Goal: Task Accomplishment & Management: Manage account settings

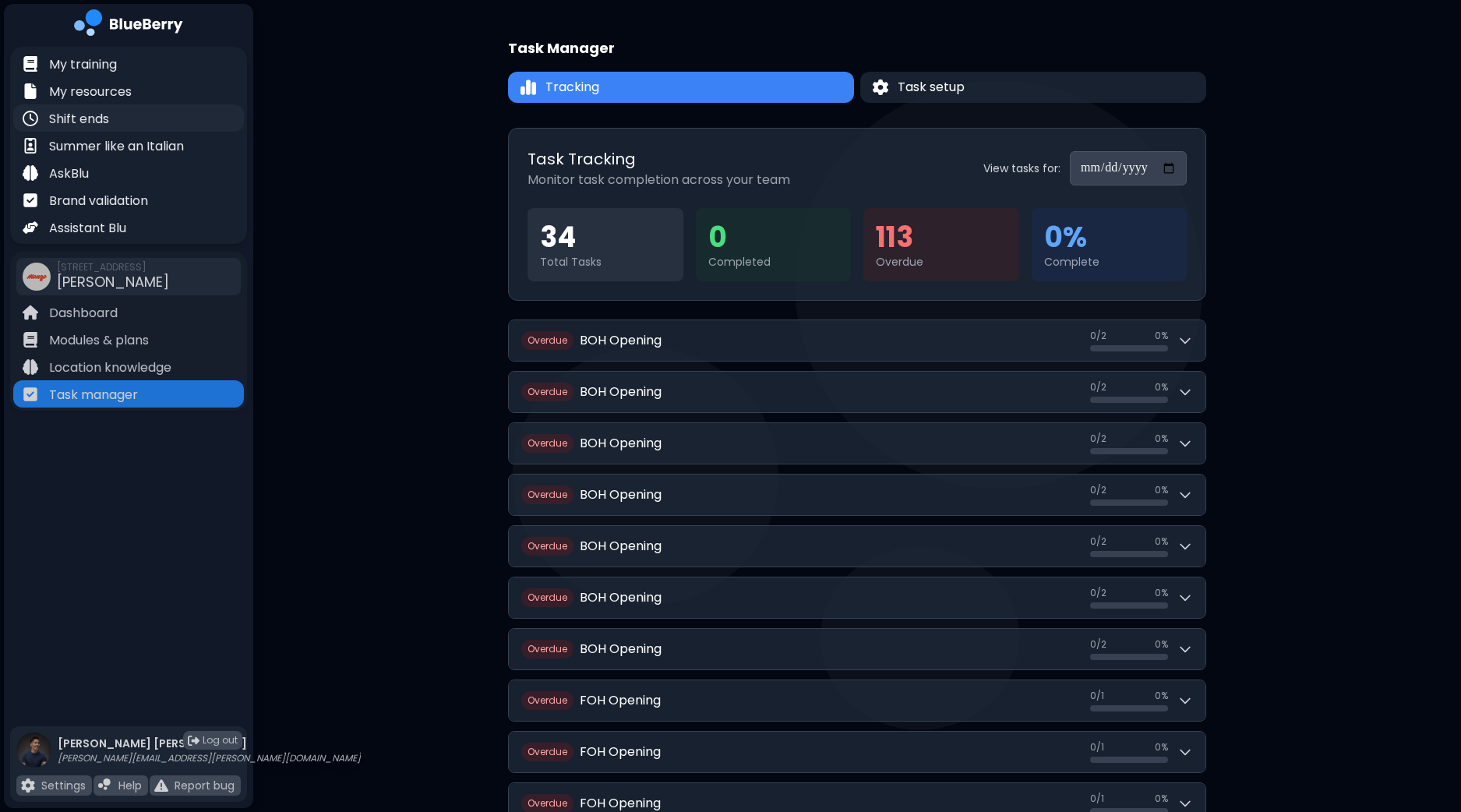
scroll to position [2092, 0]
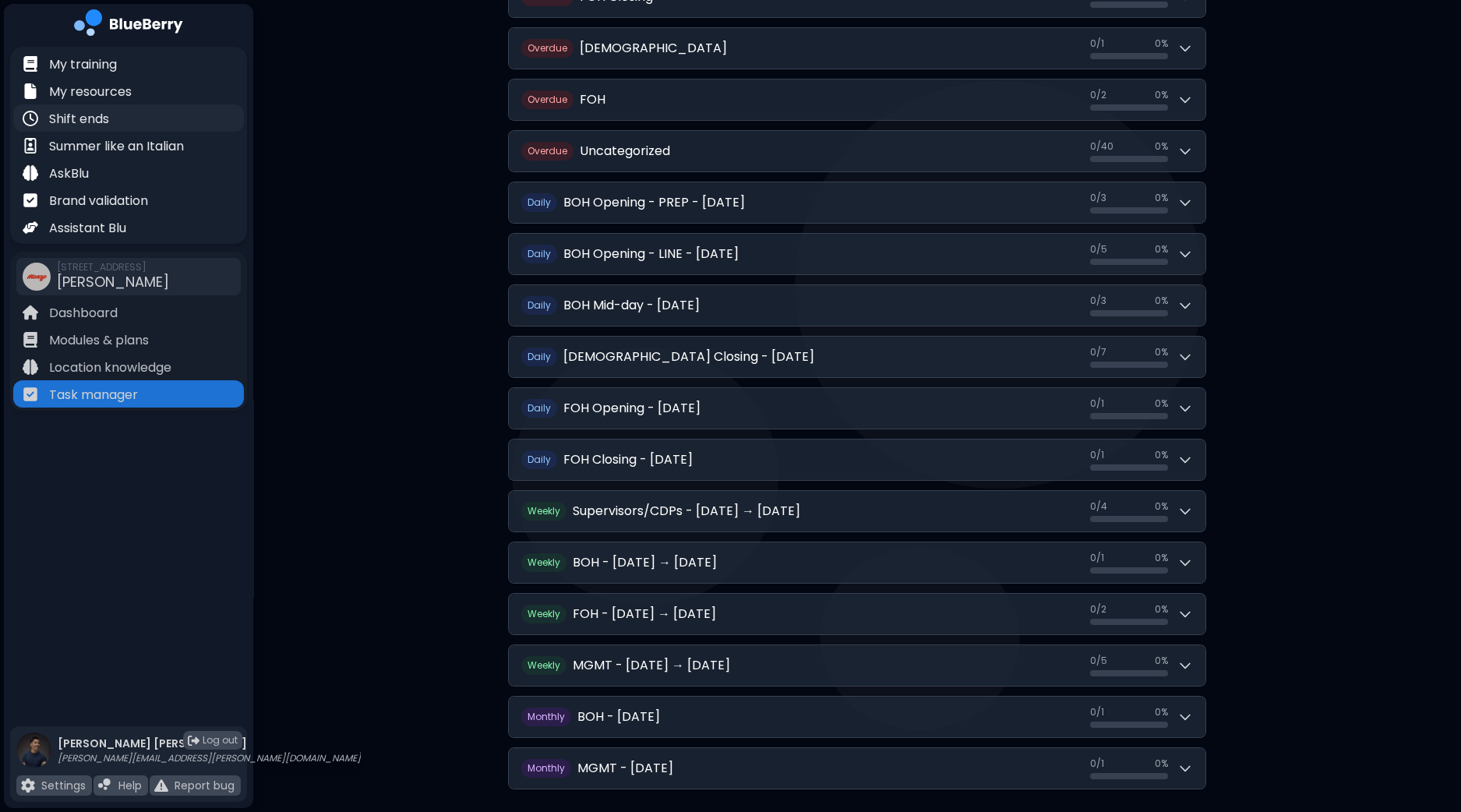
click at [100, 111] on p "Shift ends" at bounding box center [78, 119] width 60 height 18
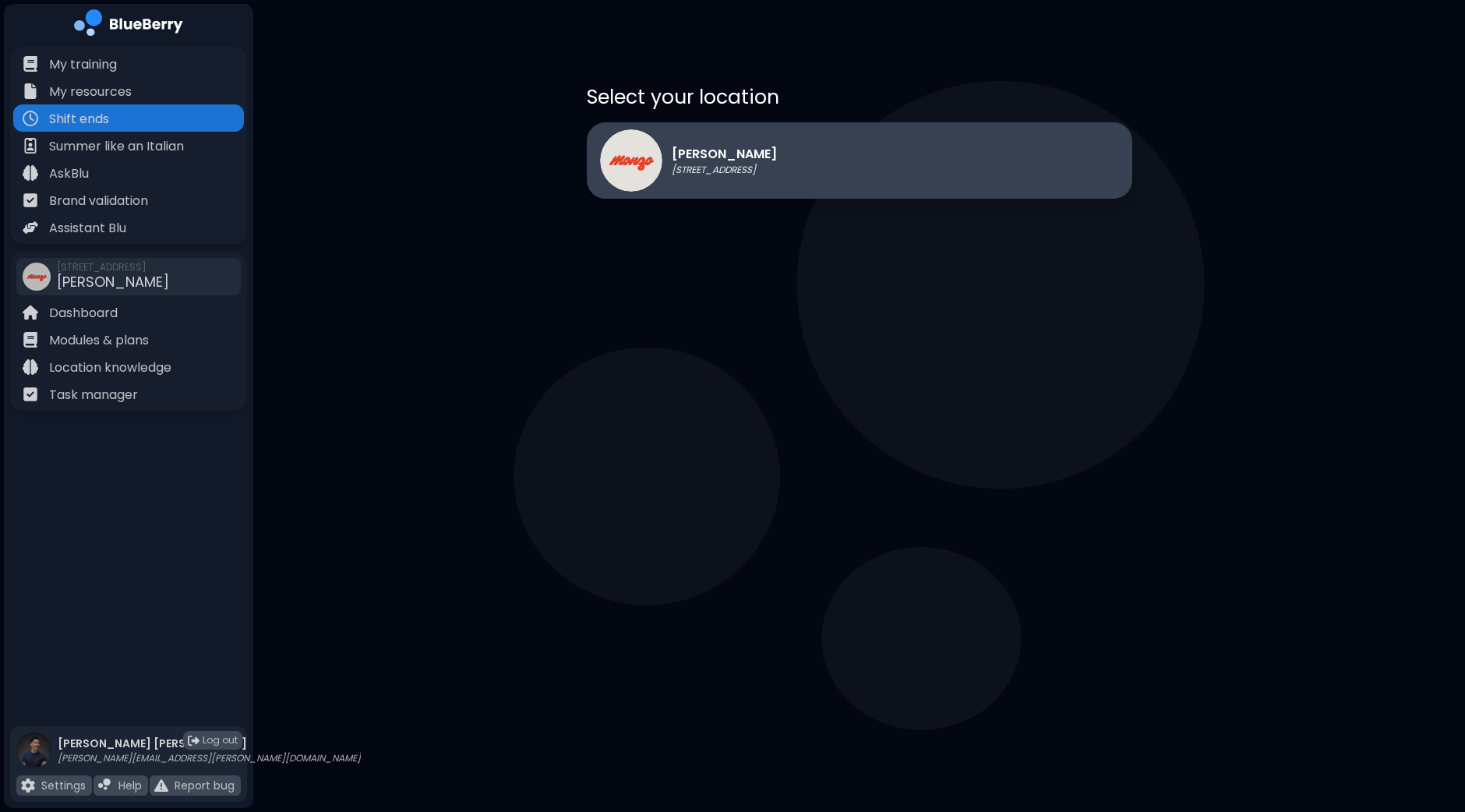
click at [835, 159] on div "Monzo 1401 Granville St, Vancouver" at bounding box center [859, 160] width 545 height 76
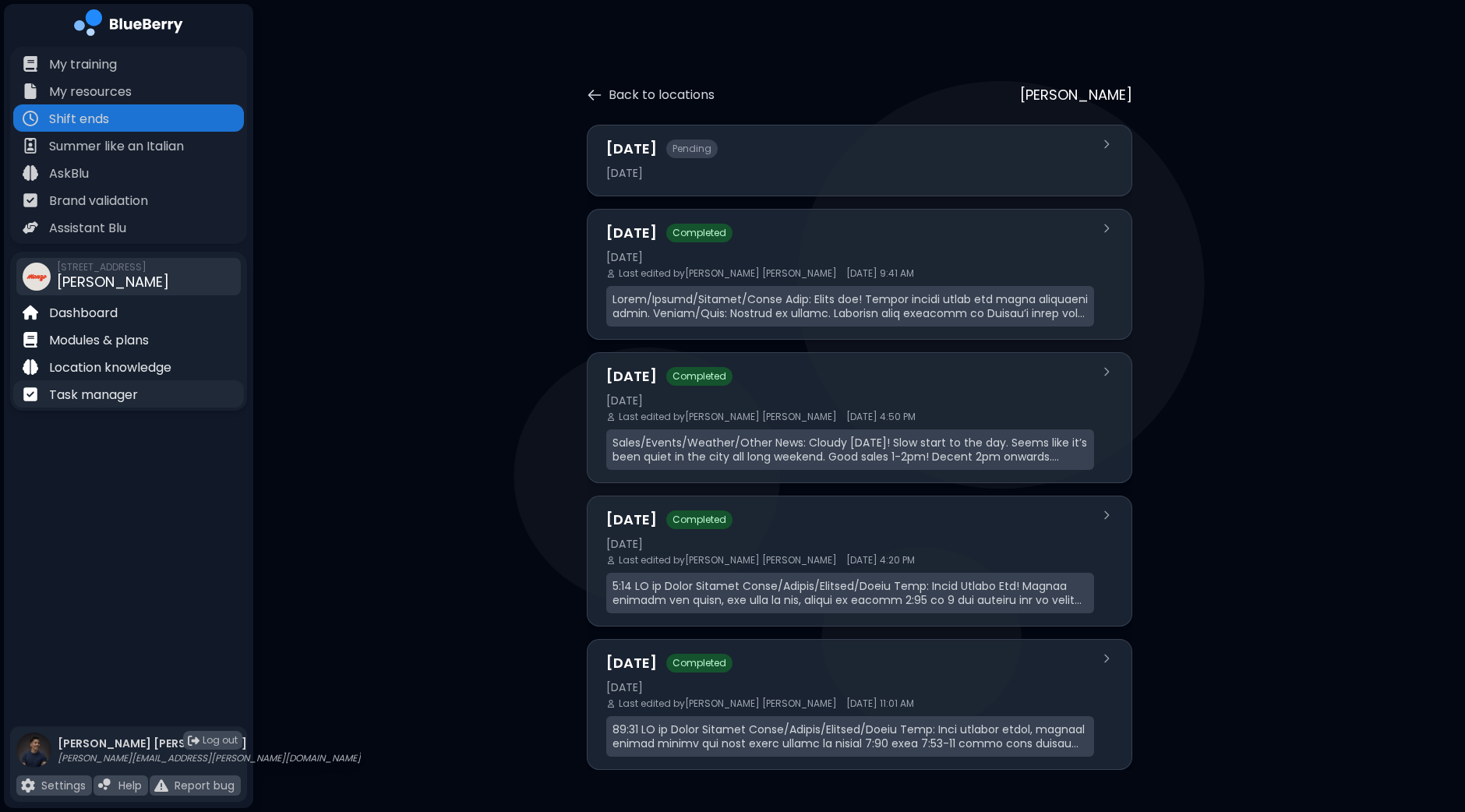
click at [113, 391] on p "Task manager" at bounding box center [93, 395] width 88 height 18
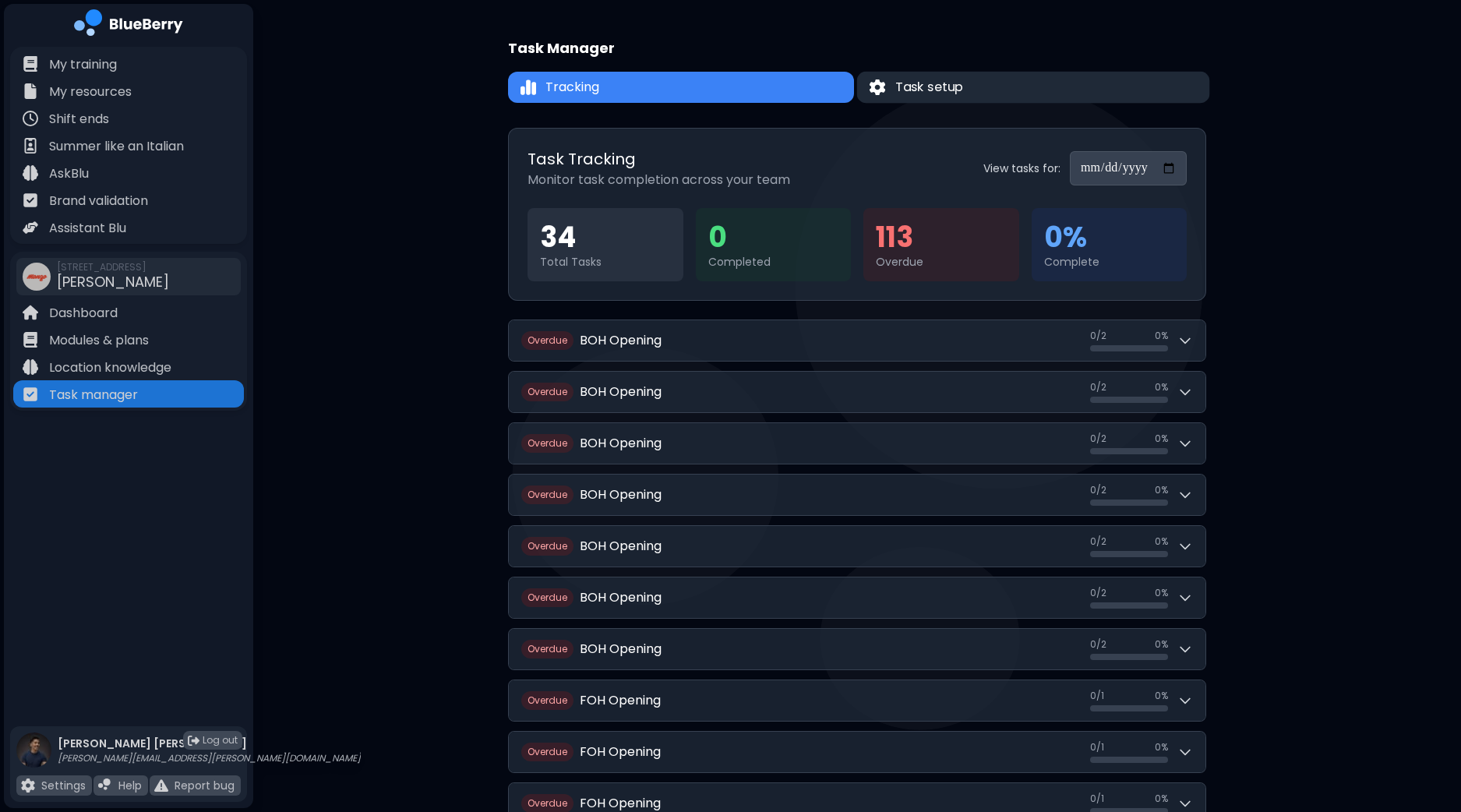
click at [1063, 80] on button "Task setup" at bounding box center [1033, 87] width 353 height 32
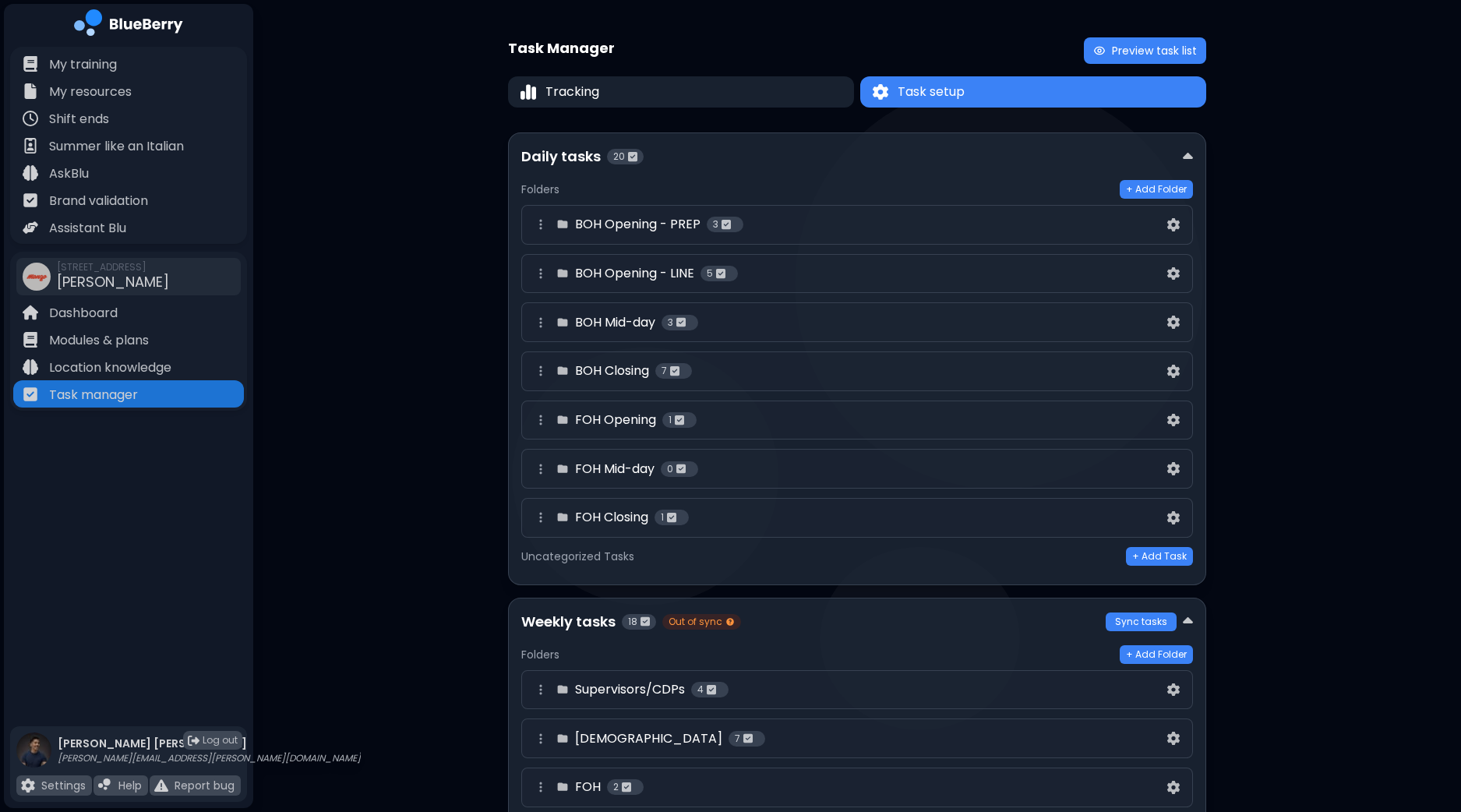
click at [887, 222] on div "BOH Opening - PREP 3" at bounding box center [847, 225] width 632 height 18
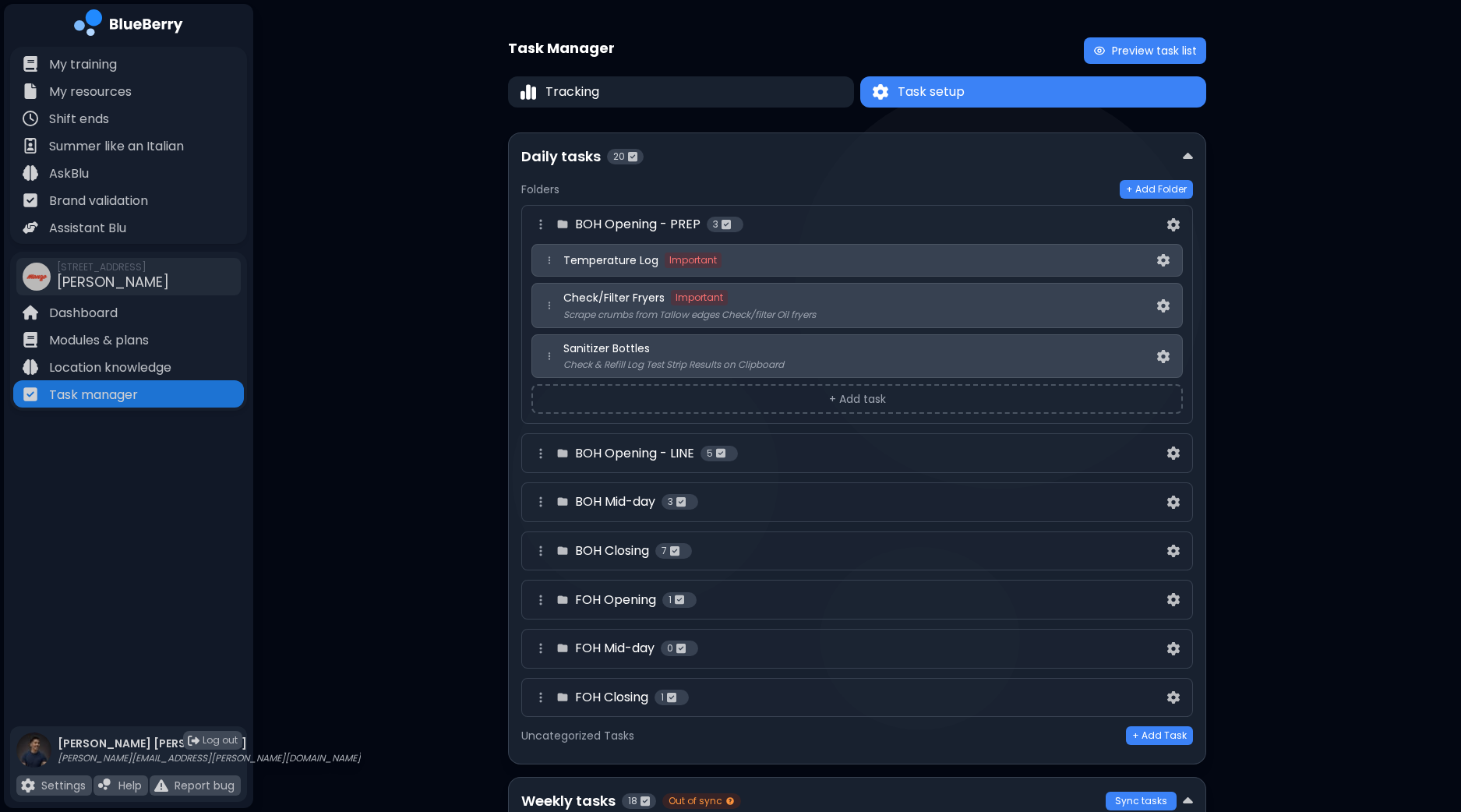
click at [812, 457] on div "BOH Opening - LINE 5" at bounding box center [847, 453] width 632 height 18
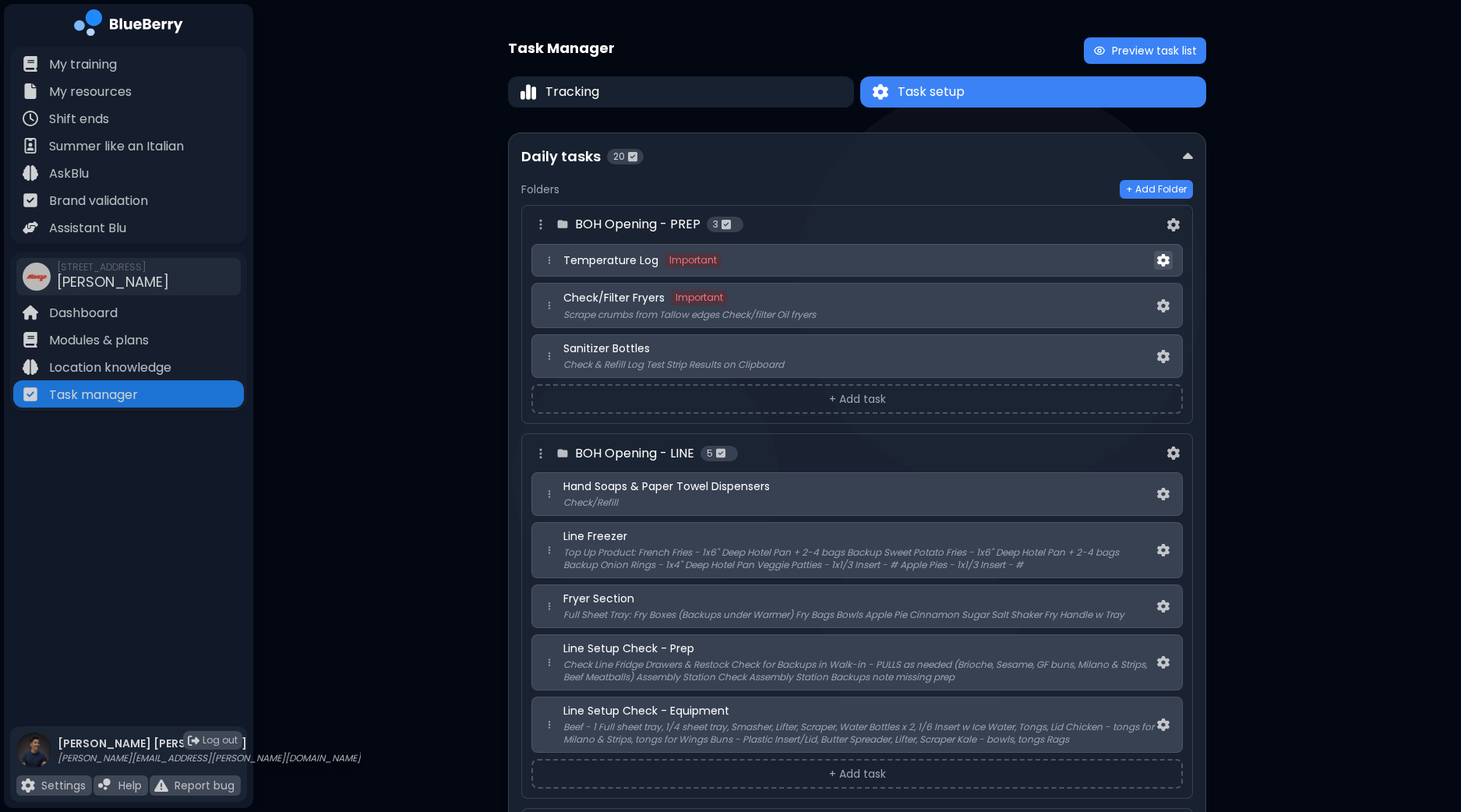
click at [1165, 263] on img at bounding box center [1164, 261] width 13 height 13
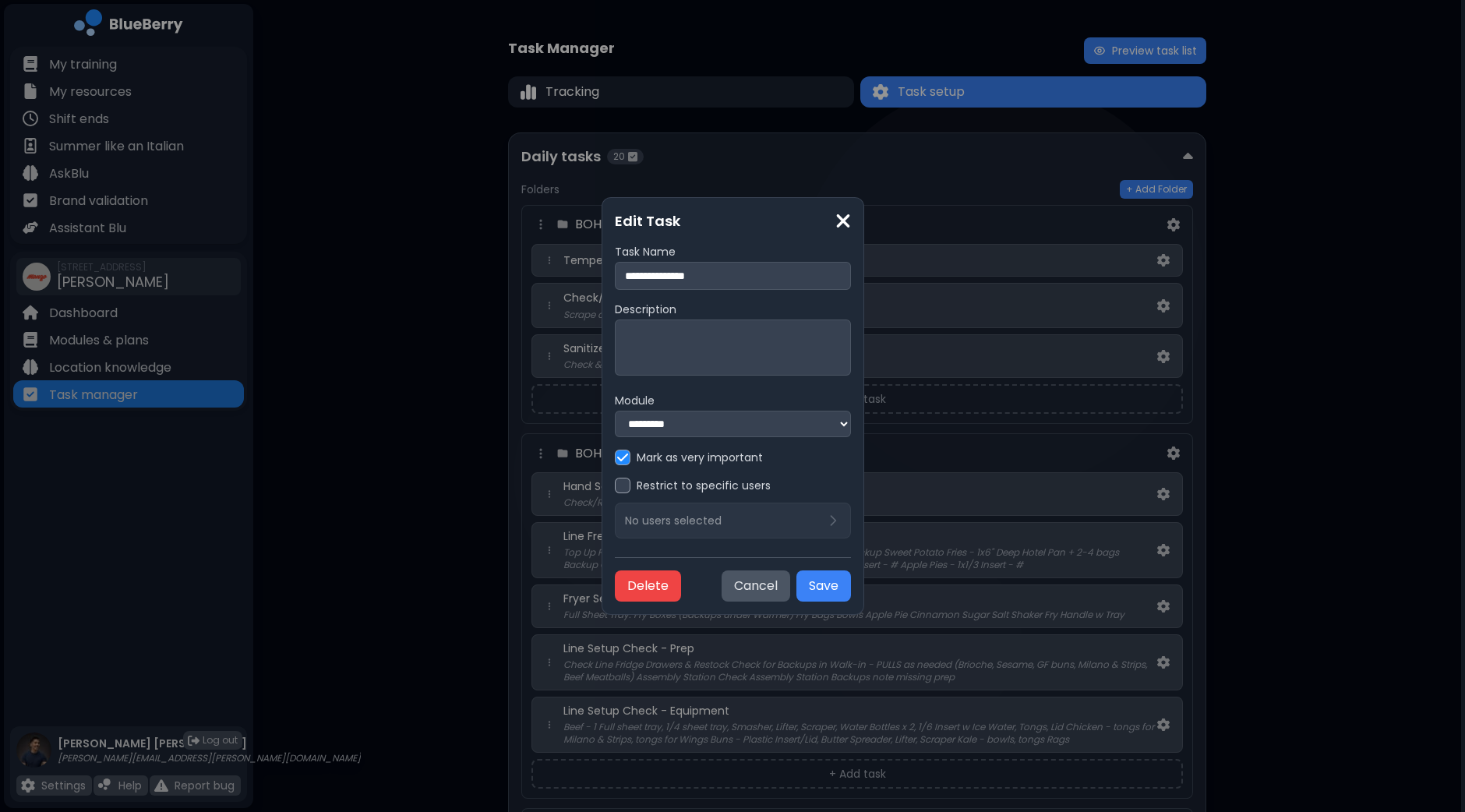
click at [851, 224] on img at bounding box center [843, 220] width 16 height 21
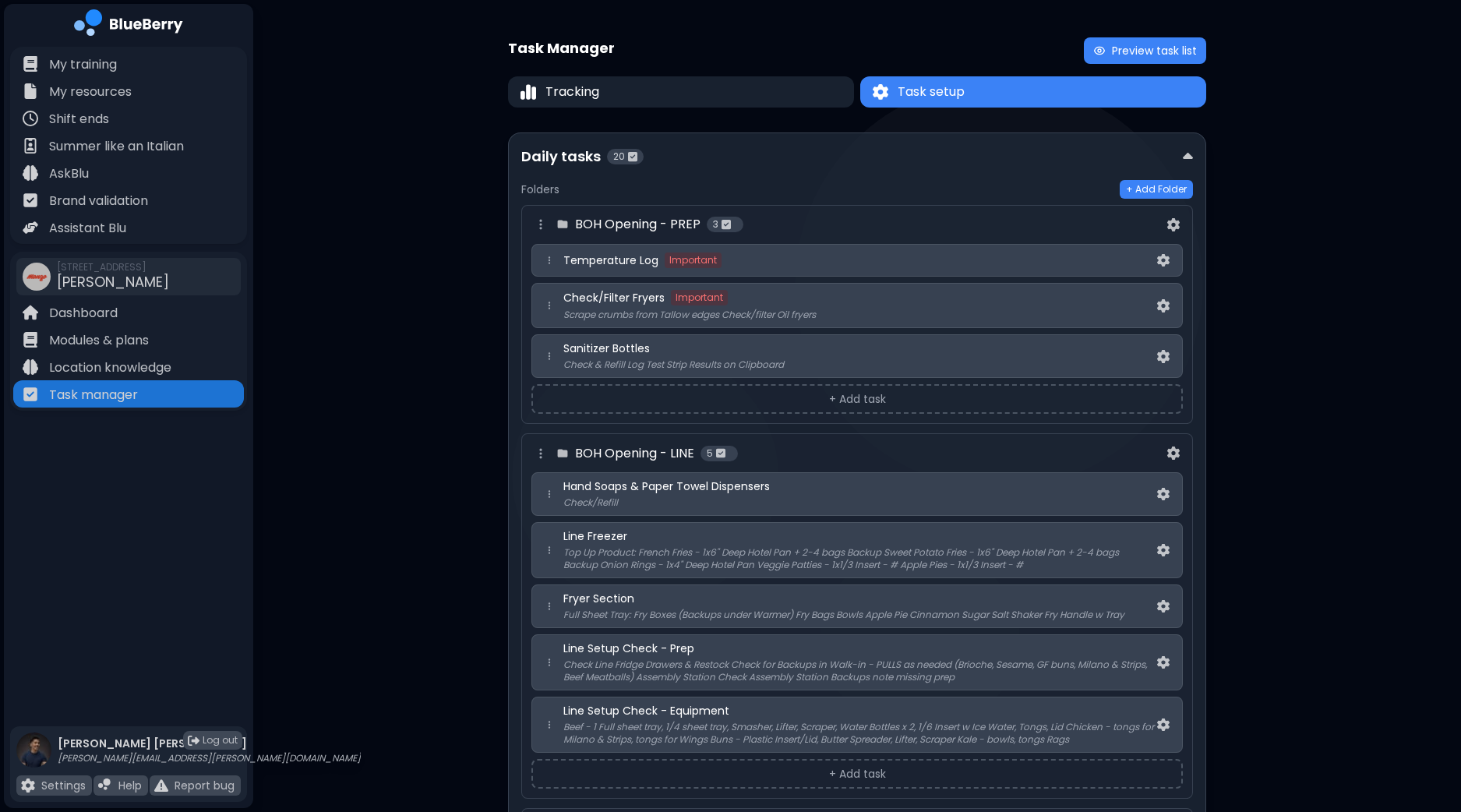
click at [673, 454] on h4 "BOH Opening - LINE" at bounding box center [634, 453] width 119 height 18
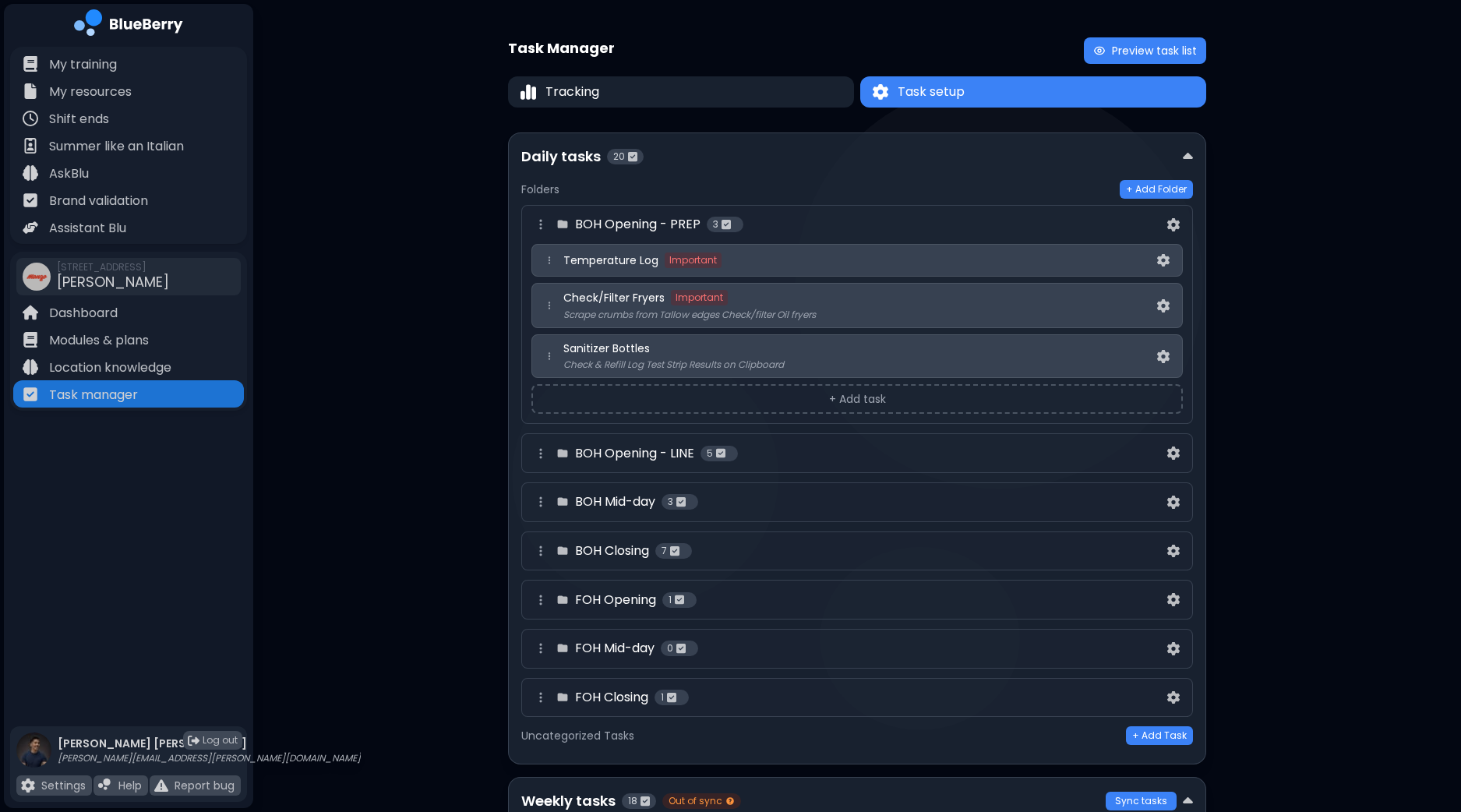
click at [686, 226] on h4 "BOH Opening - PREP" at bounding box center [638, 225] width 125 height 18
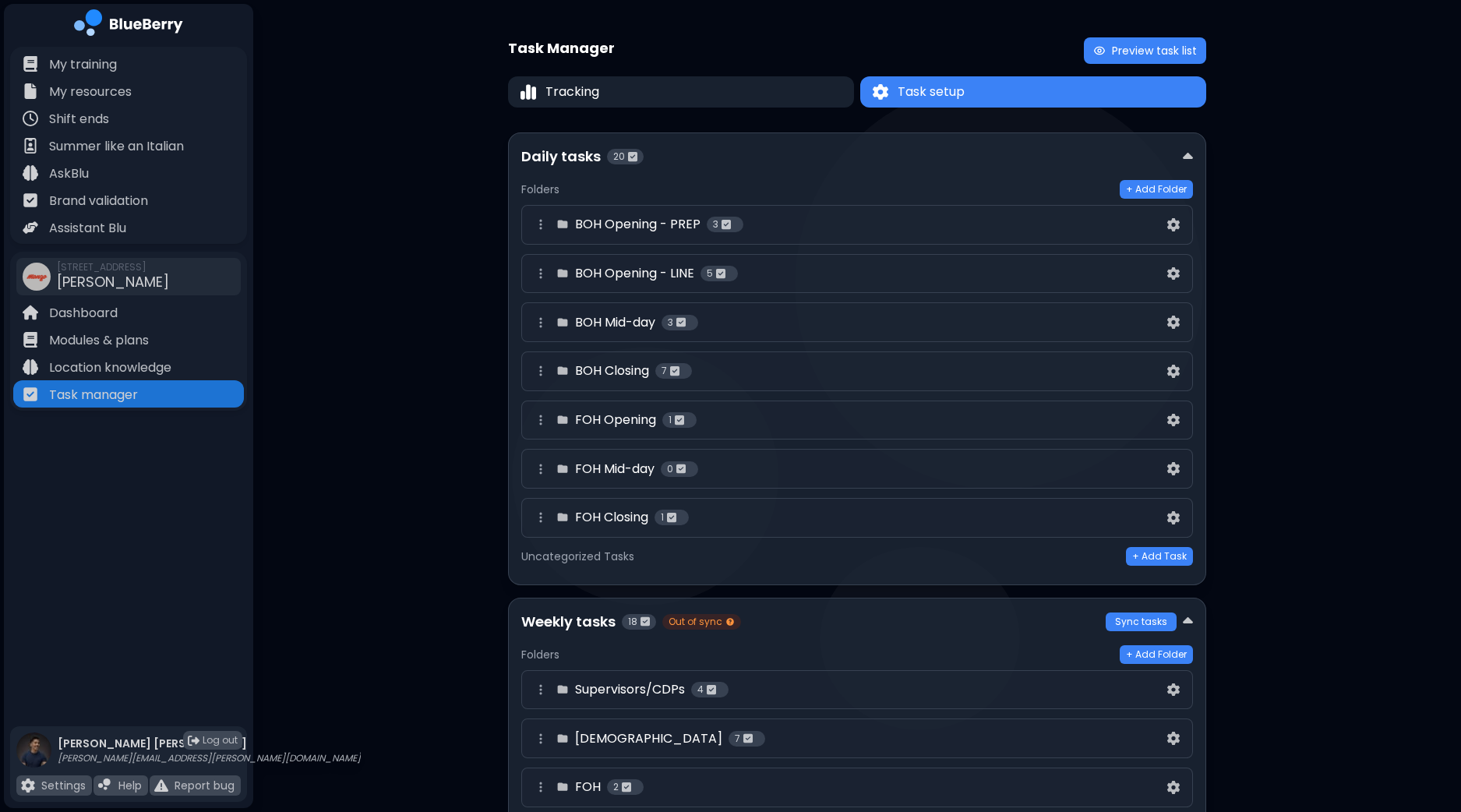
click at [686, 226] on h4 "BOH Opening - PREP" at bounding box center [638, 225] width 125 height 18
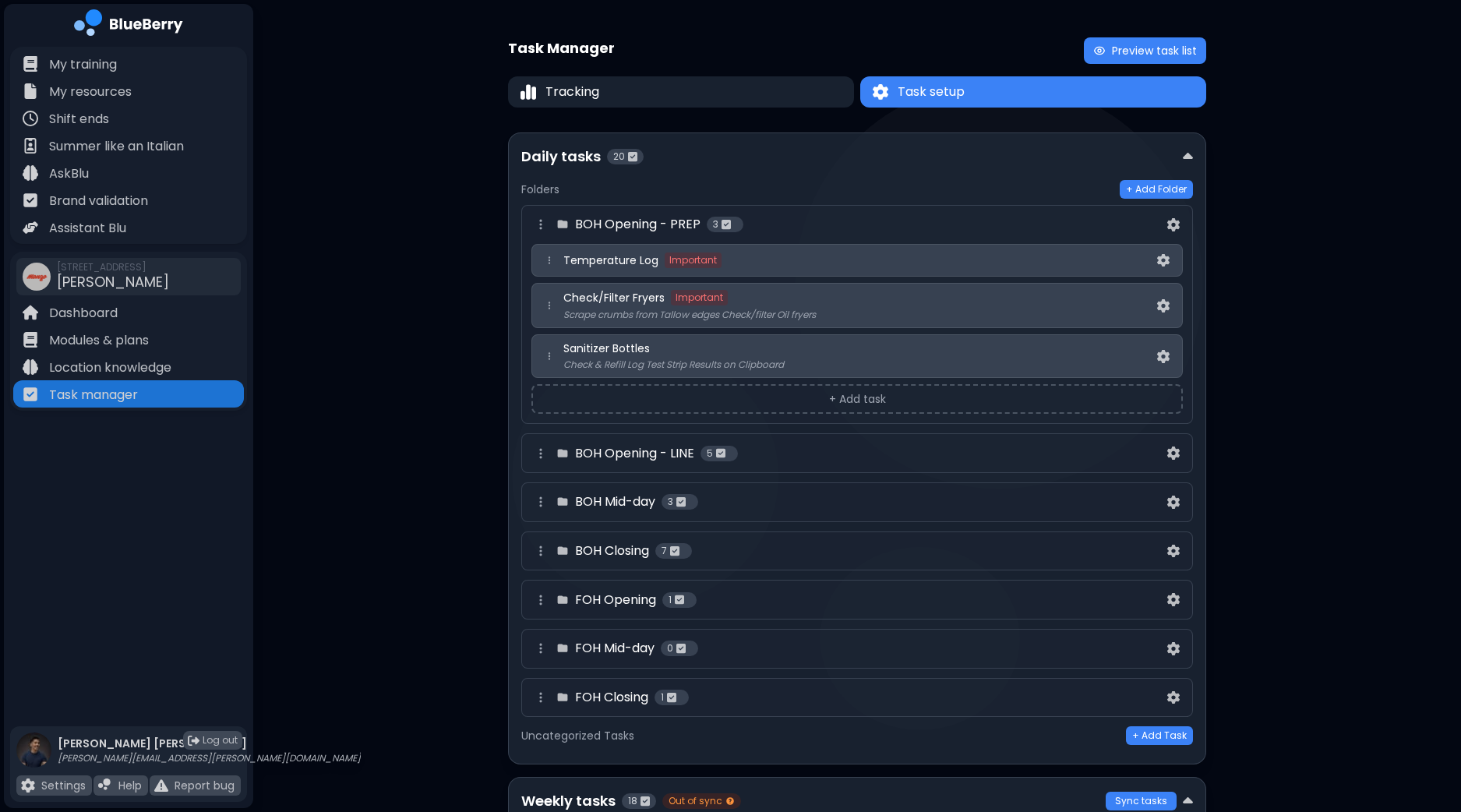
click at [1015, 220] on div "BOH Opening - PREP 3" at bounding box center [847, 225] width 632 height 18
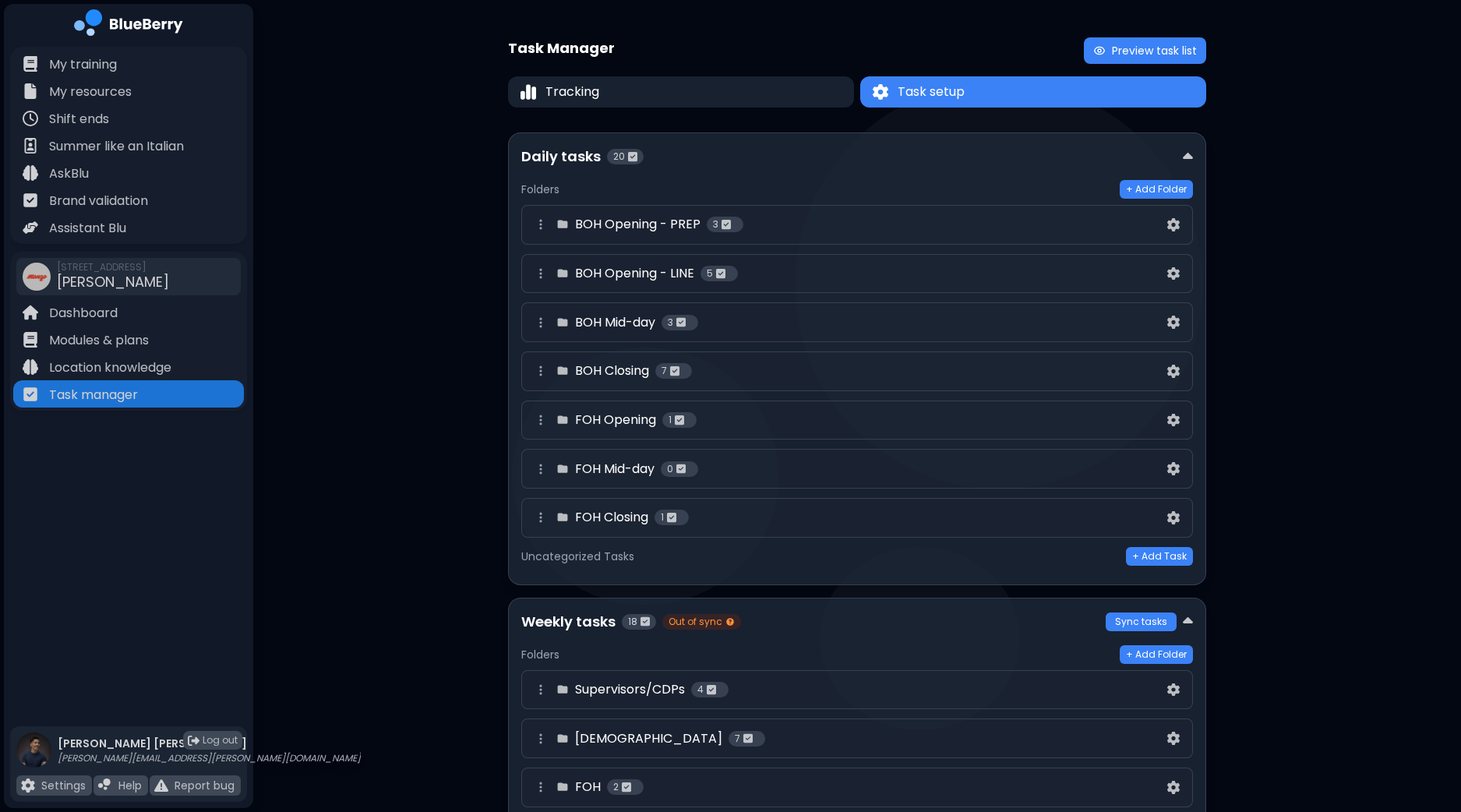
click at [844, 226] on div "BOH Opening - PREP 3" at bounding box center [847, 225] width 632 height 18
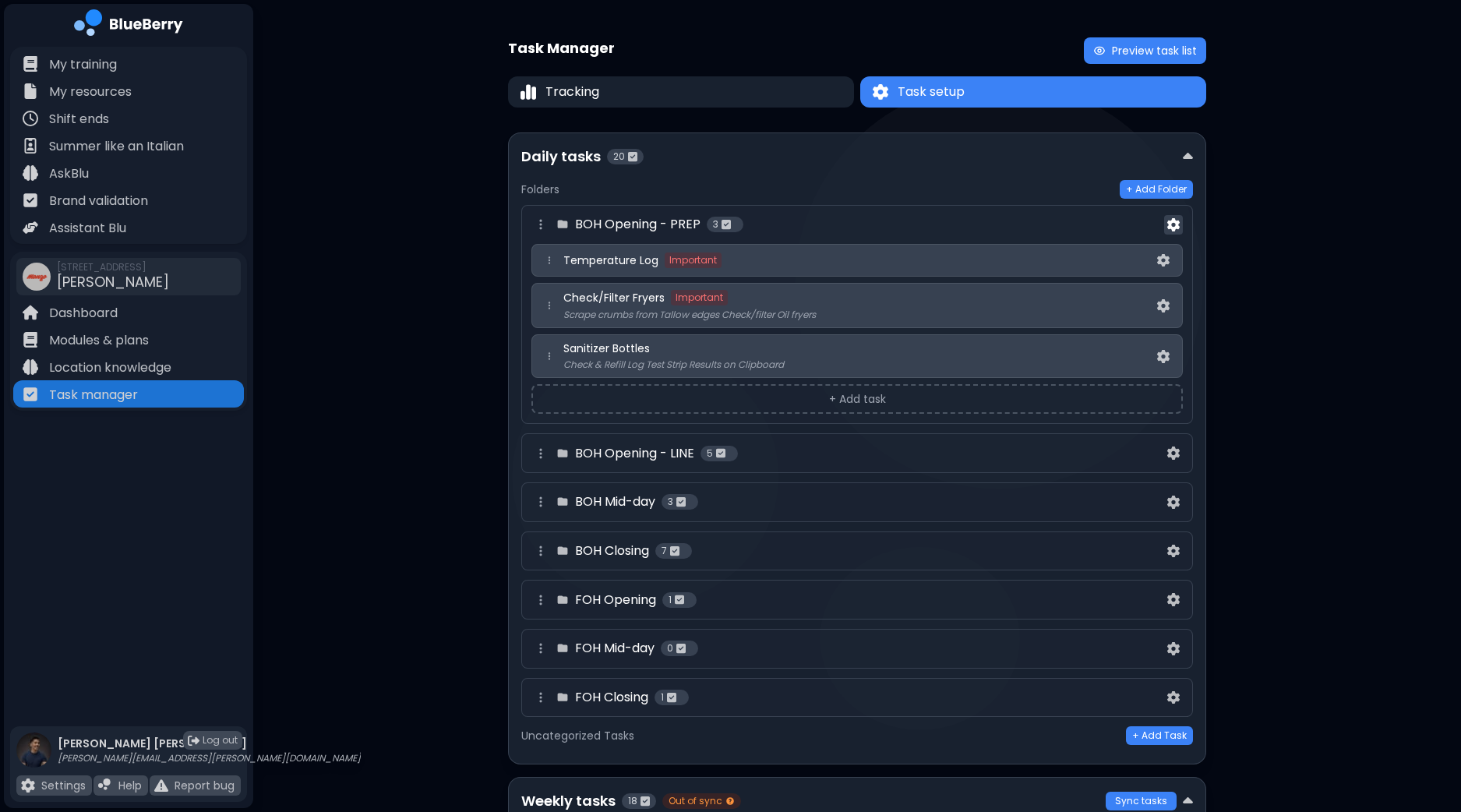
click at [1178, 224] on img at bounding box center [1174, 225] width 13 height 13
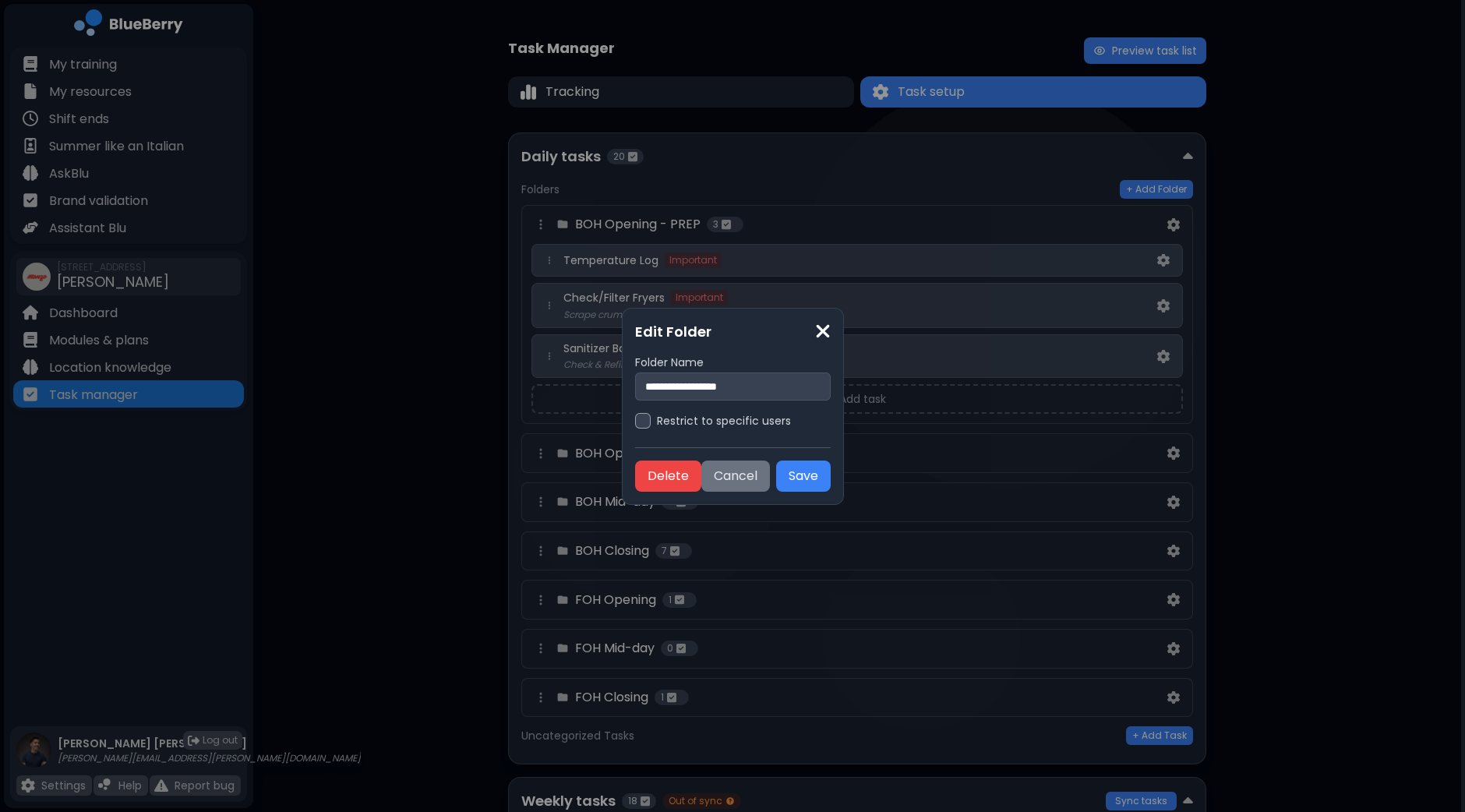
click at [750, 481] on button "Cancel" at bounding box center [736, 476] width 68 height 31
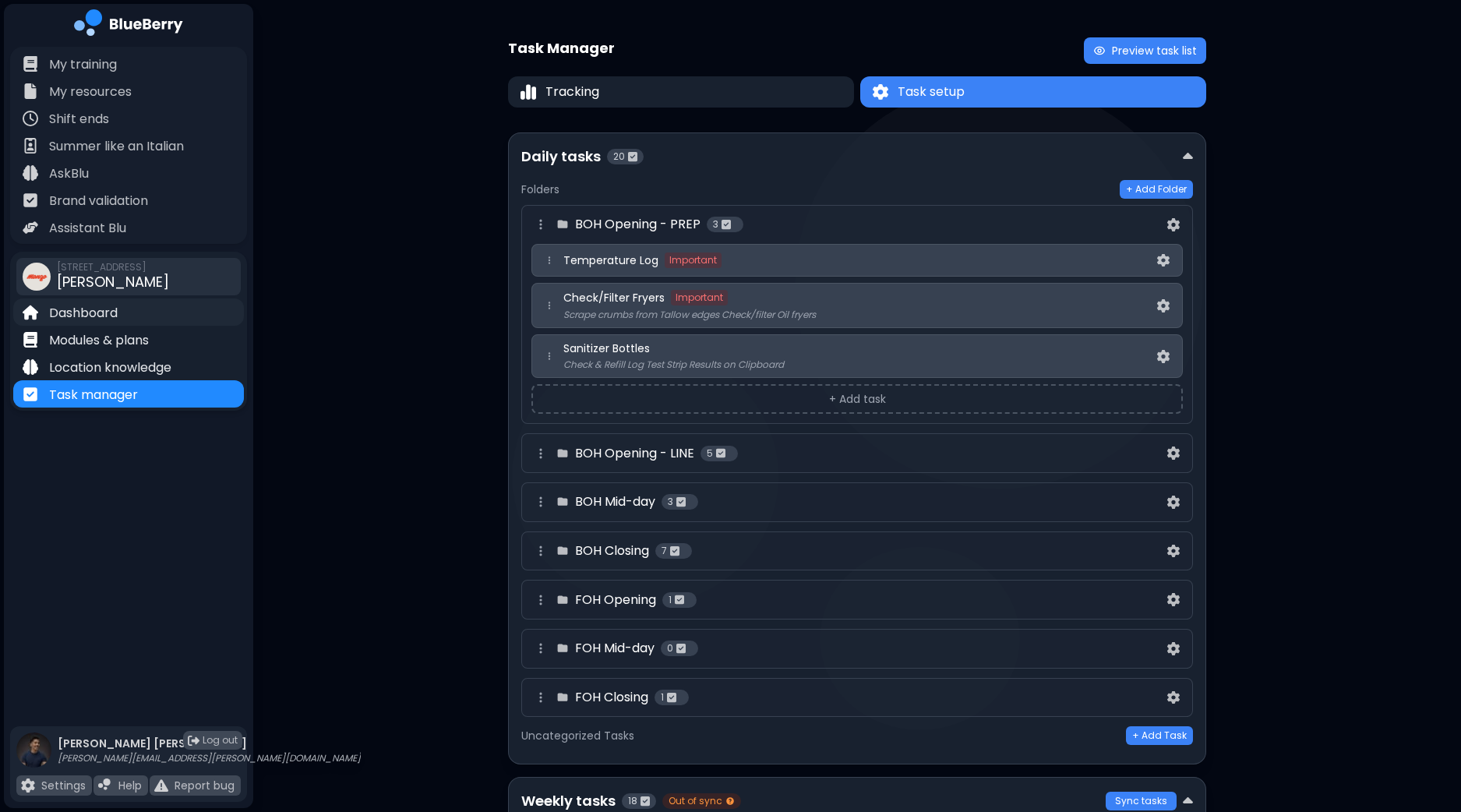
click at [84, 315] on p "Dashboard" at bounding box center [83, 313] width 68 height 18
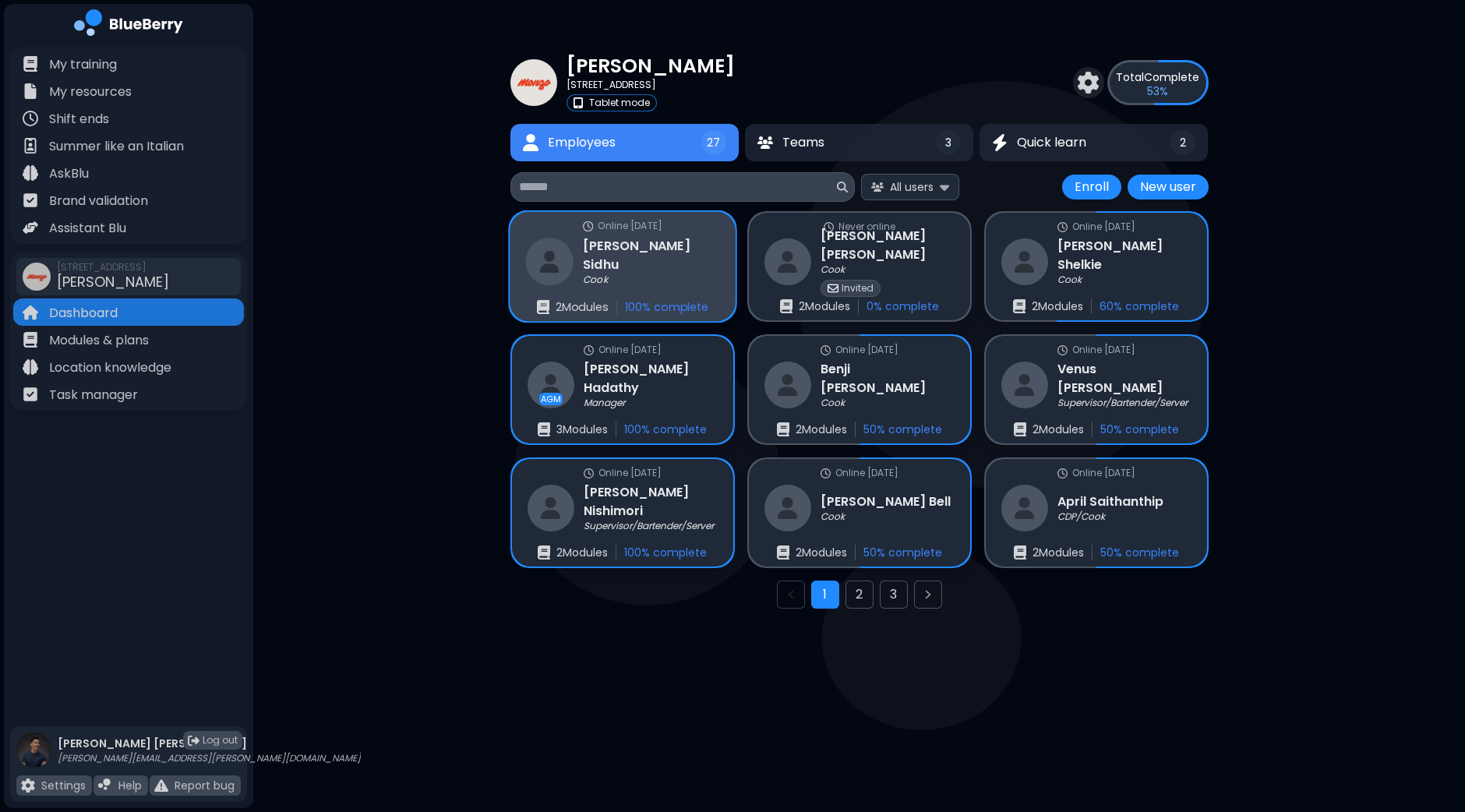
click at [675, 273] on div "Online 39 days ago Shifali Sidhu Cook 2 Module s 100 % complete" at bounding box center [622, 266] width 226 height 110
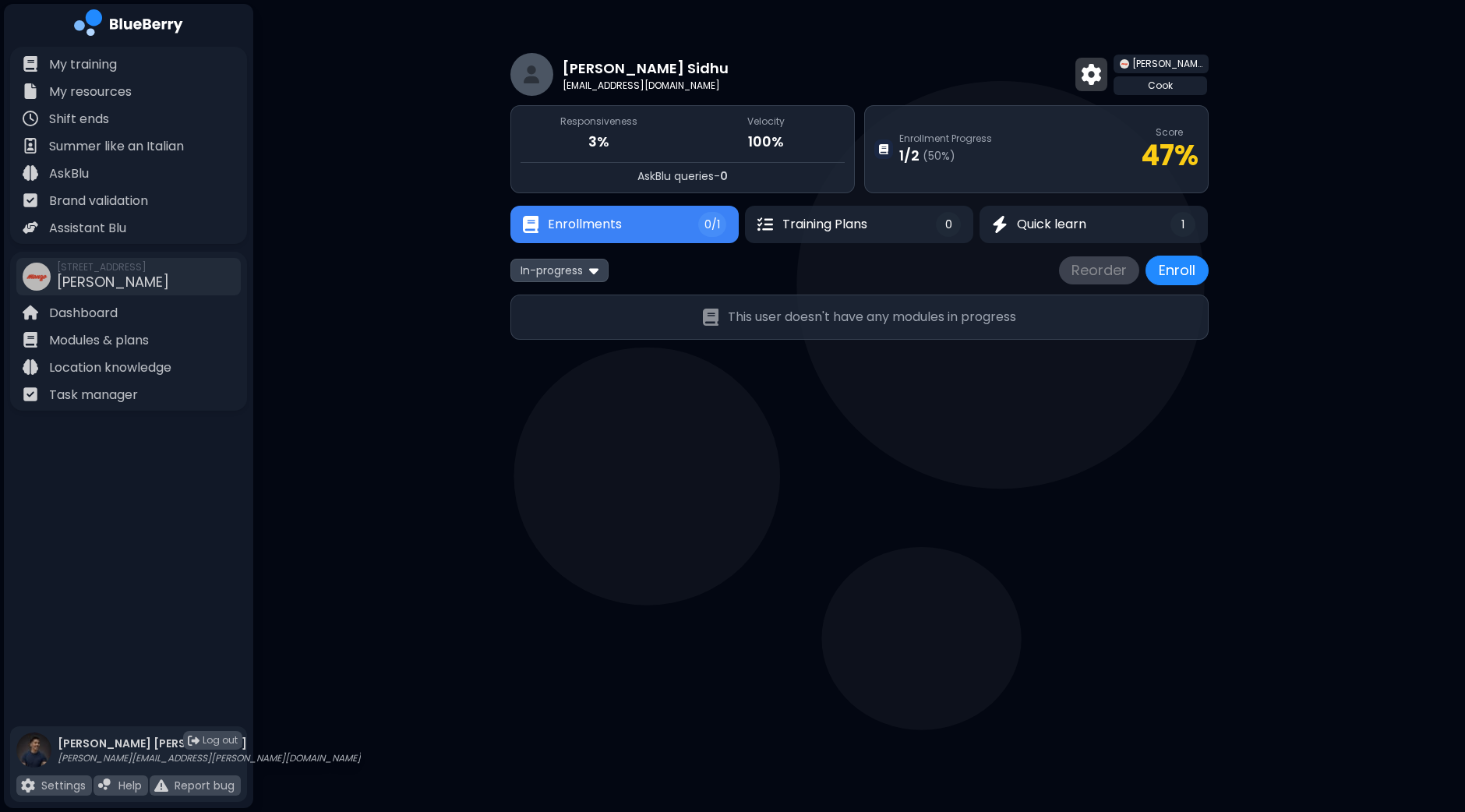
click at [1101, 79] on img at bounding box center [1091, 74] width 19 height 20
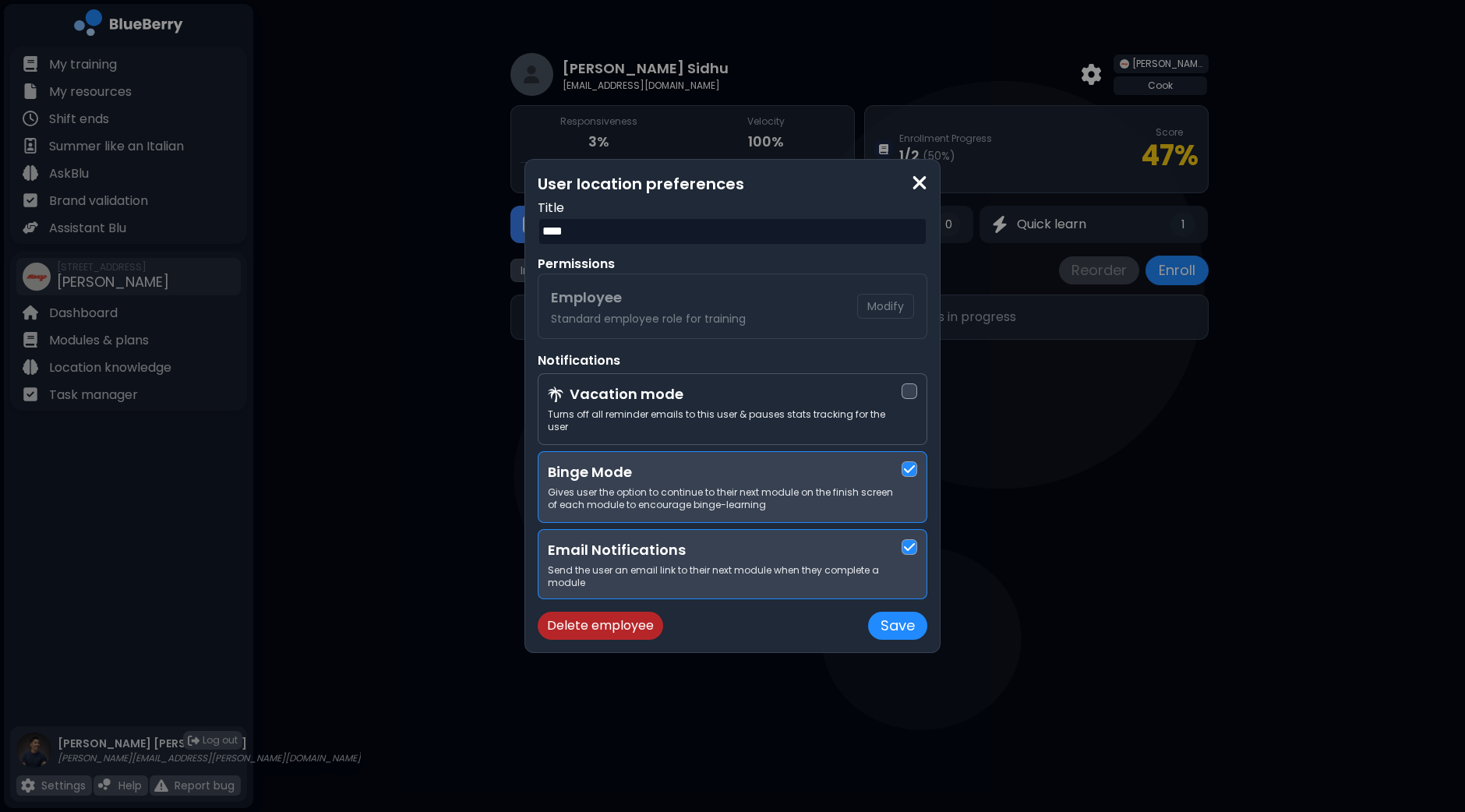
click at [636, 246] on input "****" at bounding box center [732, 231] width 390 height 28
click at [672, 239] on input "****" at bounding box center [732, 231] width 390 height 28
click at [924, 189] on img at bounding box center [919, 182] width 16 height 21
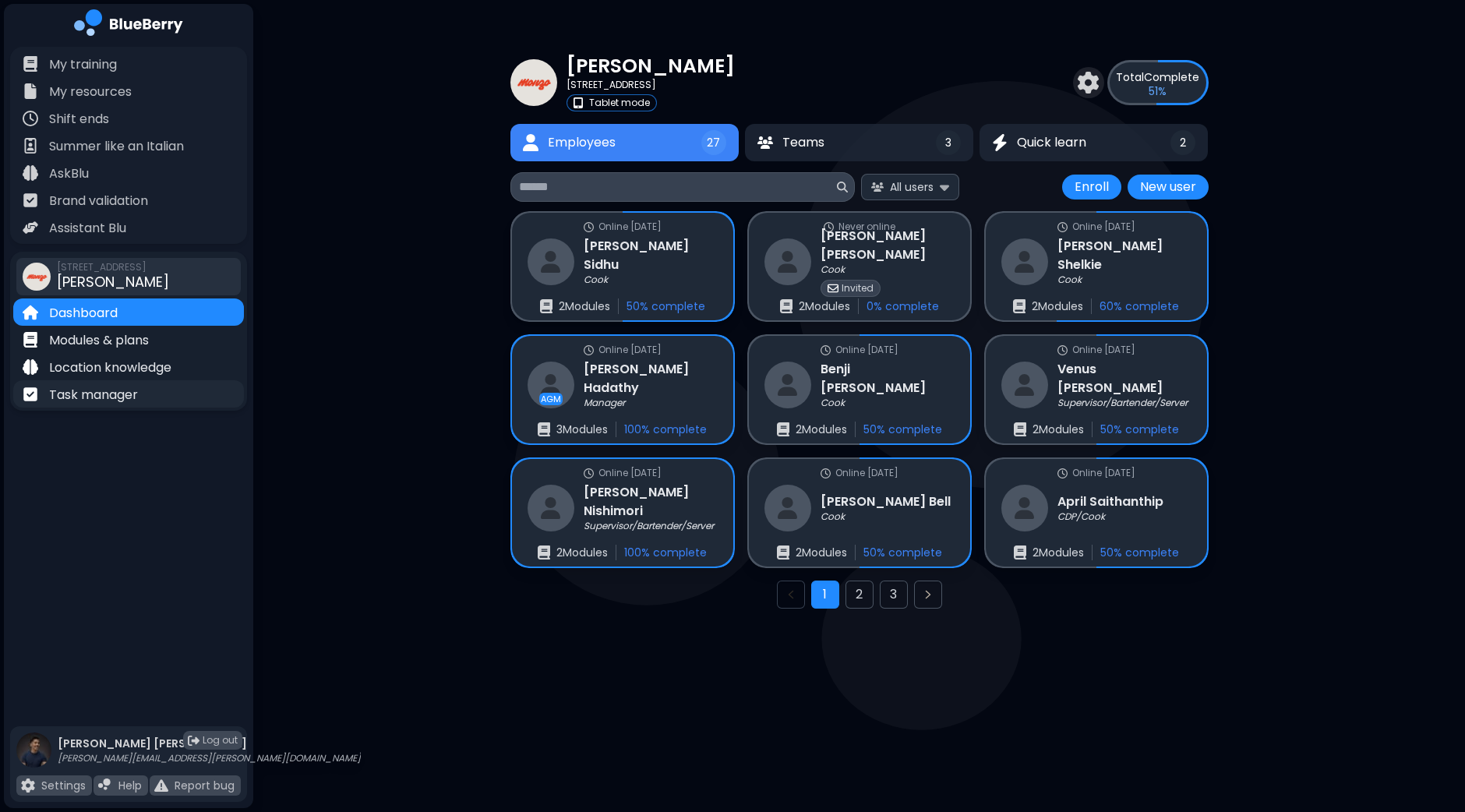
click at [96, 390] on p "Task manager" at bounding box center [93, 395] width 88 height 18
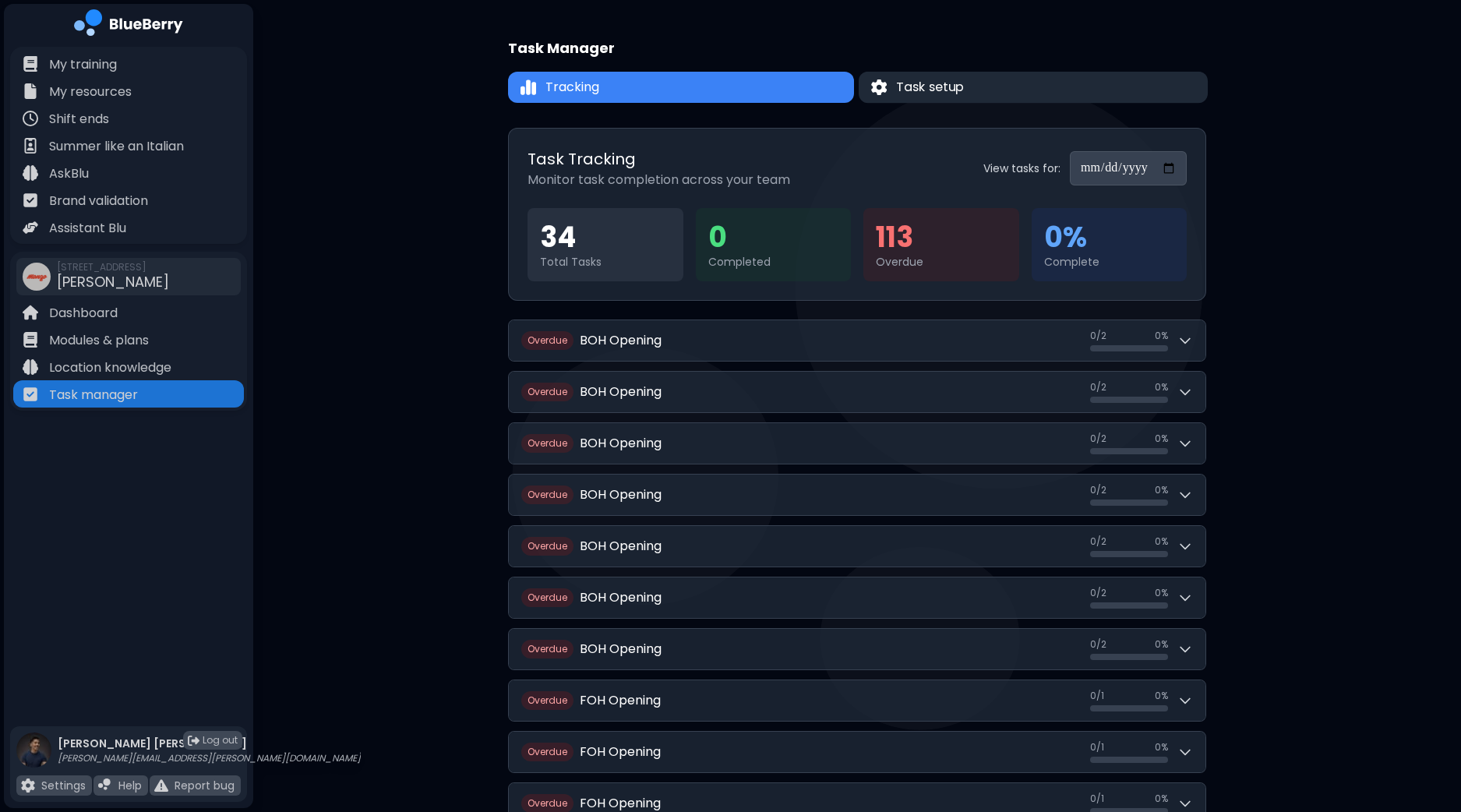
click at [986, 96] on button "Task setup" at bounding box center [1033, 87] width 349 height 31
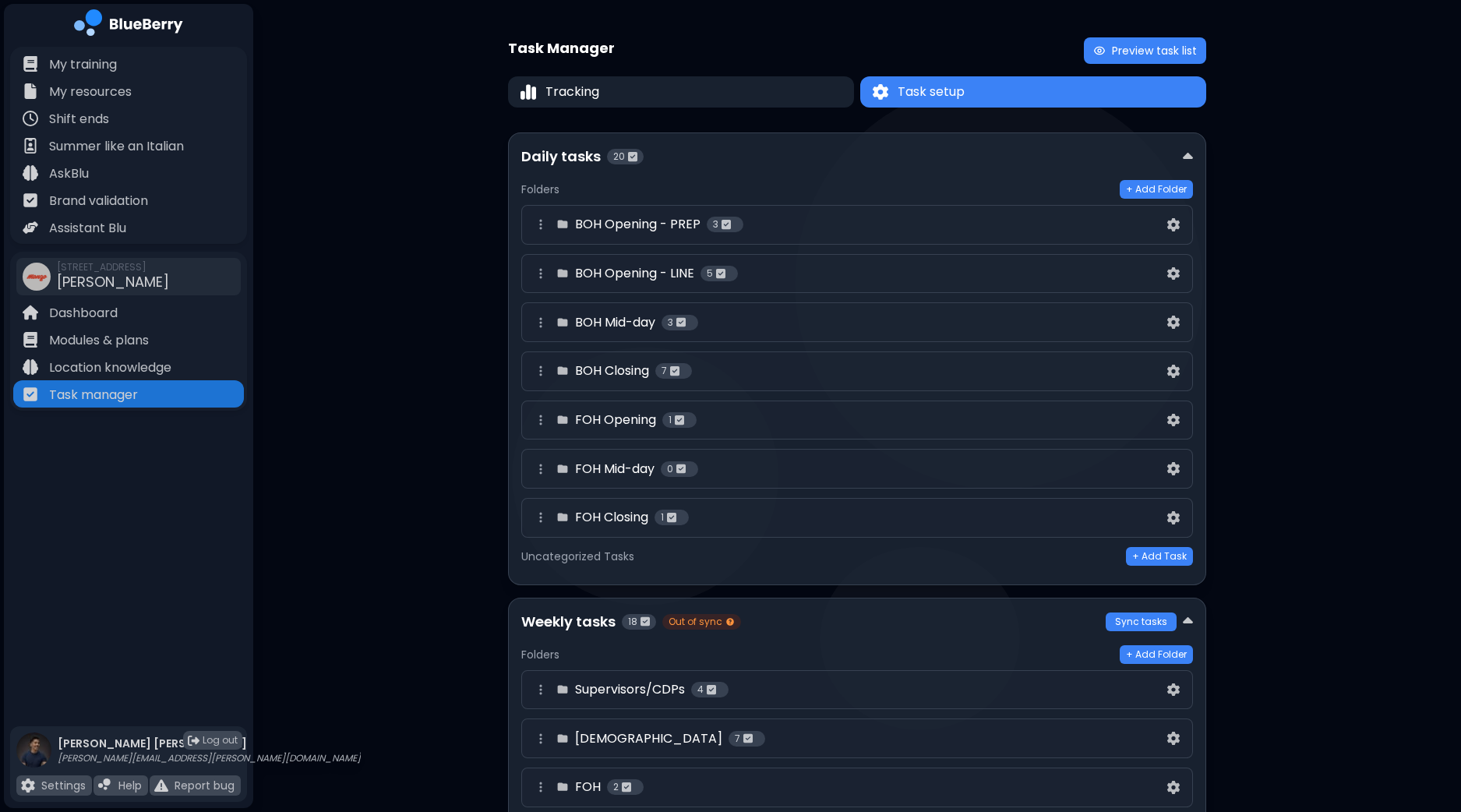
click at [977, 231] on div "BOH Opening - PREP 3" at bounding box center [847, 225] width 632 height 18
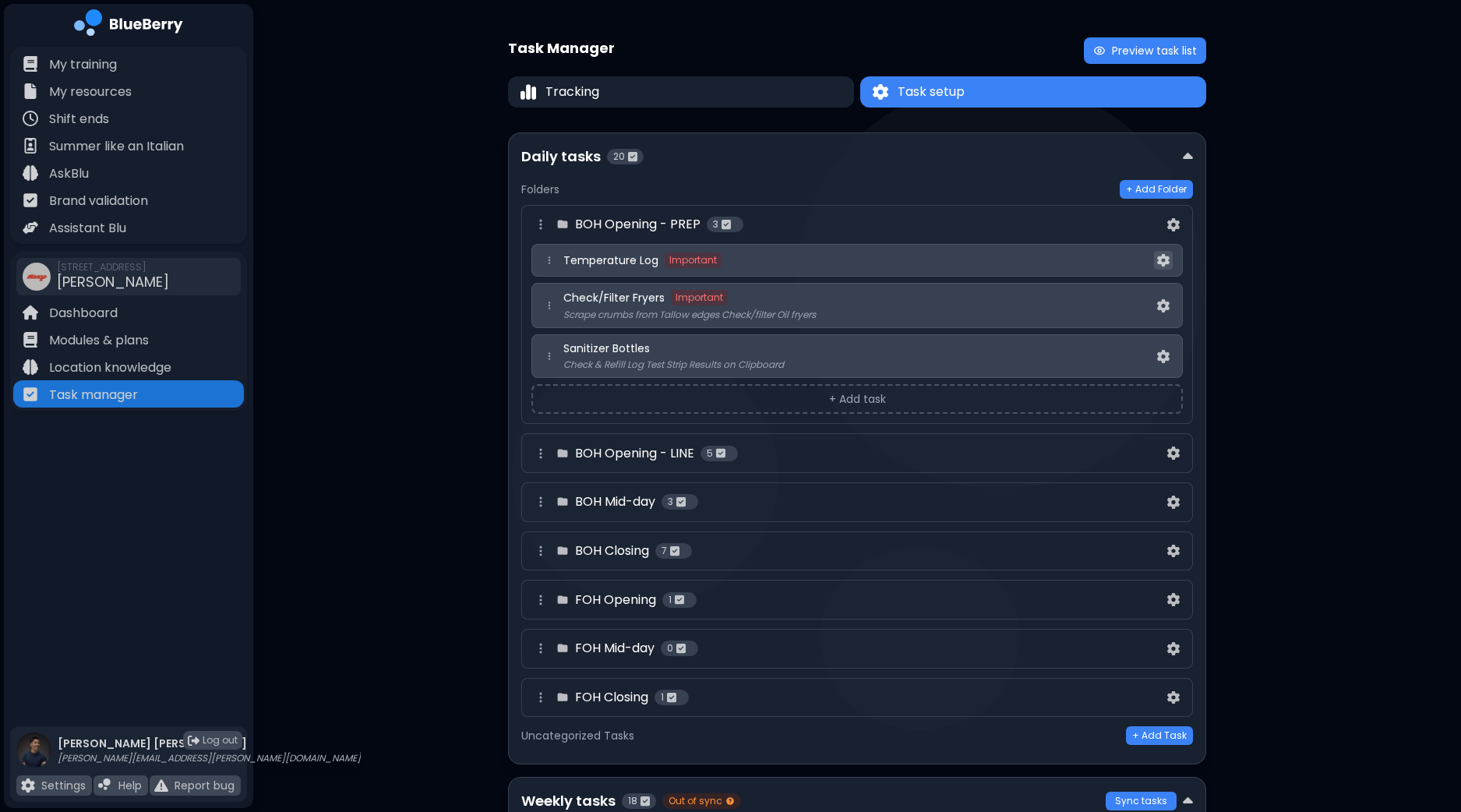
click at [1169, 258] on button at bounding box center [1163, 260] width 18 height 19
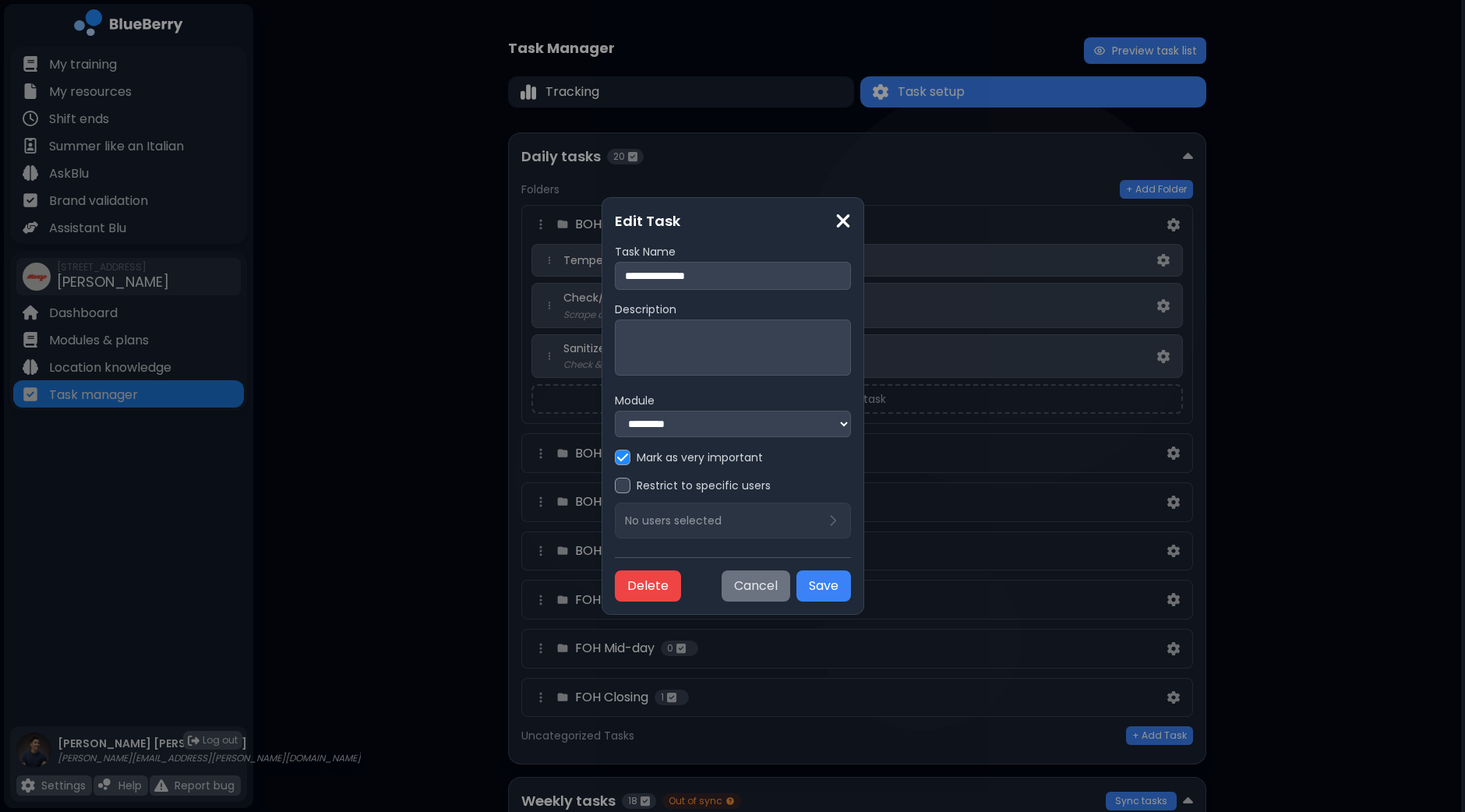
click at [790, 586] on button "Cancel" at bounding box center [756, 586] width 68 height 31
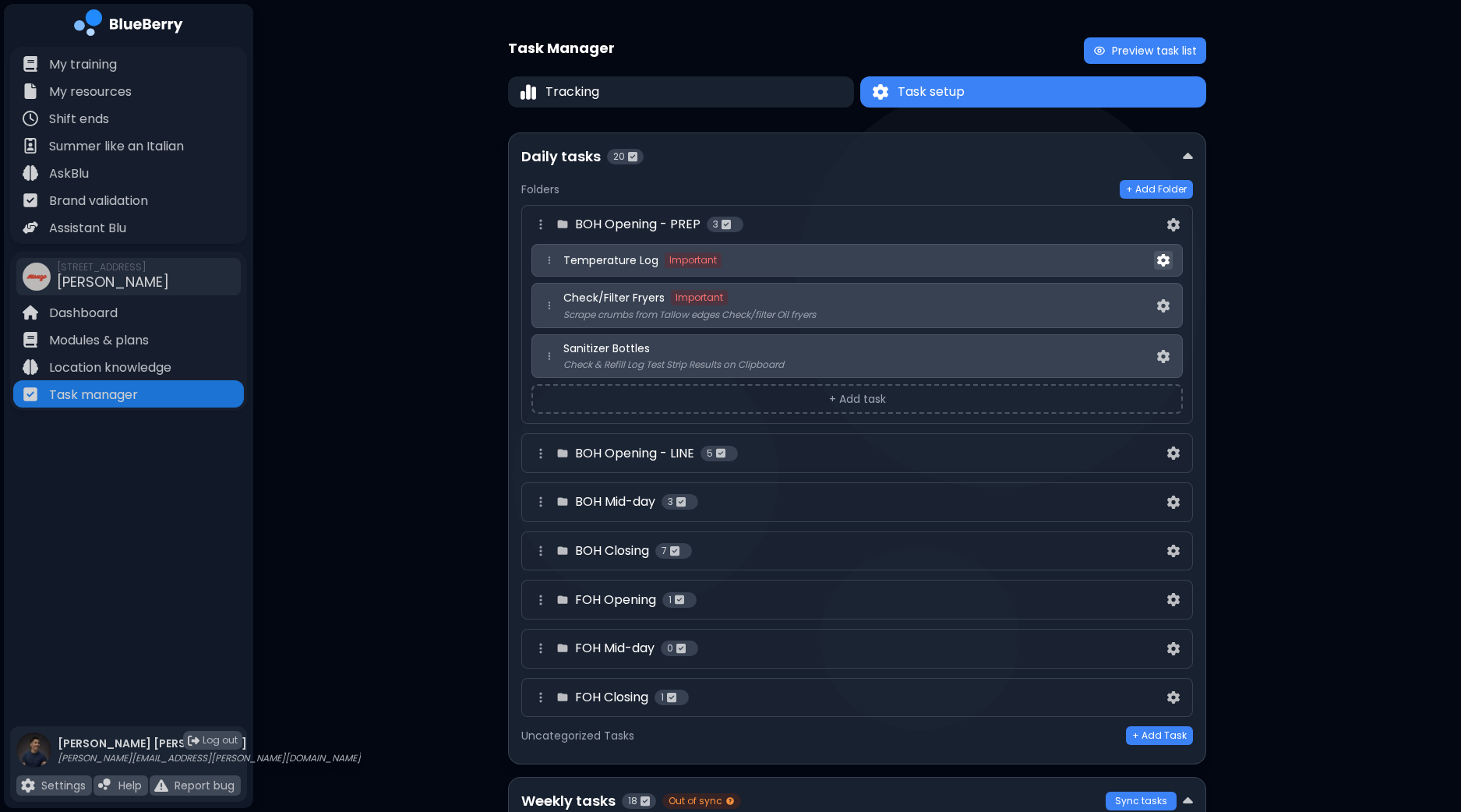
click at [1163, 263] on img at bounding box center [1164, 261] width 13 height 13
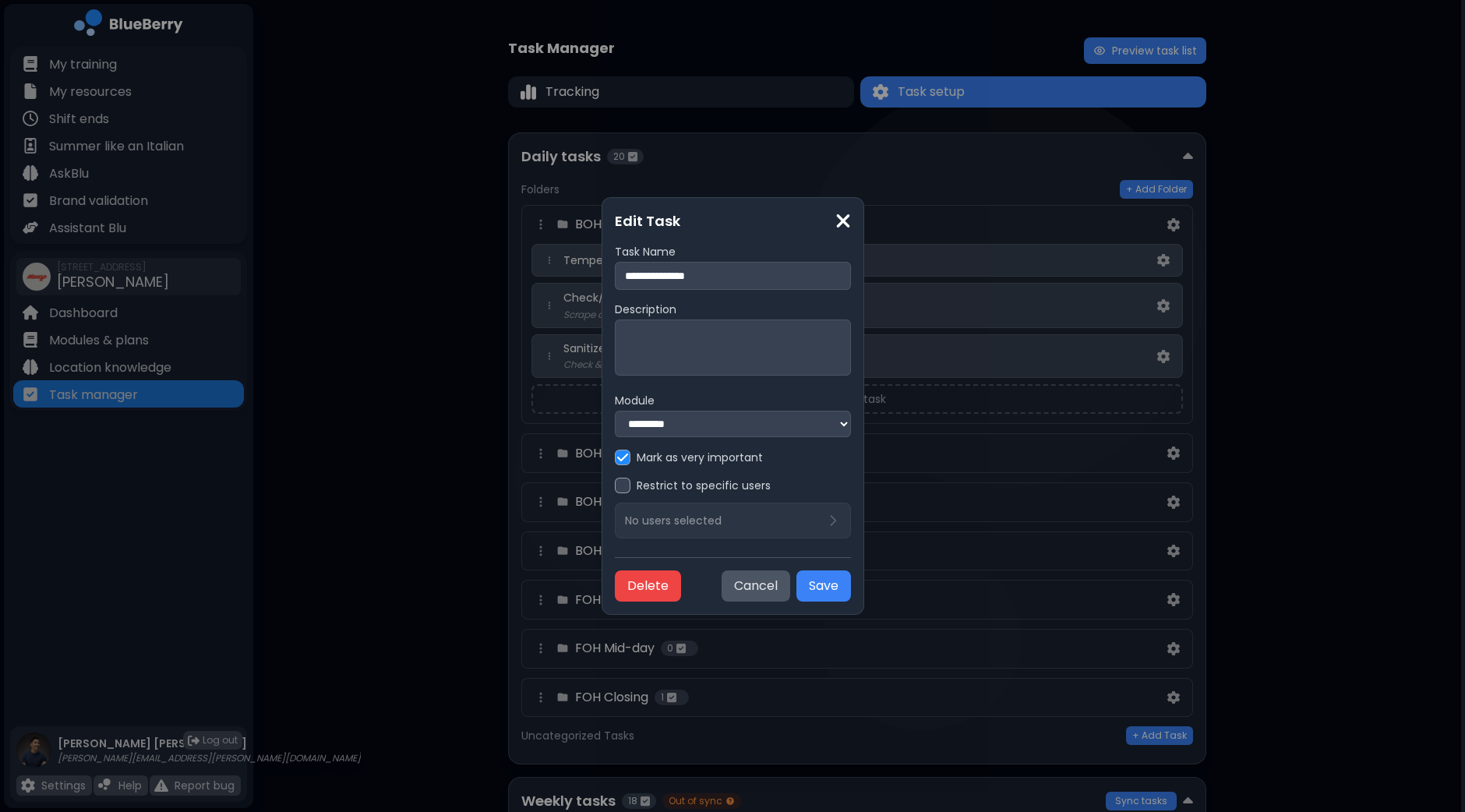
click at [851, 220] on img at bounding box center [843, 220] width 16 height 21
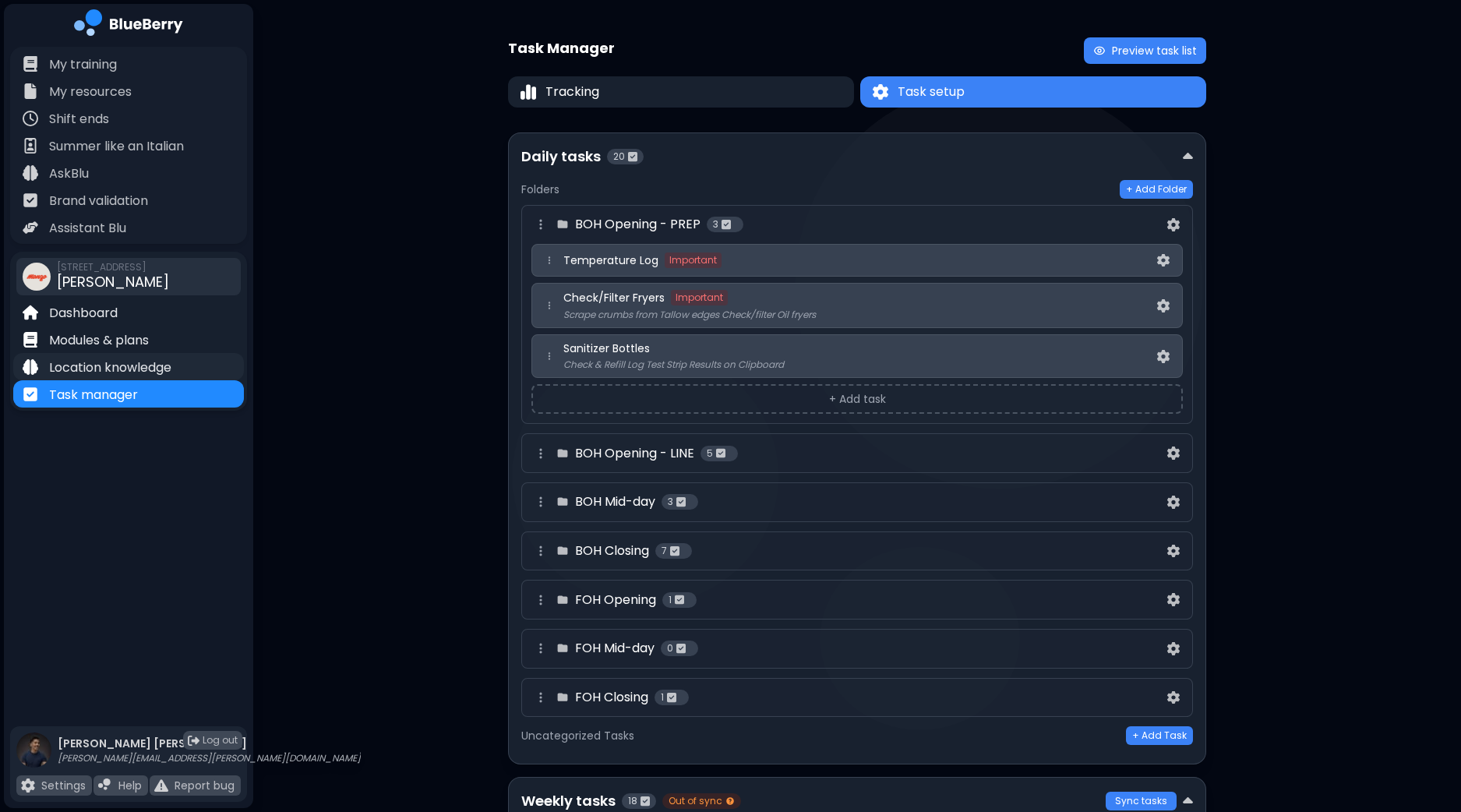
click at [141, 367] on p "Location knowledge" at bounding box center [110, 367] width 122 height 18
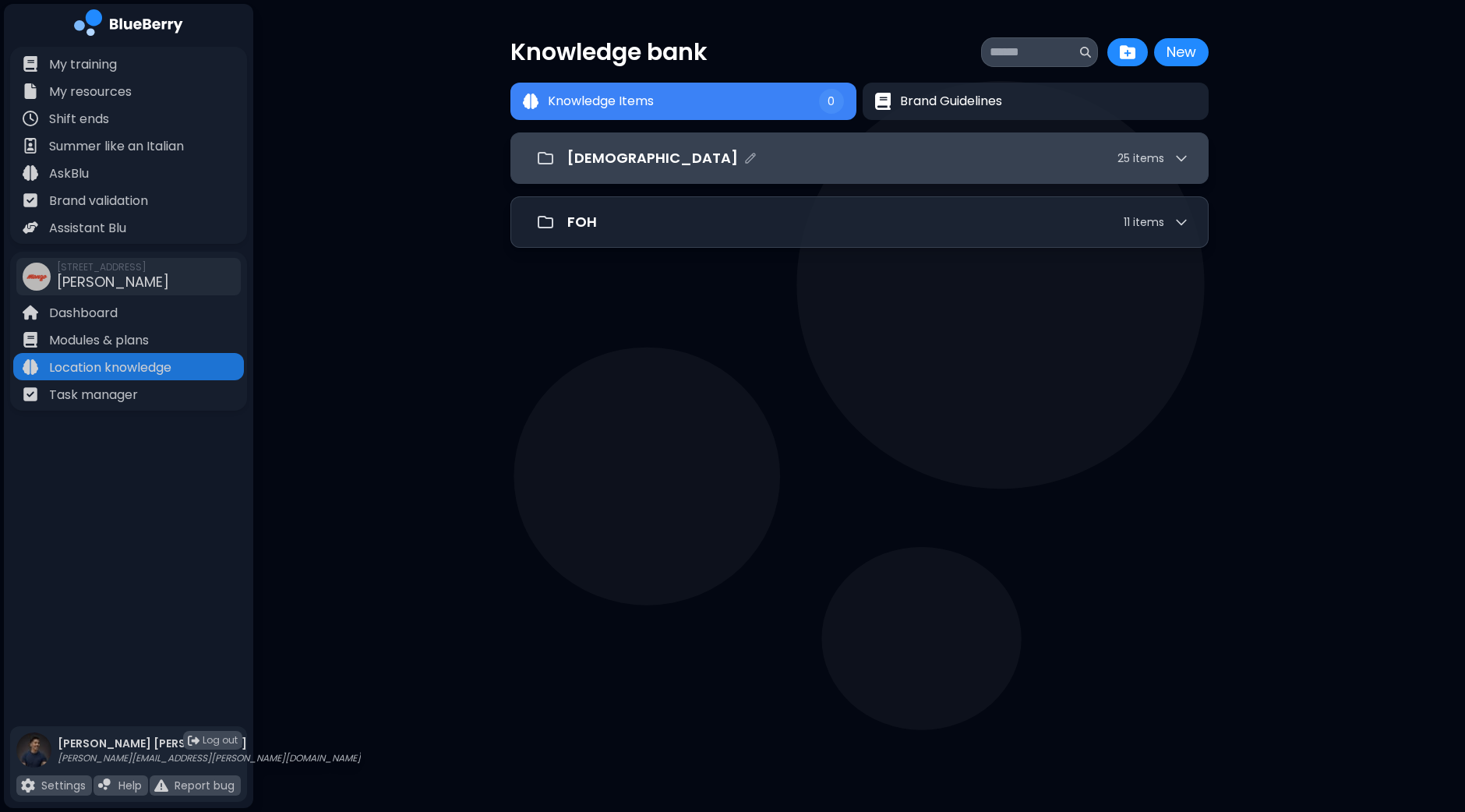
click at [762, 157] on div "[DEMOGRAPHIC_DATA] 25 item s" at bounding box center [878, 158] width 622 height 22
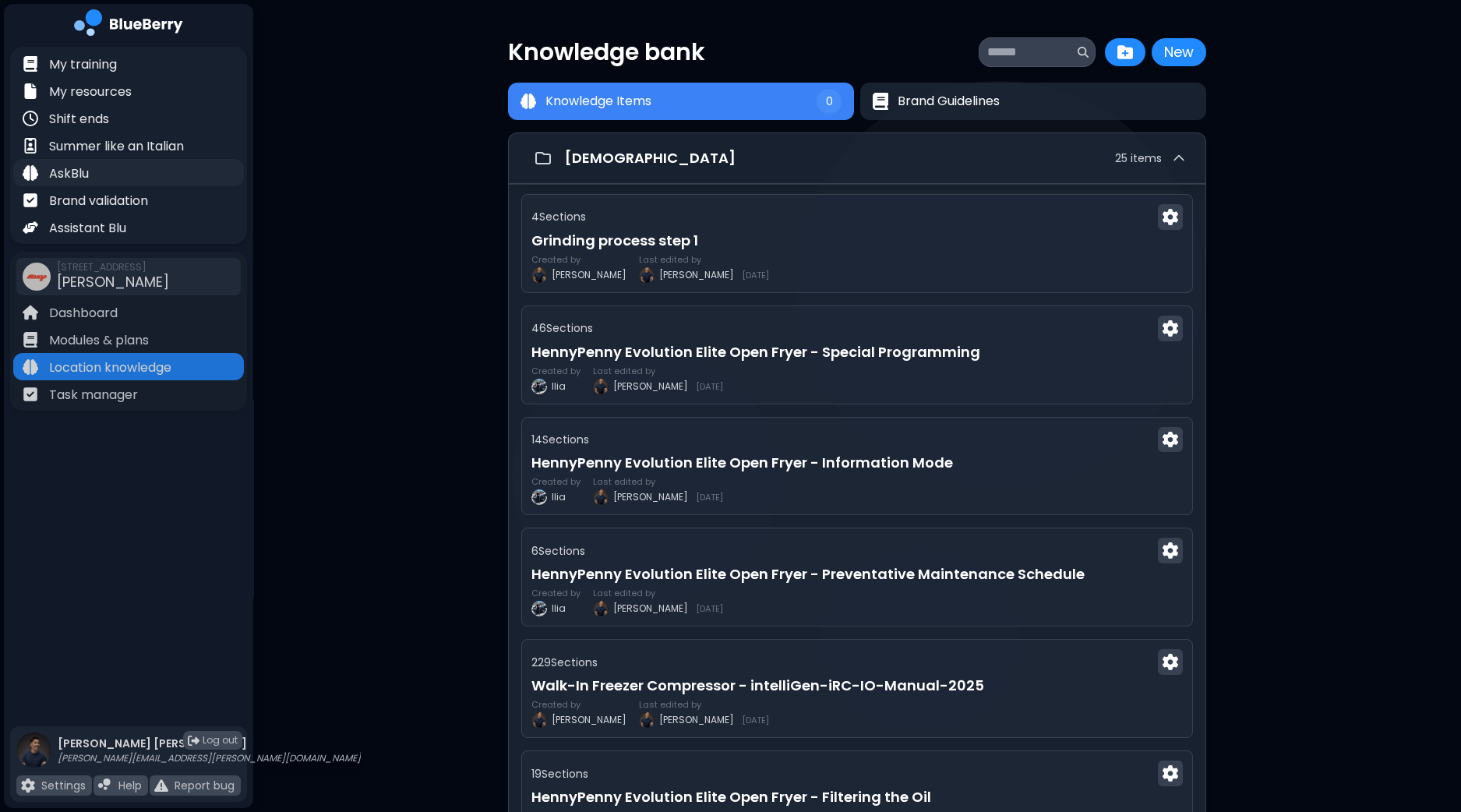
click at [78, 168] on p "AskBlu" at bounding box center [68, 174] width 40 height 18
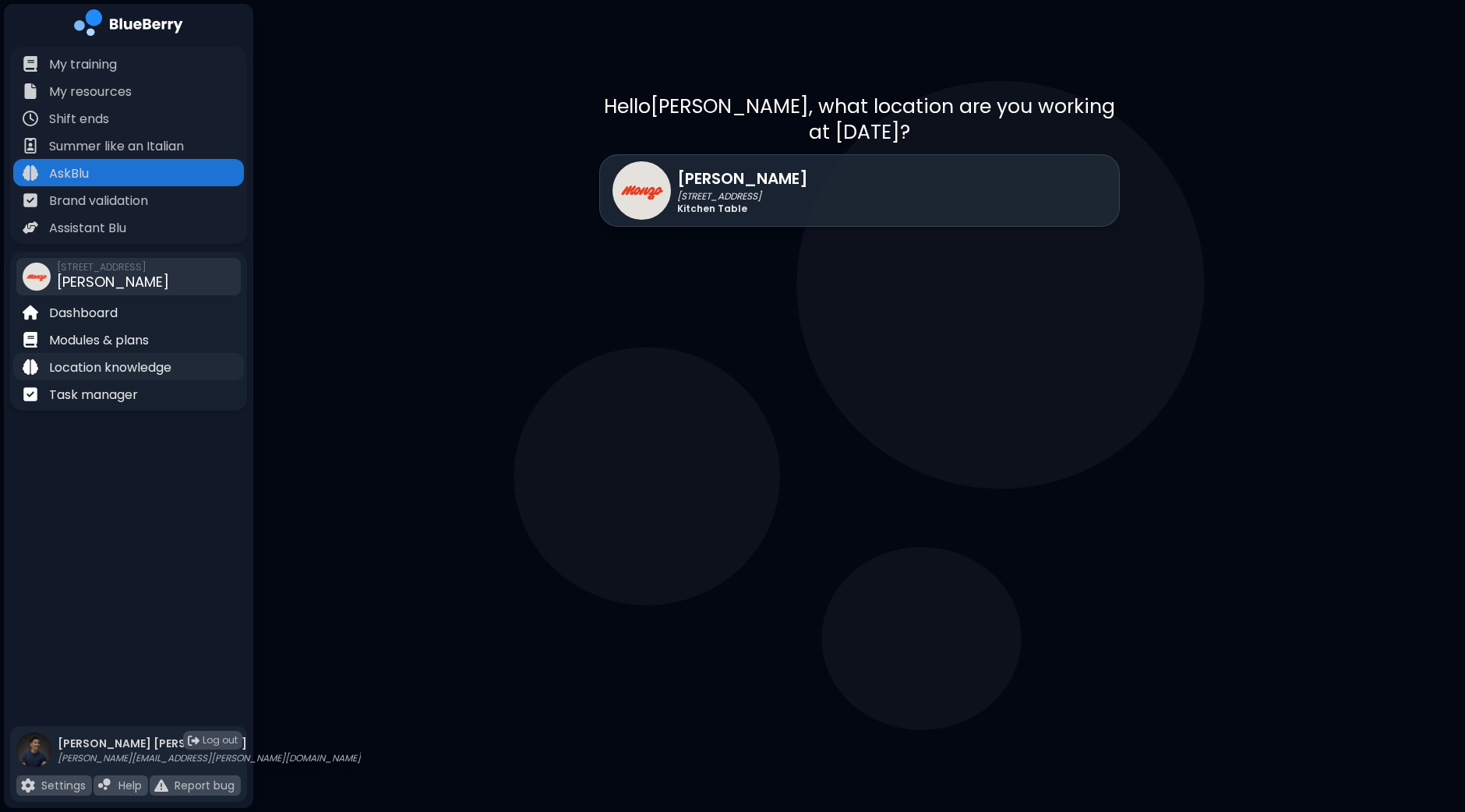
click at [145, 367] on p "Location knowledge" at bounding box center [110, 367] width 122 height 18
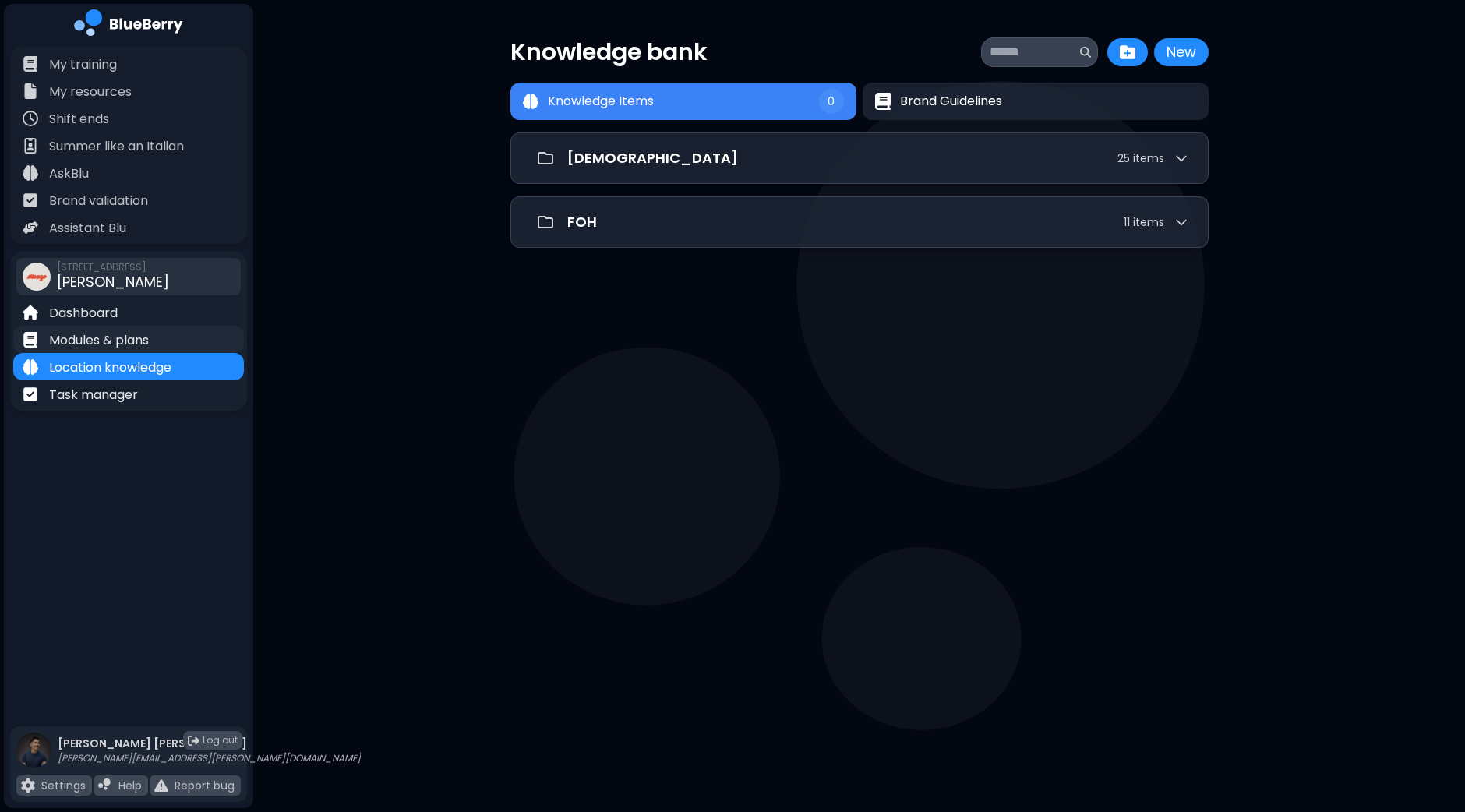
click at [93, 340] on p "Modules & plans" at bounding box center [99, 341] width 99 height 18
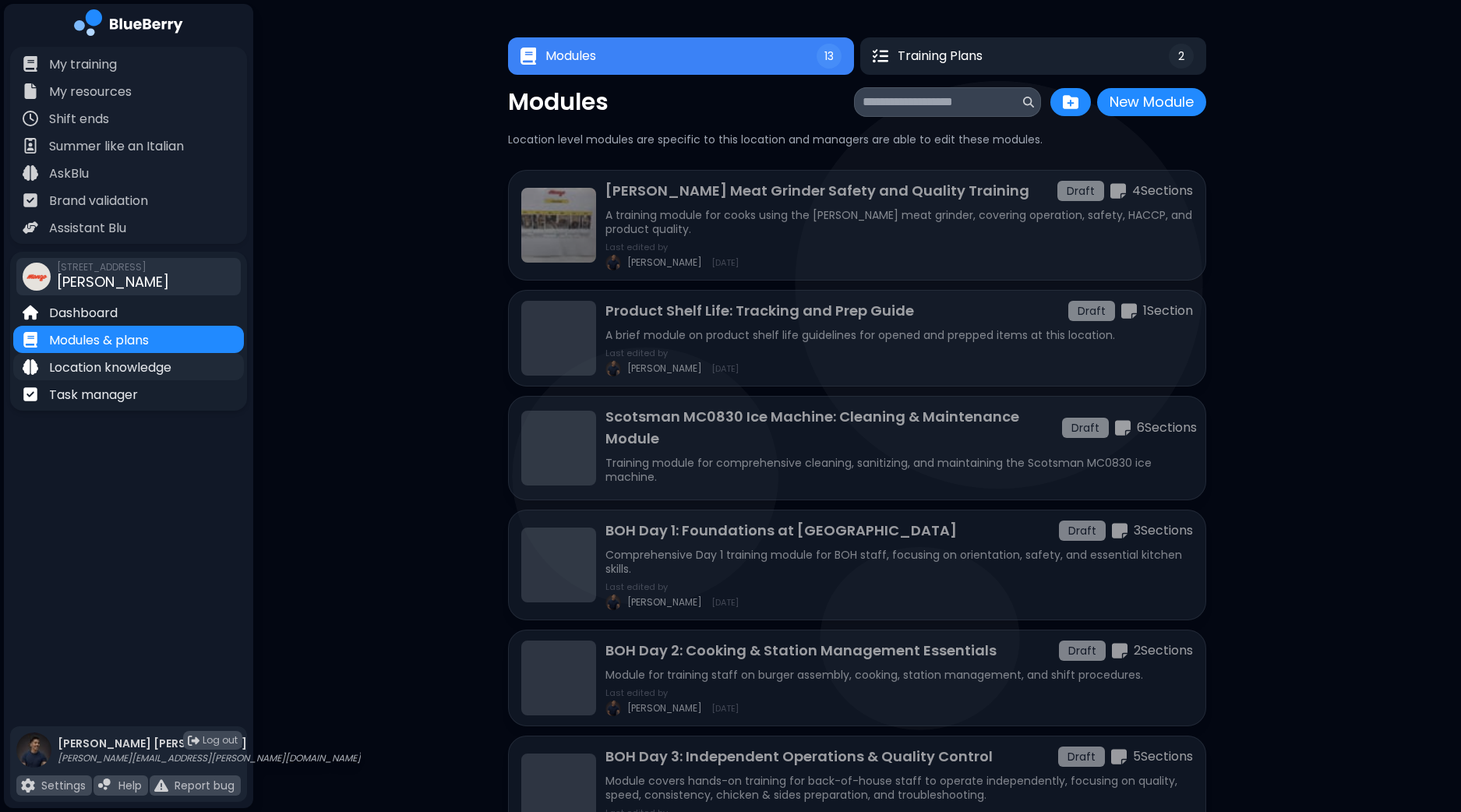
click at [105, 367] on p "Location knowledge" at bounding box center [110, 367] width 122 height 18
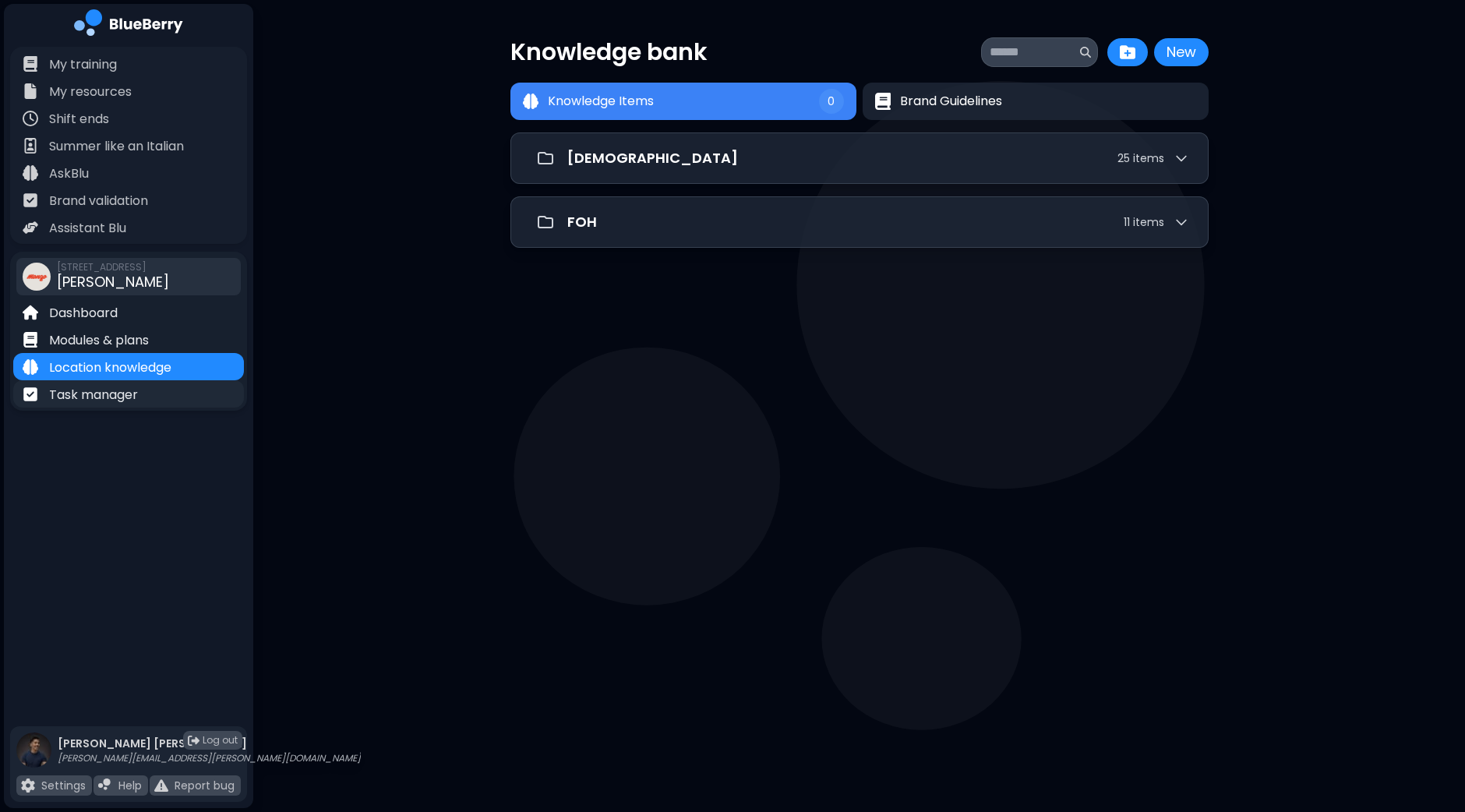
click at [88, 399] on p "Task manager" at bounding box center [93, 395] width 88 height 18
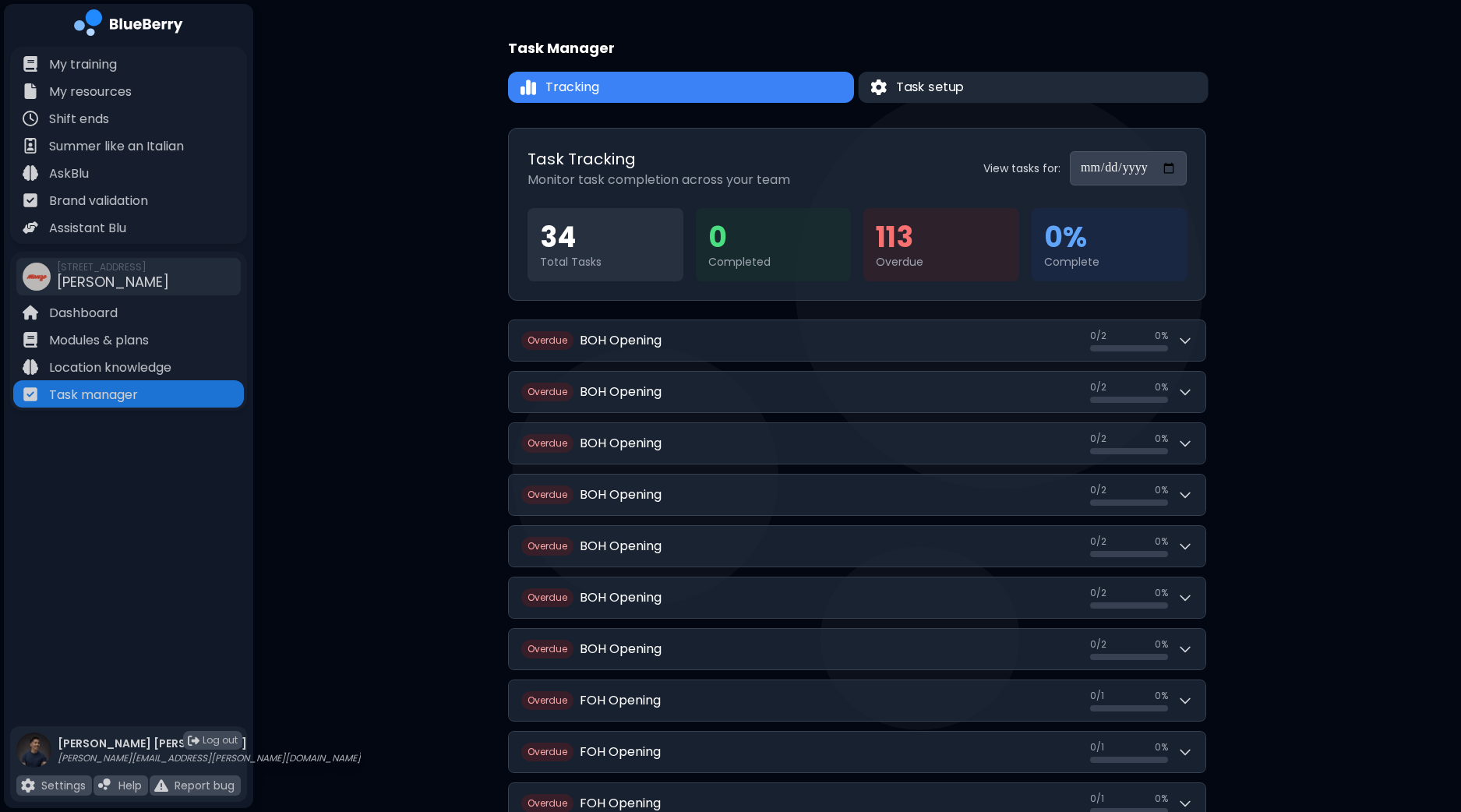
click at [998, 81] on button "Task setup" at bounding box center [1033, 87] width 350 height 31
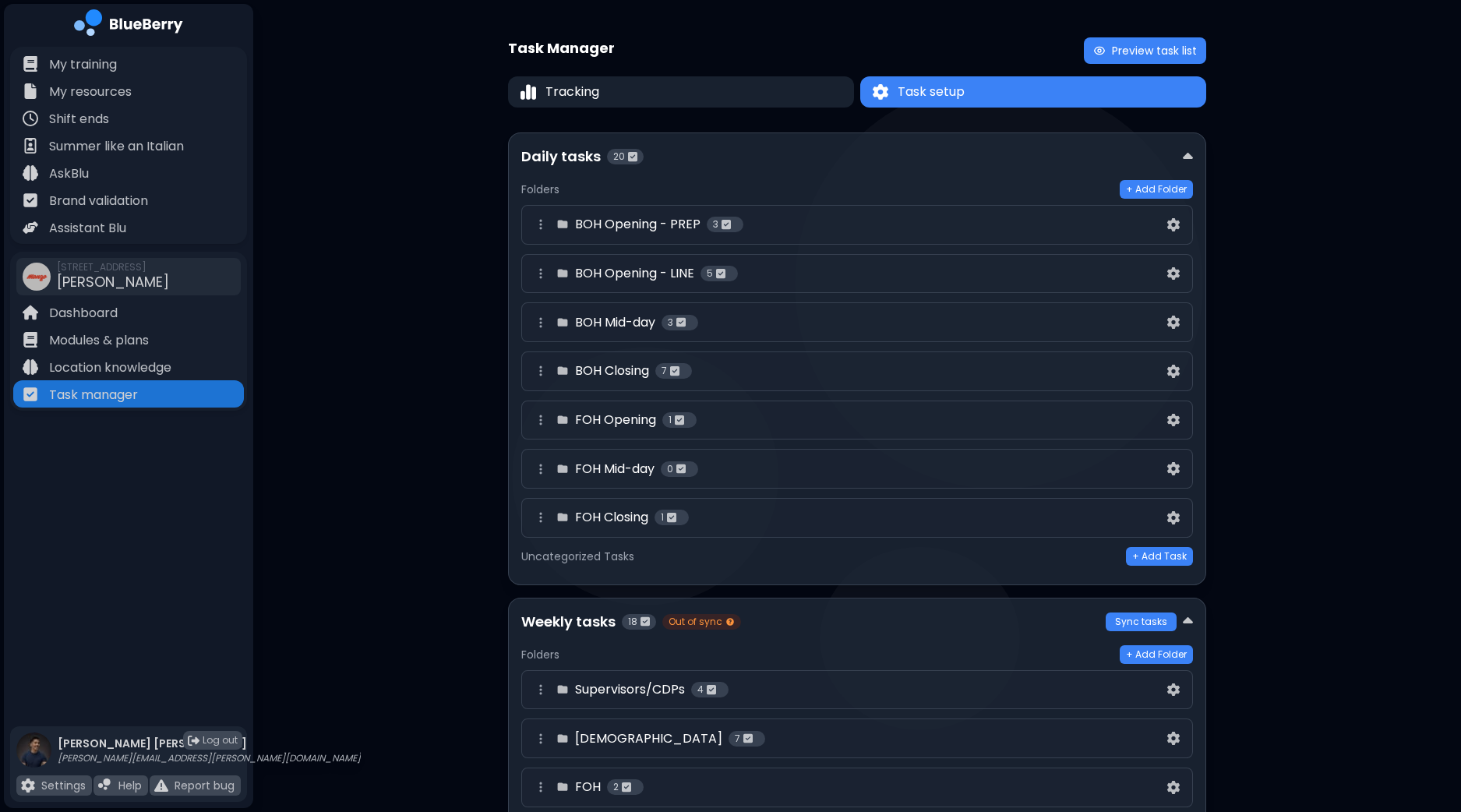
click at [945, 224] on div "BOH Opening - PREP 3" at bounding box center [847, 225] width 632 height 18
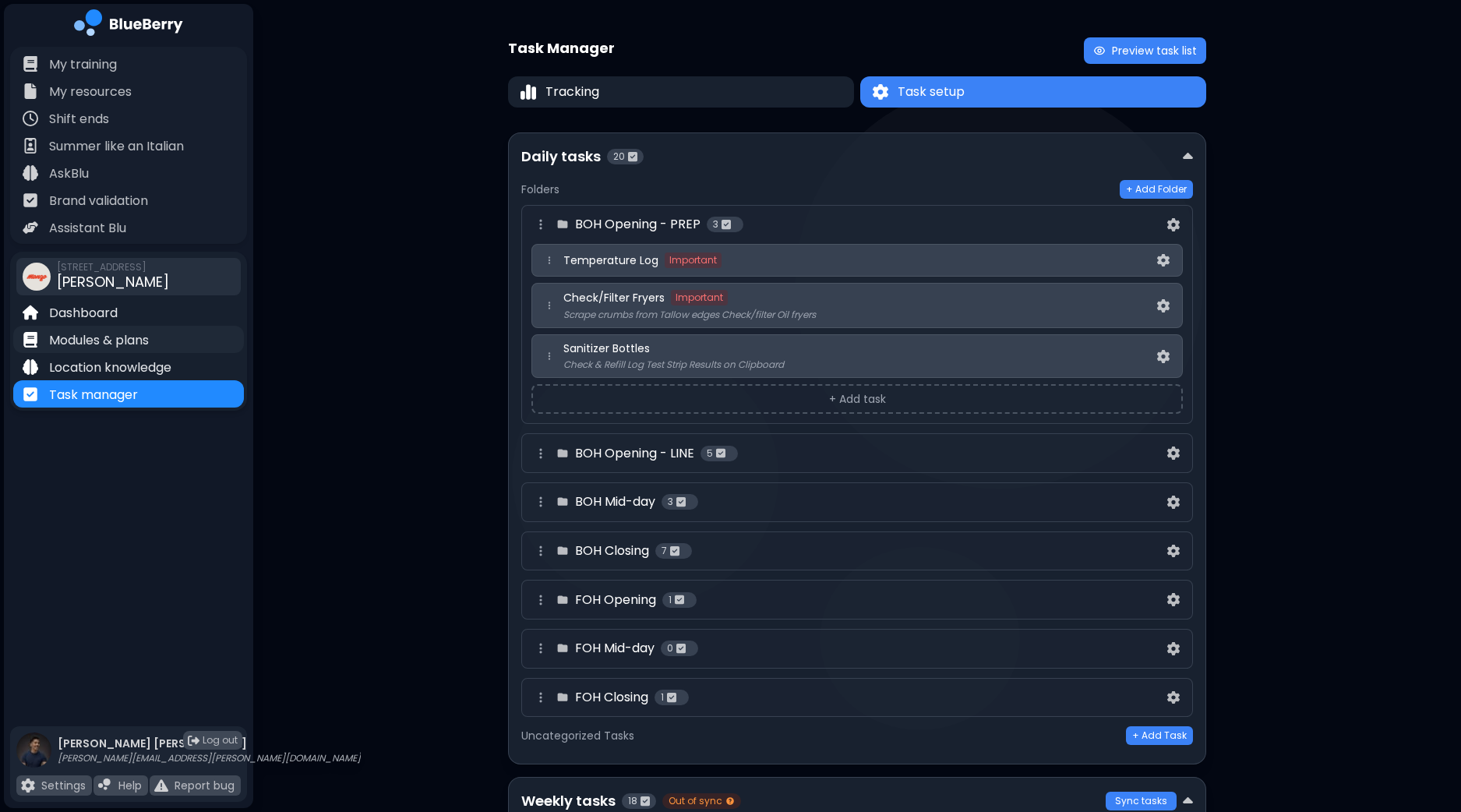
click at [149, 337] on p "Modules & plans" at bounding box center [99, 341] width 99 height 18
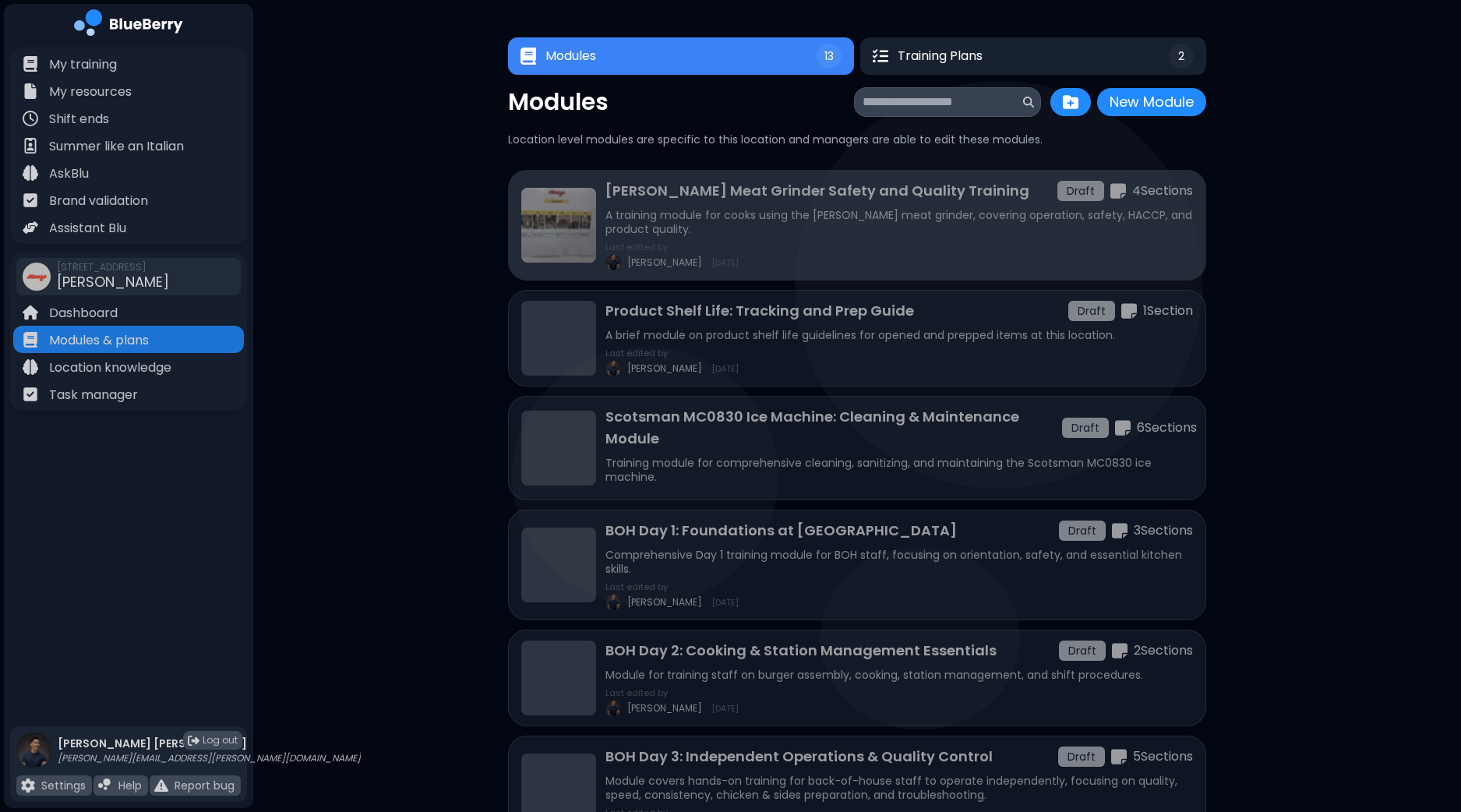
click at [954, 238] on div "MONZO Meat Grinder Safety and Quality Training Draft 4 Section s A training mod…" at bounding box center [899, 225] width 587 height 90
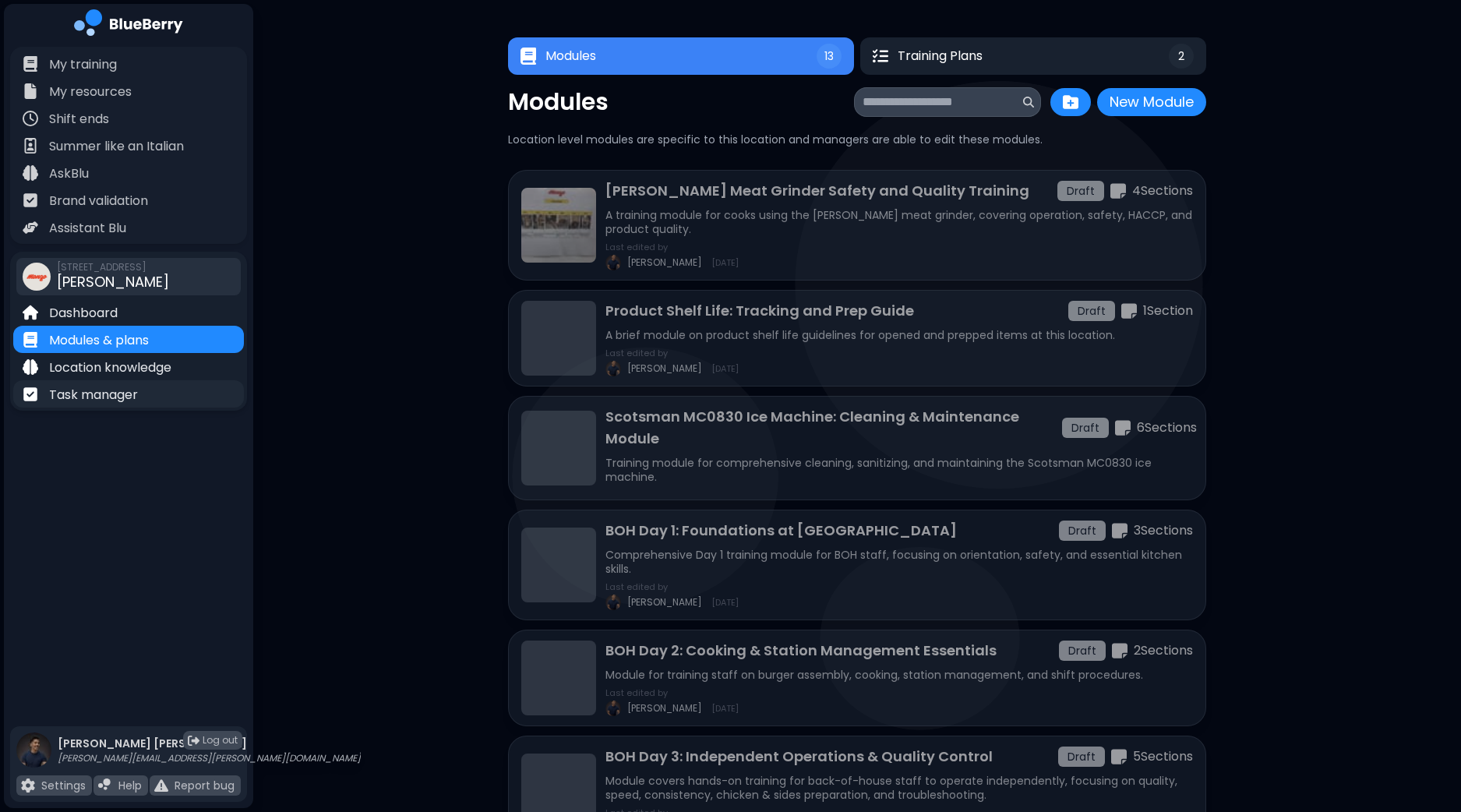
click at [133, 388] on p "Task manager" at bounding box center [93, 395] width 88 height 18
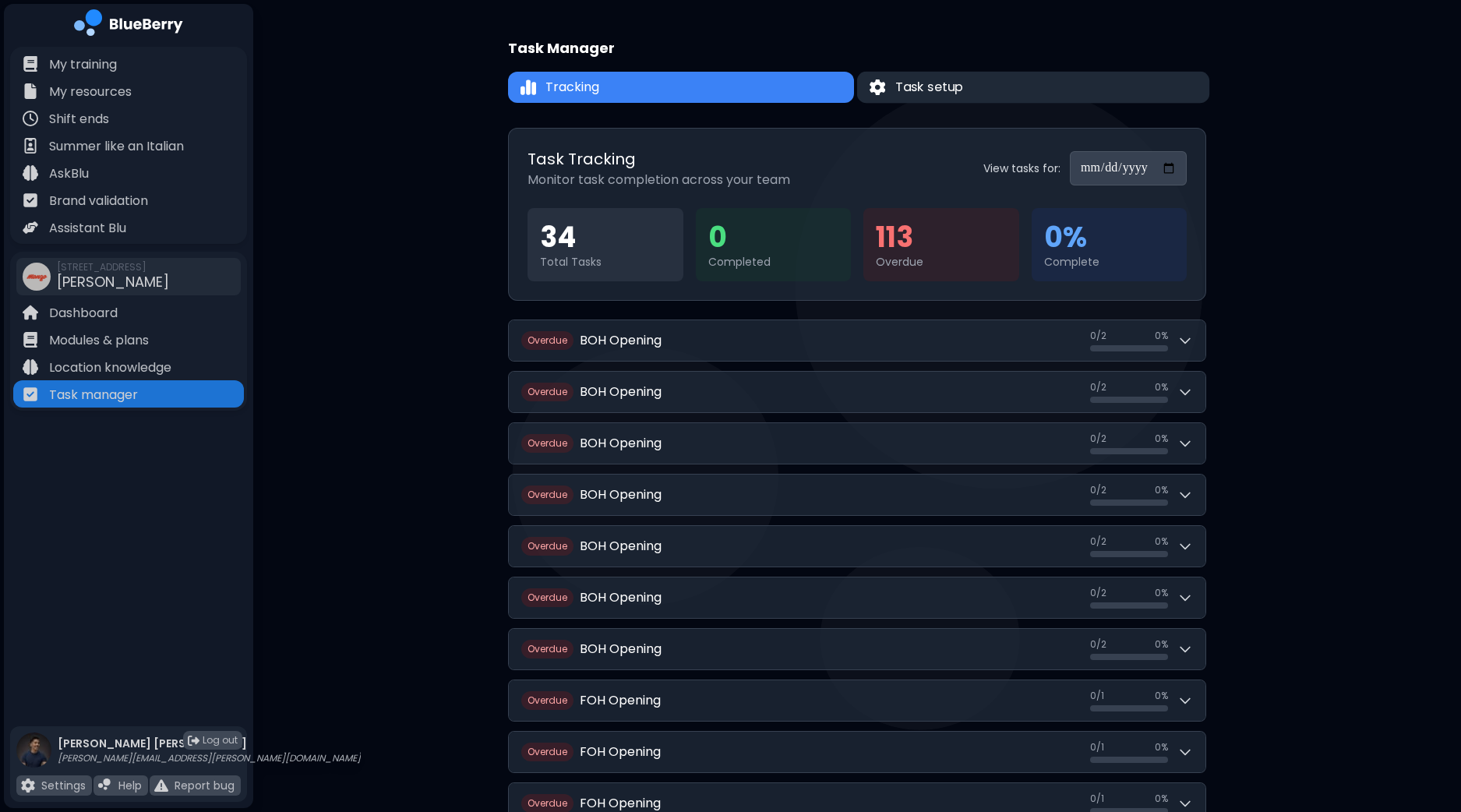
click at [968, 77] on button "Task setup" at bounding box center [1033, 87] width 353 height 32
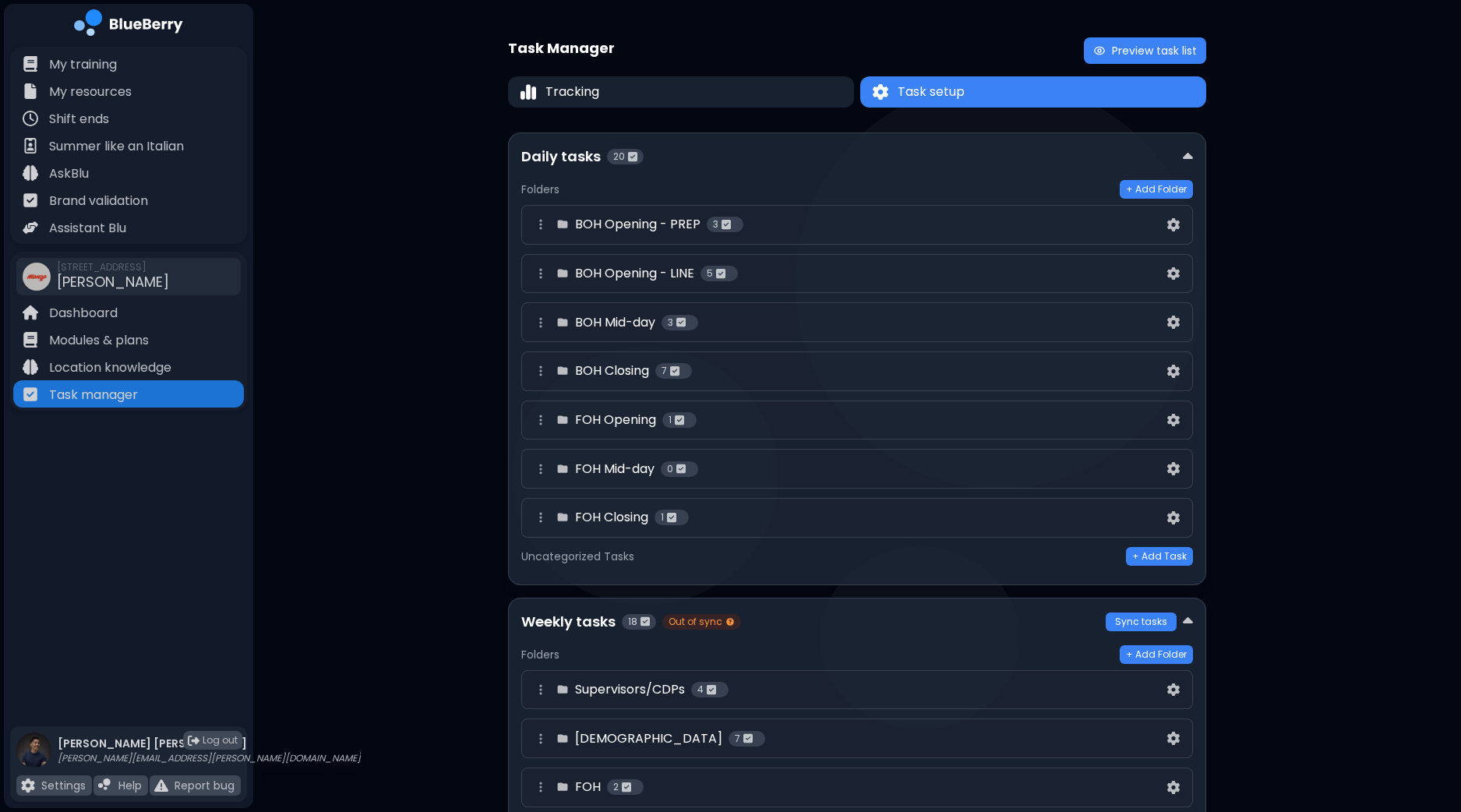
click at [795, 145] on div "Daily tasks 20 Folders + Add Folder BOH Opening - PREP 3 BOH Opening - LINE 5 B…" at bounding box center [857, 359] width 698 height 453
click at [832, 159] on div "Daily tasks 20" at bounding box center [852, 157] width 661 height 22
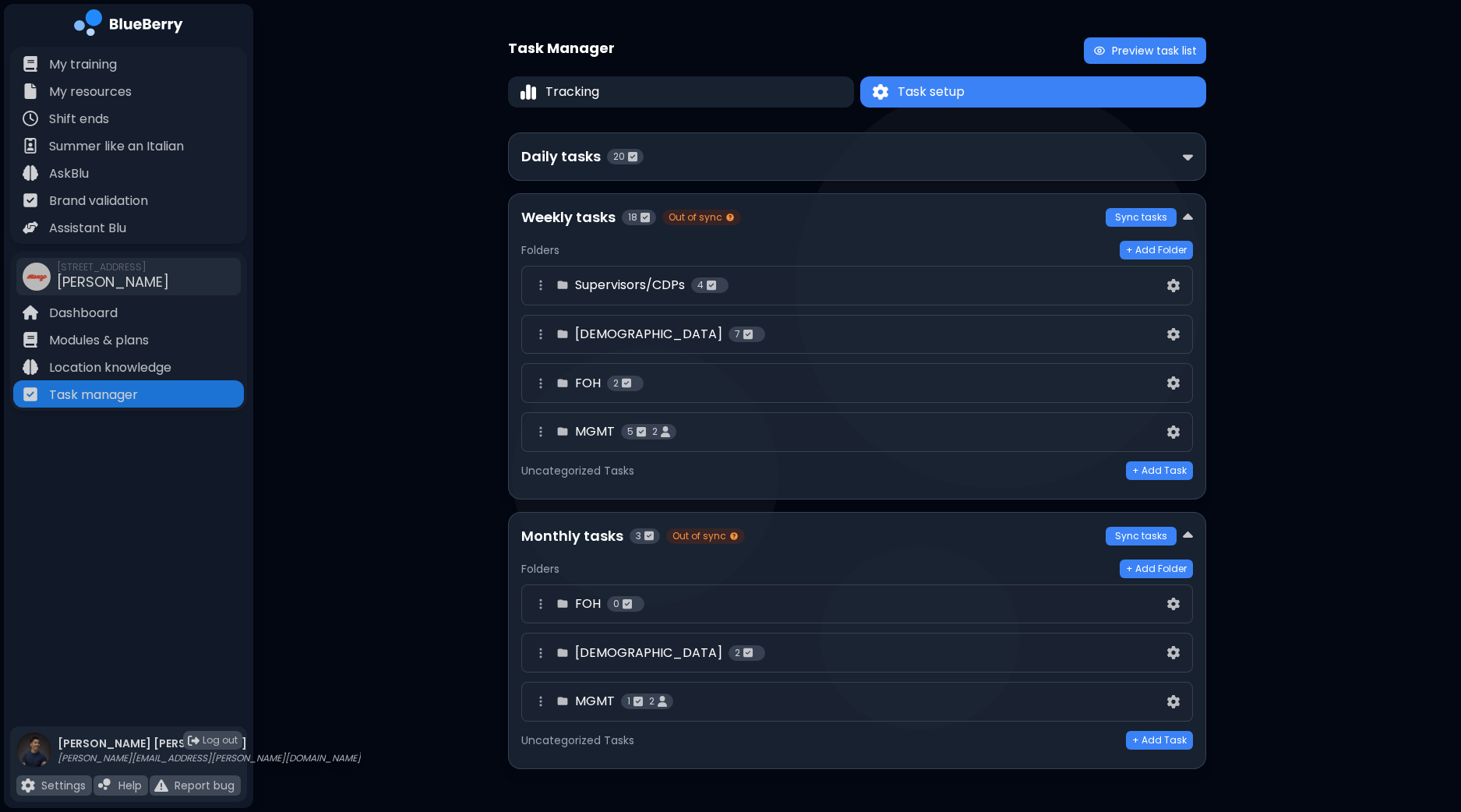
click at [822, 227] on div "Weekly tasks 18 Out of sync" at bounding box center [813, 217] width 585 height 22
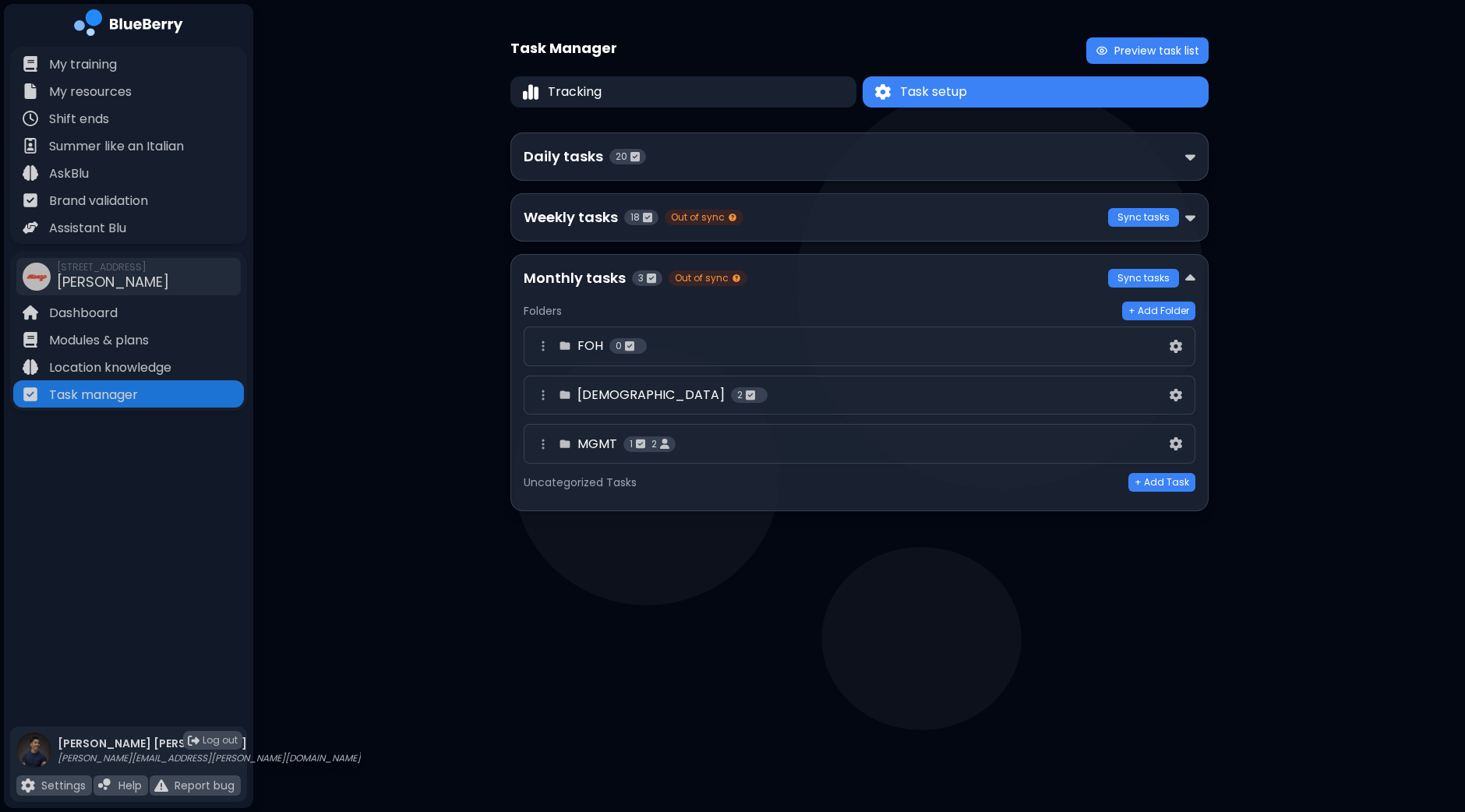
click at [824, 282] on div "Monthly tasks 3 Out of sync" at bounding box center [816, 278] width 585 height 22
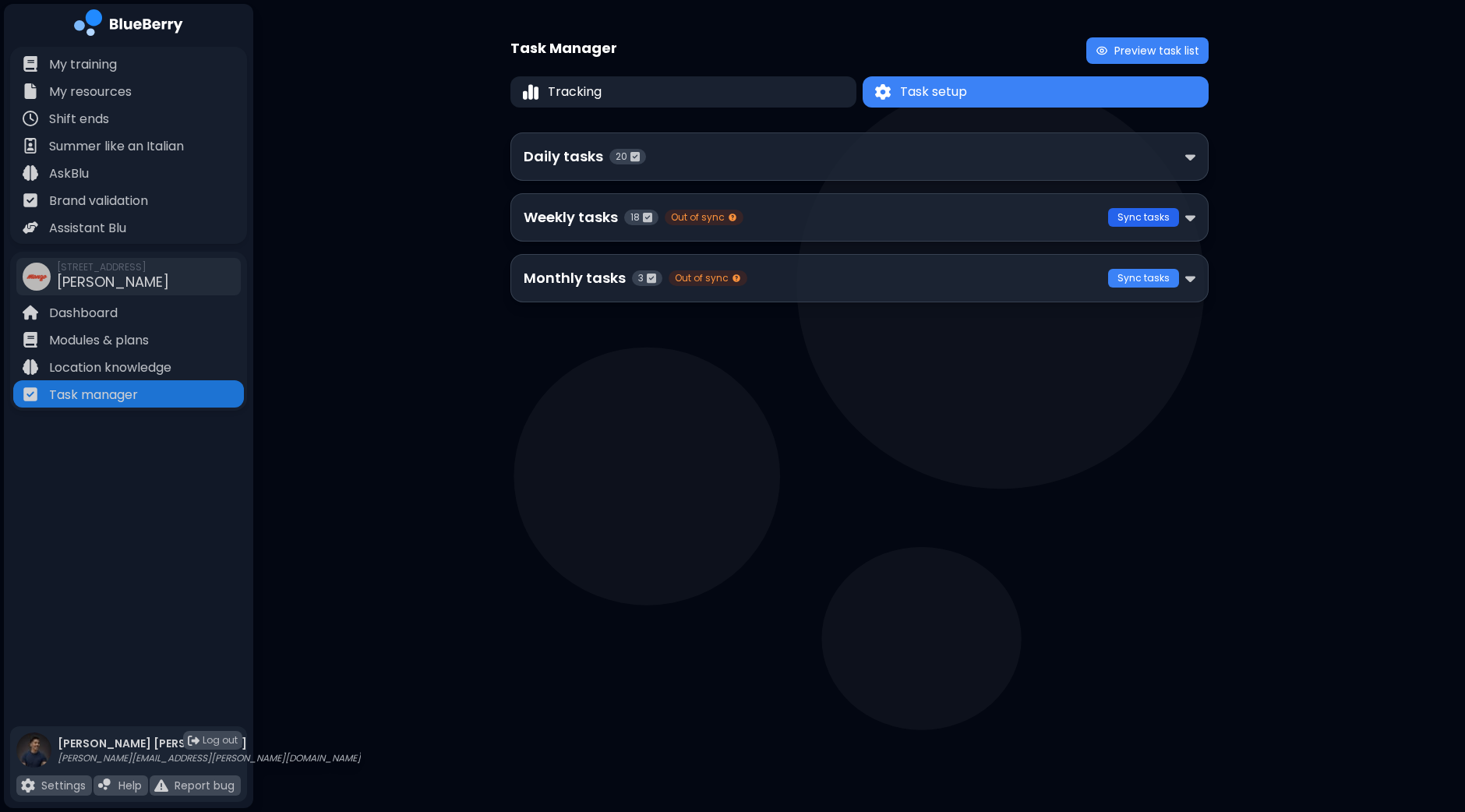
click at [1133, 221] on button "Sync tasks" at bounding box center [1143, 217] width 71 height 18
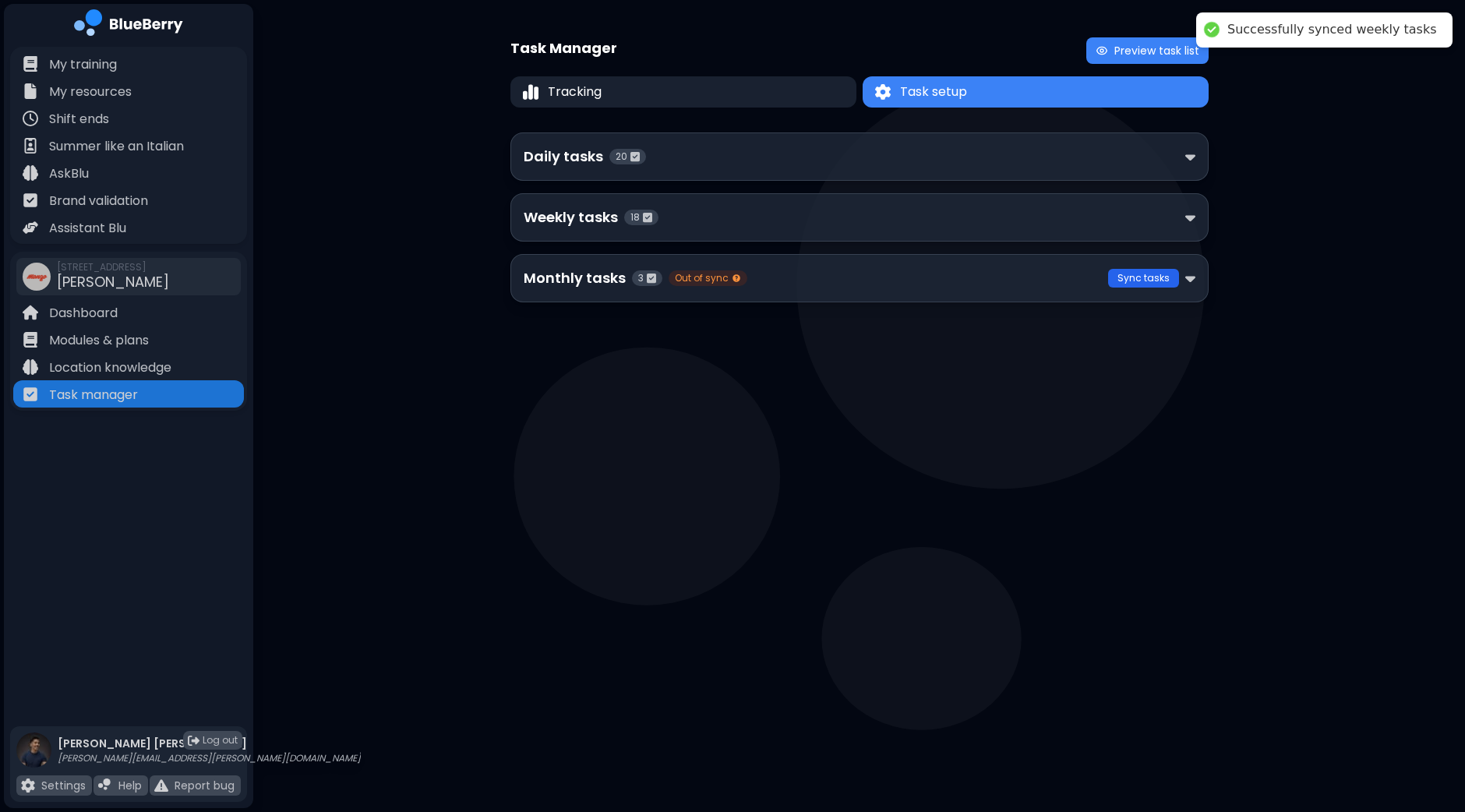
click at [1141, 280] on button "Sync tasks" at bounding box center [1143, 278] width 71 height 18
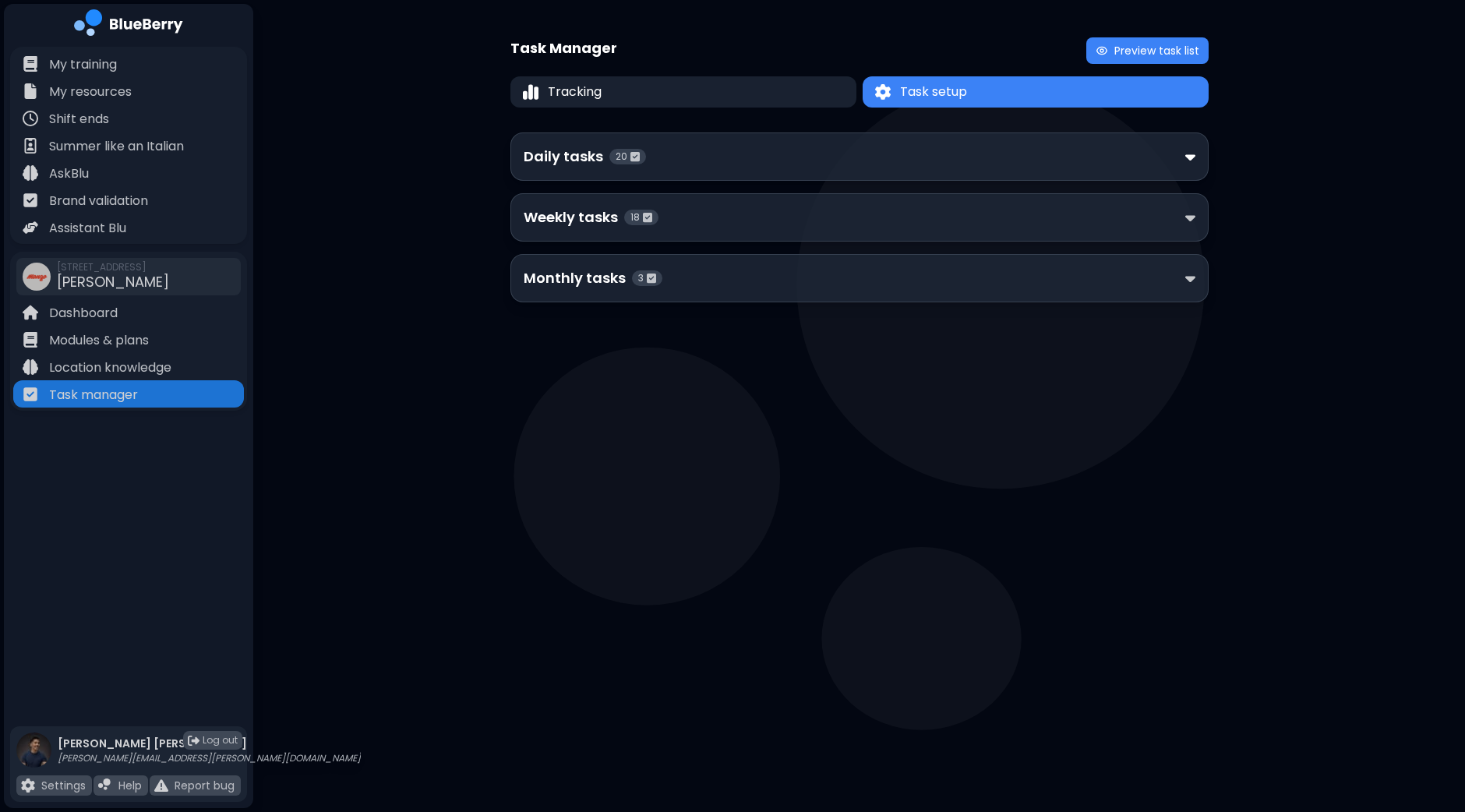
click at [1191, 157] on img at bounding box center [1190, 157] width 10 height 17
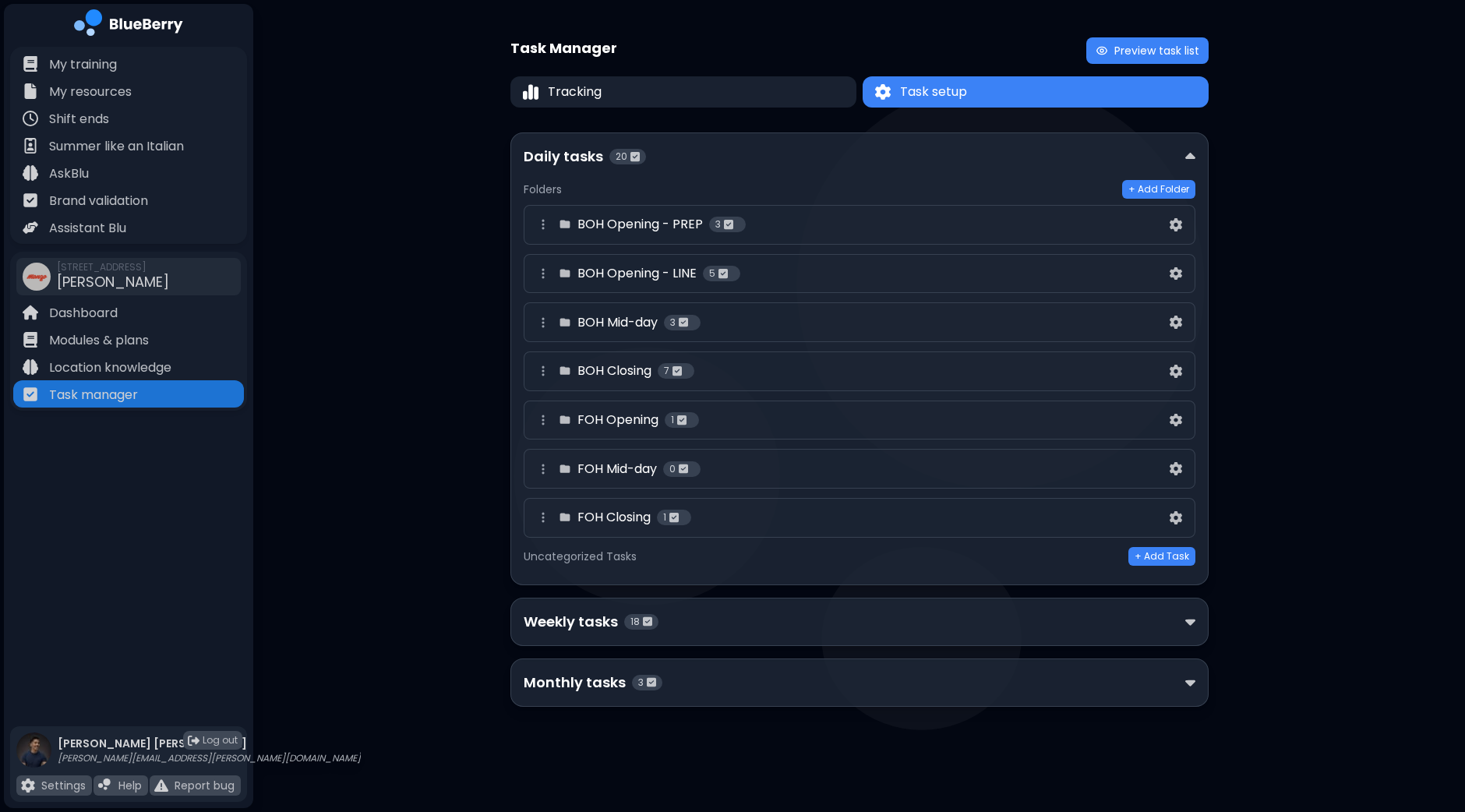
click at [1294, 302] on div "Task Manager Preview task list Tracking Task setup Task setup Daily tasks 20 Fo…" at bounding box center [859, 378] width 1212 height 757
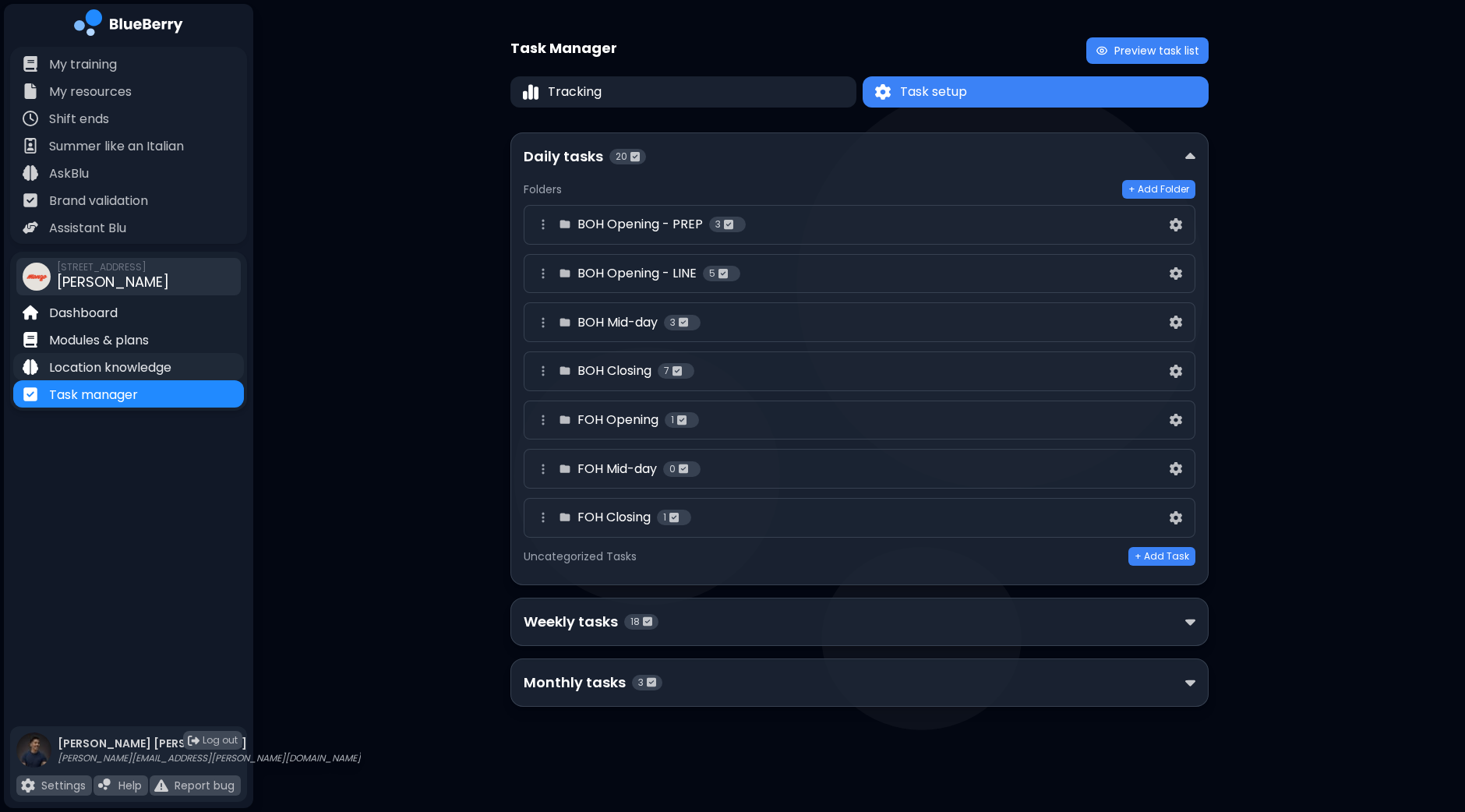
click at [101, 365] on p "Location knowledge" at bounding box center [110, 367] width 122 height 18
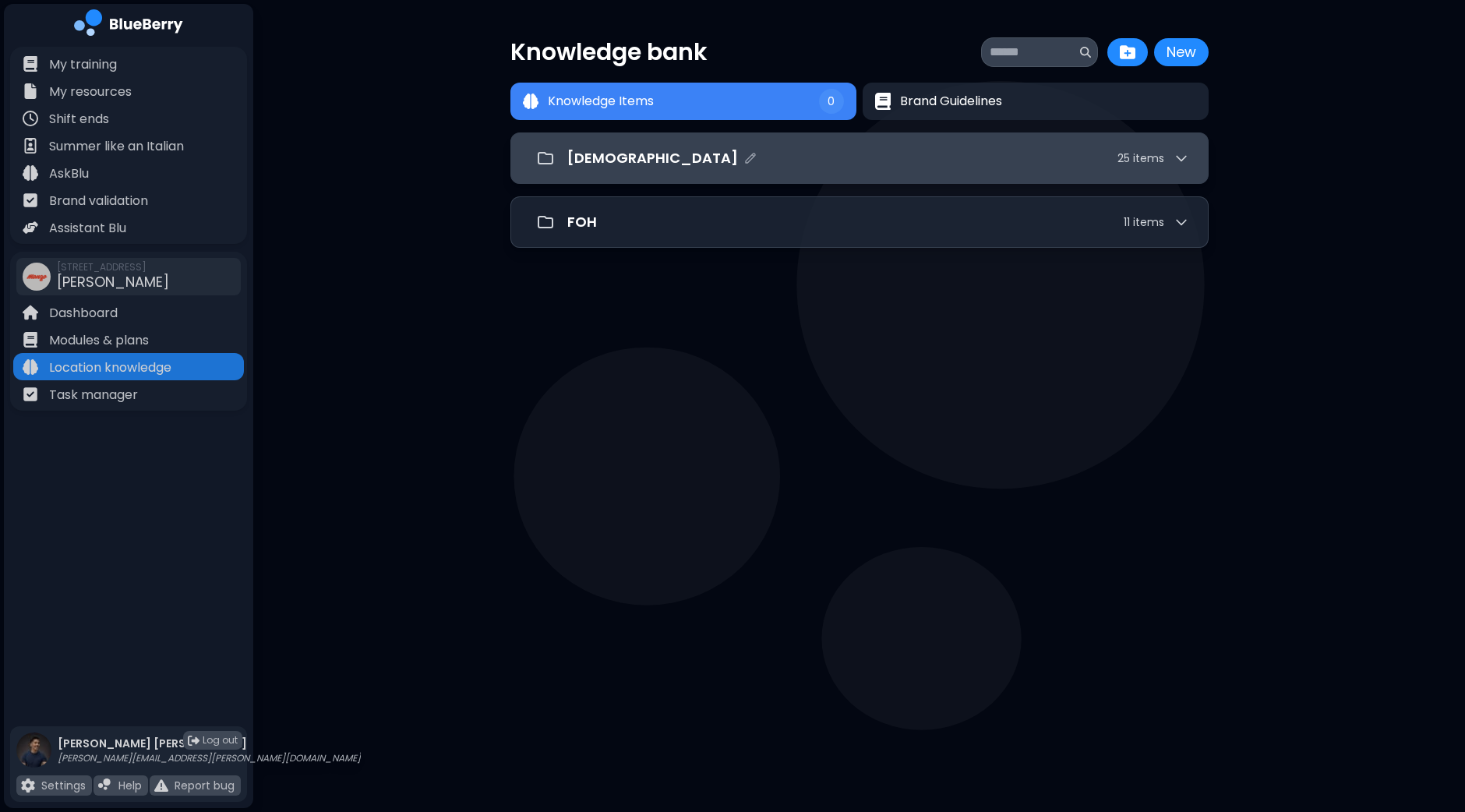
click at [885, 167] on div "[DEMOGRAPHIC_DATA] 25 item s" at bounding box center [878, 158] width 622 height 22
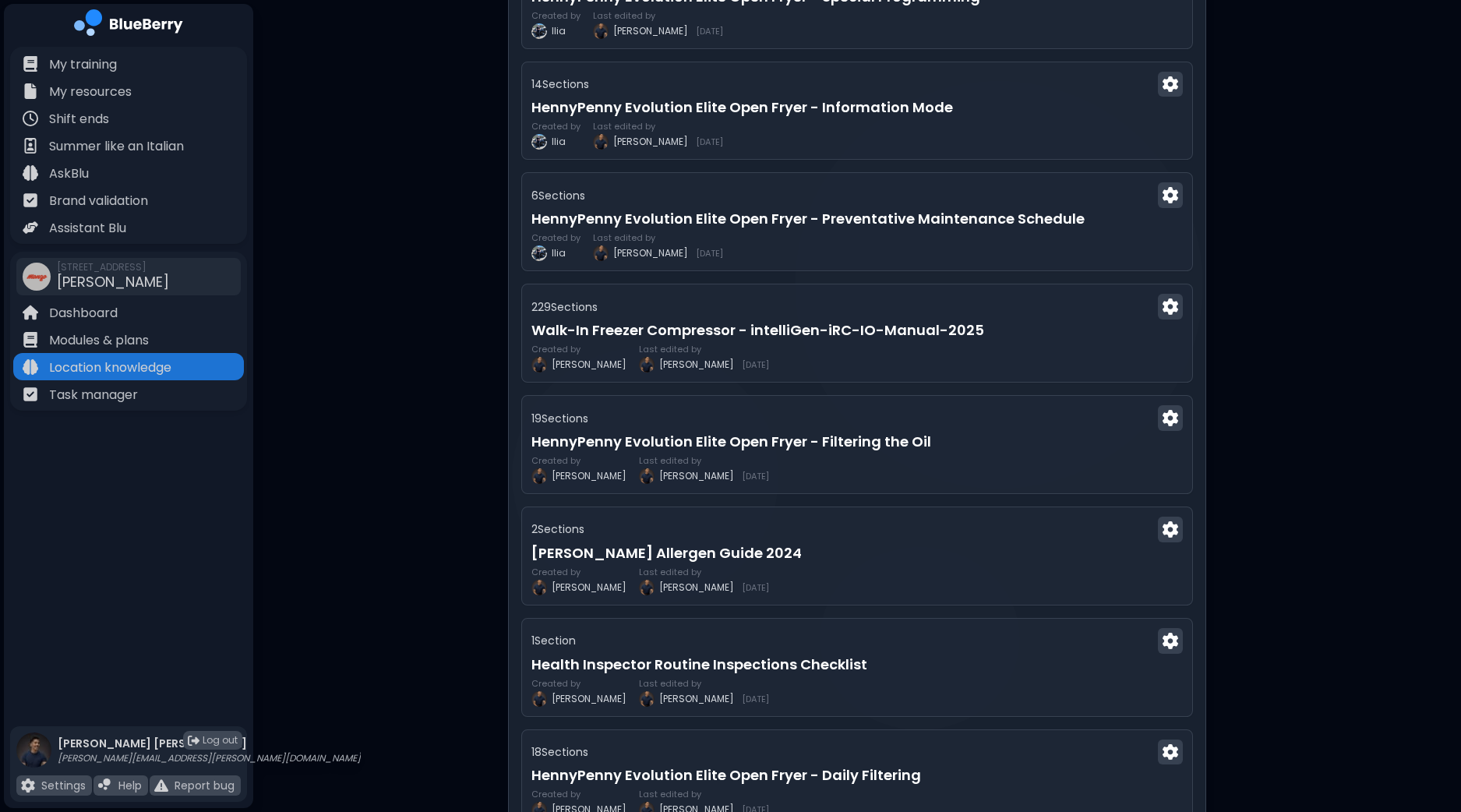
scroll to position [487, 0]
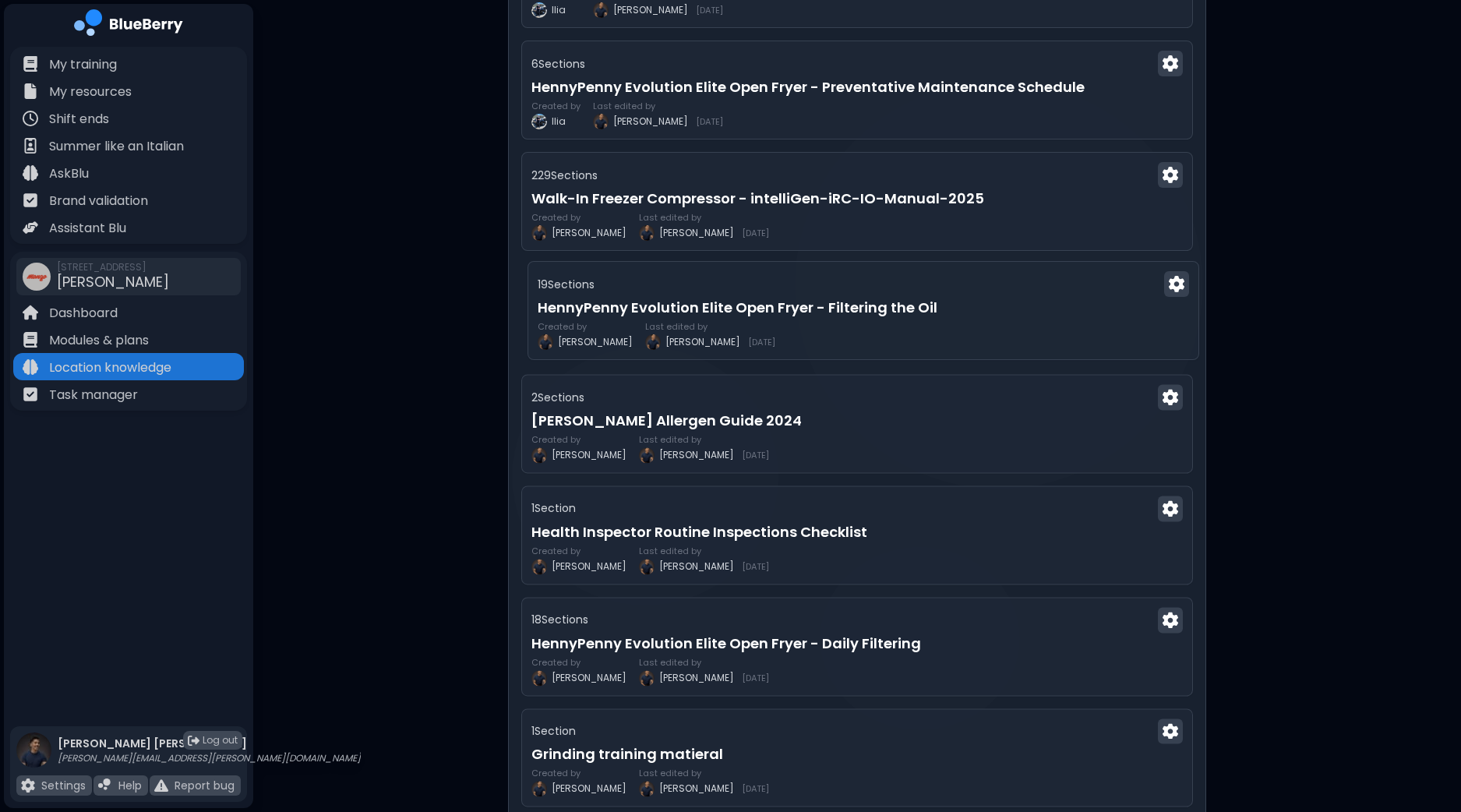
drag, startPoint x: 699, startPoint y: 314, endPoint x: 702, endPoint y: 341, distance: 27.2
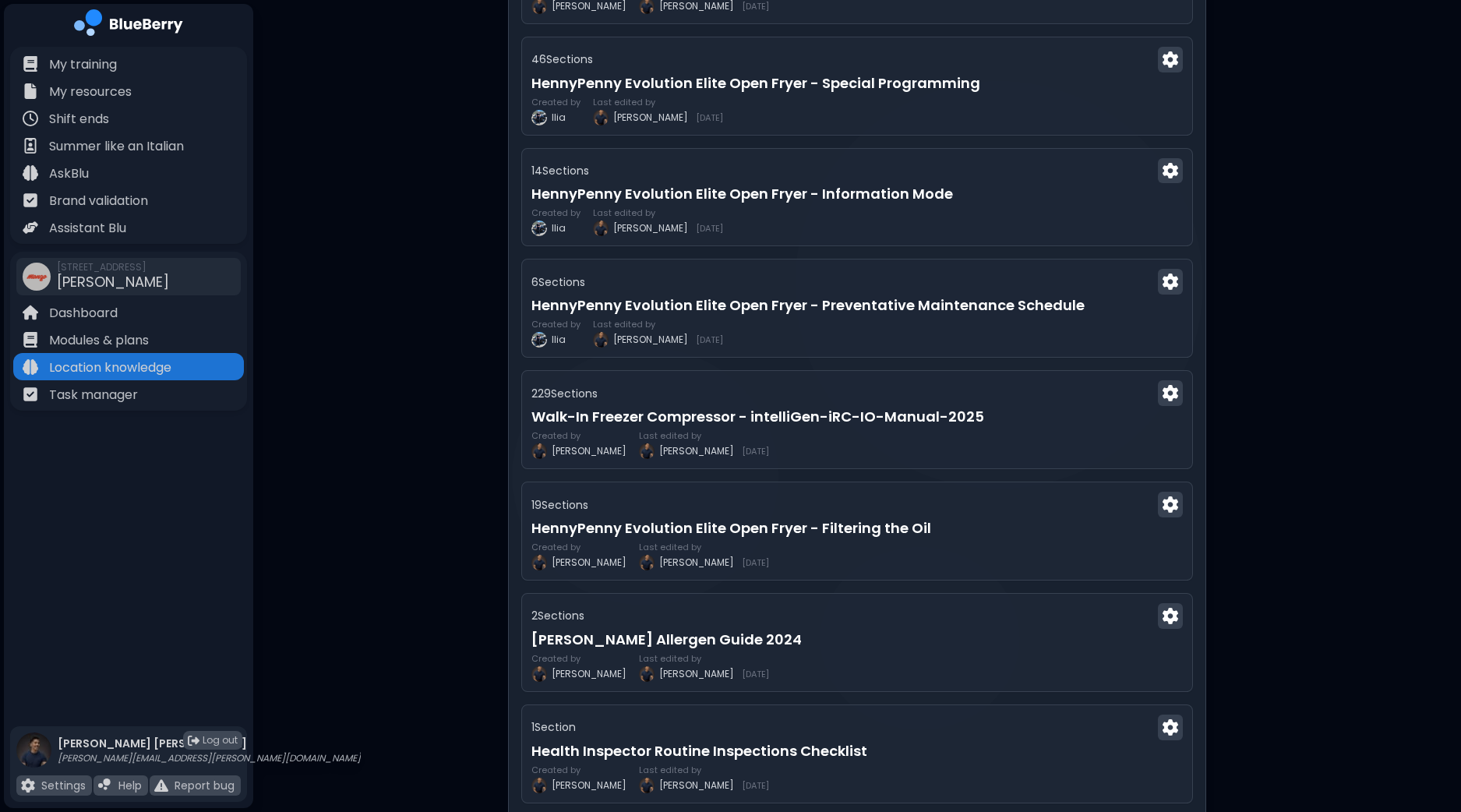
scroll to position [585, 0]
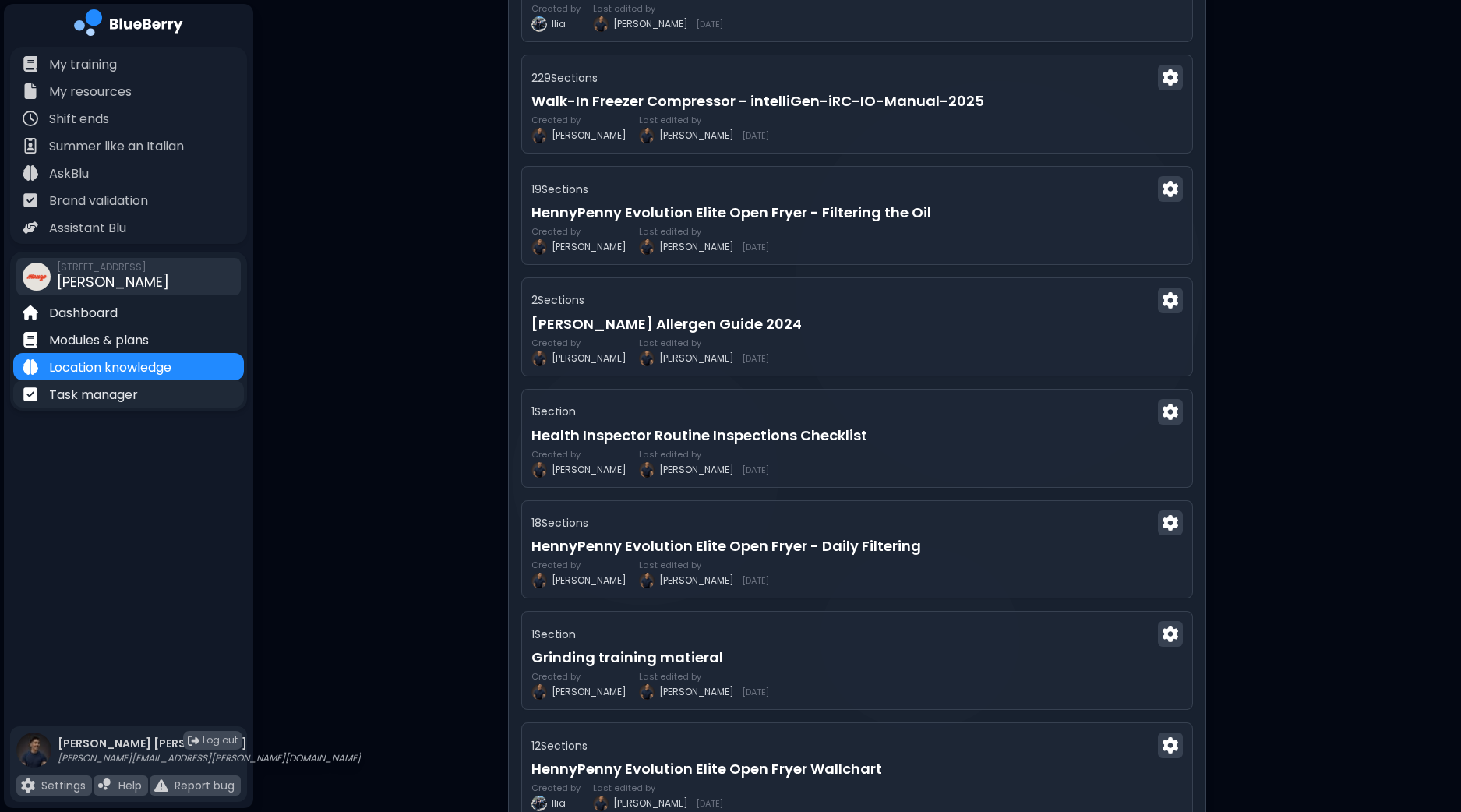
click at [111, 388] on p "Task manager" at bounding box center [93, 395] width 88 height 18
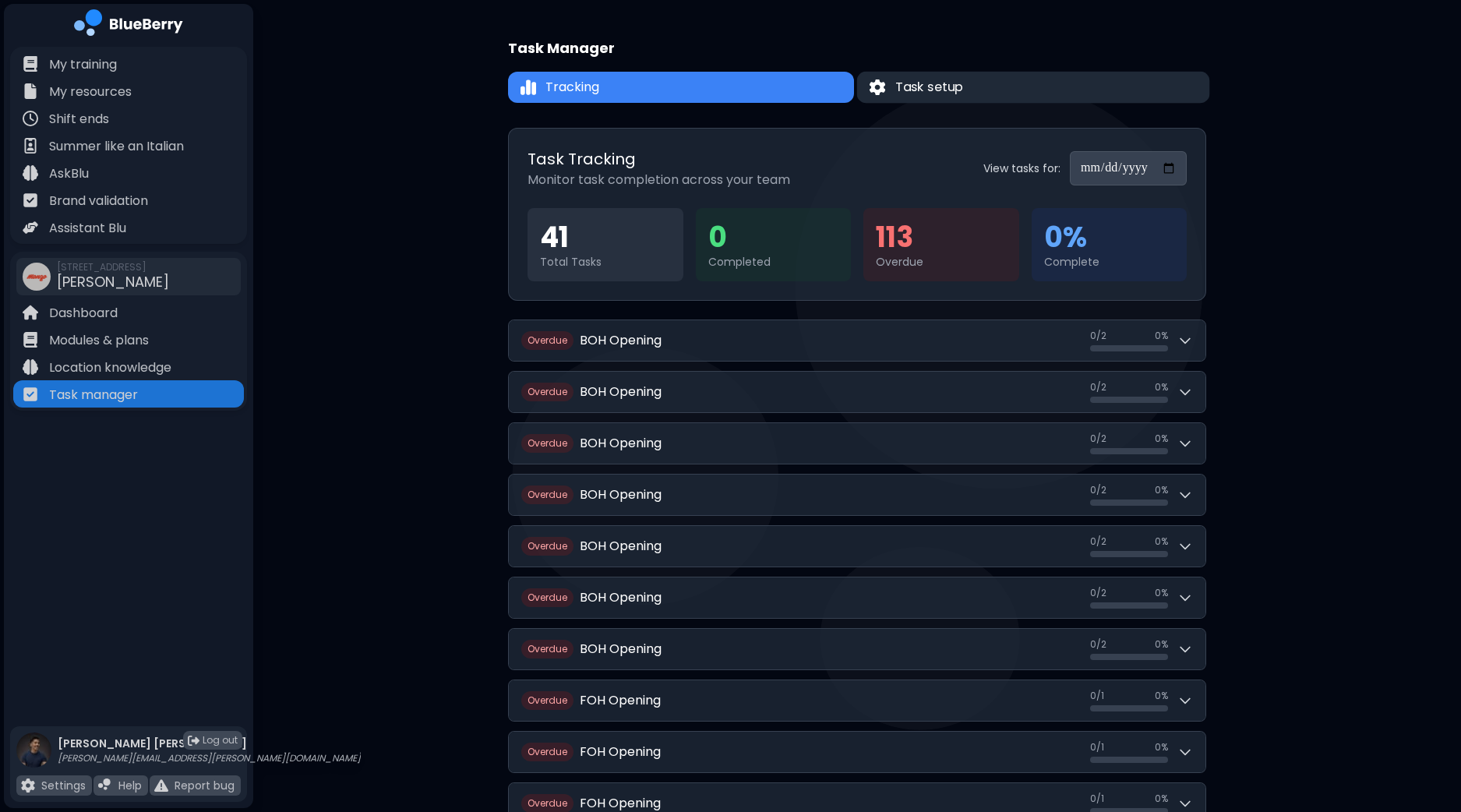
click at [1025, 84] on button "Task setup" at bounding box center [1033, 87] width 353 height 32
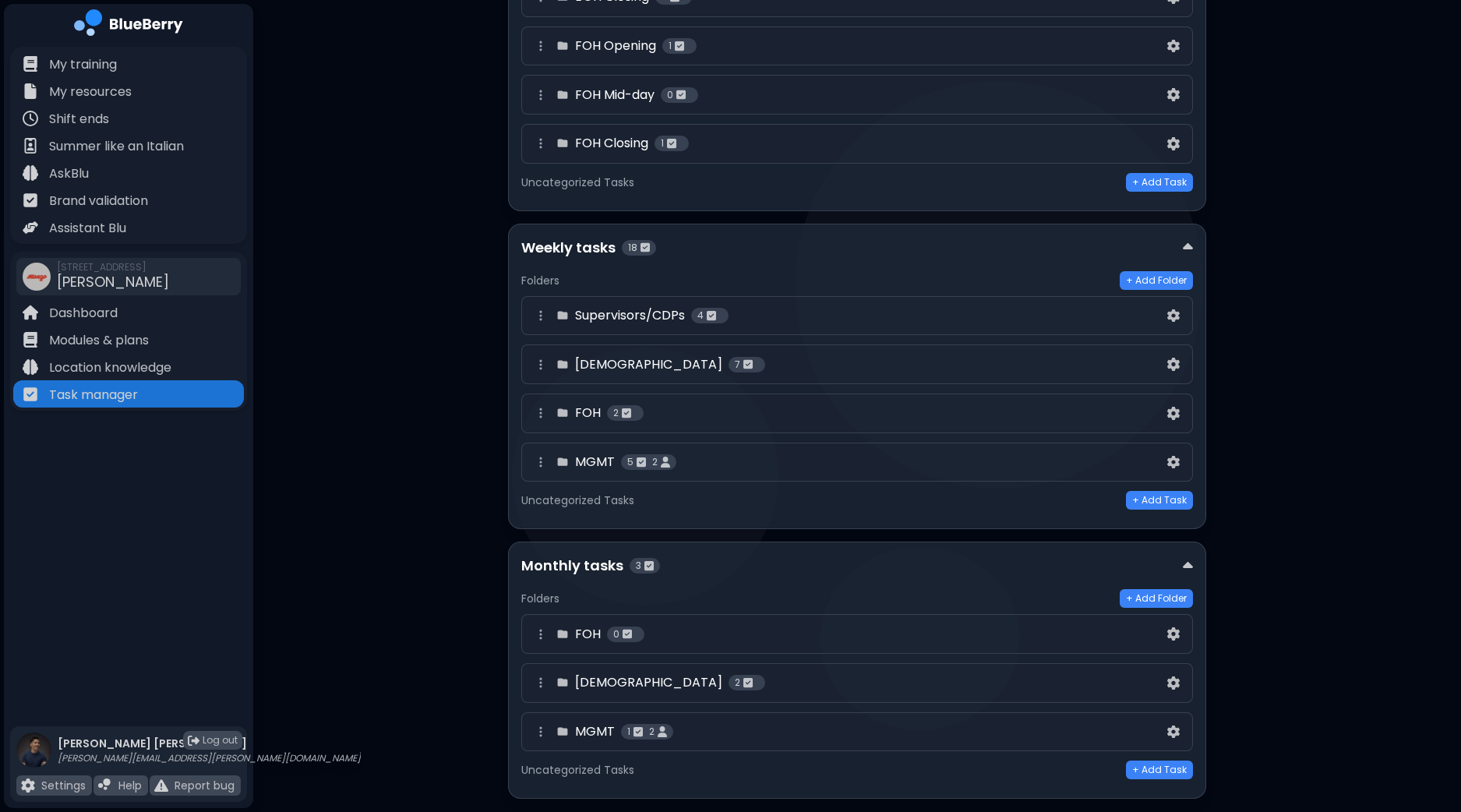
scroll to position [405, 0]
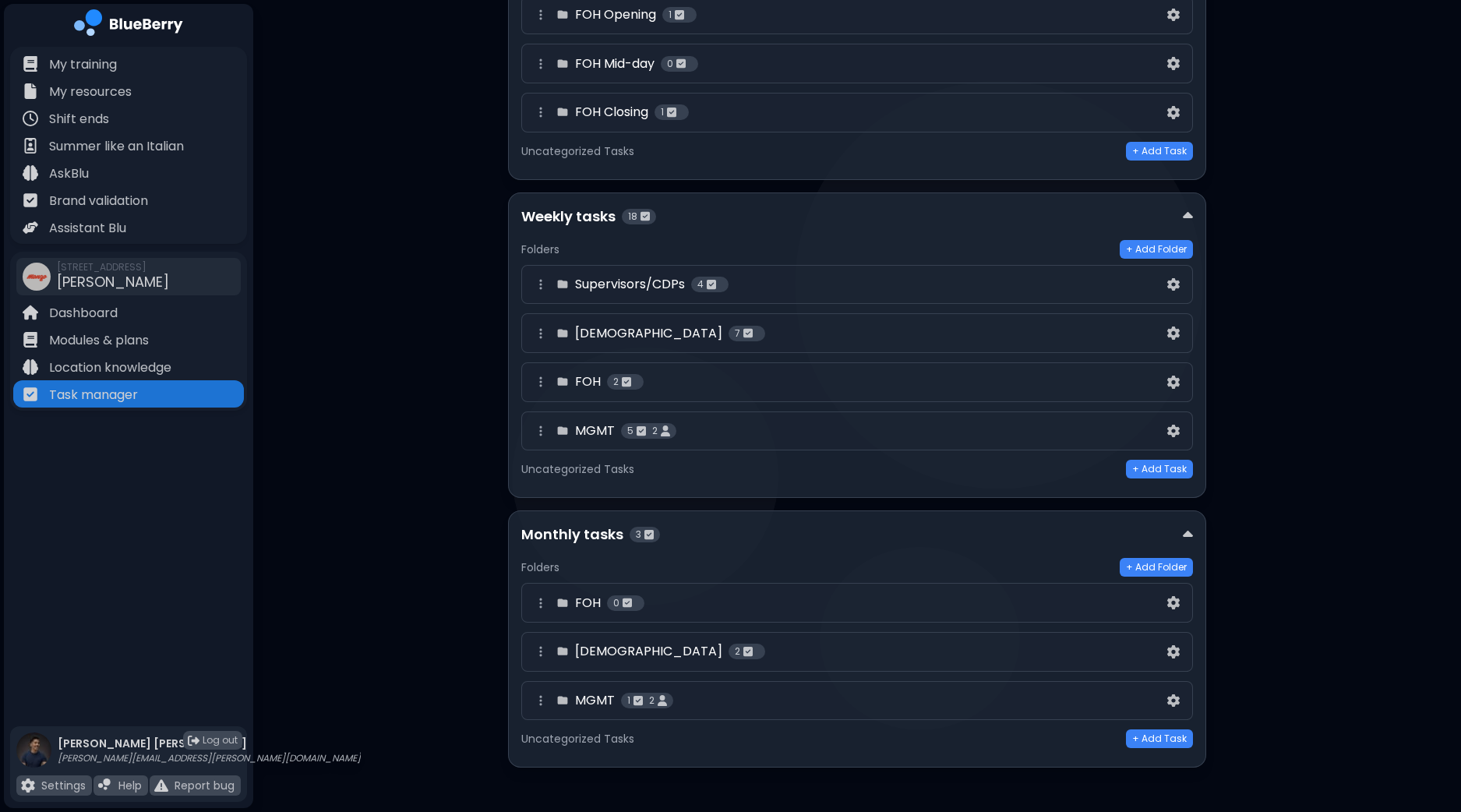
click at [815, 702] on div "MGMT 1 2" at bounding box center [847, 701] width 632 height 18
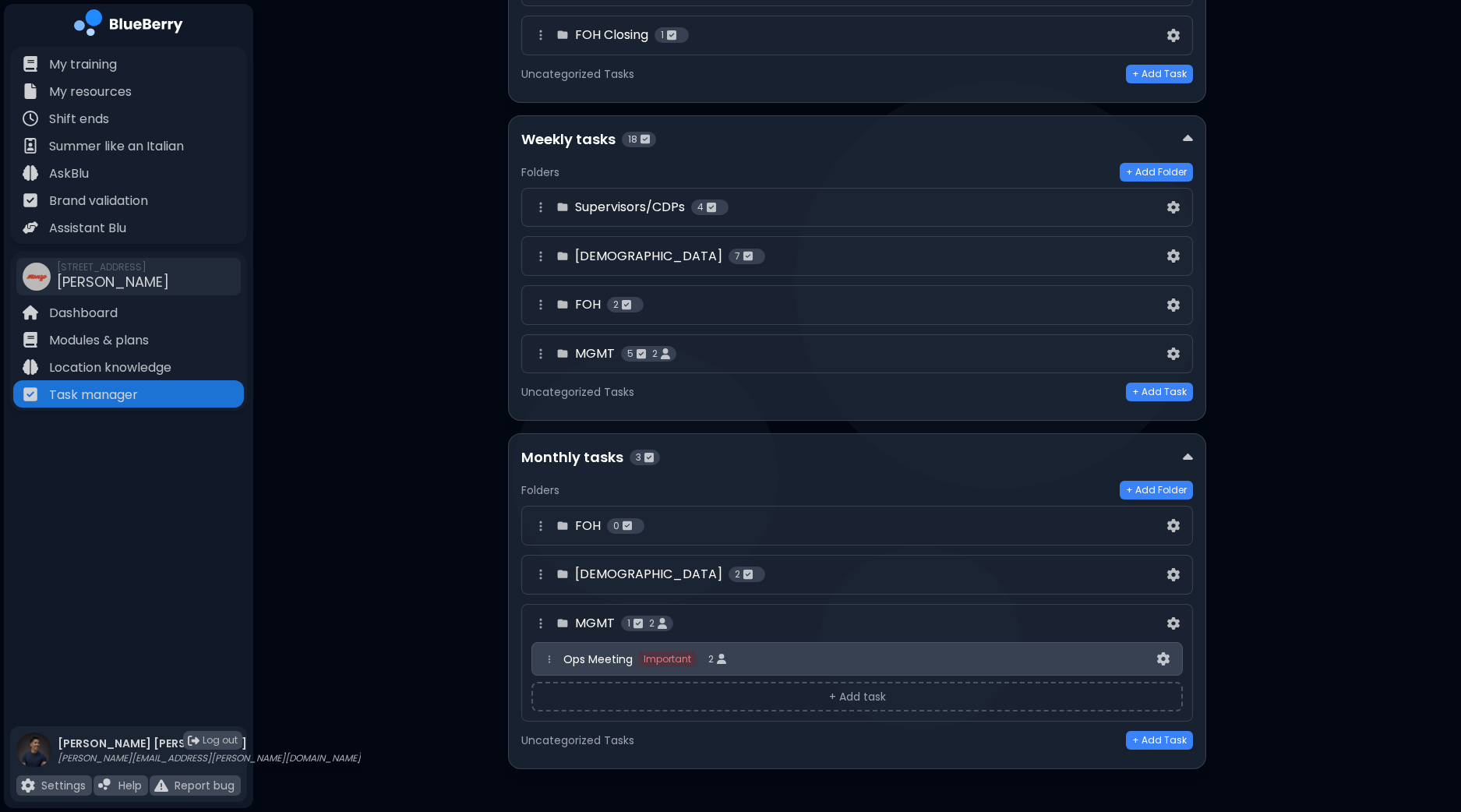
scroll to position [483, 0]
click at [607, 655] on span "Ops Meeting" at bounding box center [597, 657] width 69 height 14
click at [1158, 651] on img at bounding box center [1164, 657] width 13 height 13
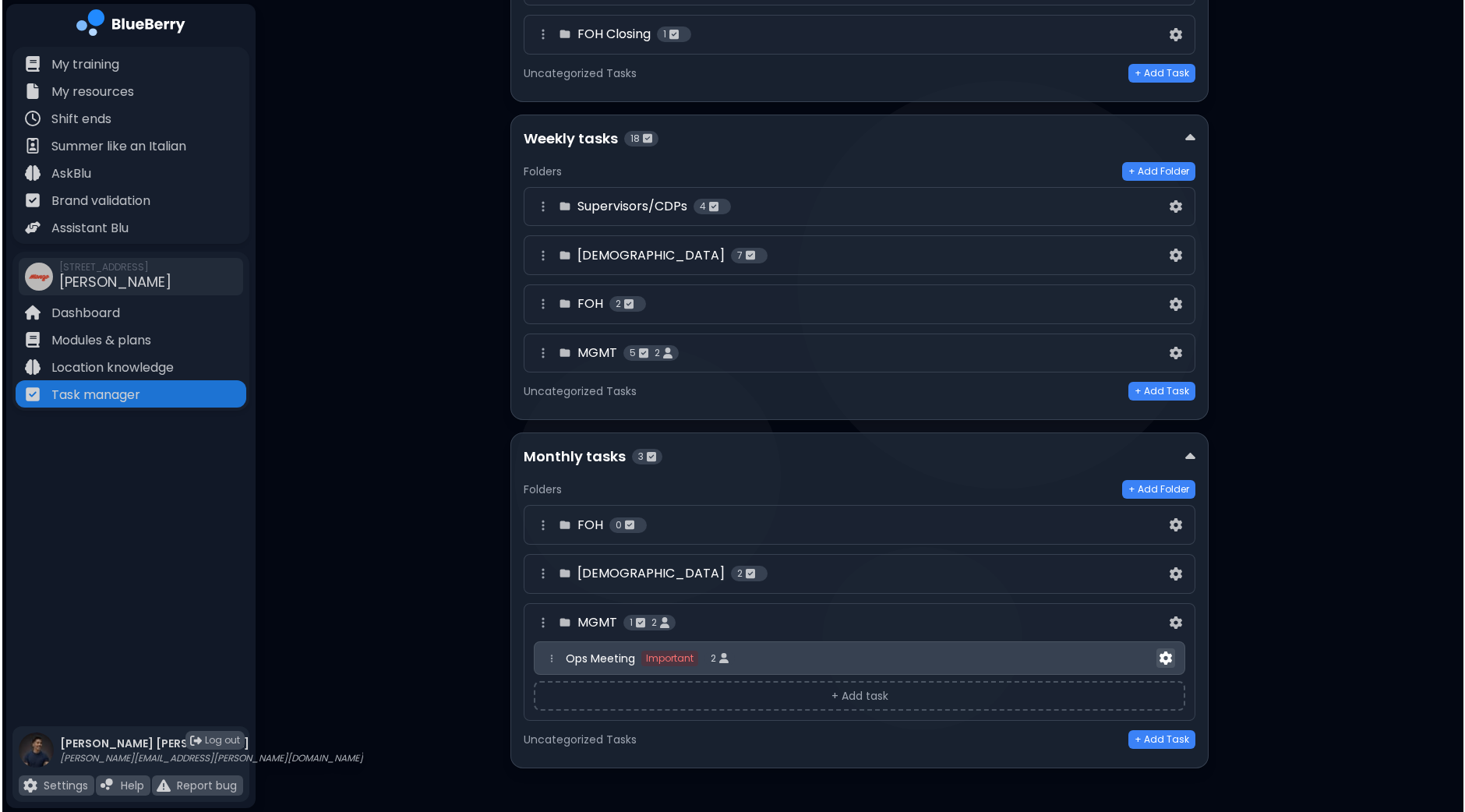
scroll to position [0, 0]
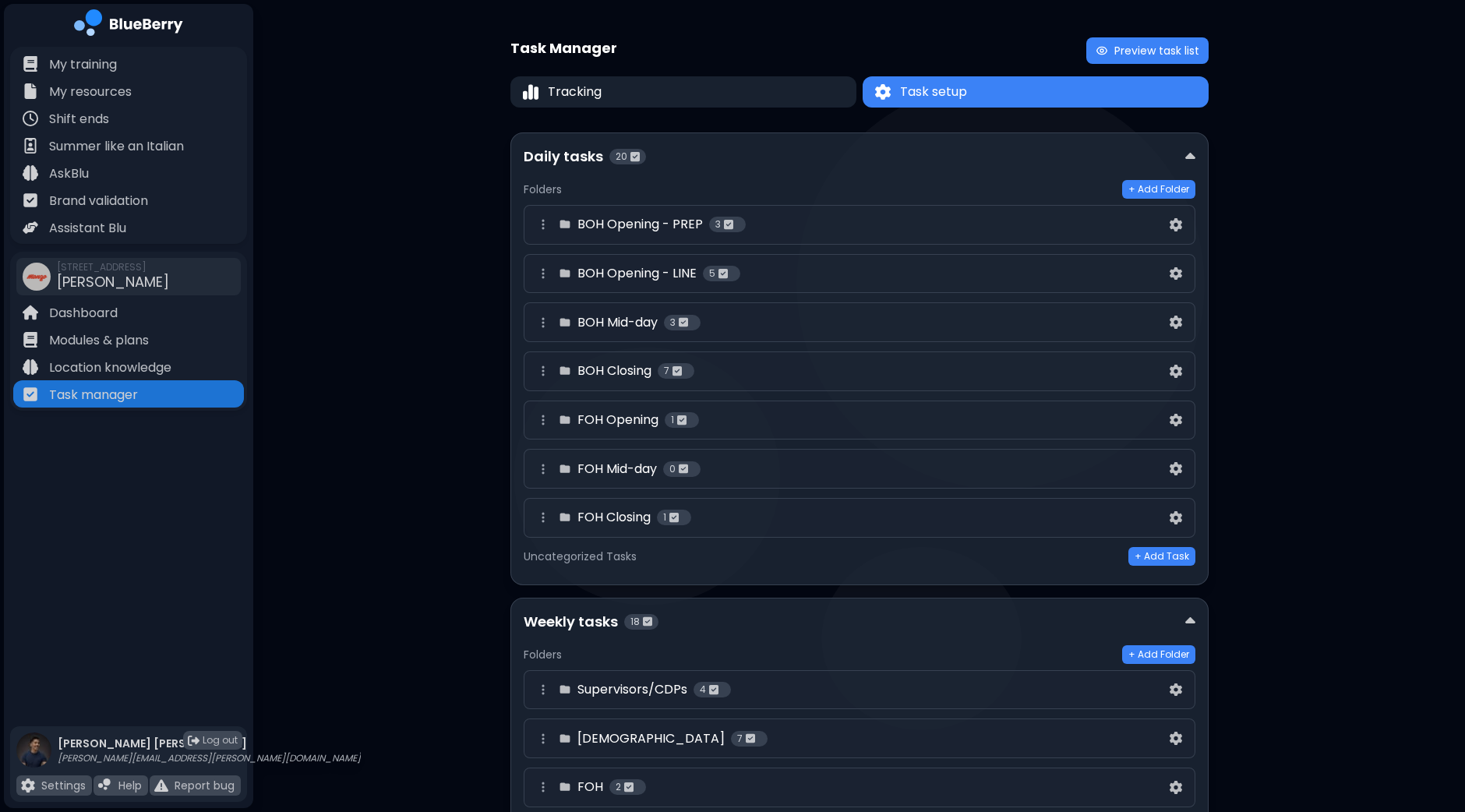
select select "**"
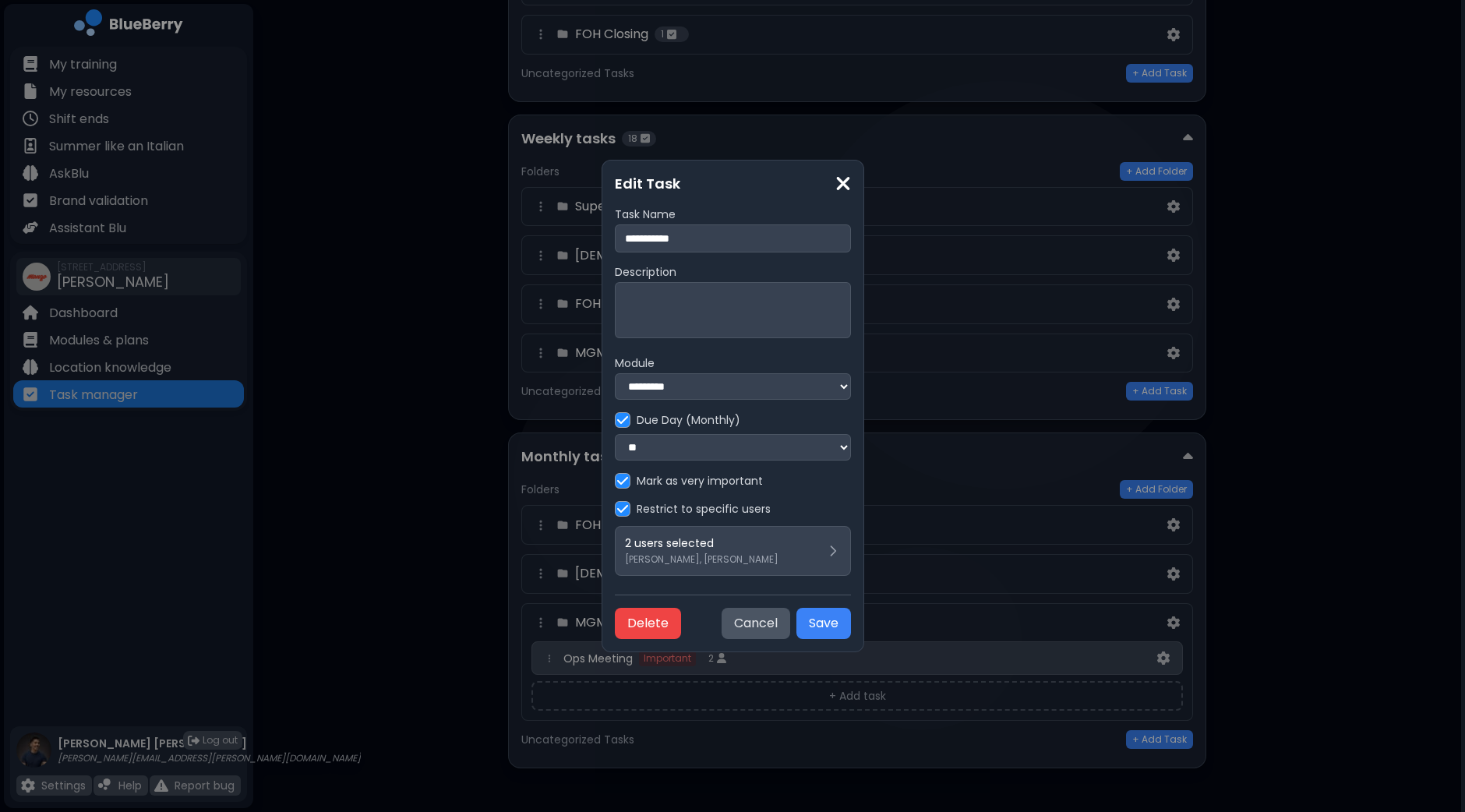
click at [851, 448] on select "**********" at bounding box center [733, 447] width 236 height 27
click at [808, 505] on div "**********" at bounding box center [733, 391] width 236 height 368
click at [790, 627] on button "Cancel" at bounding box center [756, 623] width 68 height 31
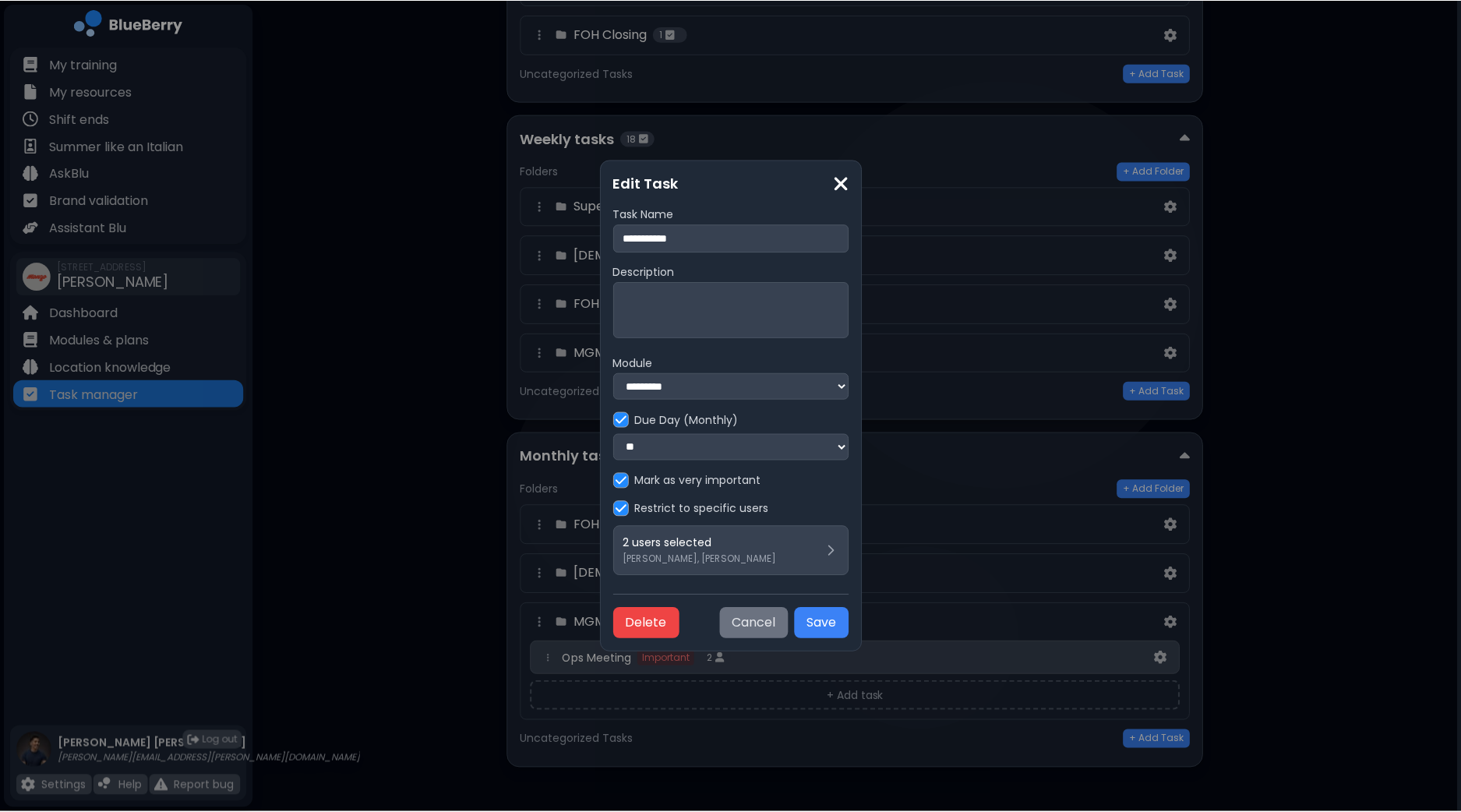
scroll to position [483, 0]
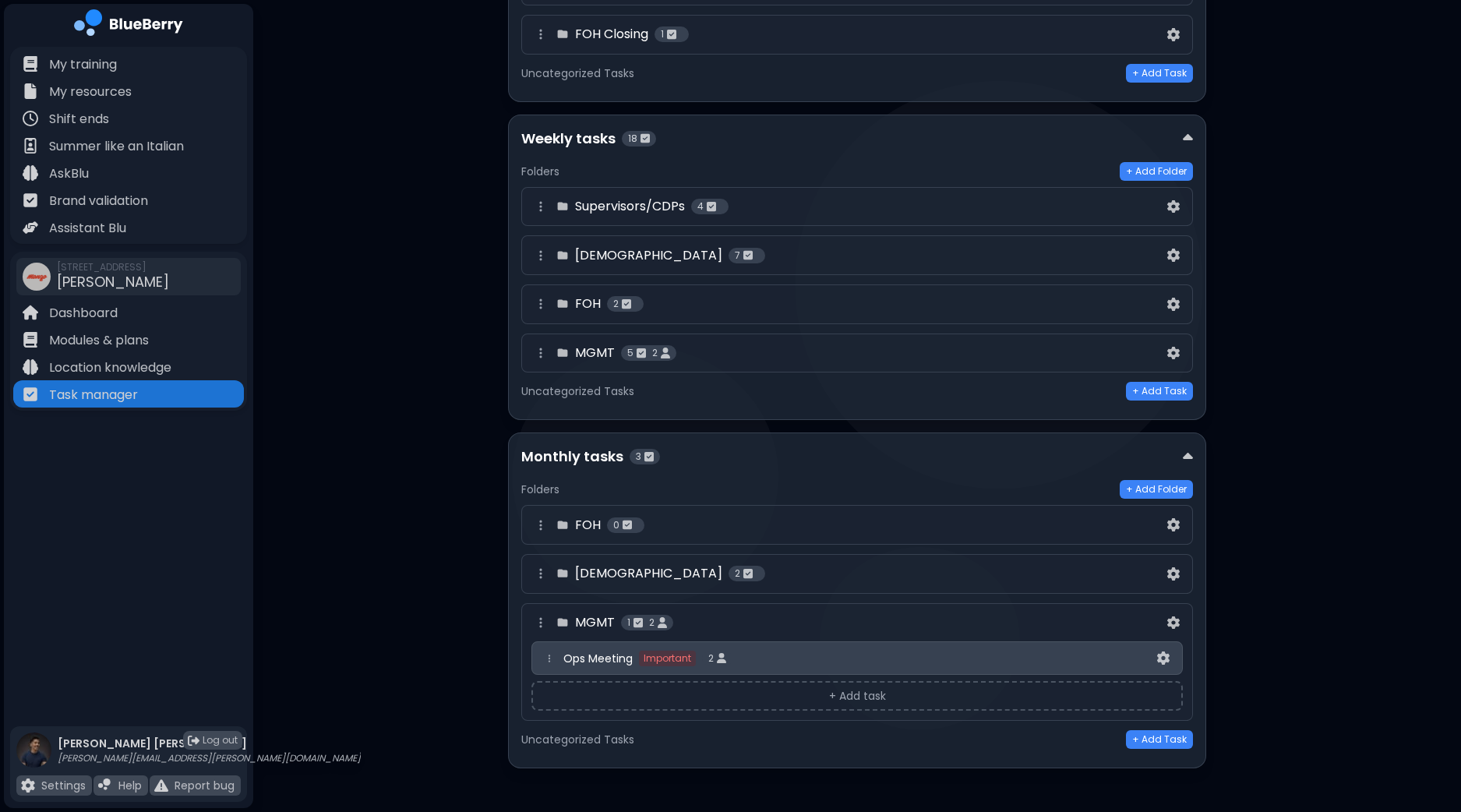
click at [982, 446] on div "Monthly tasks 3" at bounding box center [852, 457] width 661 height 22
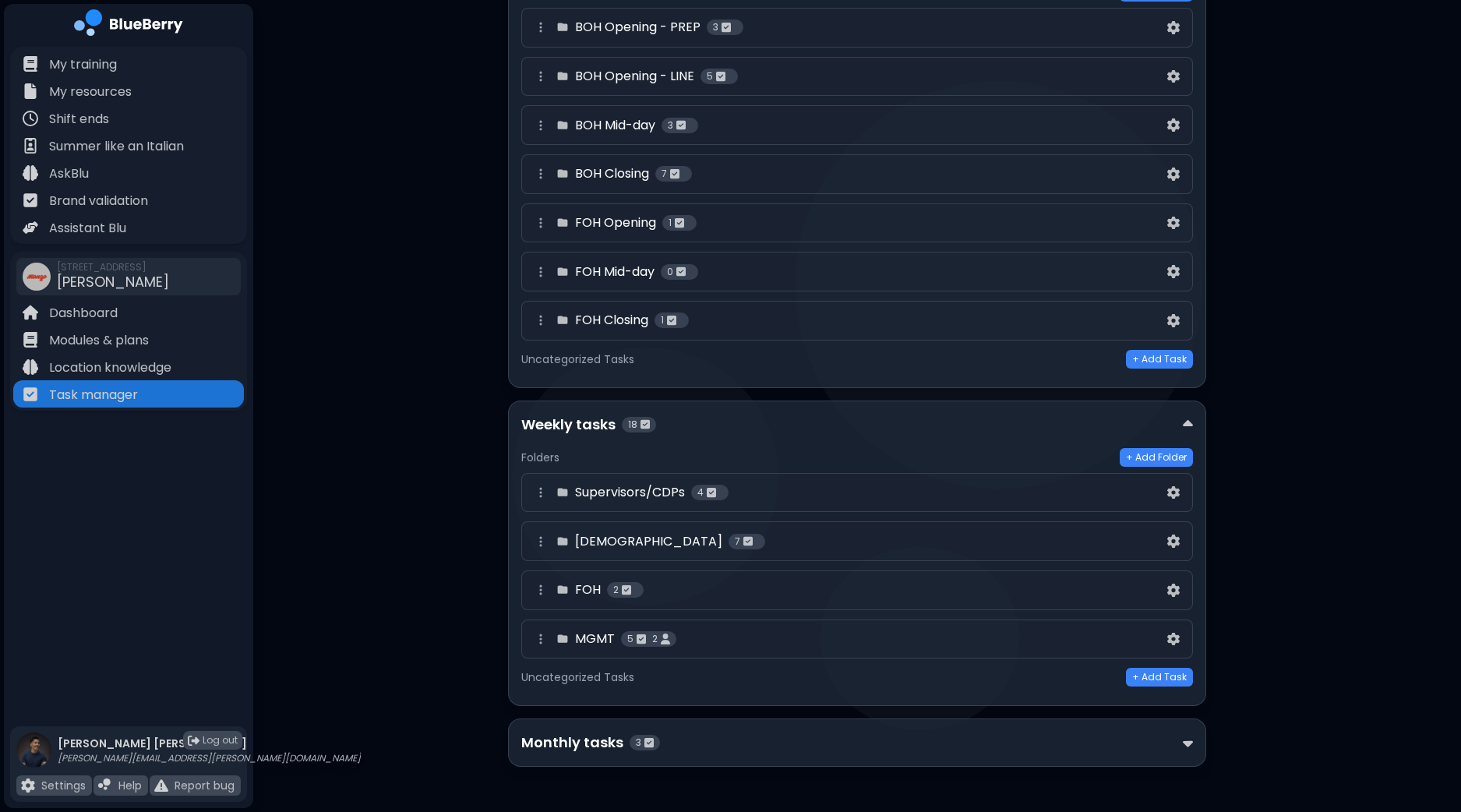
click at [866, 427] on div "Weekly tasks 18" at bounding box center [852, 424] width 661 height 22
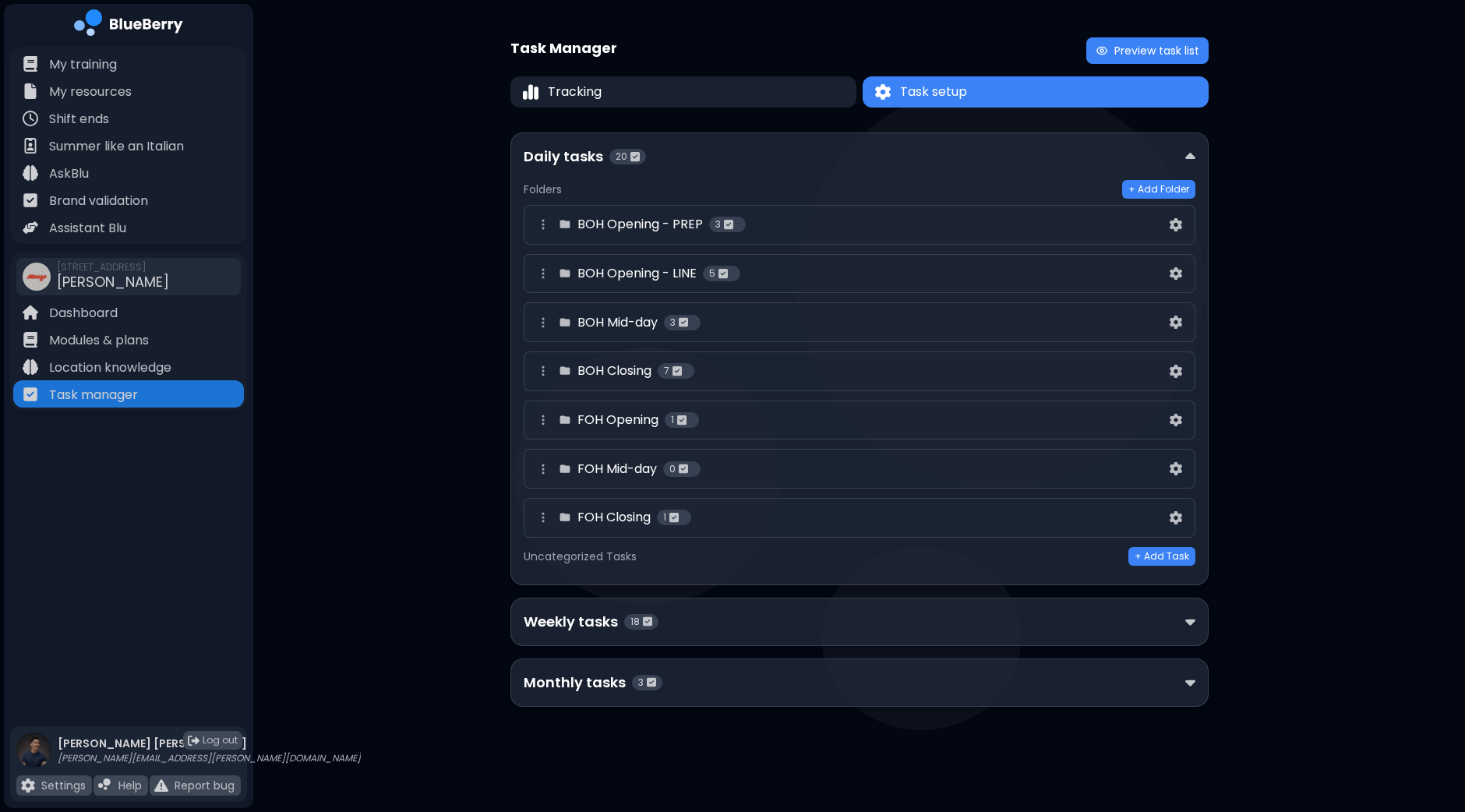
click at [1015, 230] on div "BOH Opening - PREP 3" at bounding box center [850, 225] width 633 height 18
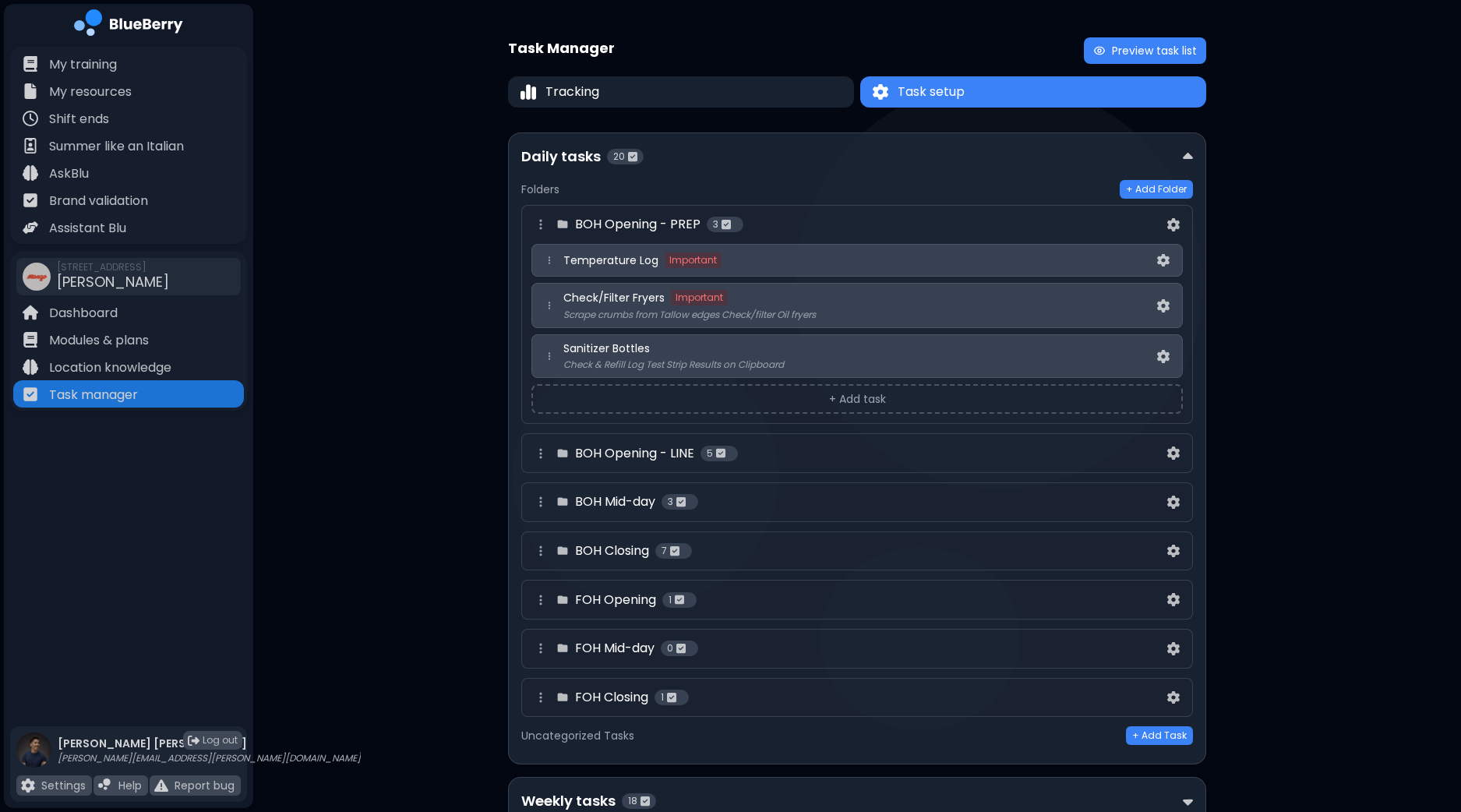
click at [1300, 331] on div "Task Manager Preview task list Tracking Task setup Task setup Daily tasks 20 Fo…" at bounding box center [857, 468] width 1208 height 935
click at [987, 226] on div "BOH Opening - PREP 3" at bounding box center [847, 225] width 632 height 18
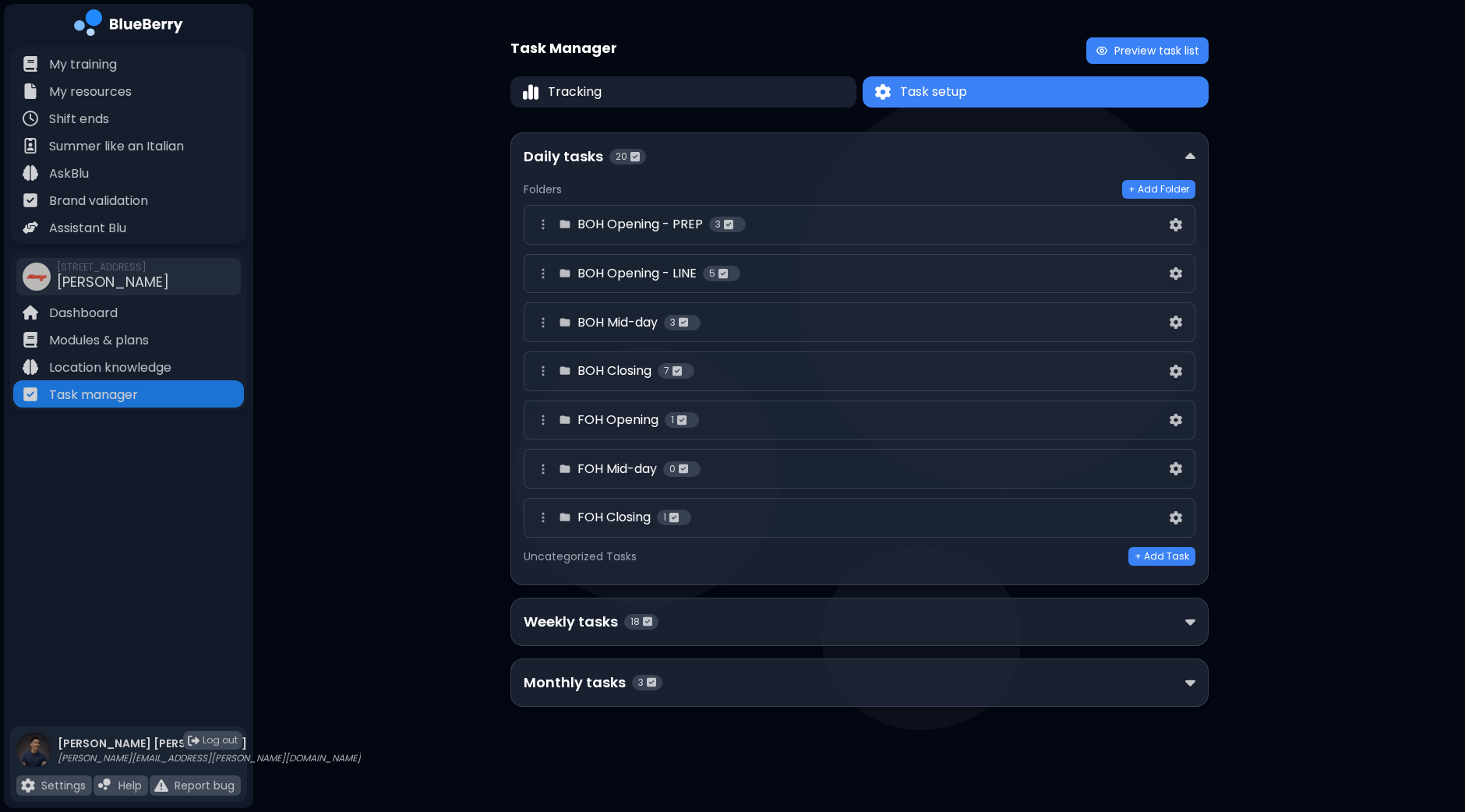
click at [933, 220] on div "BOH Opening - PREP 3" at bounding box center [850, 225] width 633 height 18
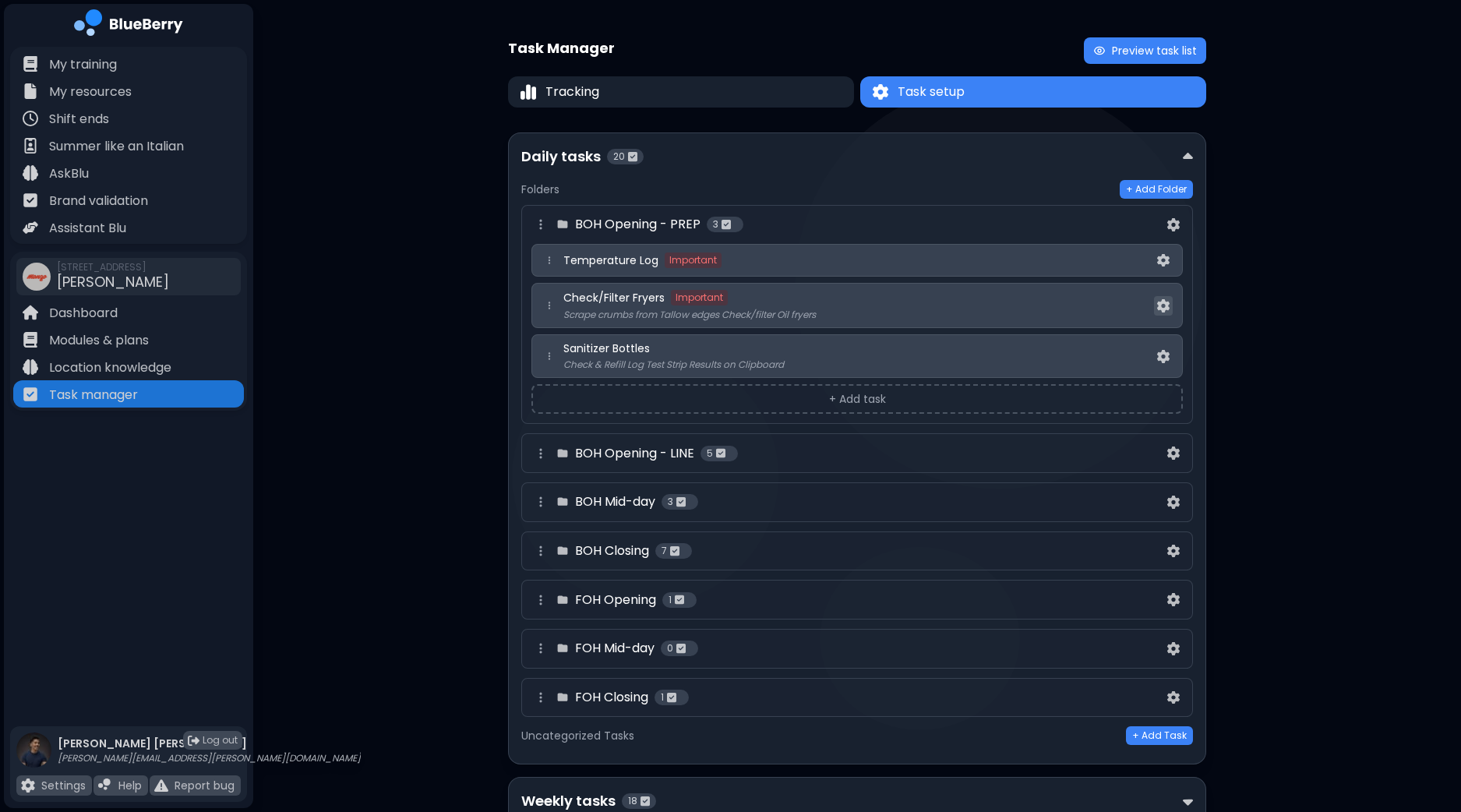
click at [1168, 313] on button at bounding box center [1163, 306] width 18 height 19
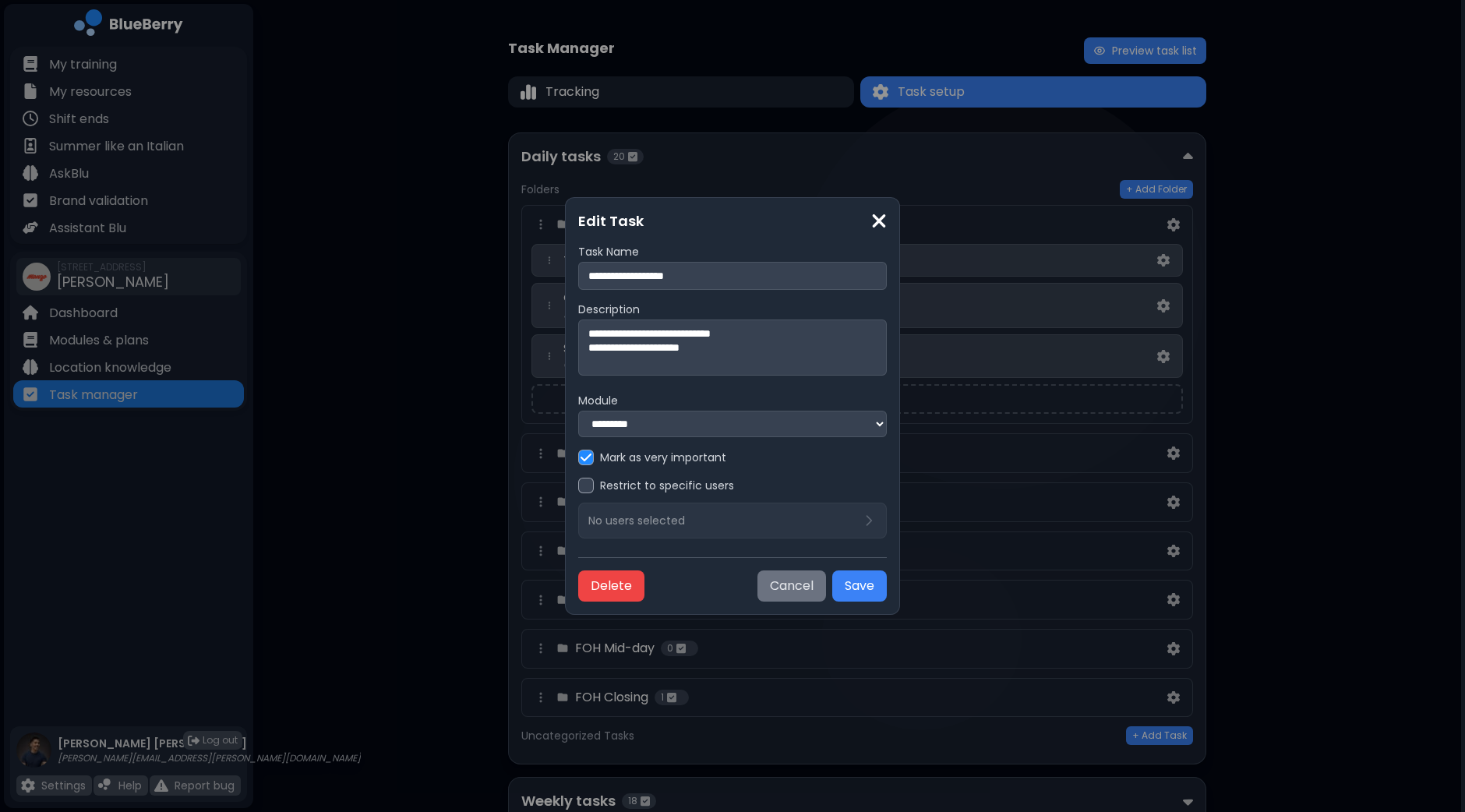
click at [782, 591] on button "Cancel" at bounding box center [792, 586] width 68 height 31
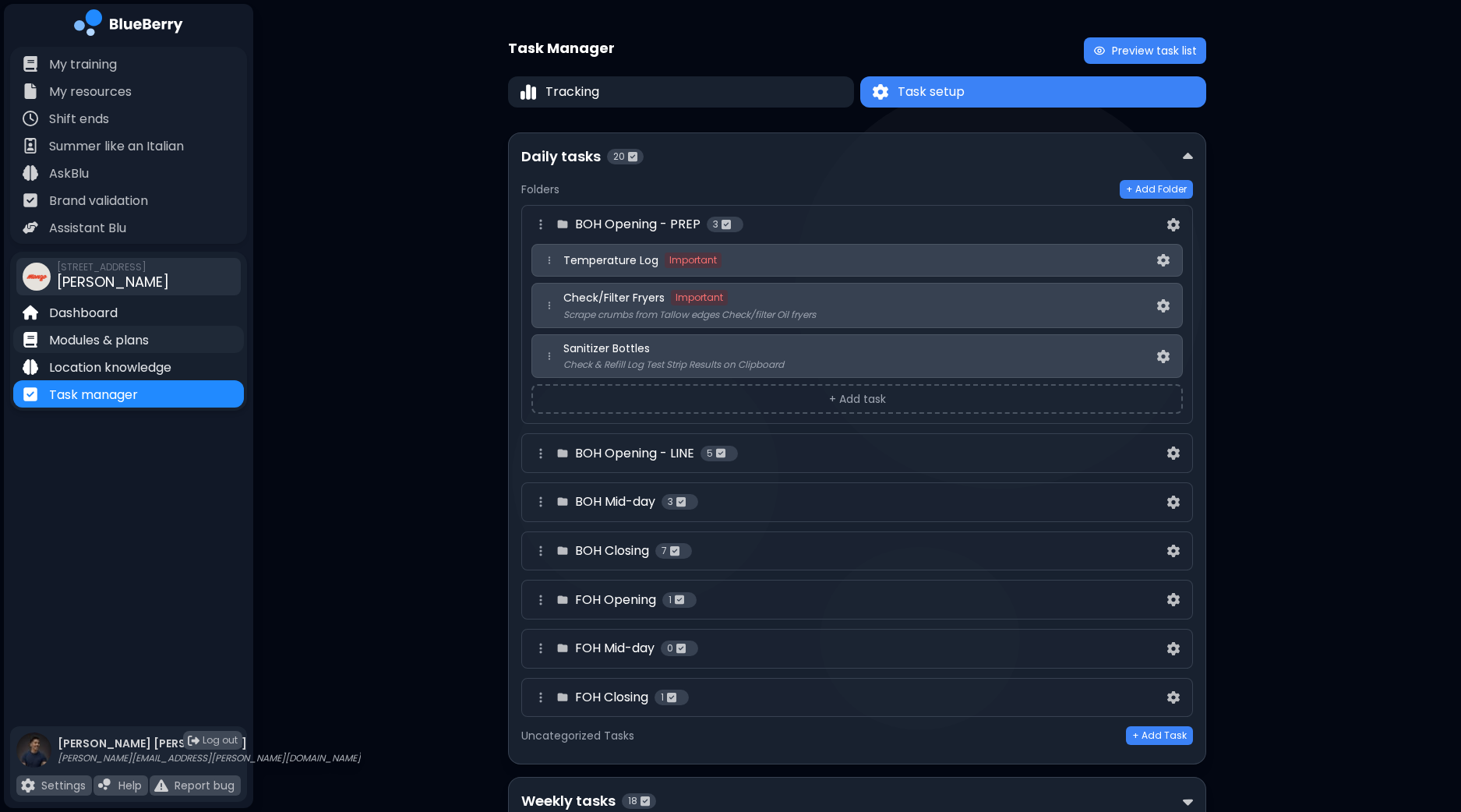
click at [149, 342] on p "Modules & plans" at bounding box center [99, 341] width 99 height 18
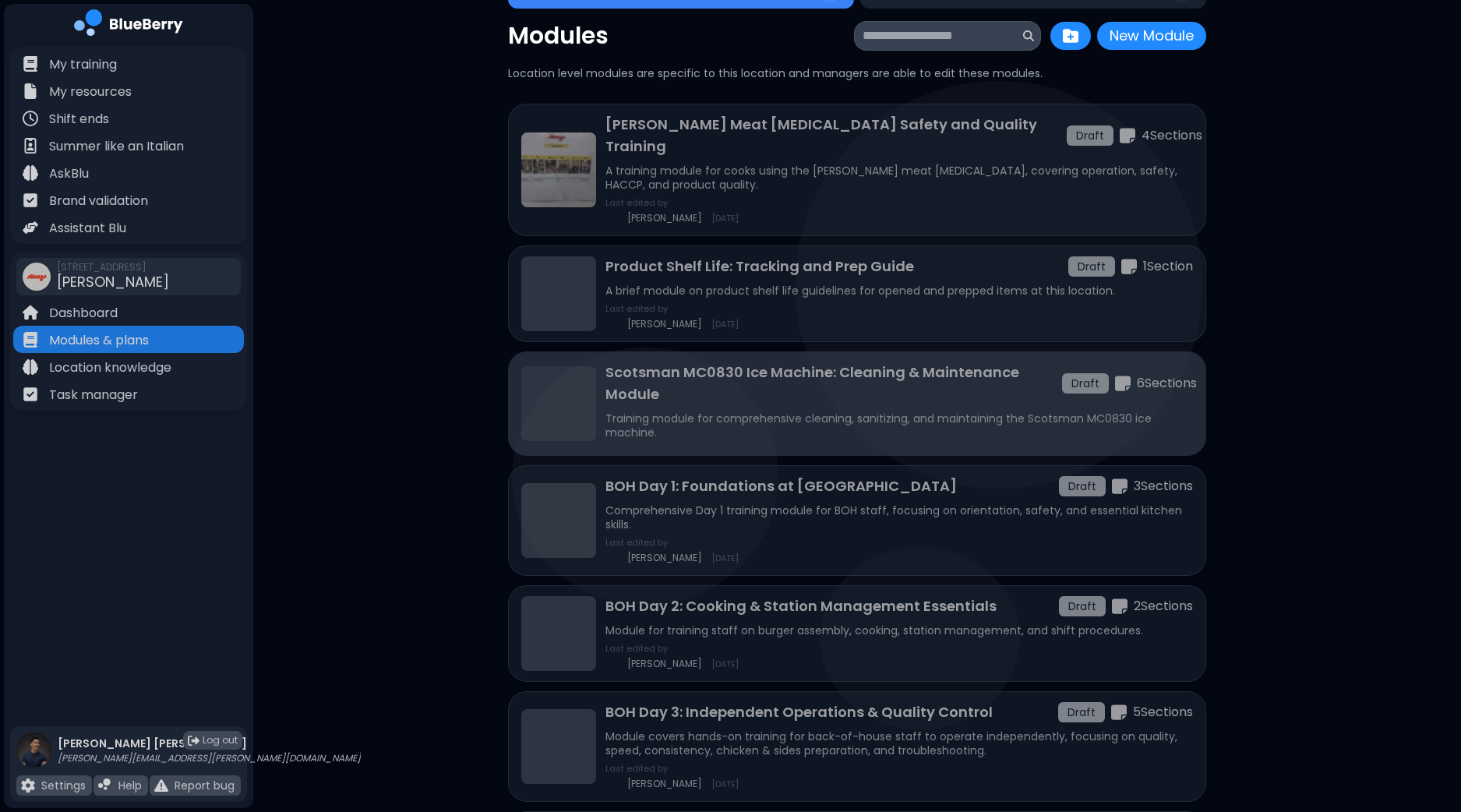
scroll to position [97, 0]
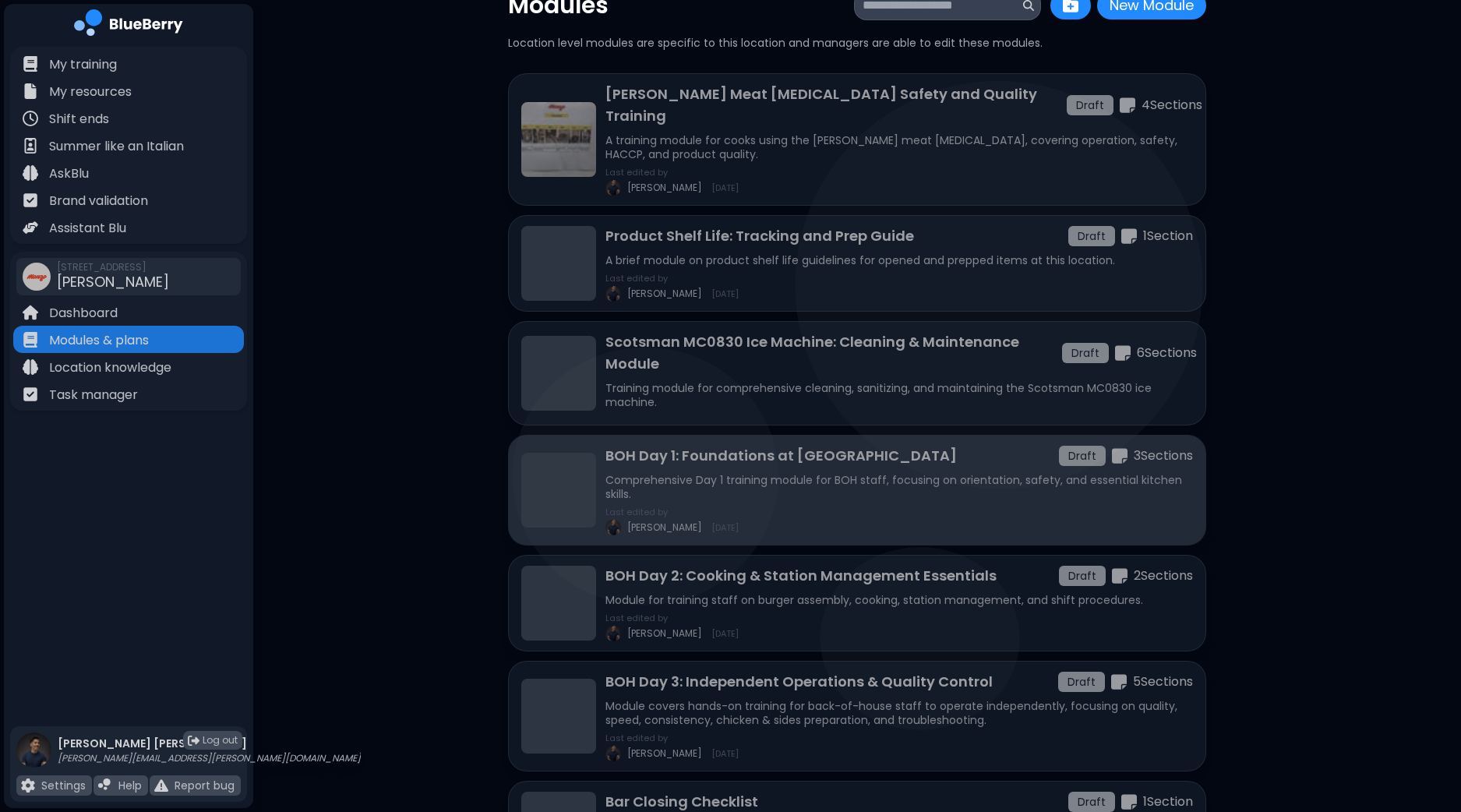
click at [899, 473] on p "Comprehensive Day 1 training module for BOH staff, focusing on orientation, saf…" at bounding box center [899, 487] width 587 height 28
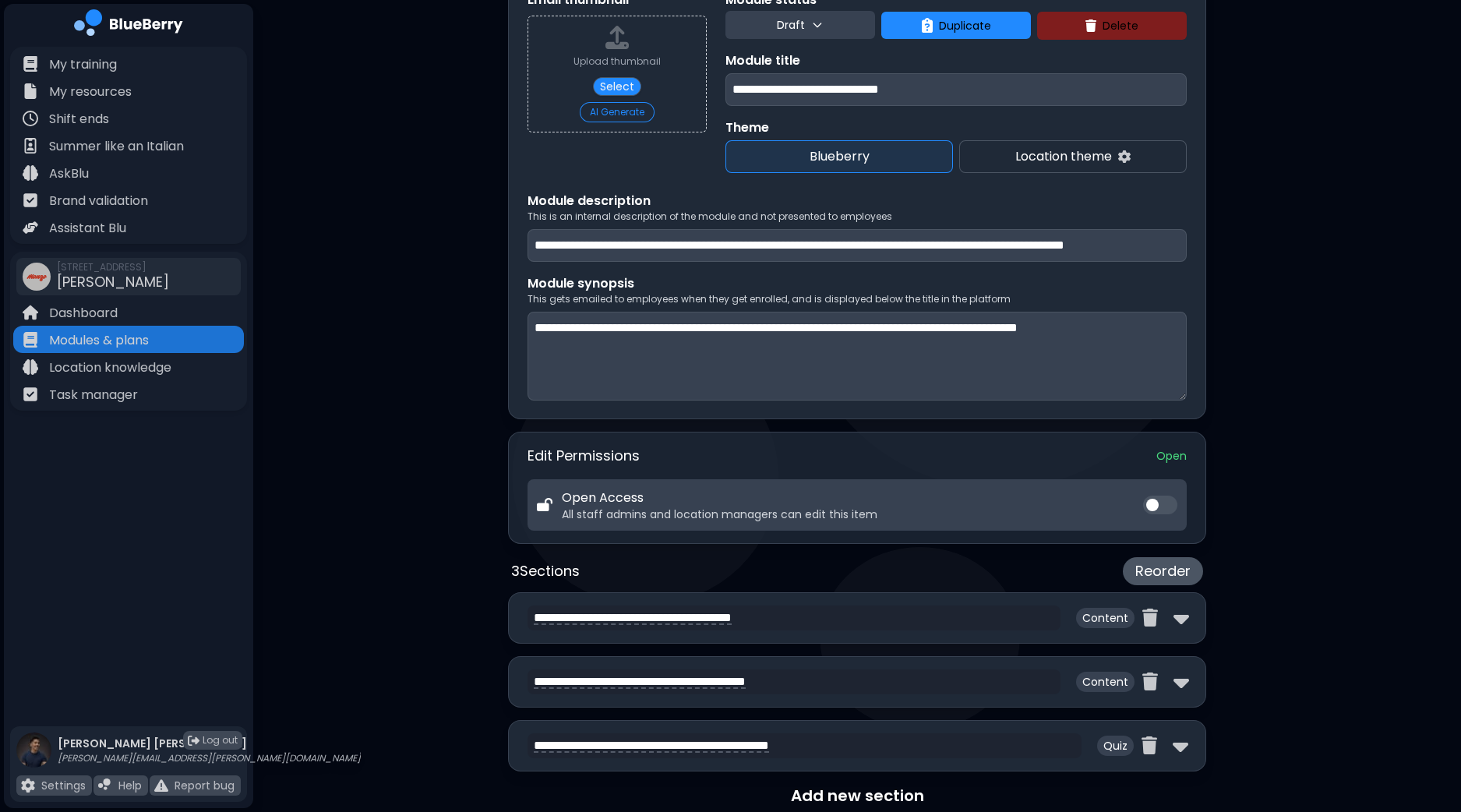
scroll to position [194, 0]
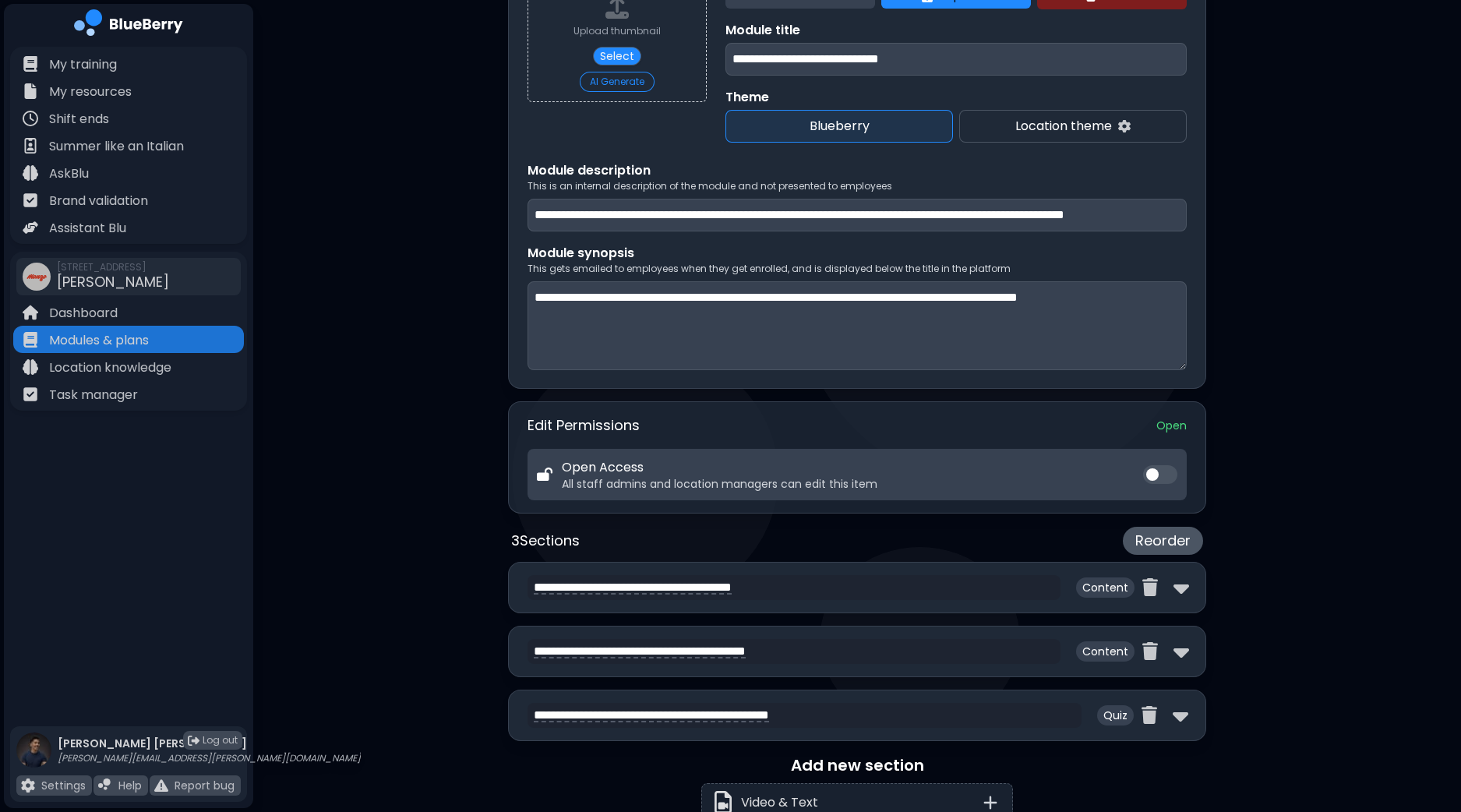
click at [1293, 358] on div "**********" at bounding box center [857, 457] width 1208 height 1303
click at [1247, 351] on div "**********" at bounding box center [857, 457] width 1208 height 1303
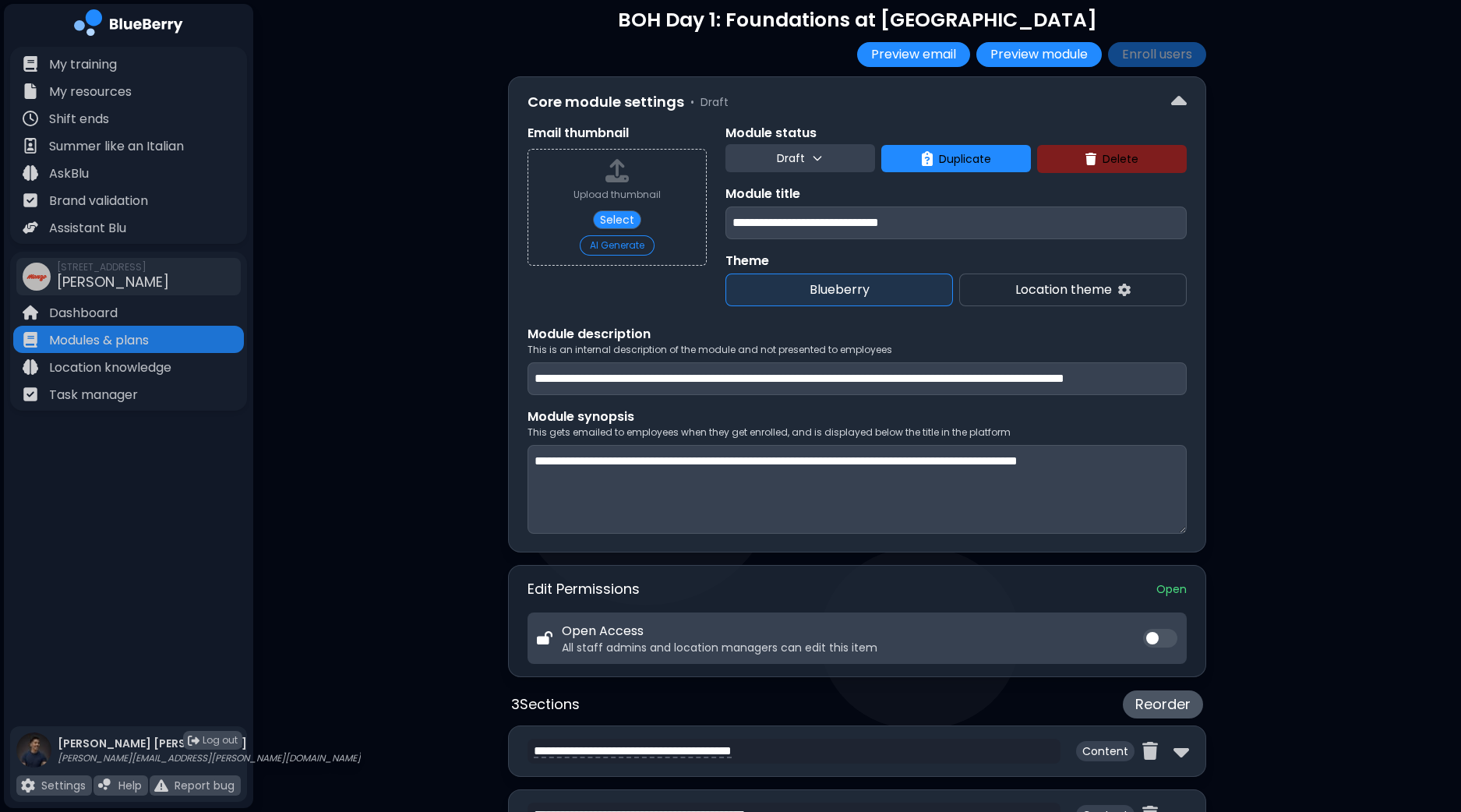
scroll to position [0, 0]
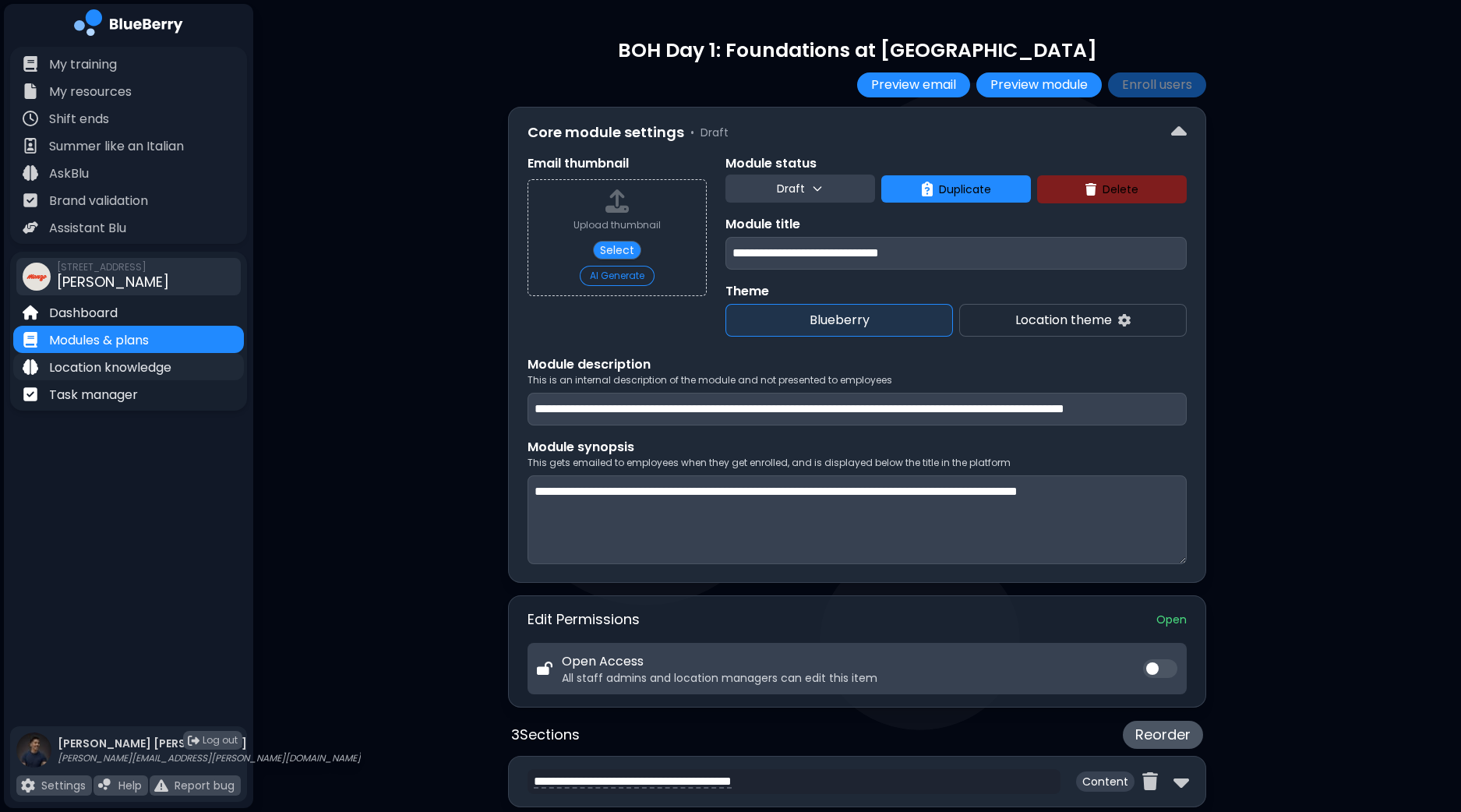
click at [110, 375] on p "Location knowledge" at bounding box center [110, 367] width 122 height 18
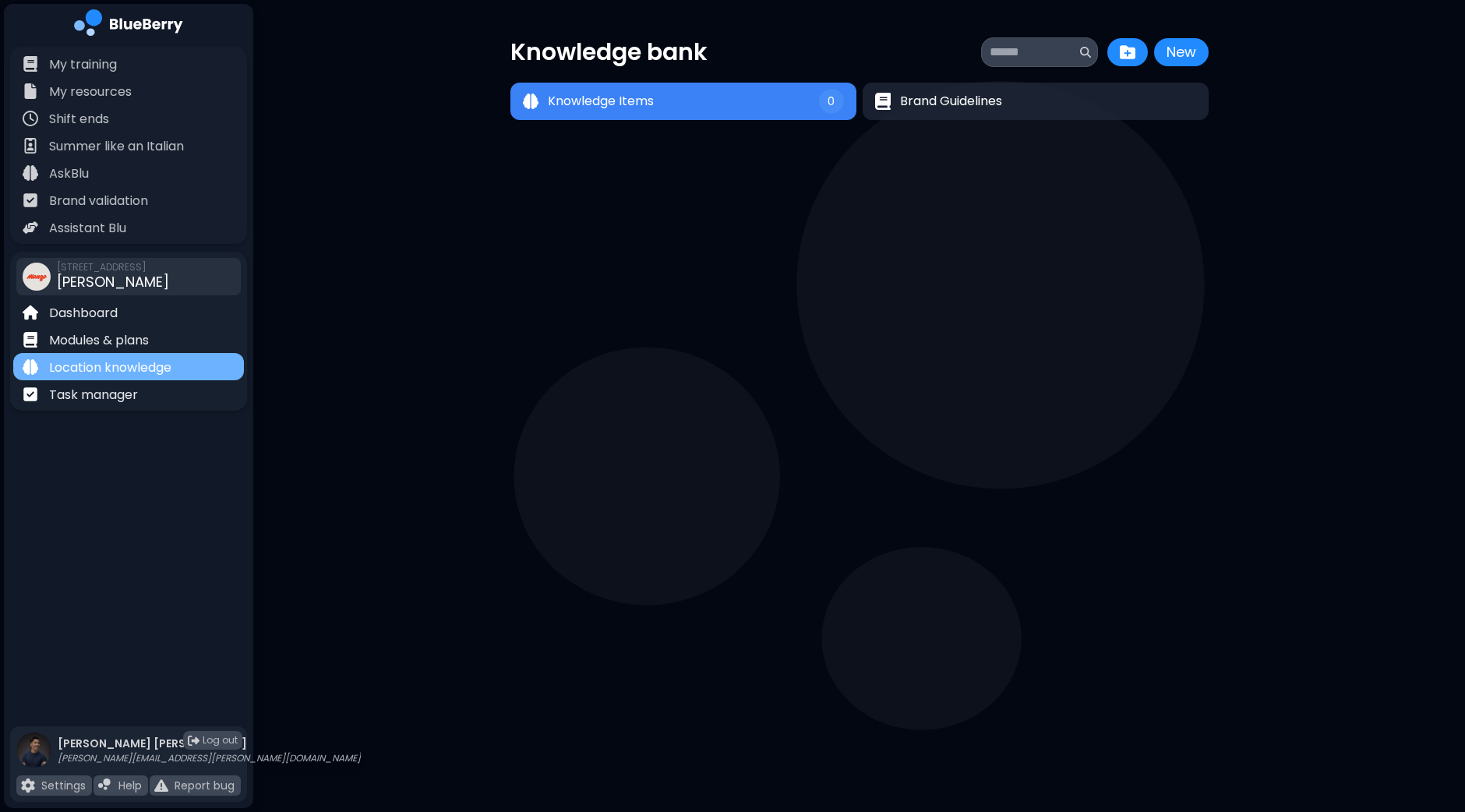
click at [141, 367] on p "Location knowledge" at bounding box center [110, 367] width 122 height 18
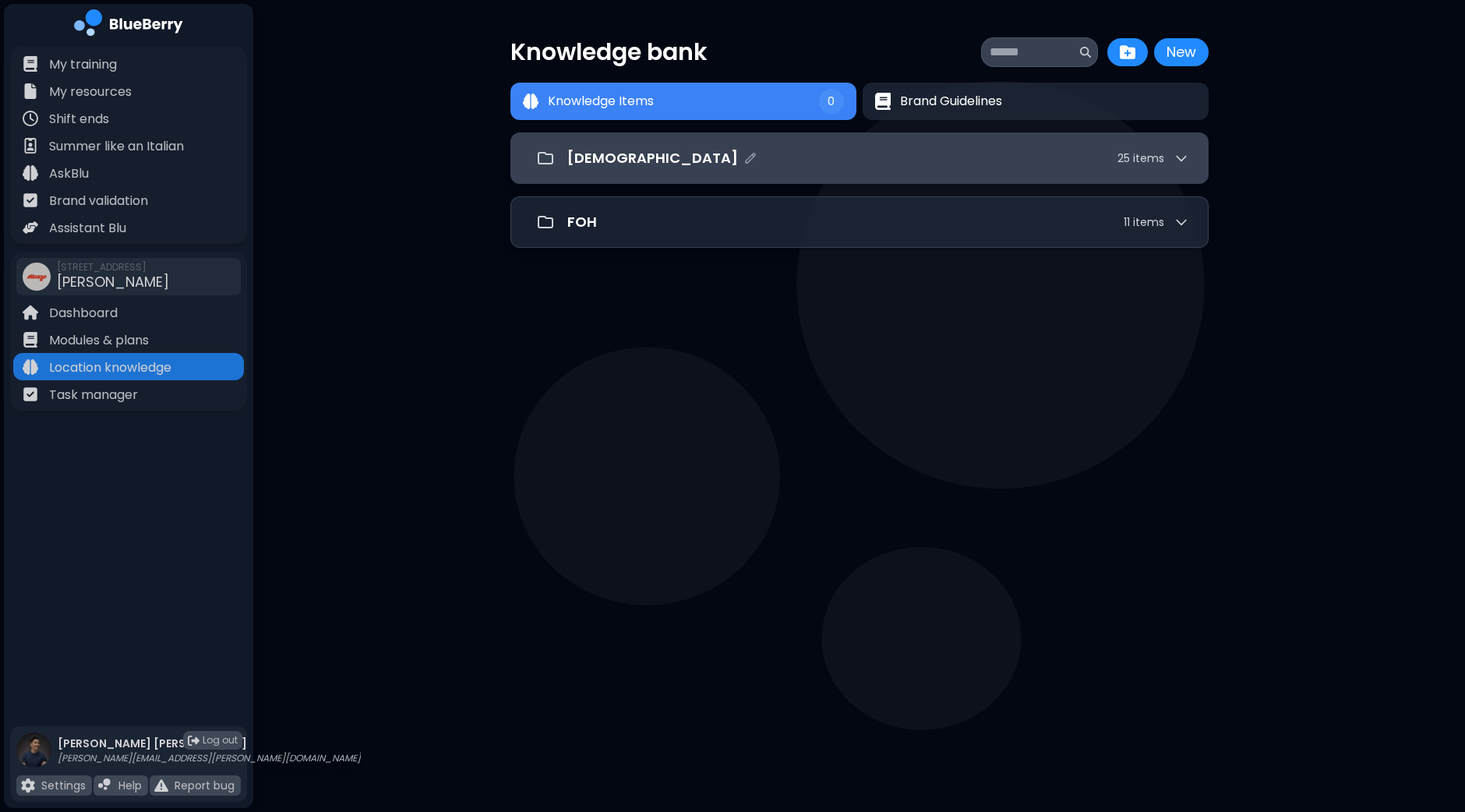
click at [769, 166] on div "[DEMOGRAPHIC_DATA] 25 item s" at bounding box center [878, 158] width 622 height 22
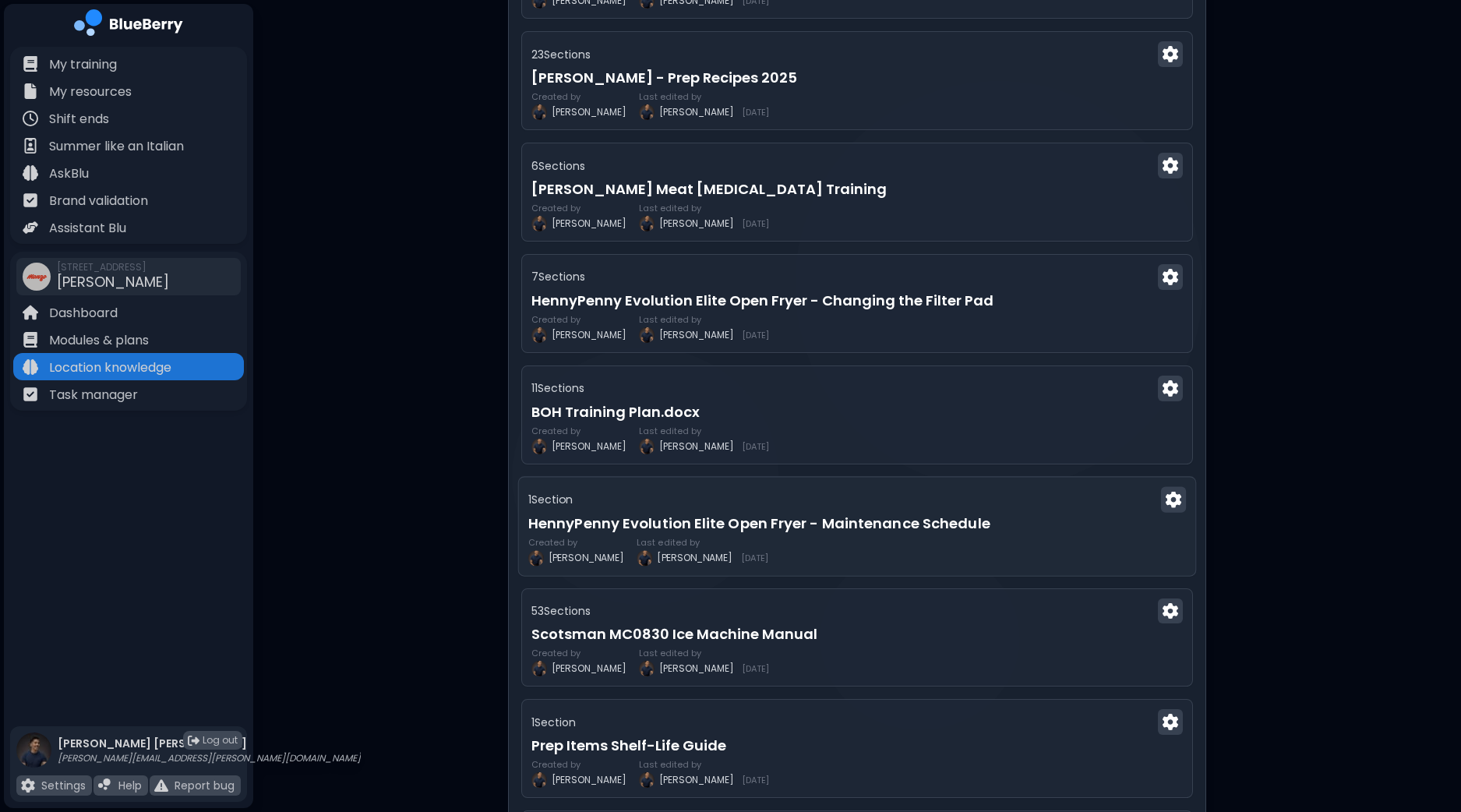
scroll to position [1850, 0]
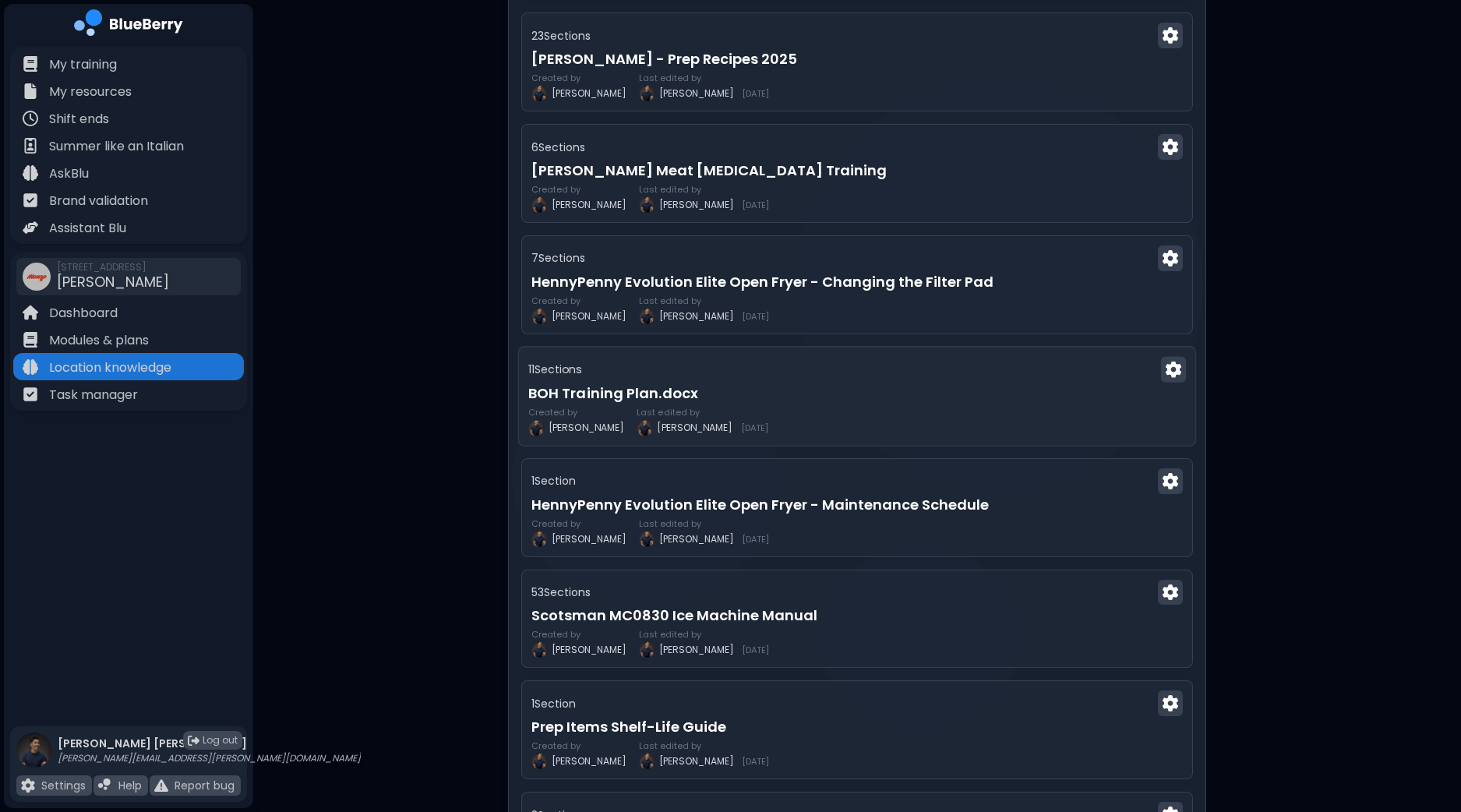
click at [905, 385] on h3 "BOH Training Plan.docx" at bounding box center [857, 394] width 657 height 22
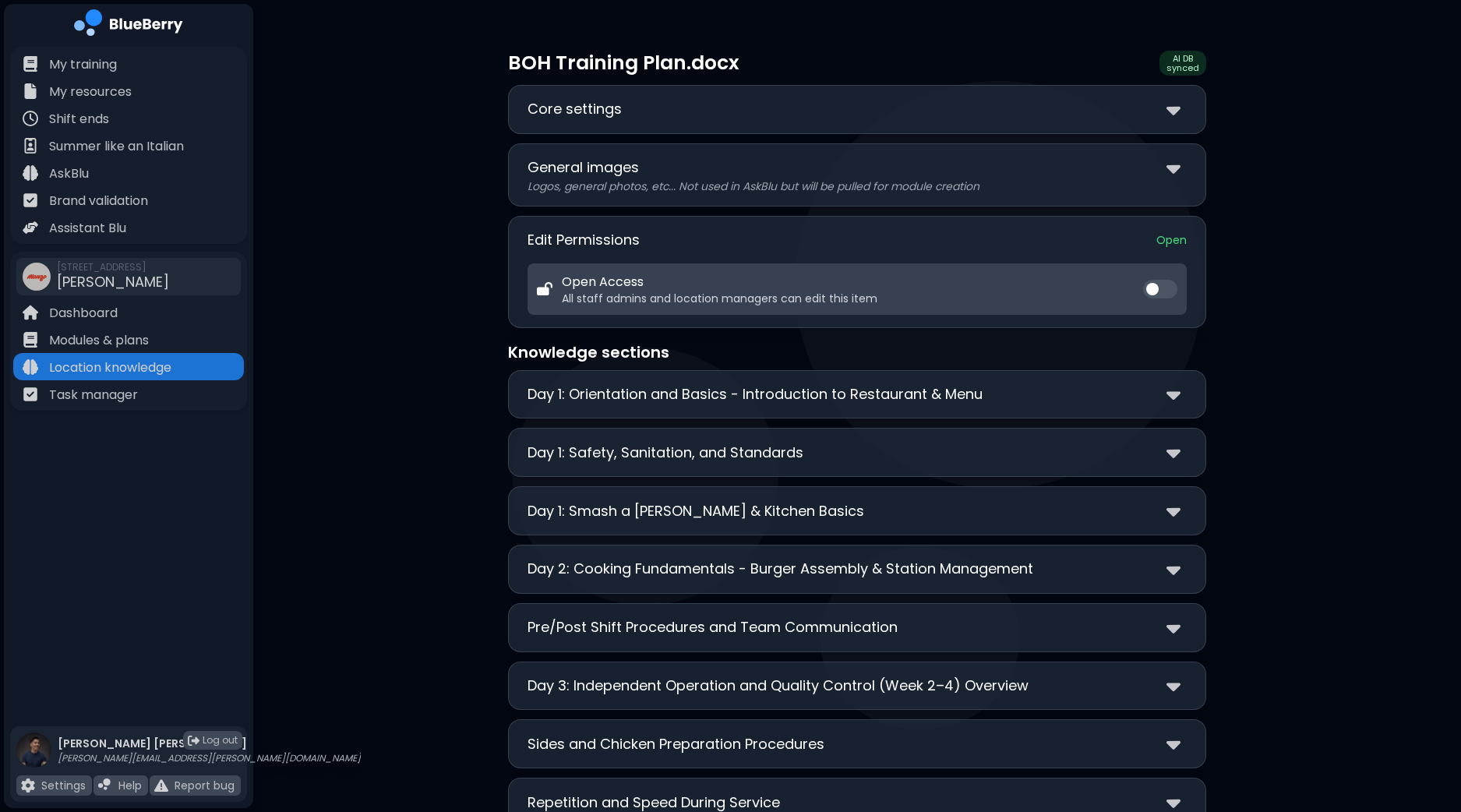
click at [1173, 122] on div "**********" at bounding box center [857, 109] width 698 height 49
click at [1172, 114] on img at bounding box center [1173, 110] width 14 height 23
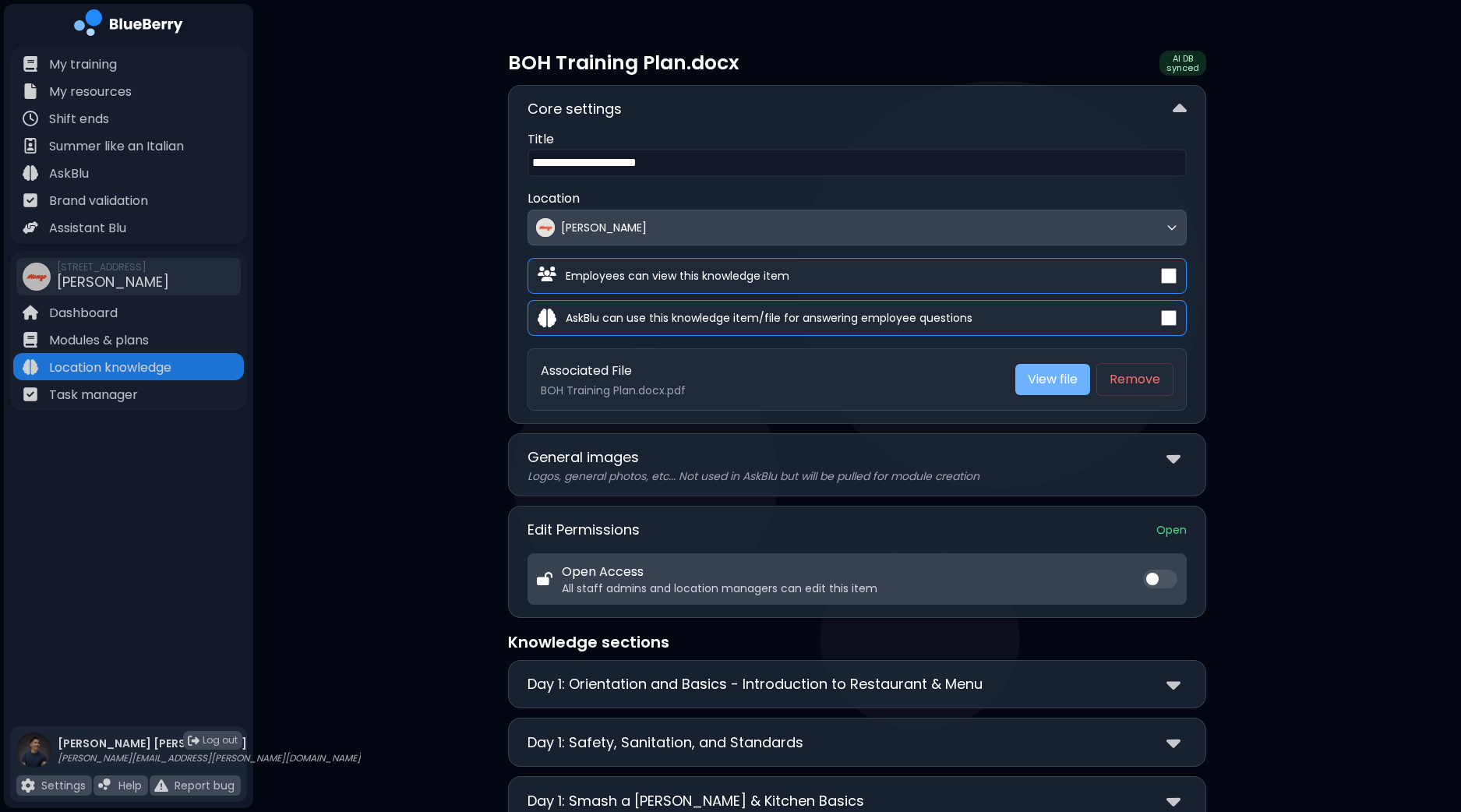
click at [1044, 375] on link "View file" at bounding box center [1052, 379] width 75 height 31
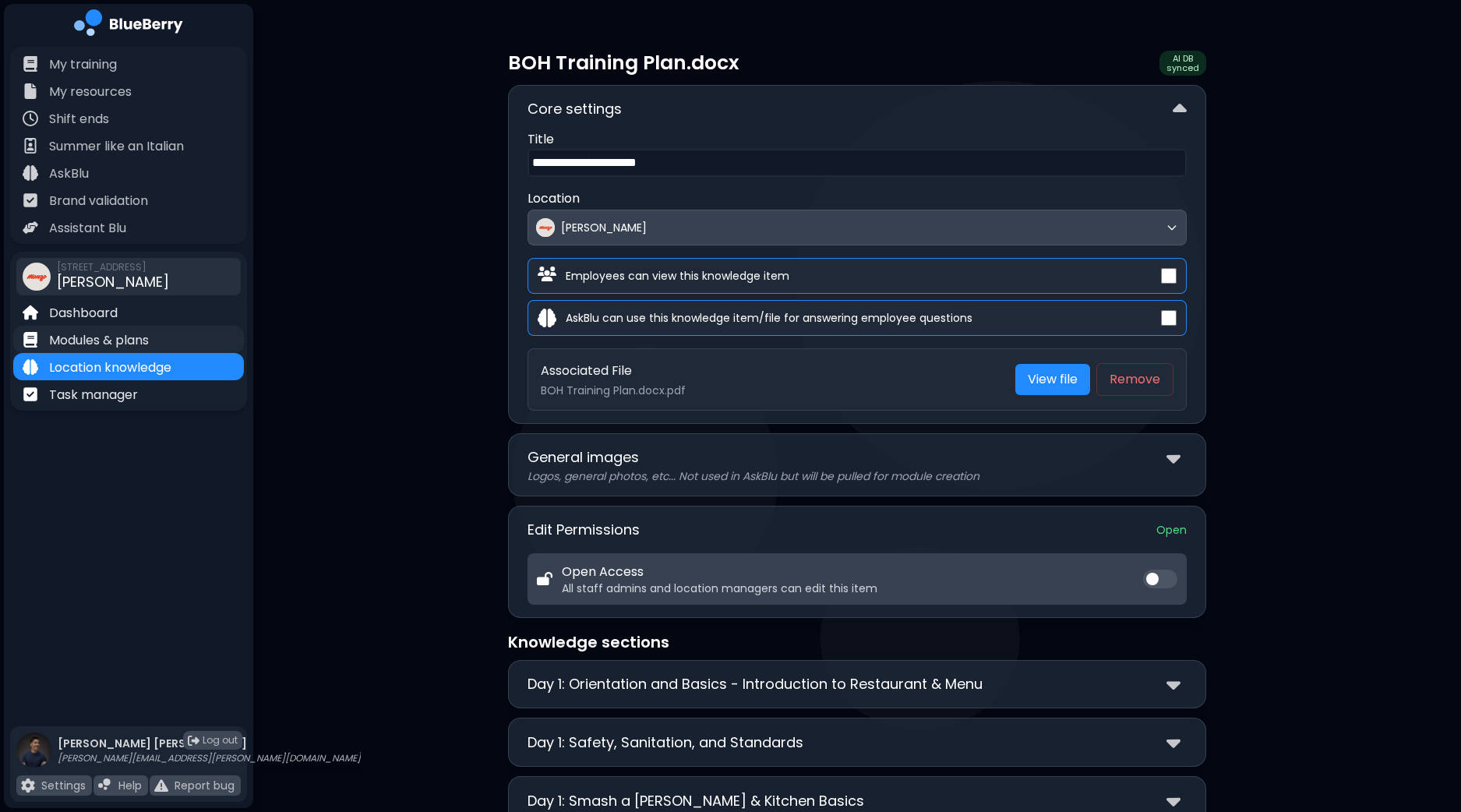
click at [157, 340] on div "Modules & plans" at bounding box center [128, 340] width 230 height 28
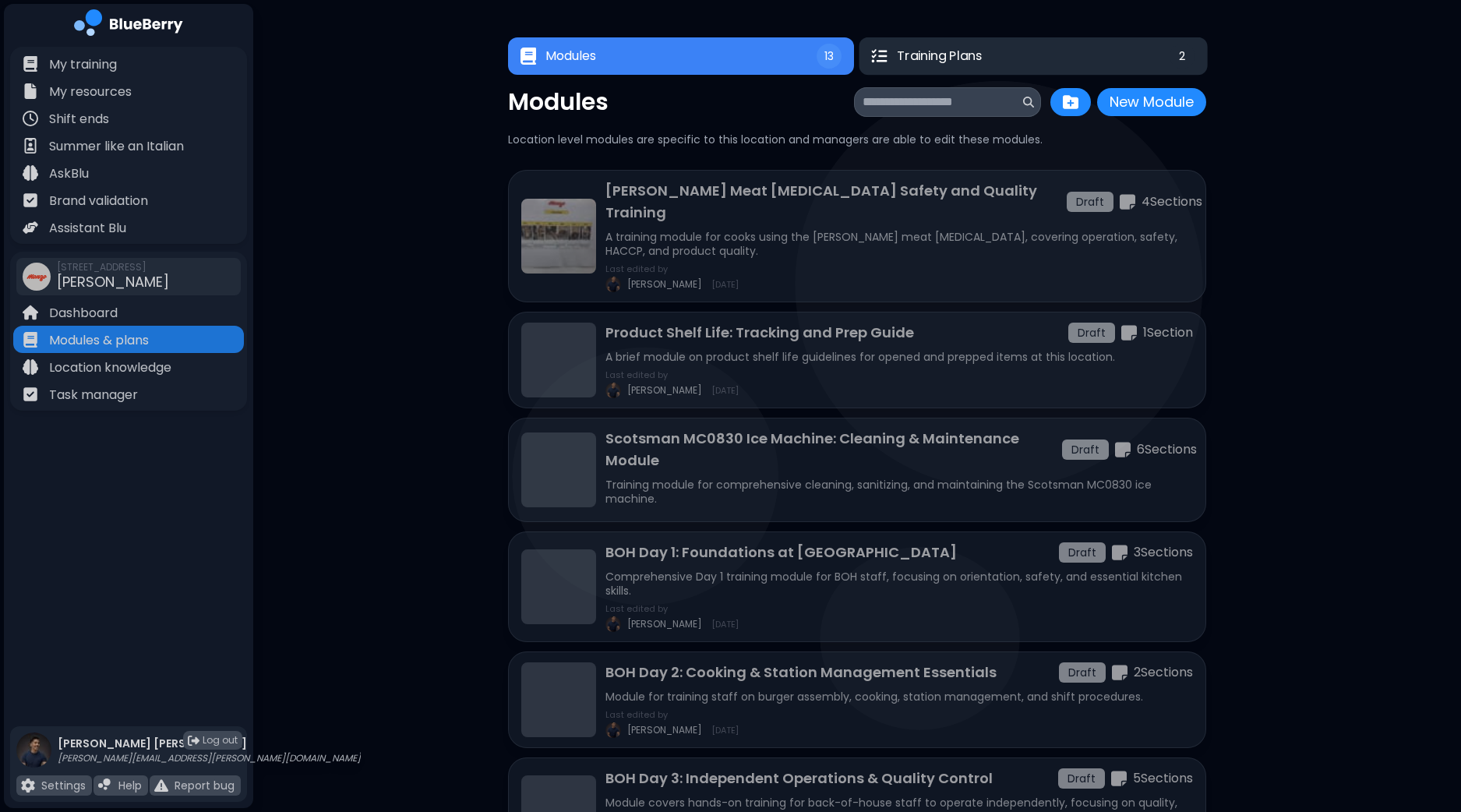
click at [1001, 53] on button "Training Plans 2" at bounding box center [1033, 56] width 348 height 38
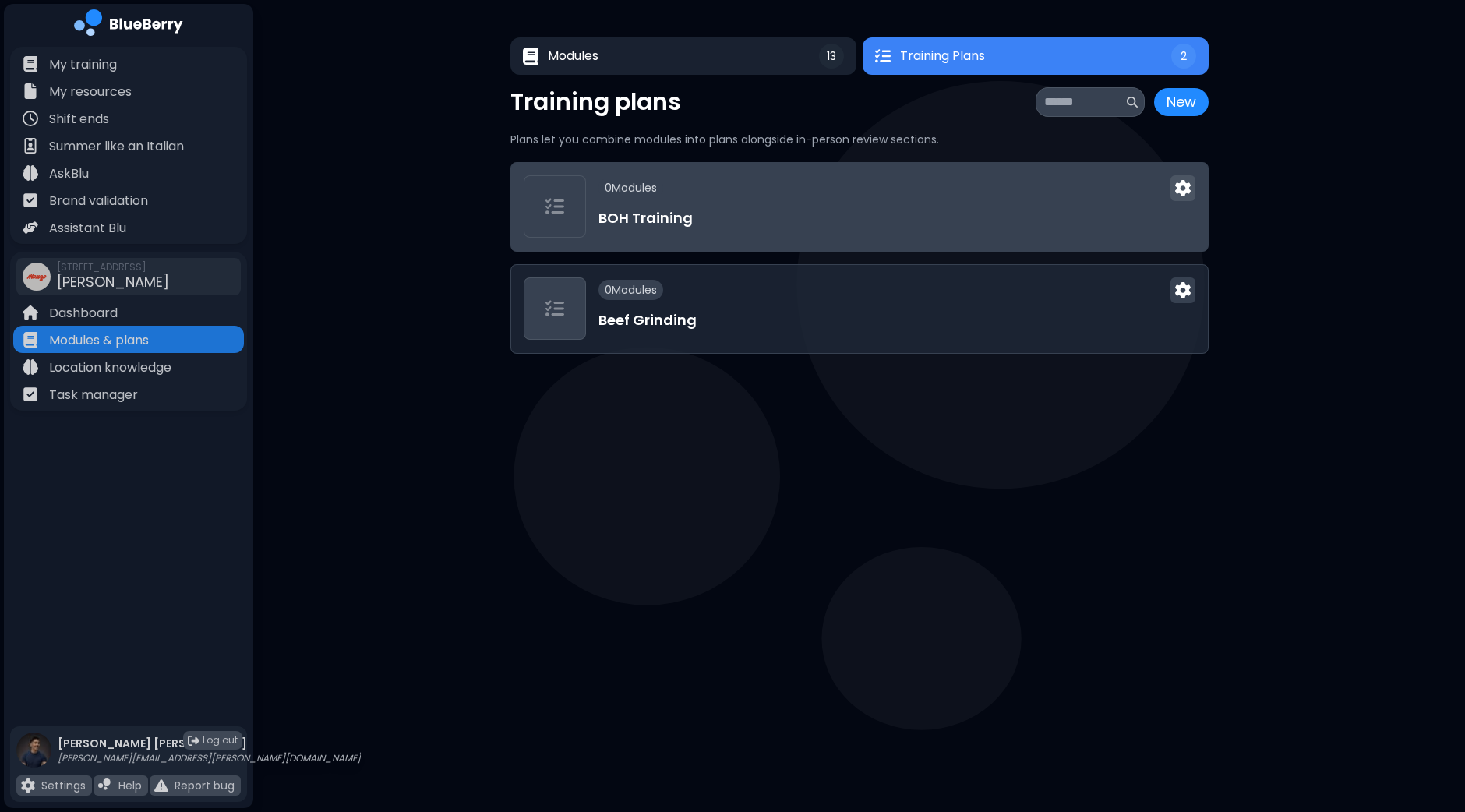
click at [1180, 189] on img at bounding box center [1182, 188] width 16 height 17
click at [1061, 207] on h3 "BOH Training" at bounding box center [897, 218] width 597 height 22
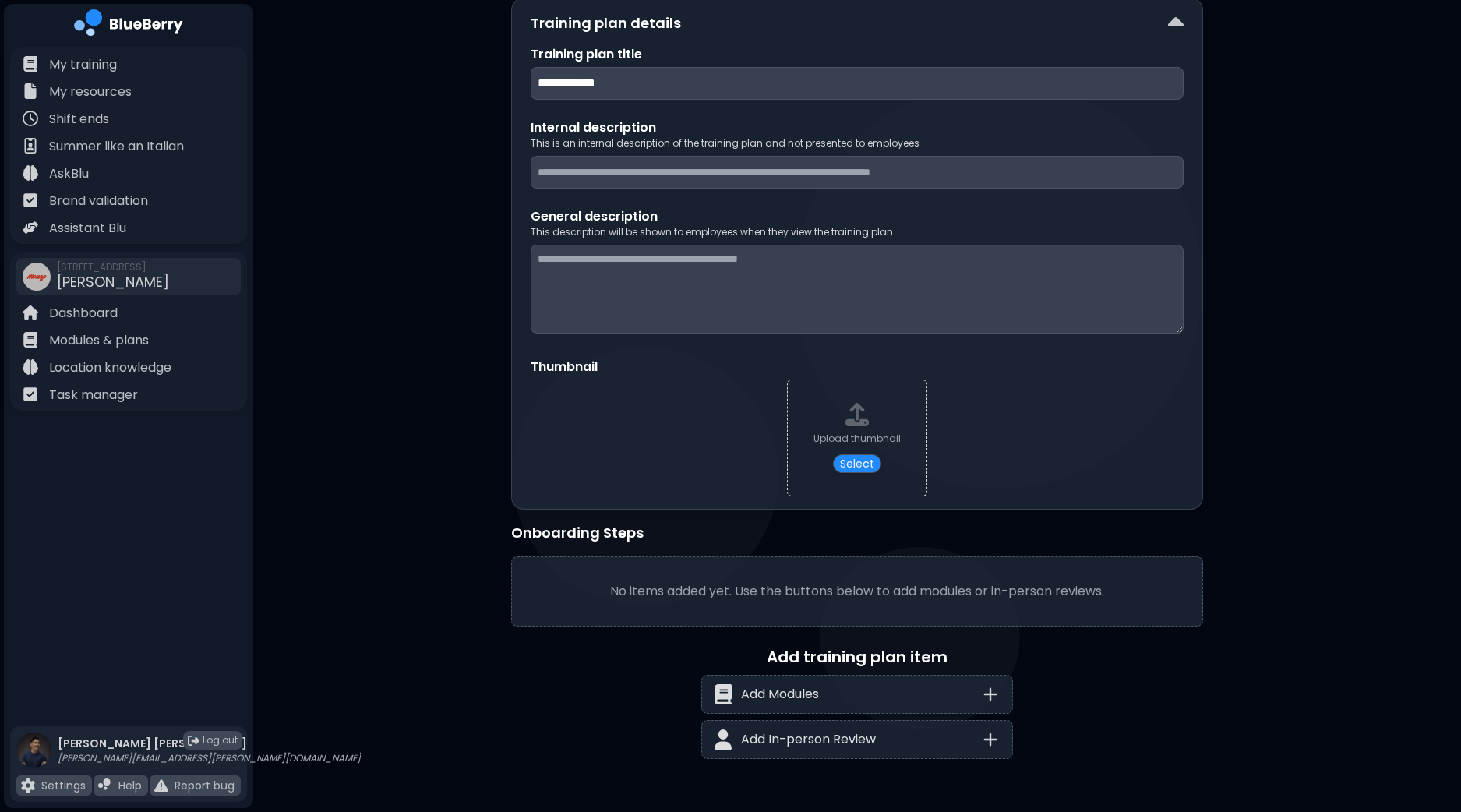
scroll to position [98, 0]
click at [999, 696] on icon at bounding box center [990, 693] width 18 height 18
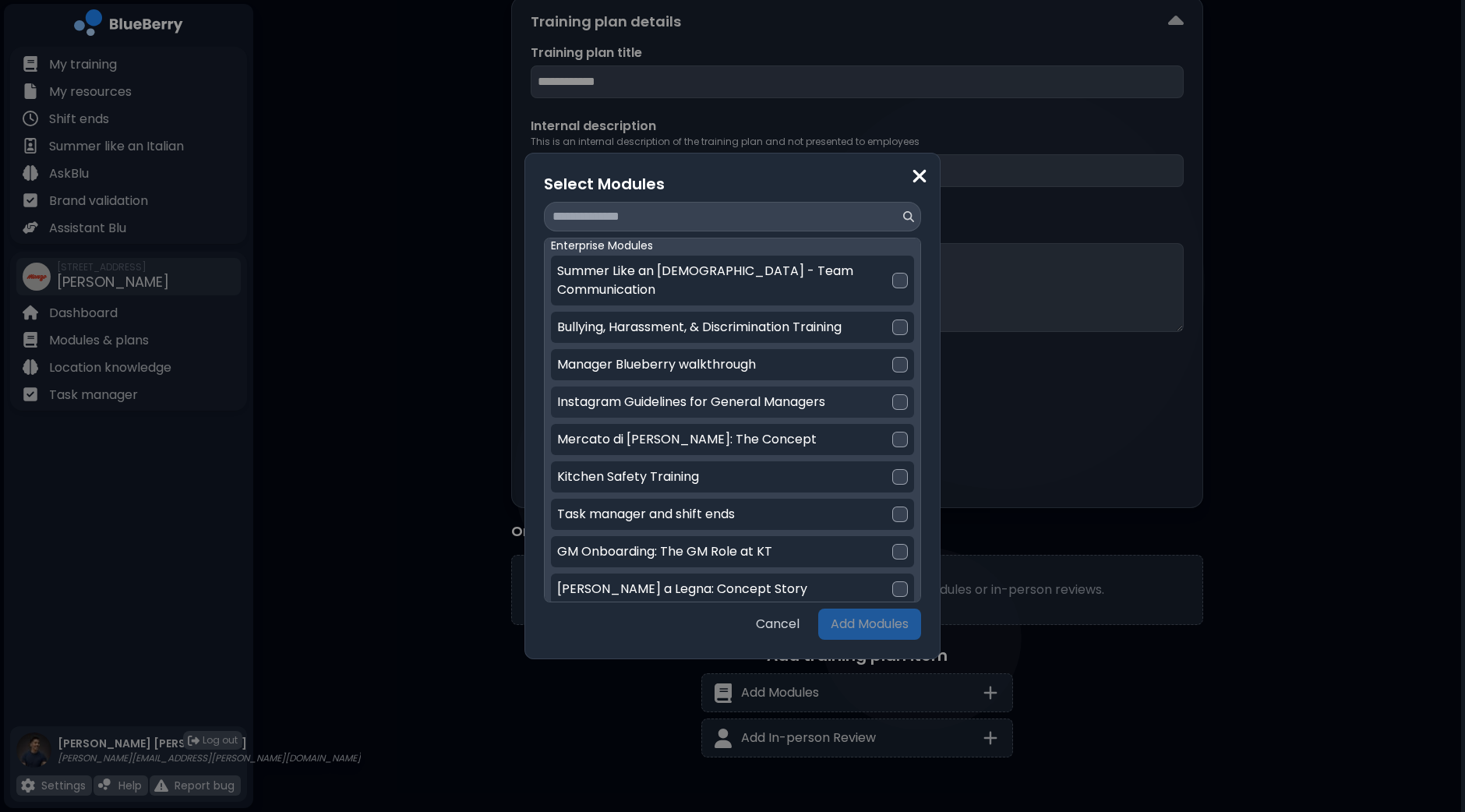
scroll to position [0, 0]
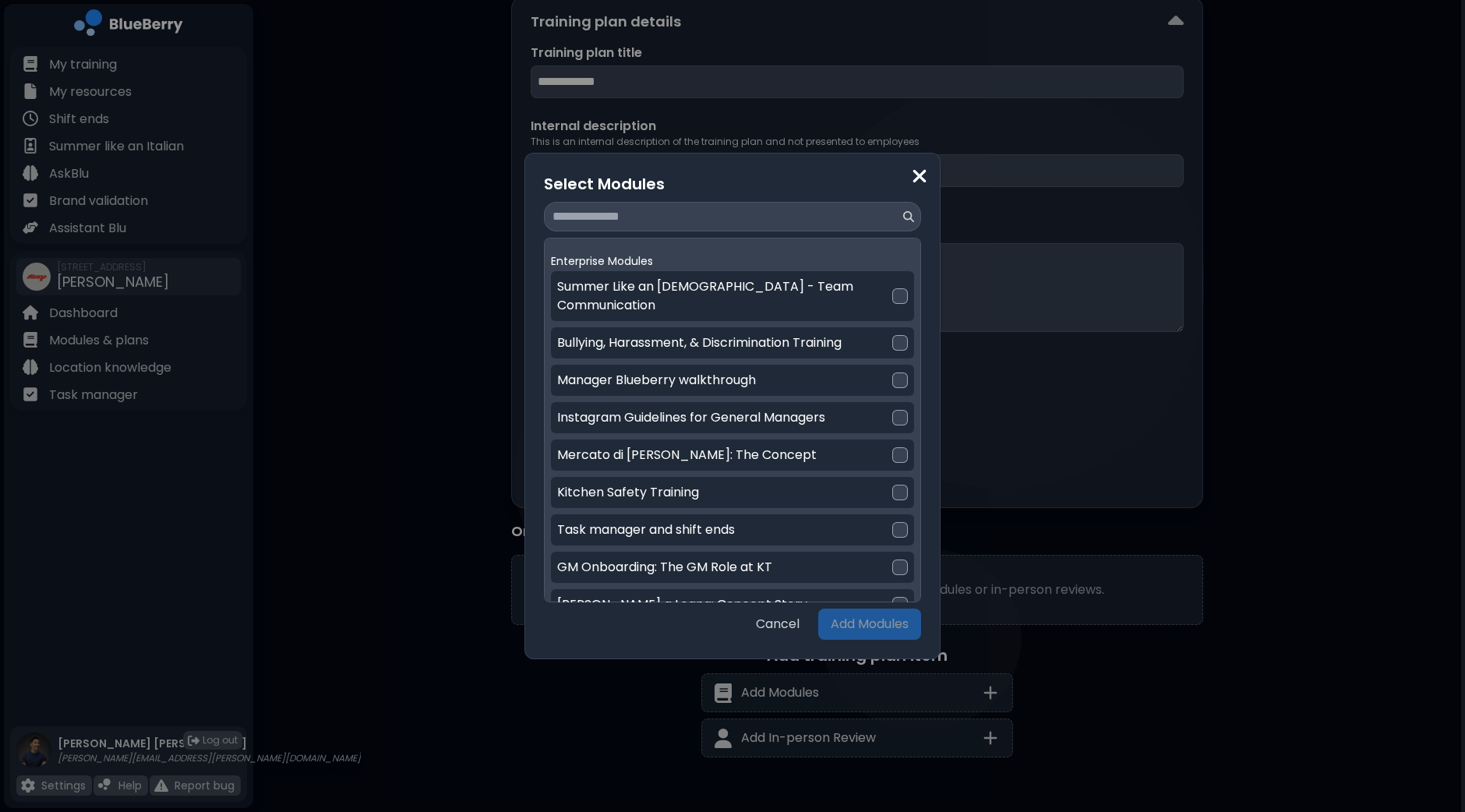
click at [1304, 371] on div "Select Modules Enterprise Modules Summer Like an [DEMOGRAPHIC_DATA] - Team Comm…" at bounding box center [732, 406] width 1465 height 812
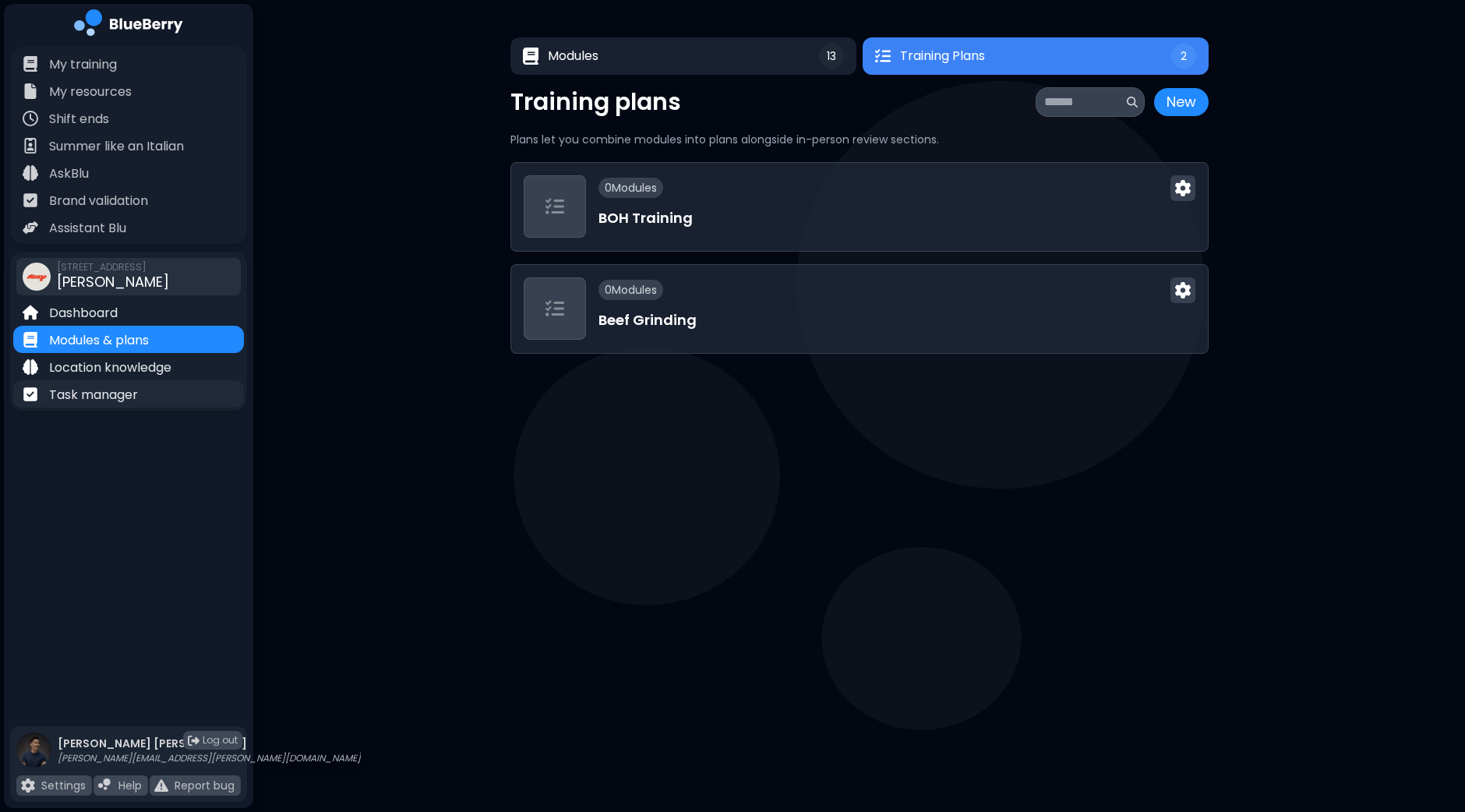
click at [120, 395] on p "Task manager" at bounding box center [93, 395] width 88 height 18
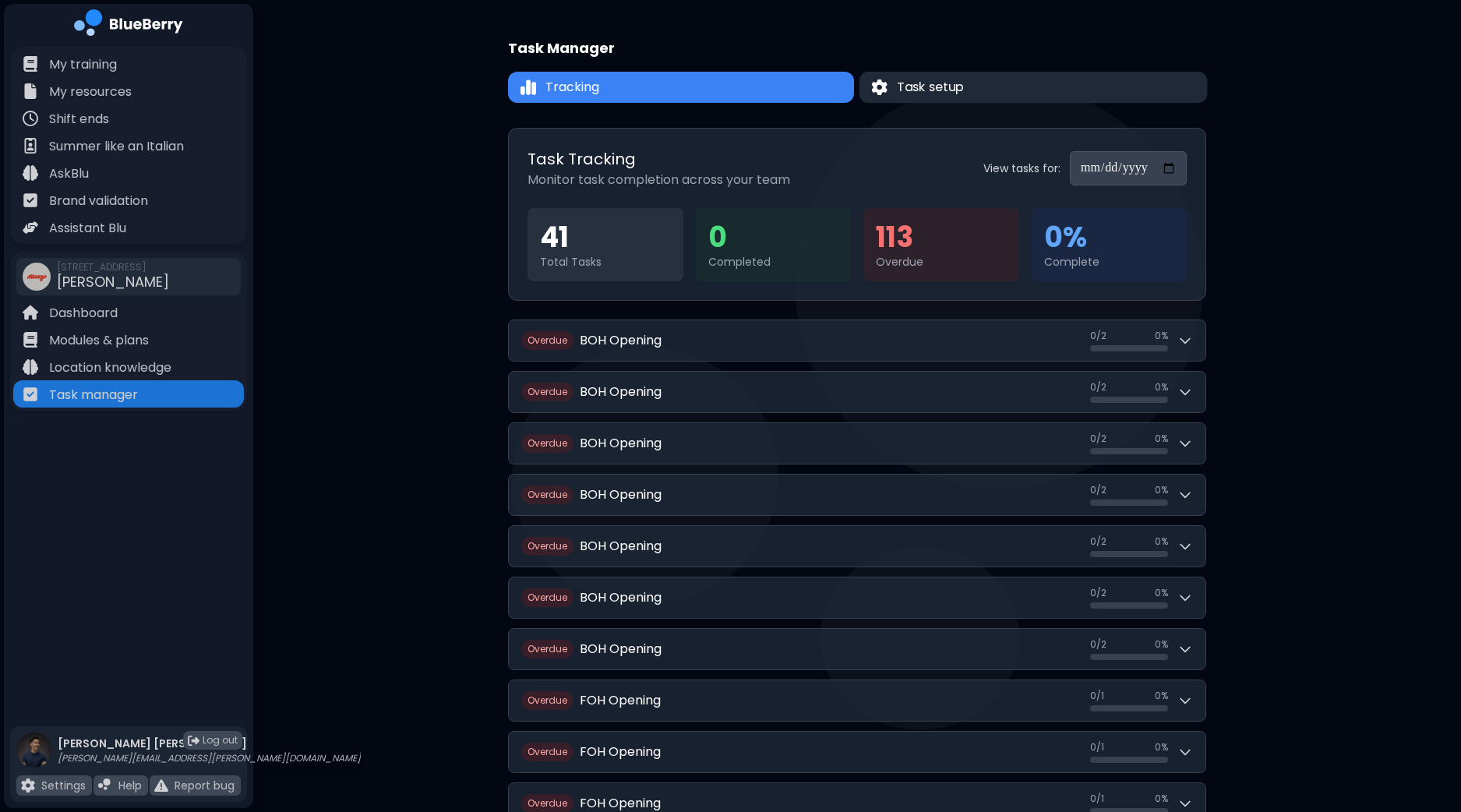
click at [988, 81] on button "Task setup" at bounding box center [1033, 87] width 348 height 31
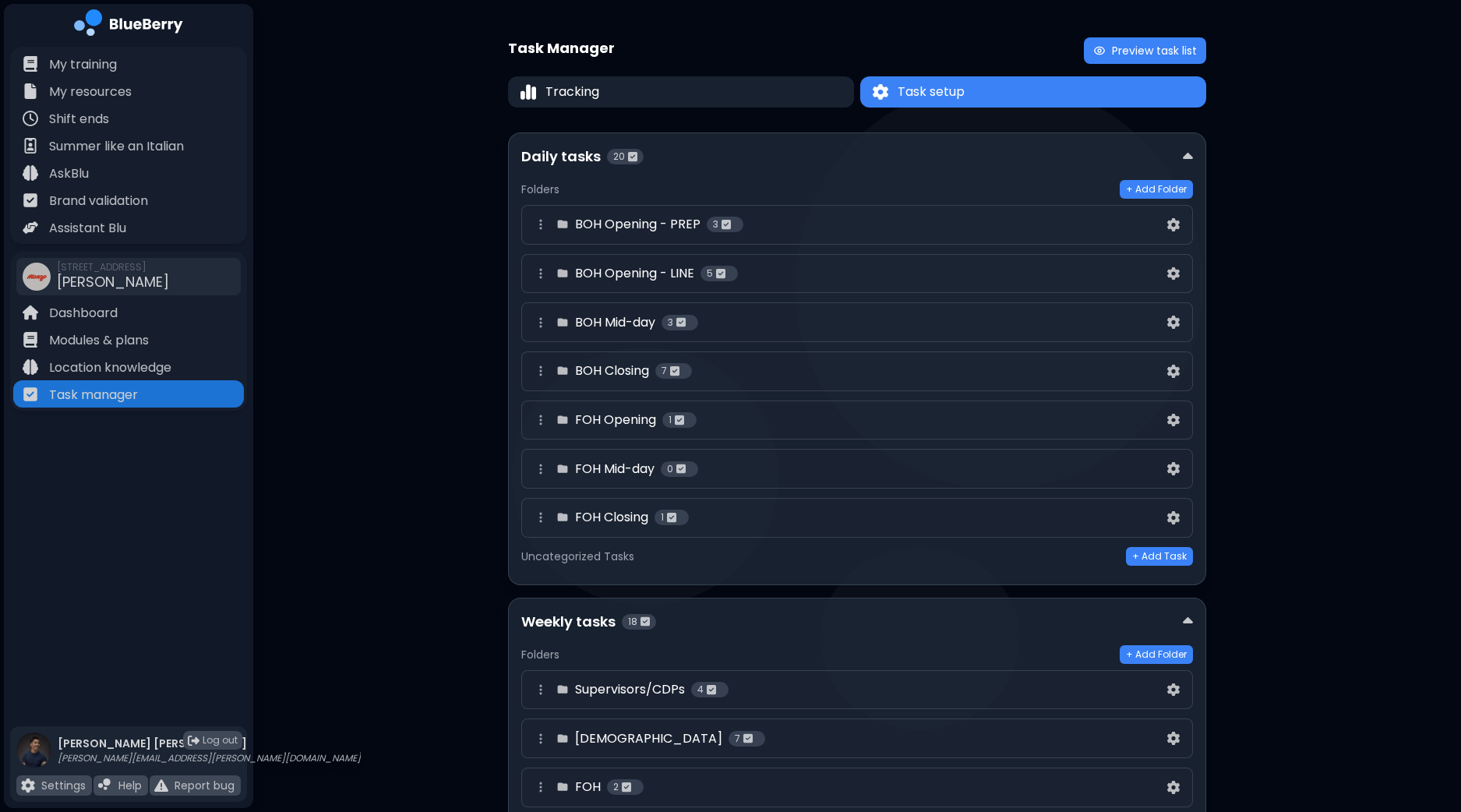
click at [989, 227] on div "BOH Opening - PREP 3" at bounding box center [847, 225] width 632 height 18
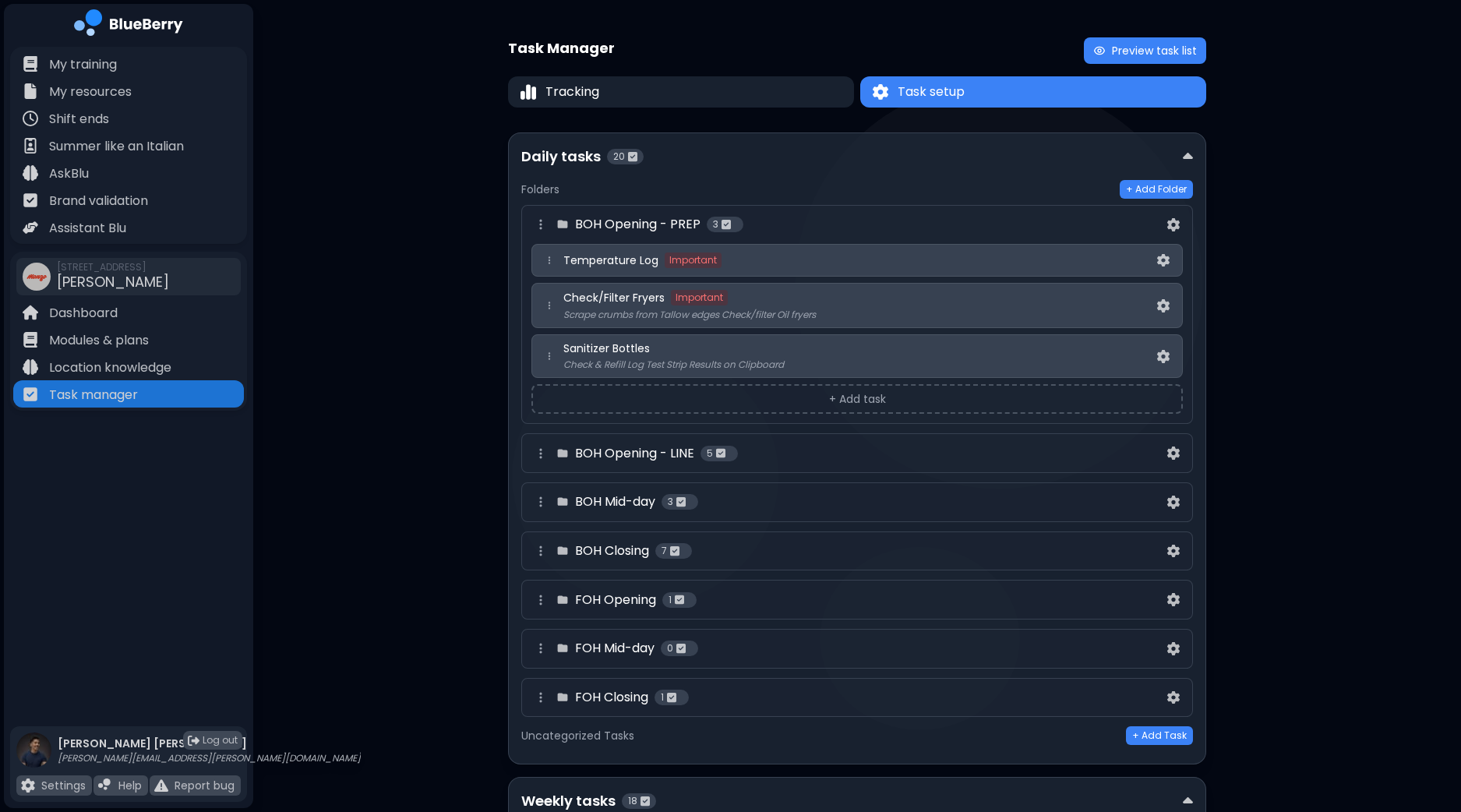
click at [915, 227] on div "BOH Opening - PREP 3" at bounding box center [847, 225] width 632 height 18
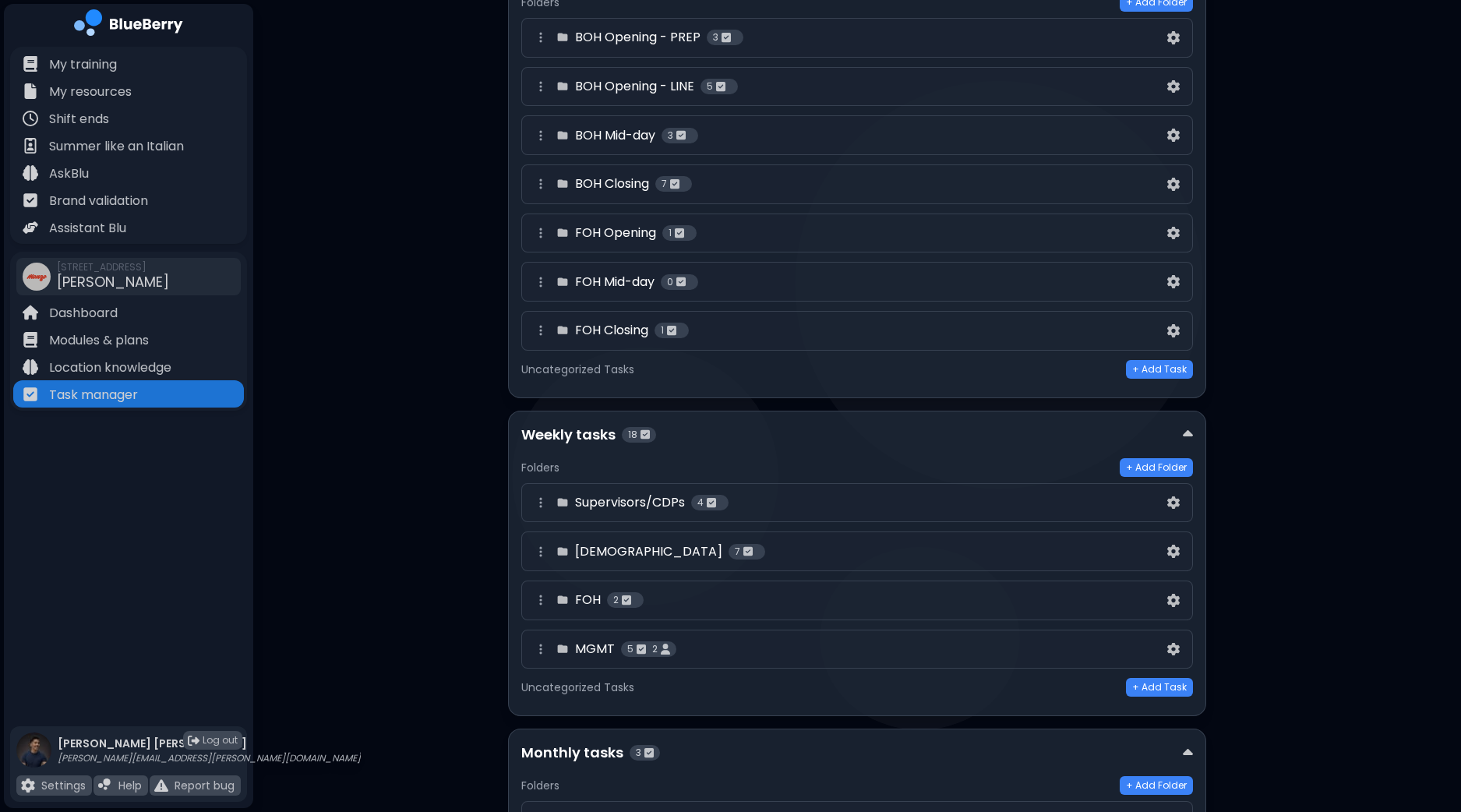
scroll to position [194, 0]
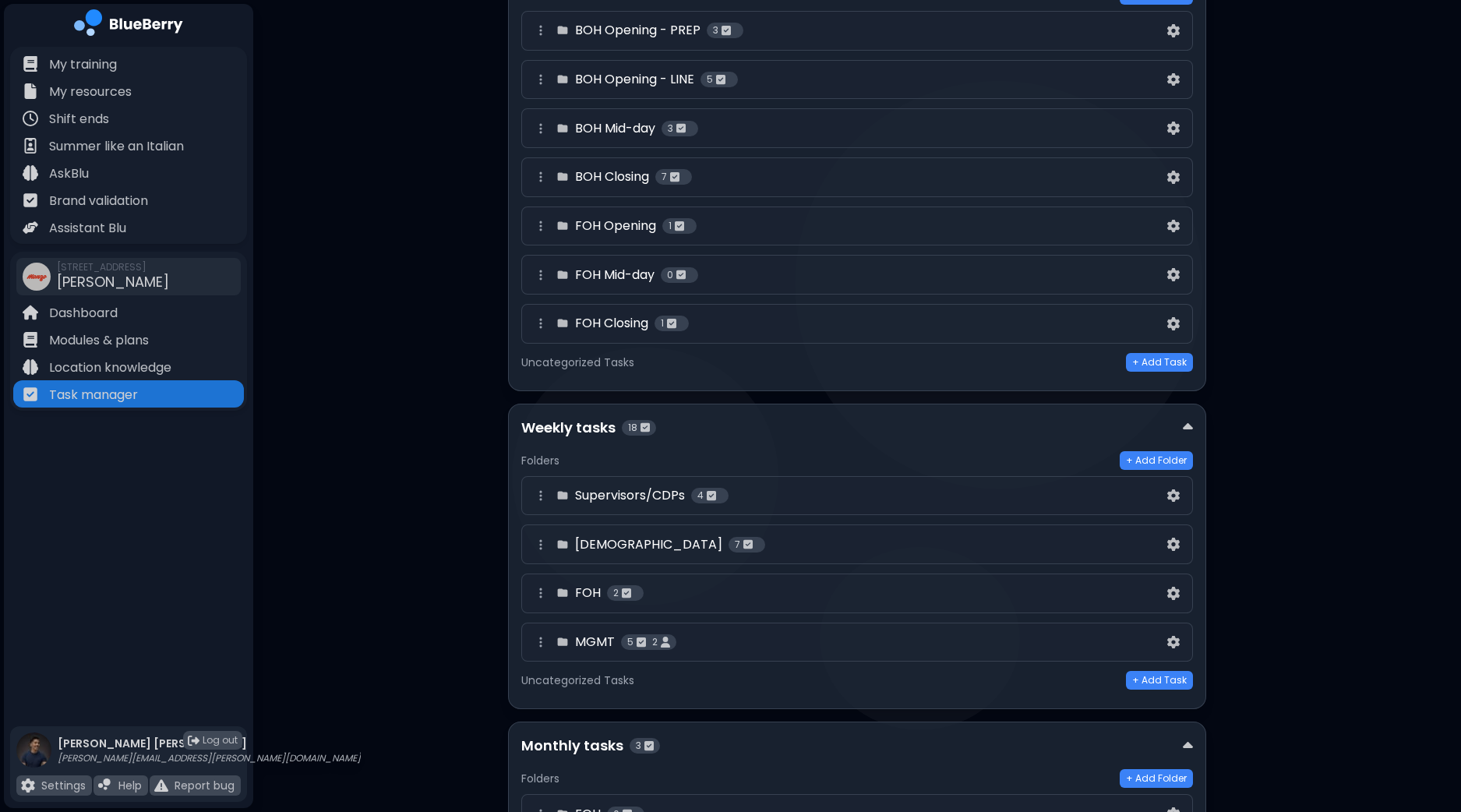
click at [793, 552] on div "[DEMOGRAPHIC_DATA] 7" at bounding box center [856, 544] width 671 height 40
click at [812, 539] on div "[DEMOGRAPHIC_DATA] 7" at bounding box center [847, 544] width 632 height 18
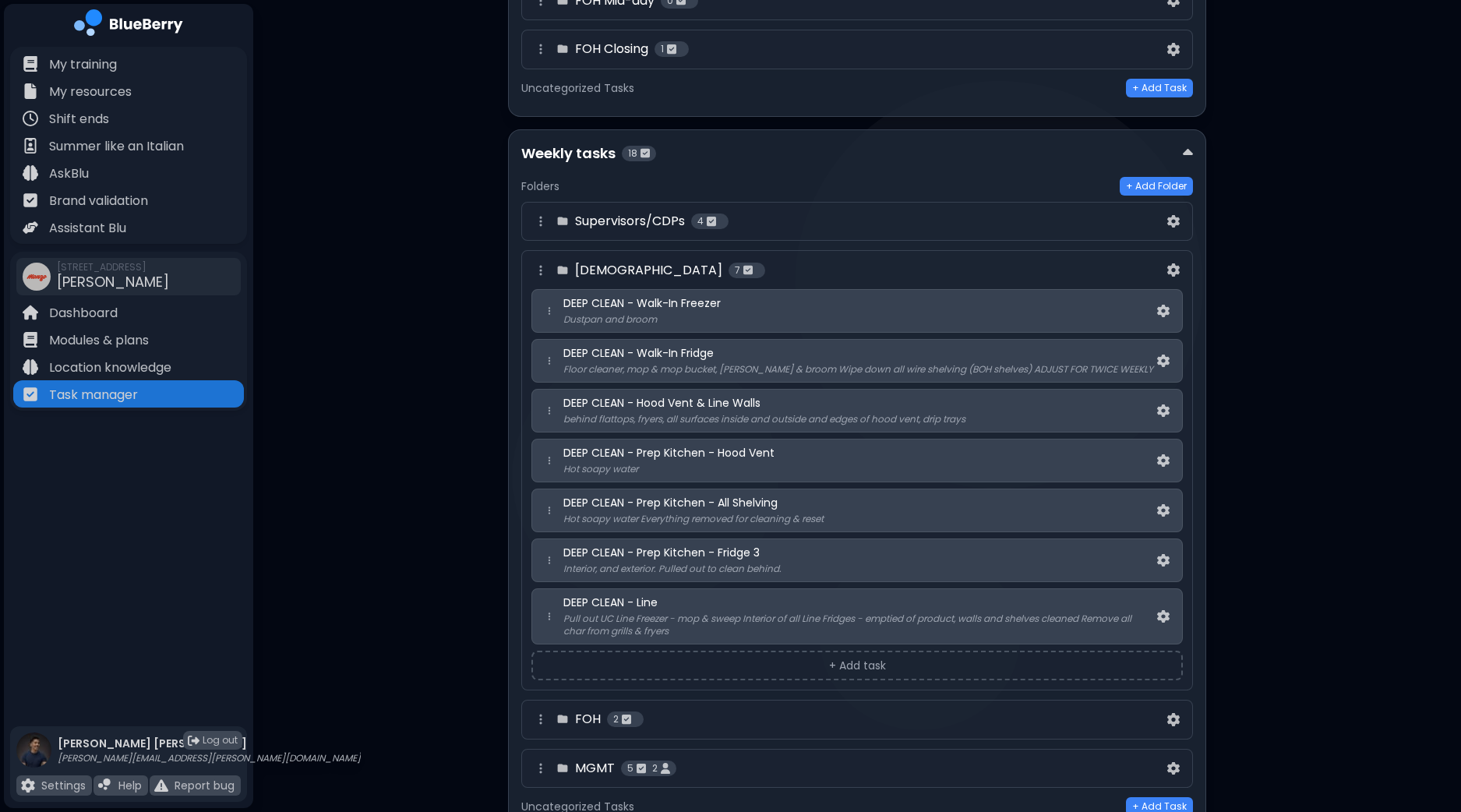
scroll to position [487, 0]
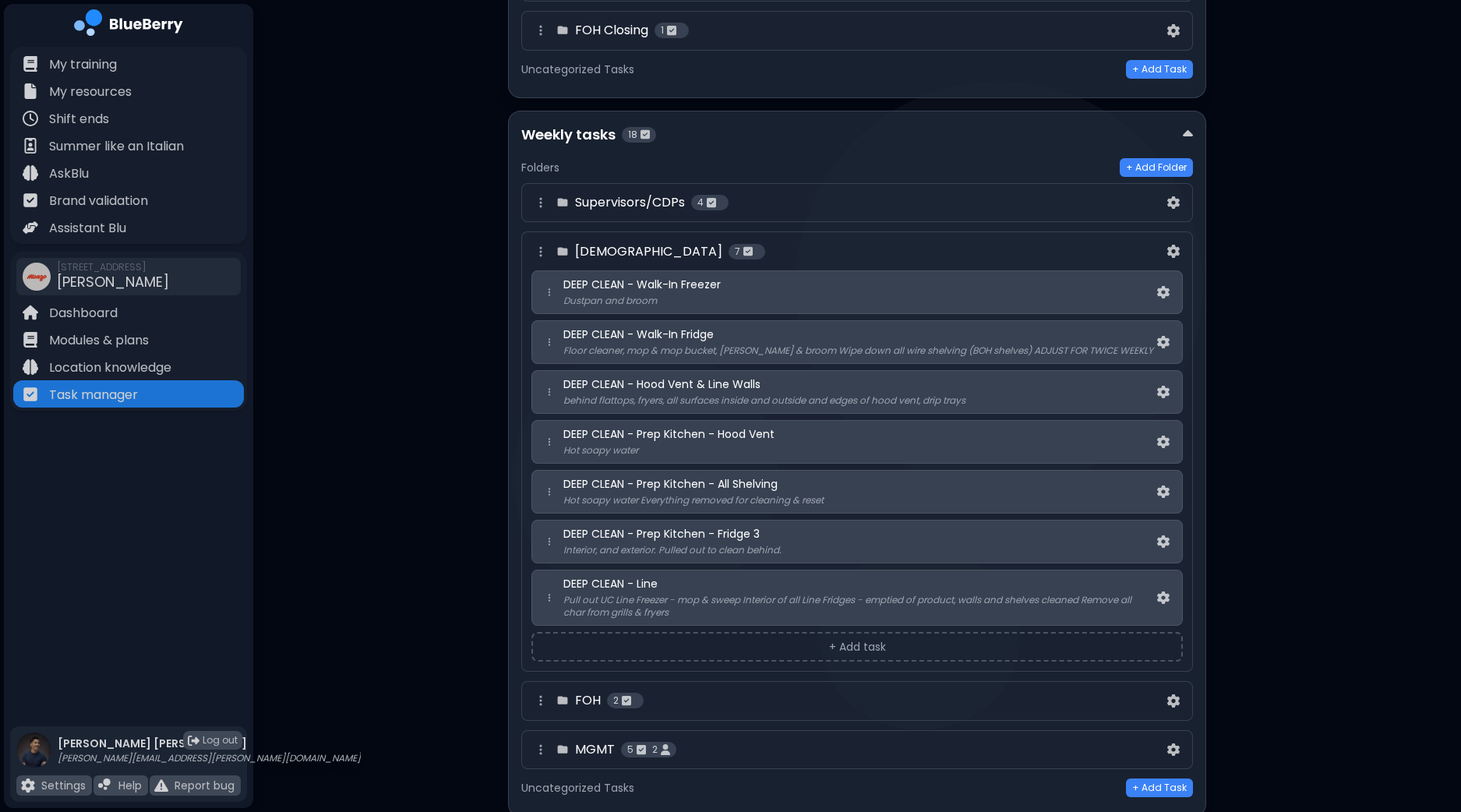
click at [791, 696] on div "FOH 2" at bounding box center [847, 701] width 632 height 18
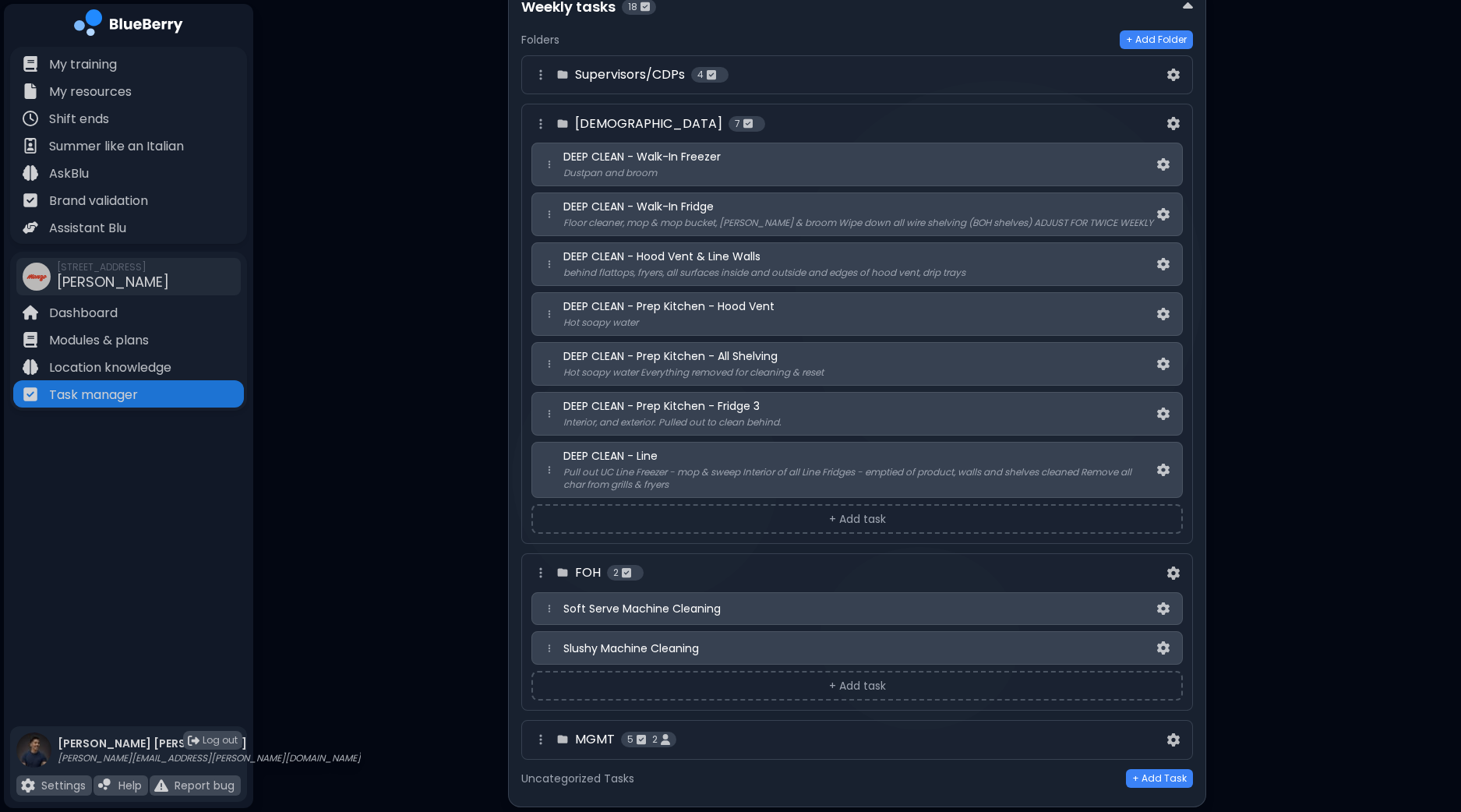
scroll to position [585, 0]
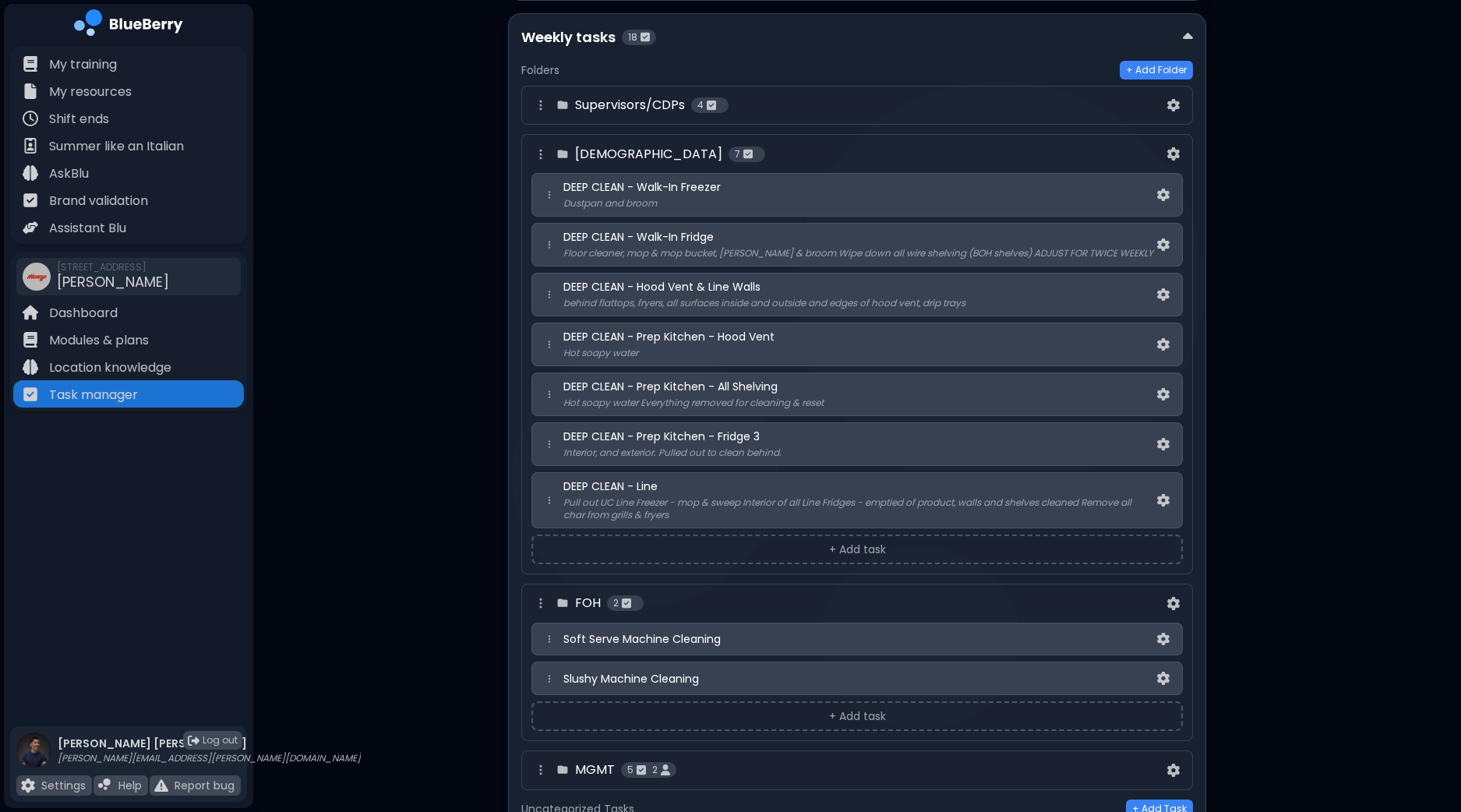
click at [961, 99] on div "Supervisors/CDPs 4" at bounding box center [847, 105] width 632 height 18
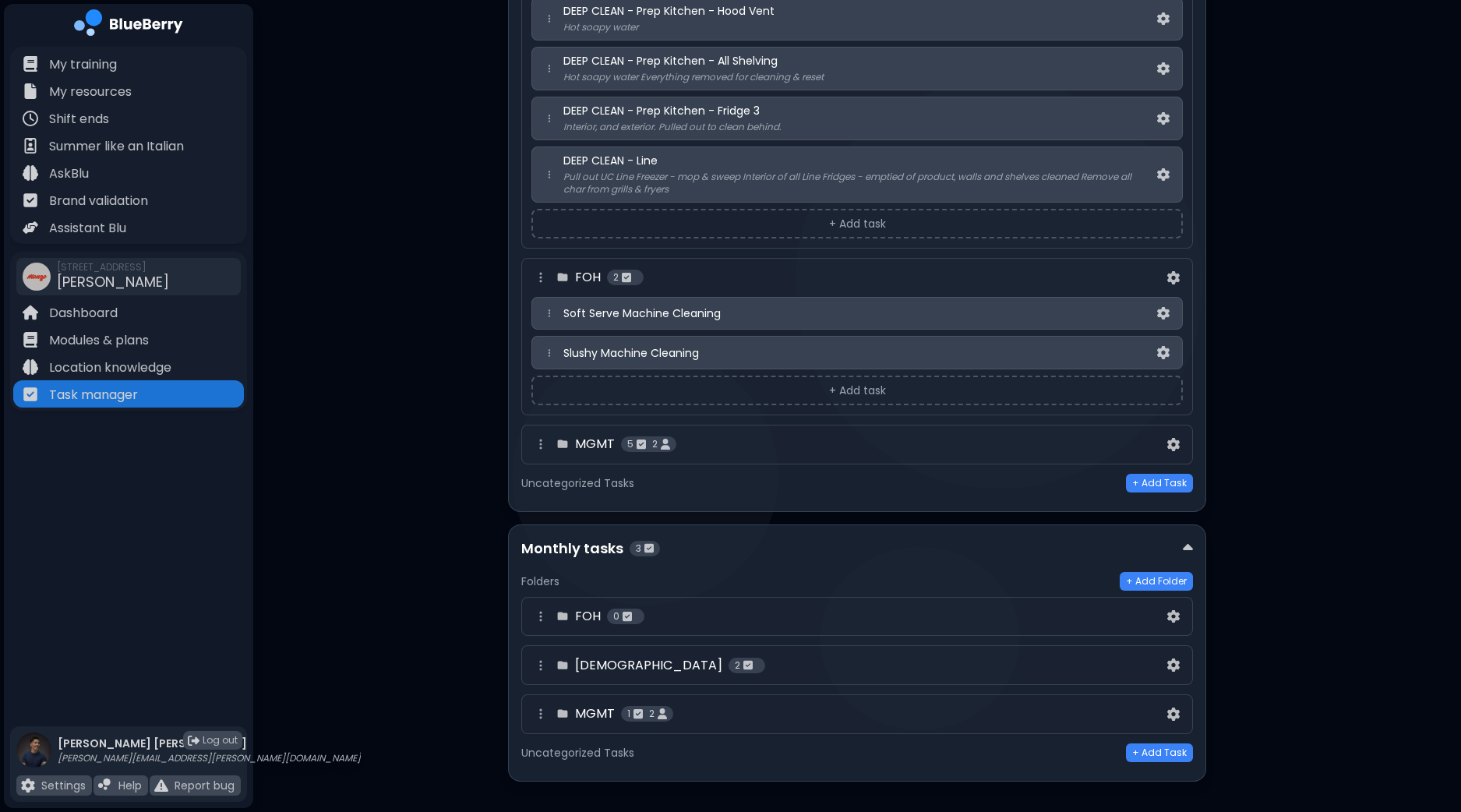
scroll to position [1163, 0]
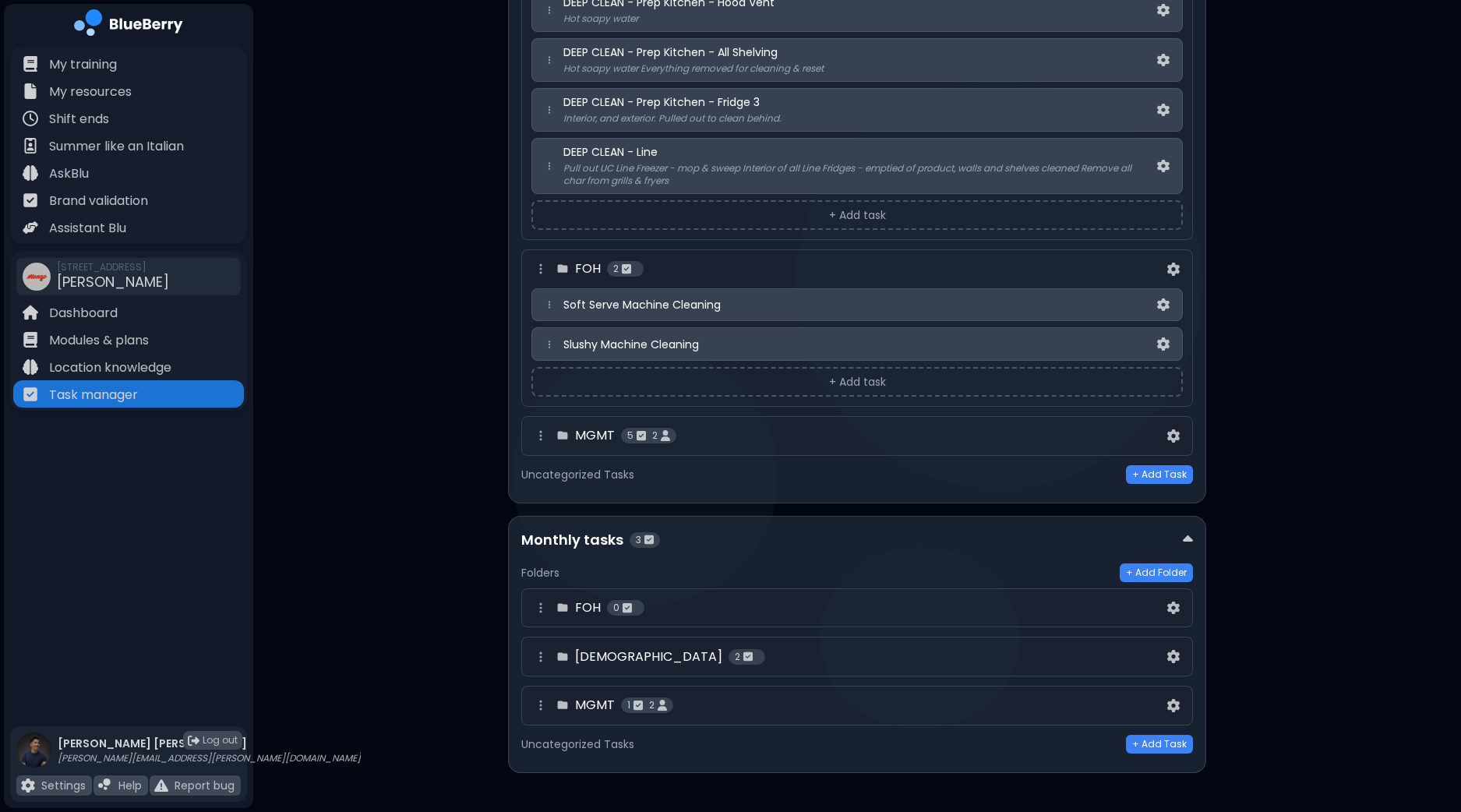
click at [896, 696] on div "MGMT 1 2" at bounding box center [847, 705] width 632 height 18
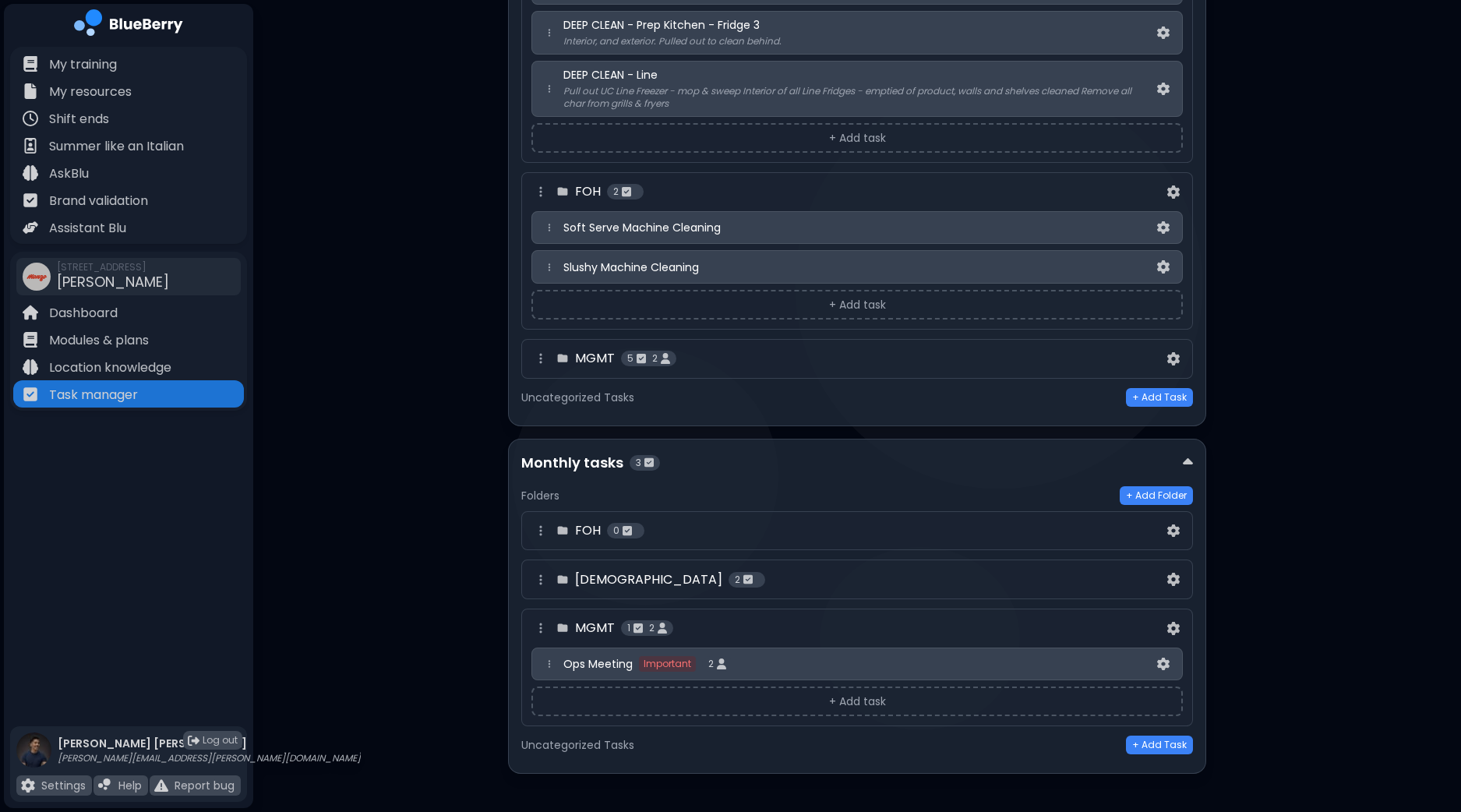
click at [875, 570] on div "[DEMOGRAPHIC_DATA] 2" at bounding box center [847, 579] width 632 height 18
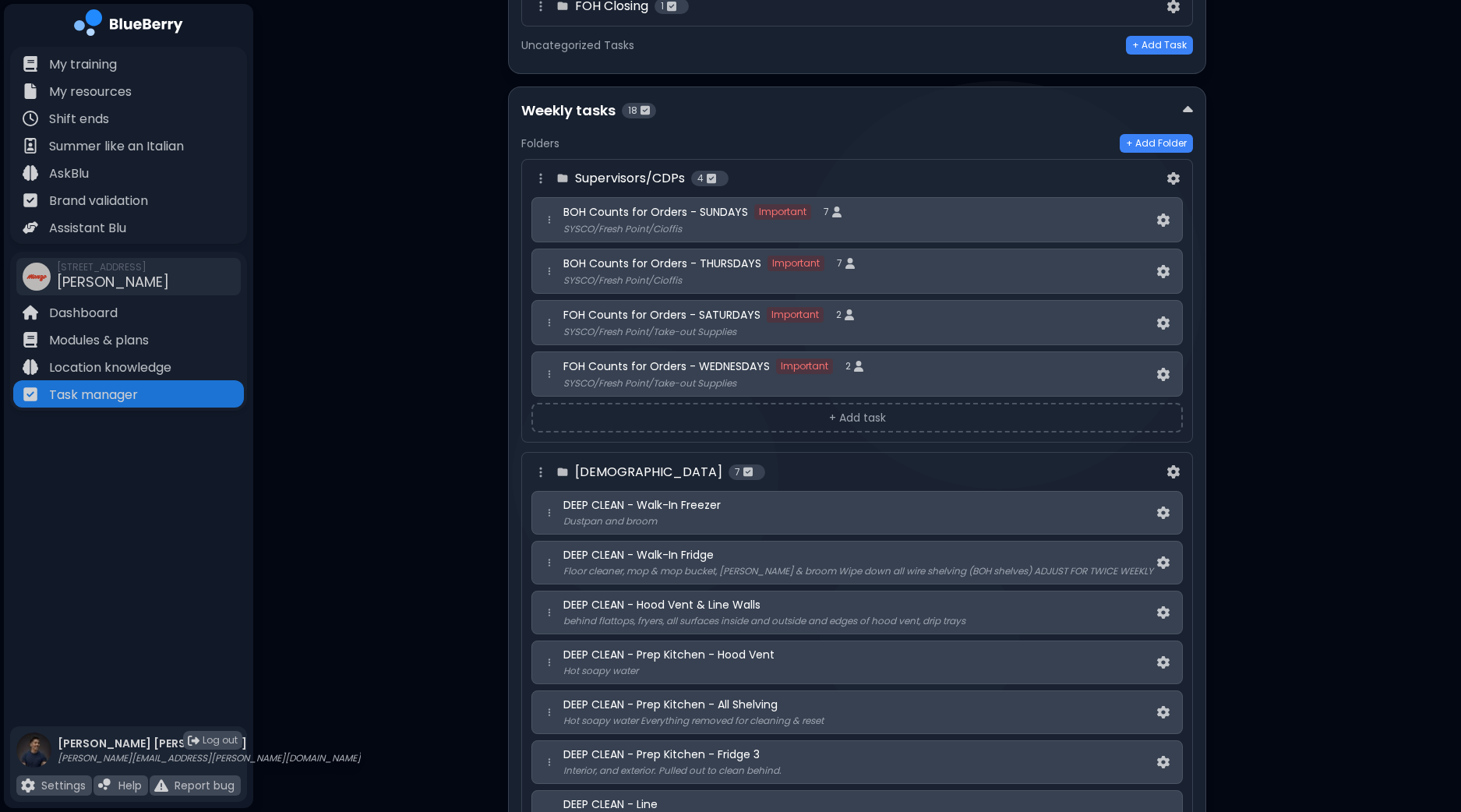
scroll to position [481, 0]
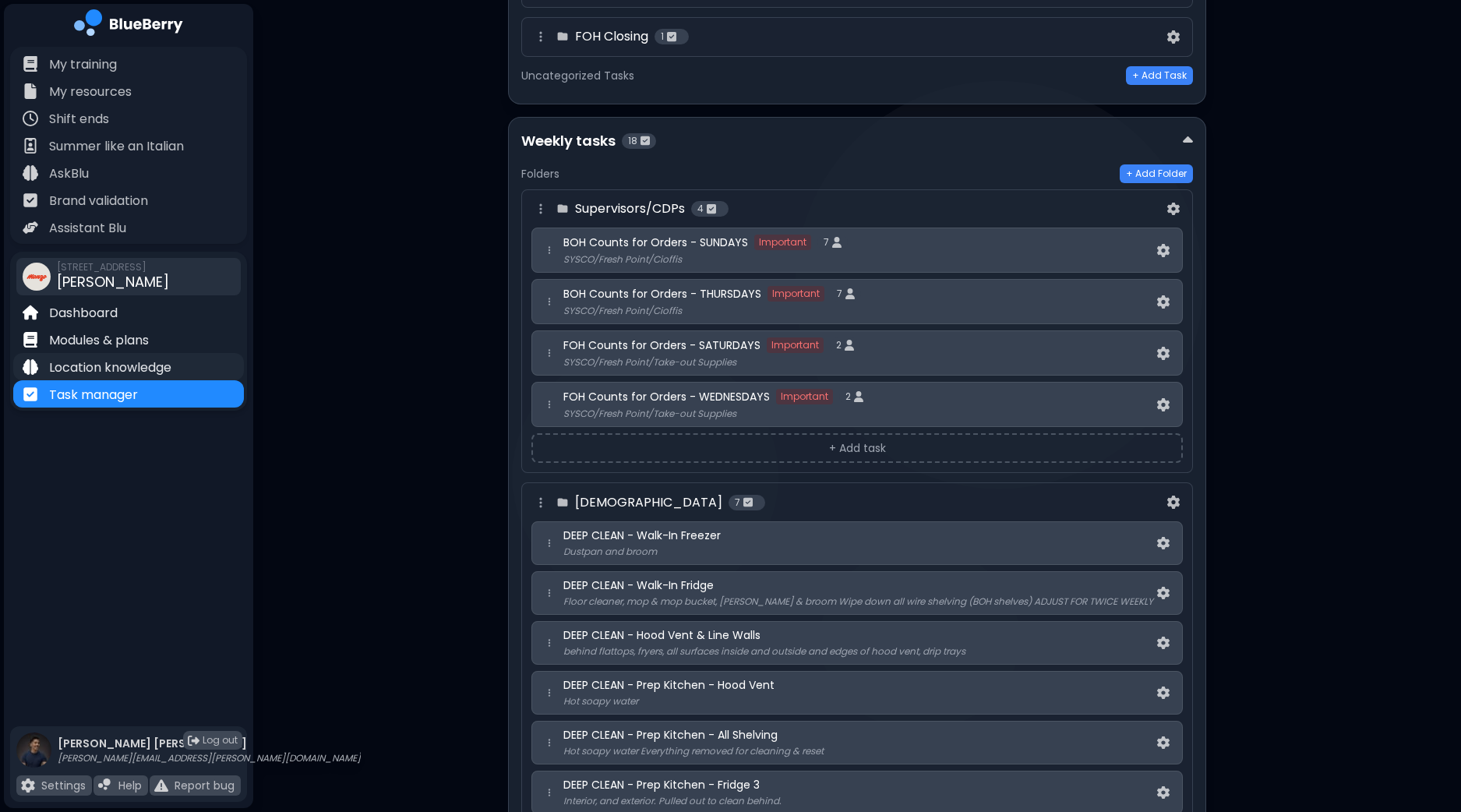
click at [155, 374] on p "Location knowledge" at bounding box center [110, 367] width 122 height 18
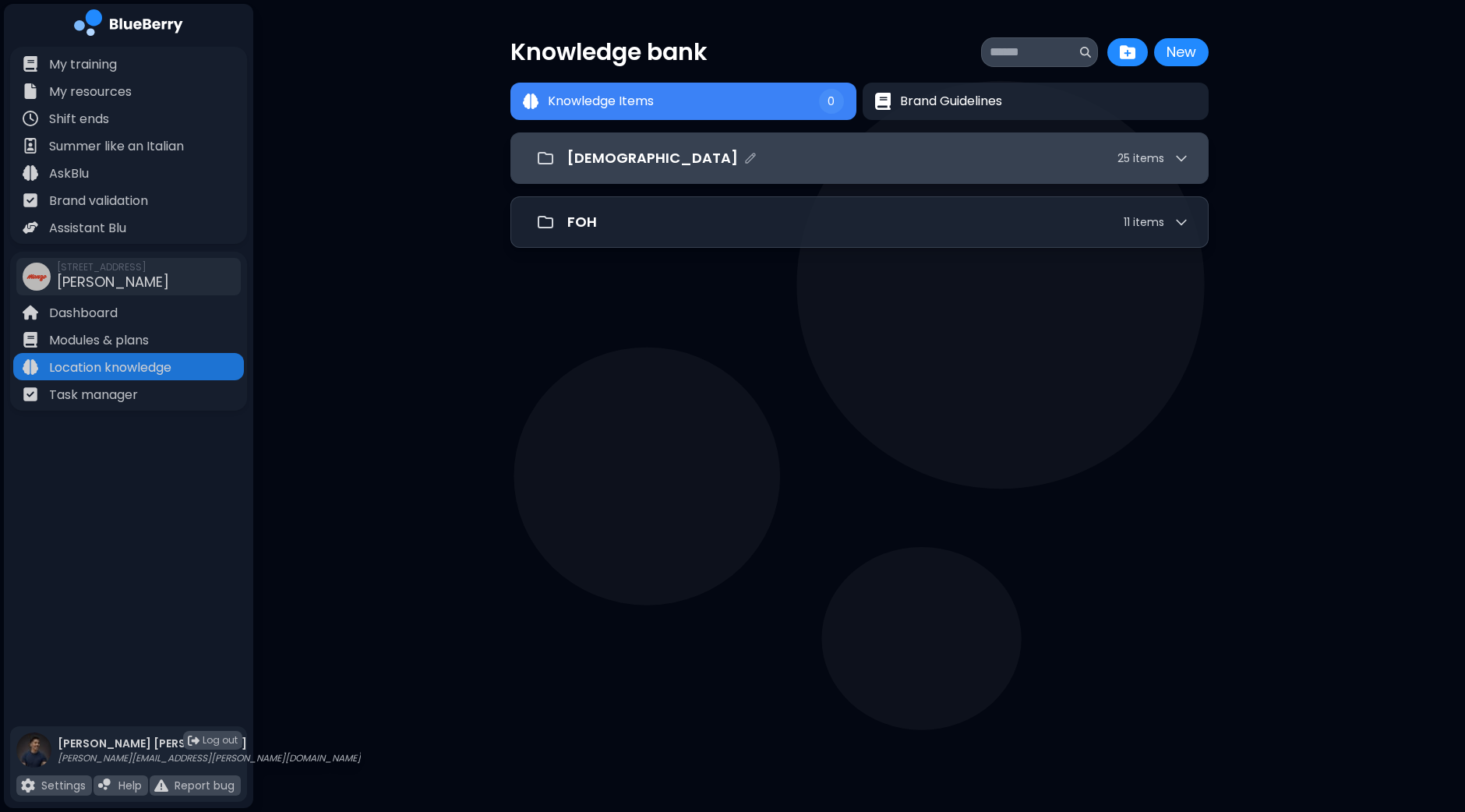
click at [783, 151] on div "[DEMOGRAPHIC_DATA] 25 item s" at bounding box center [878, 158] width 622 height 22
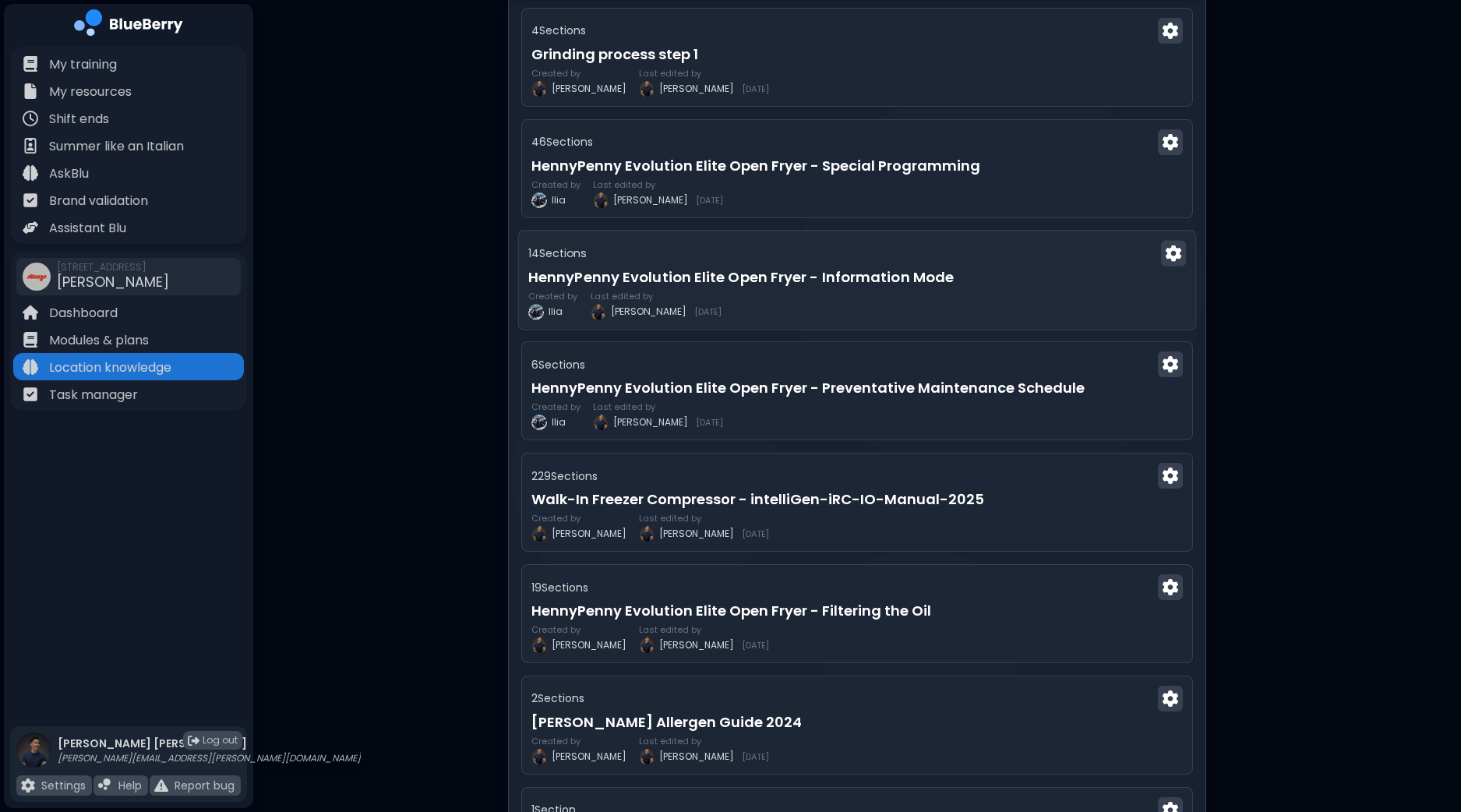
scroll to position [194, 0]
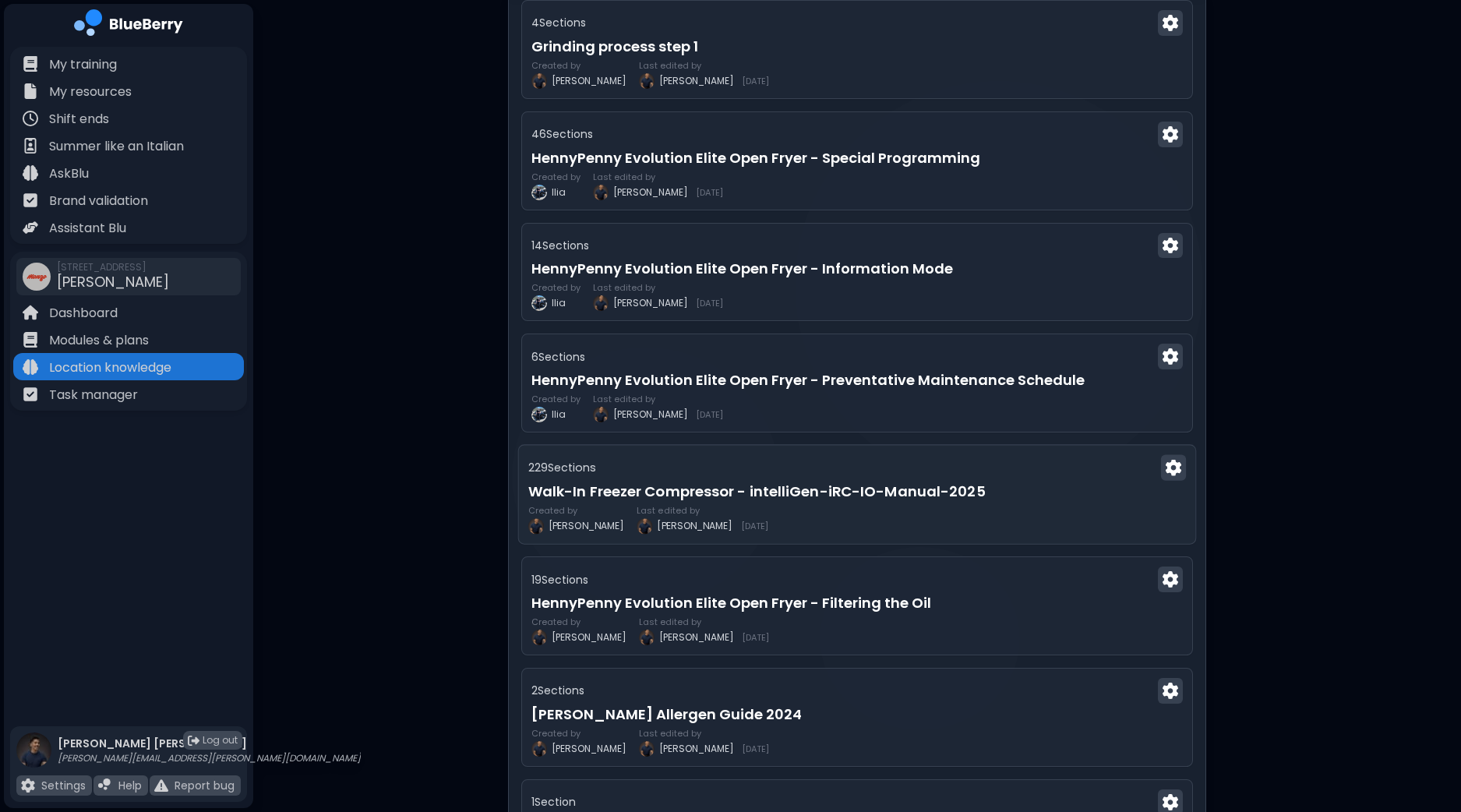
click at [896, 494] on h3 "Walk-In Freezer Compressor - intelliGen-iRC-IO-Manual-2025" at bounding box center [857, 492] width 657 height 22
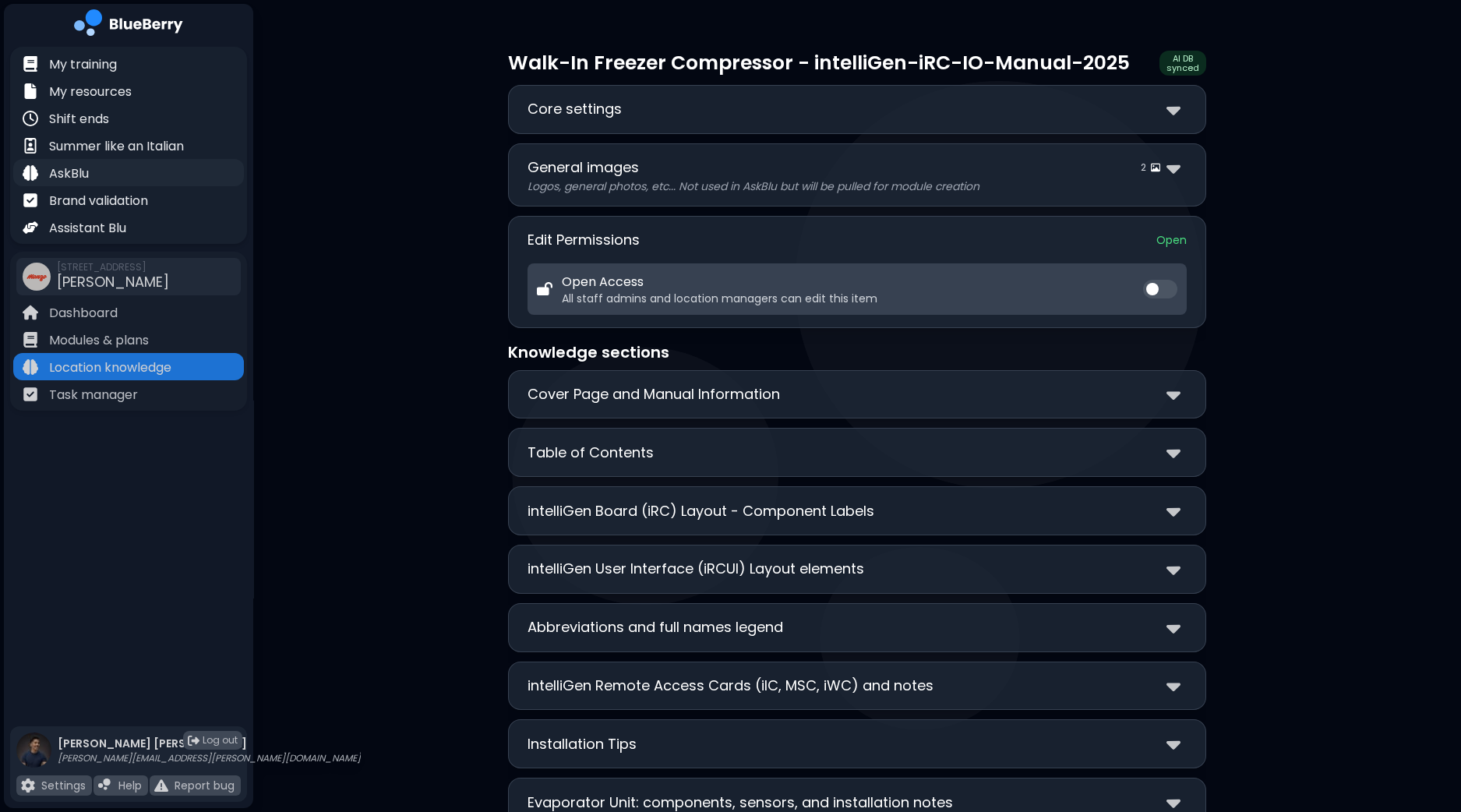
click at [99, 177] on div "AskBlu" at bounding box center [128, 173] width 230 height 28
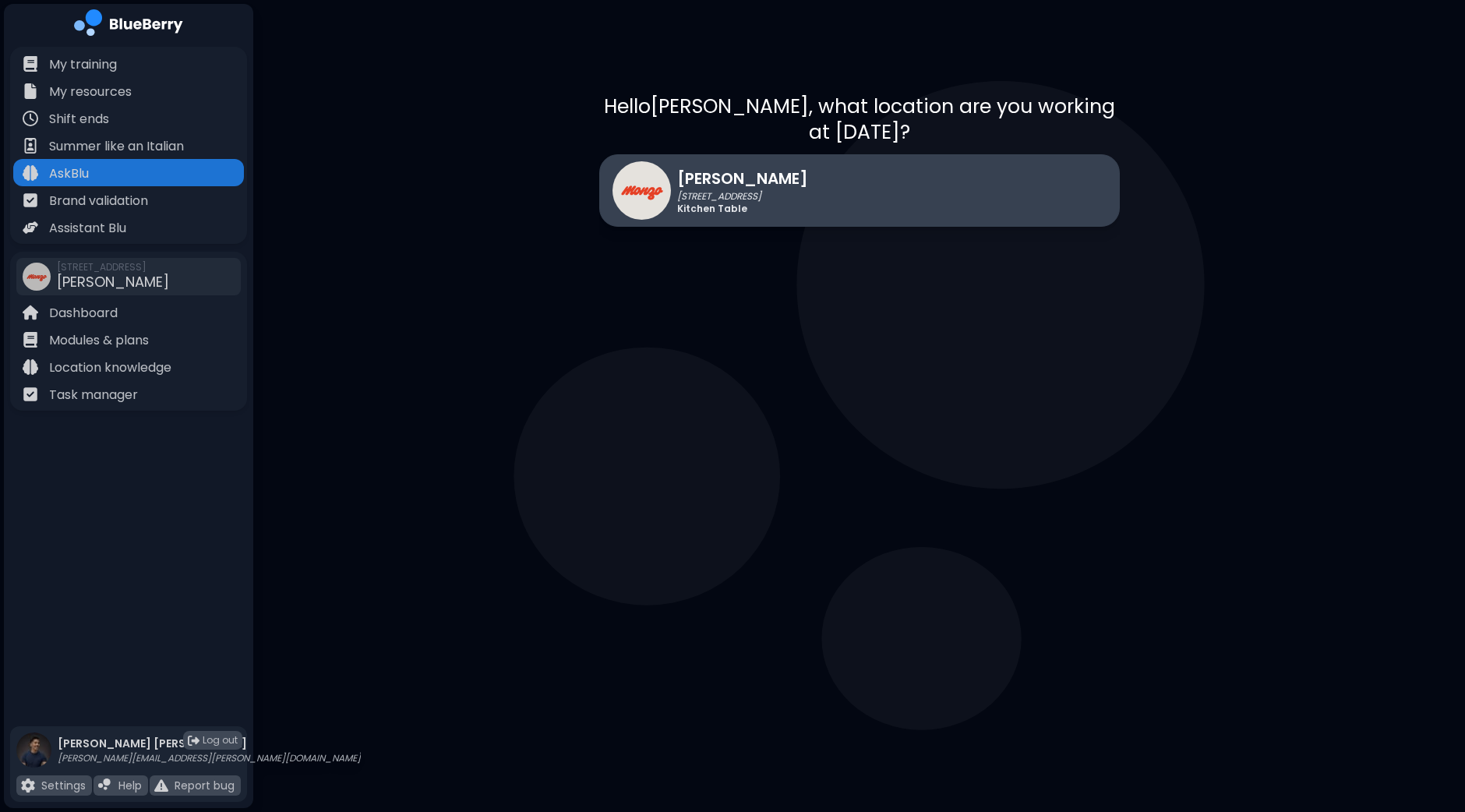
click at [988, 169] on div "[PERSON_NAME] [STREET_ADDRESS] Kitchen Table" at bounding box center [859, 191] width 520 height 73
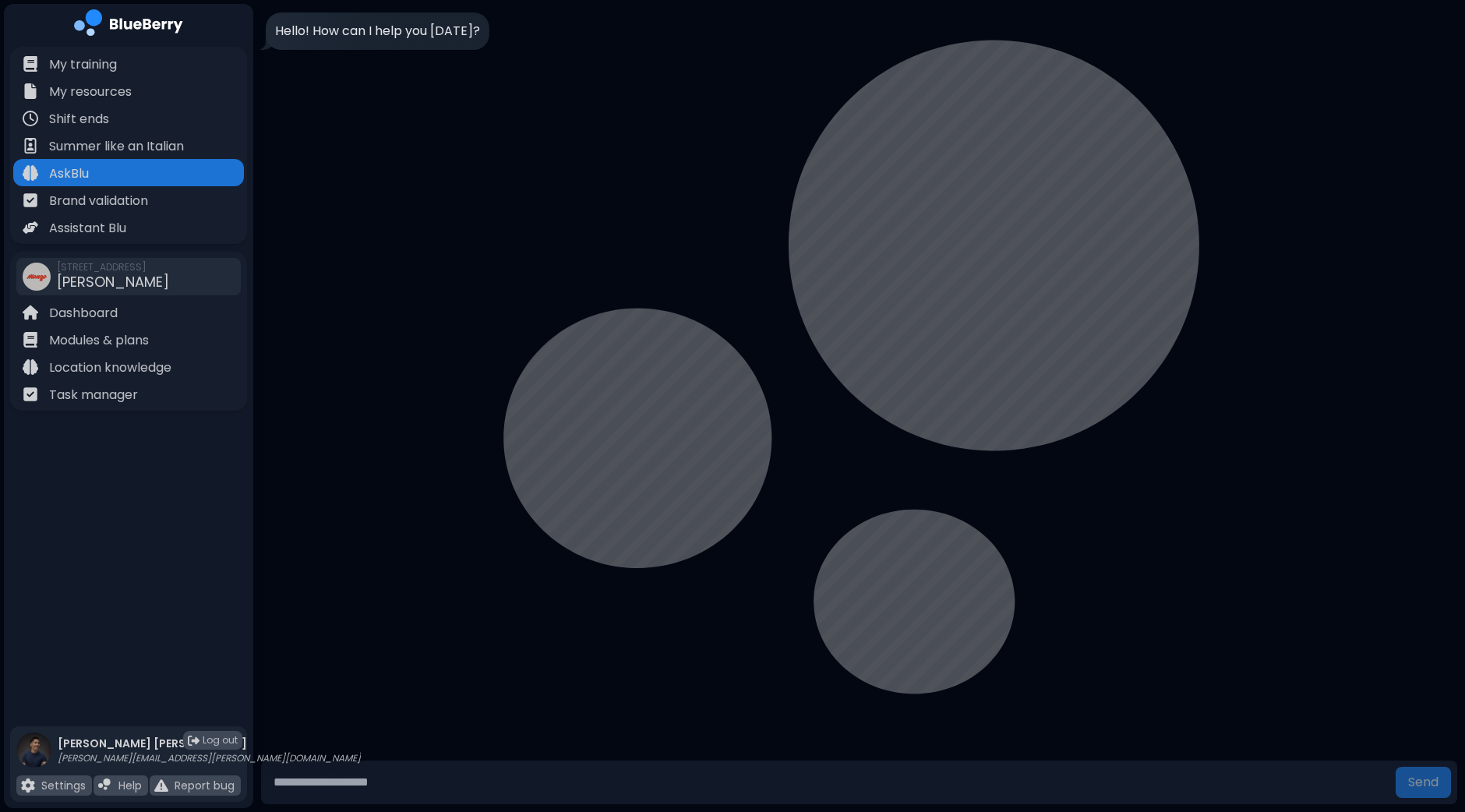
click at [427, 789] on input "text" at bounding box center [828, 783] width 1122 height 31
type input "**********"
click at [1396, 767] on button "Send" at bounding box center [1424, 783] width 55 height 31
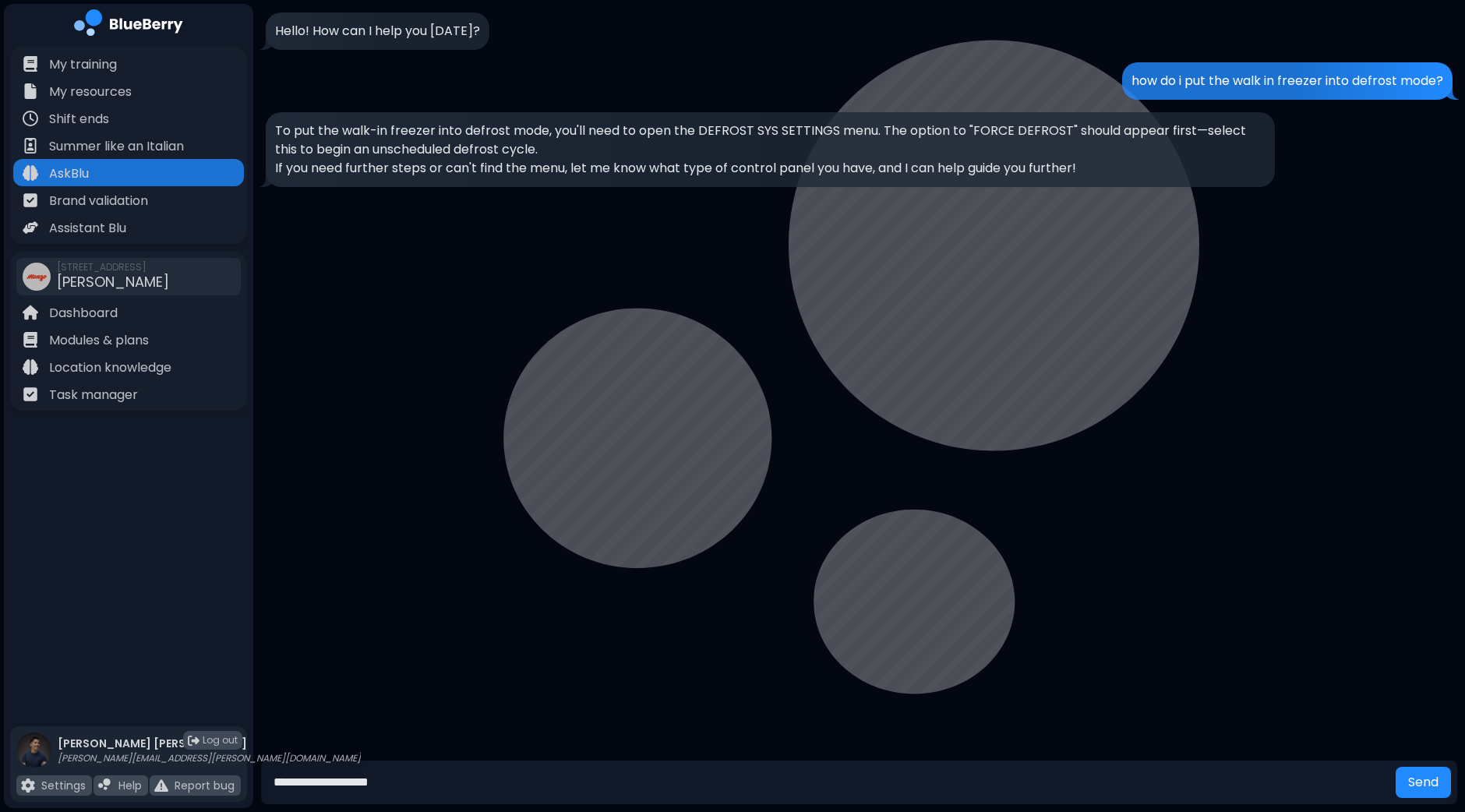
type input "**********"
click at [1396, 767] on button "Send" at bounding box center [1424, 783] width 55 height 31
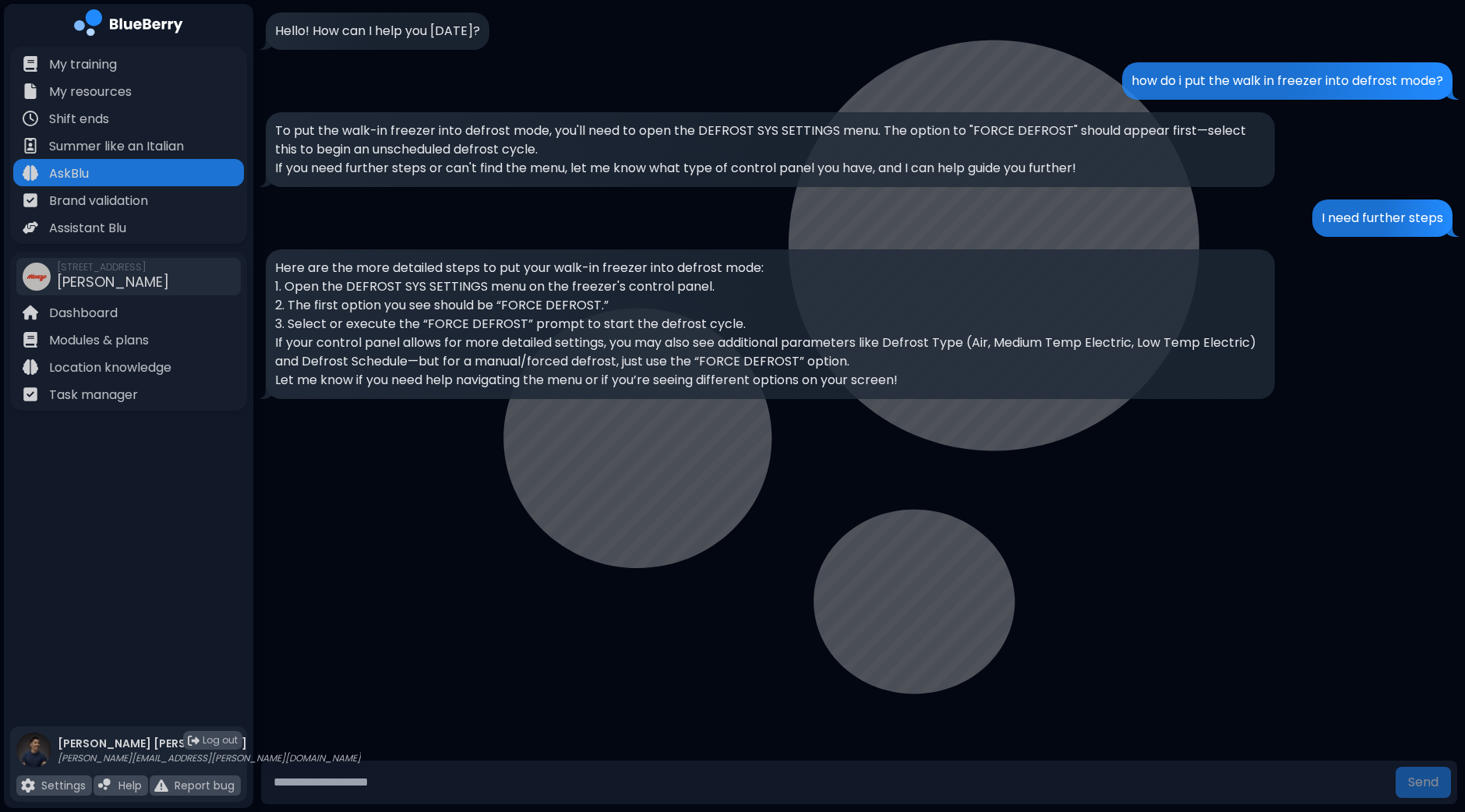
click at [397, 777] on input "text" at bounding box center [828, 783] width 1122 height 31
click at [119, 372] on p "Location knowledge" at bounding box center [110, 367] width 122 height 18
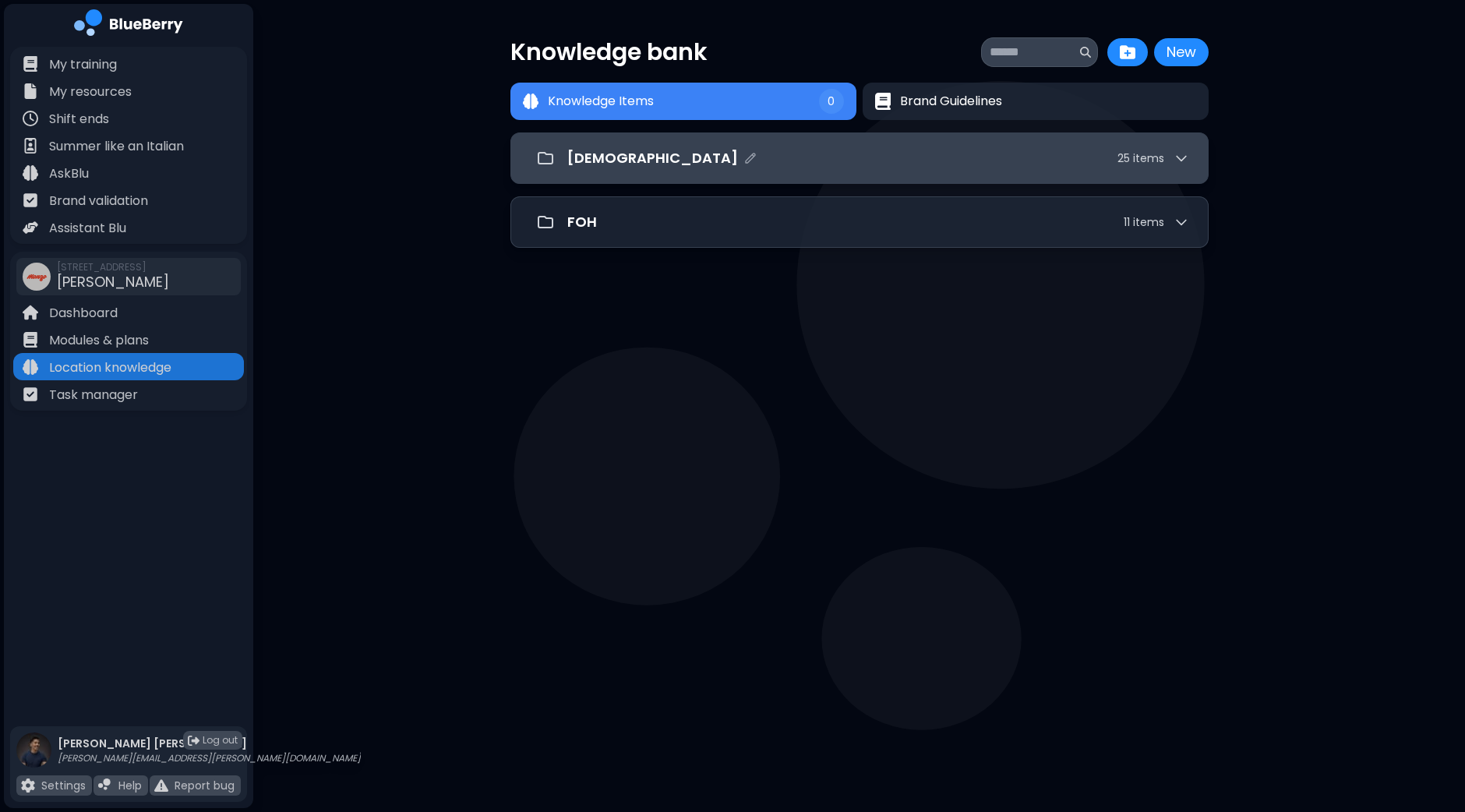
click at [927, 173] on div "[DEMOGRAPHIC_DATA] 25 item s" at bounding box center [859, 158] width 698 height 52
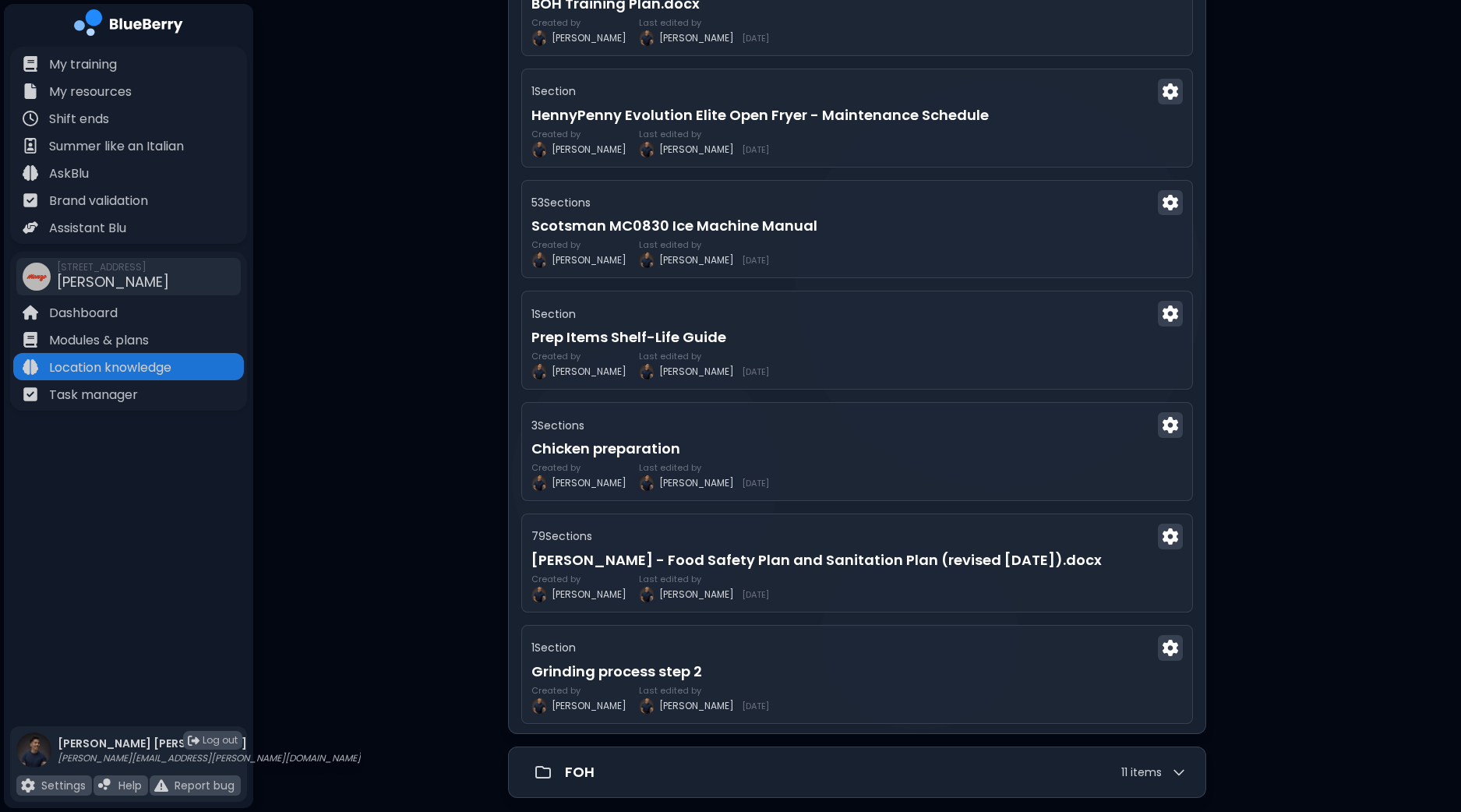
scroll to position [2267, 0]
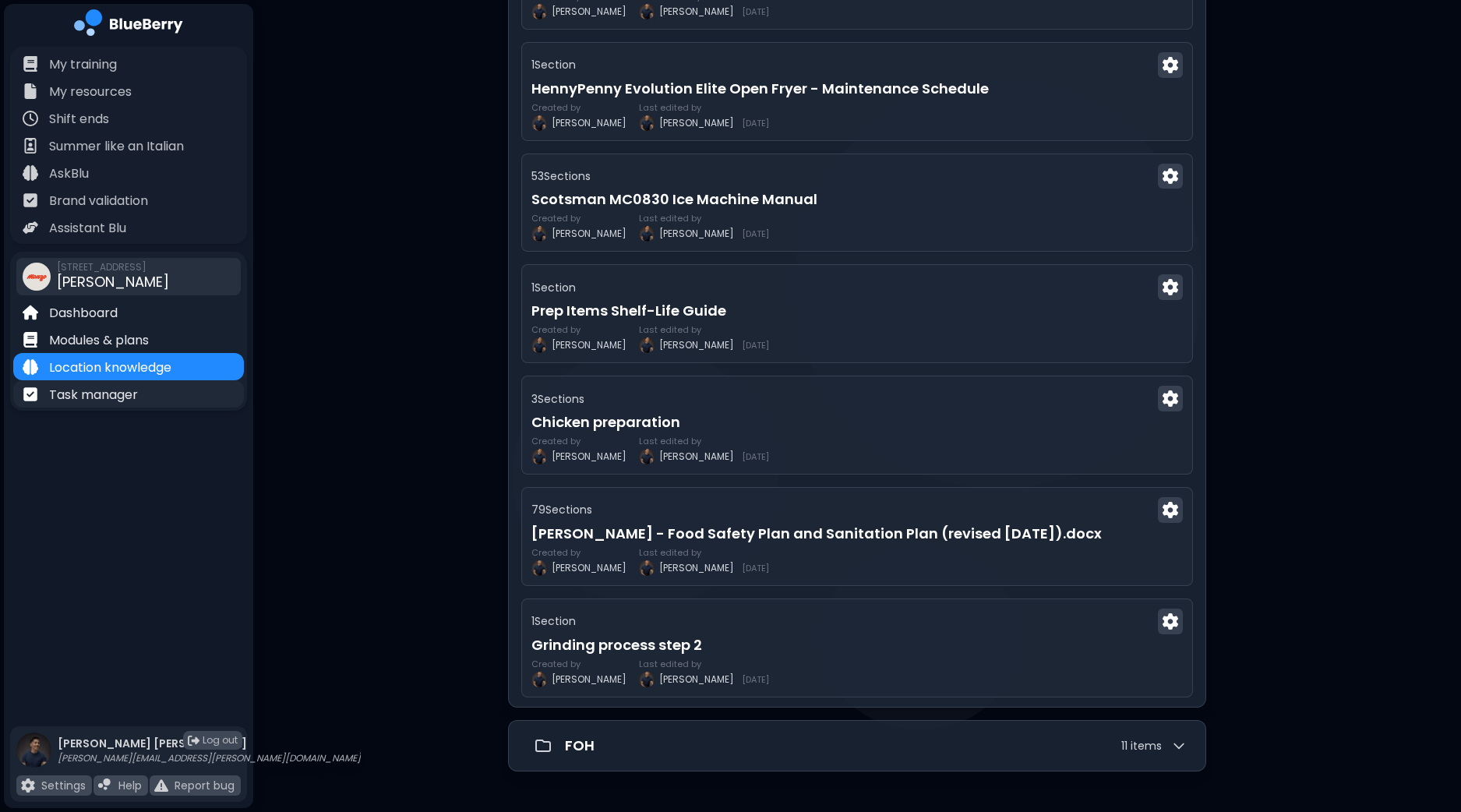
click at [99, 406] on div "Task manager" at bounding box center [128, 394] width 230 height 28
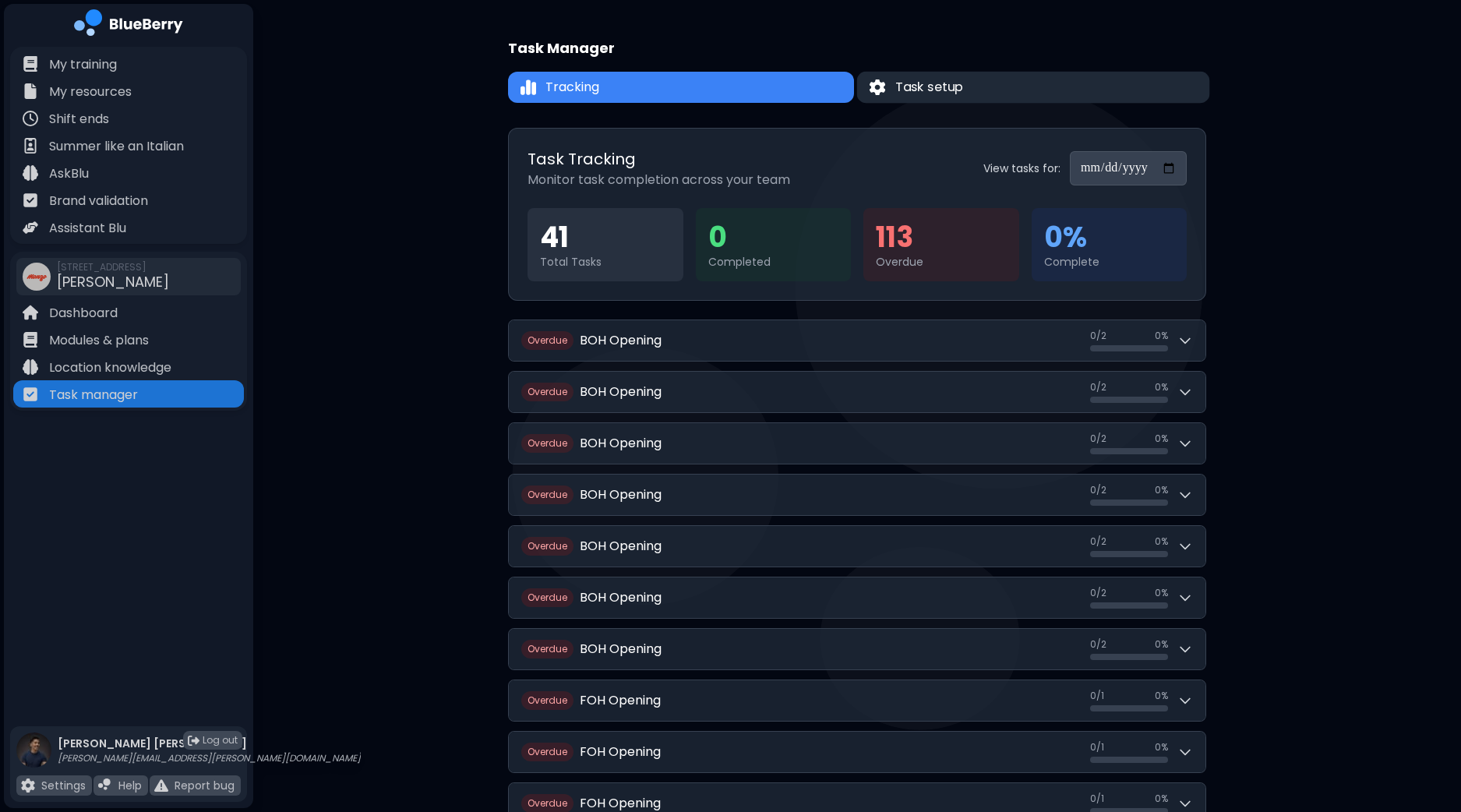
click at [992, 94] on button "Task setup" at bounding box center [1033, 87] width 353 height 32
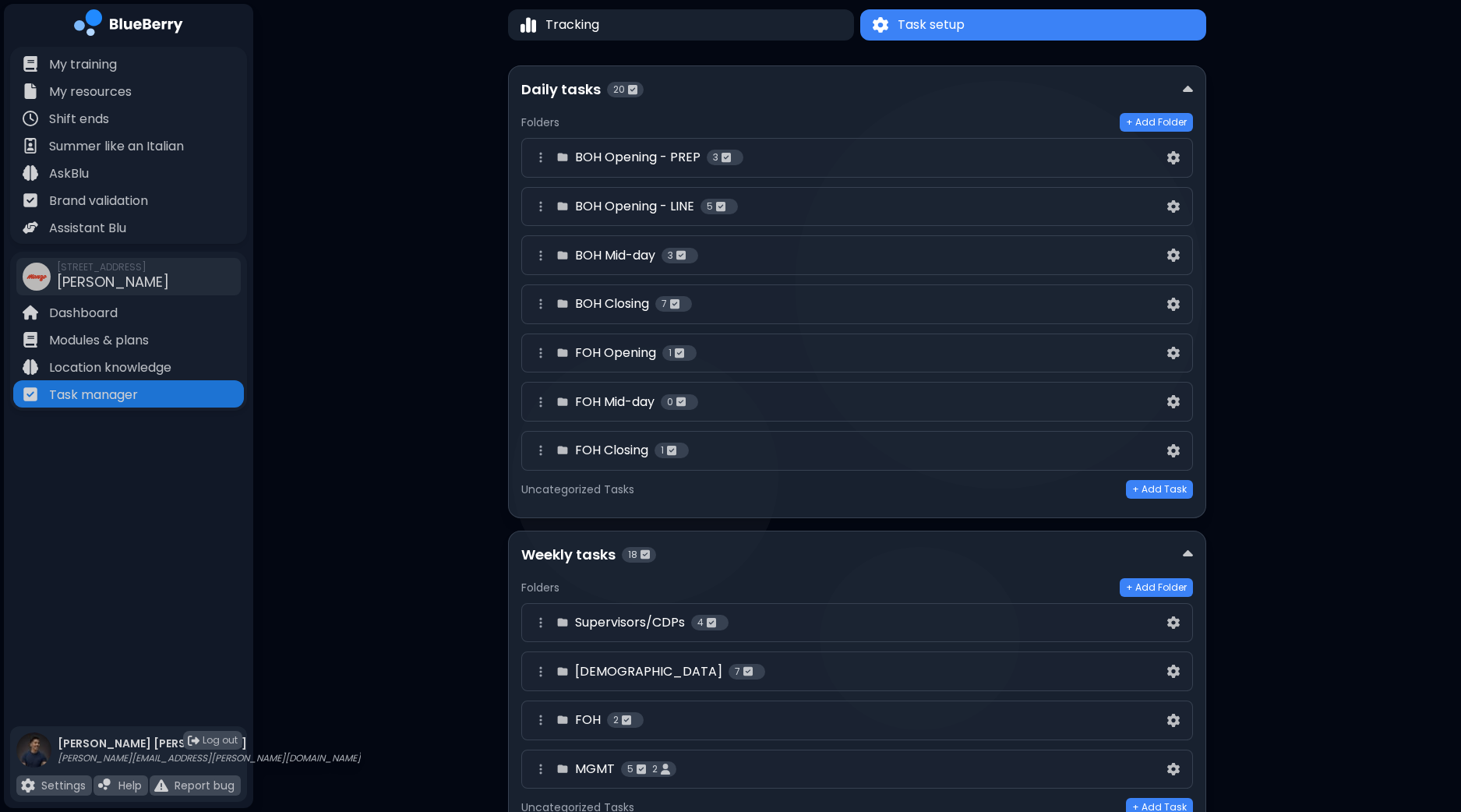
scroll to position [97, 0]
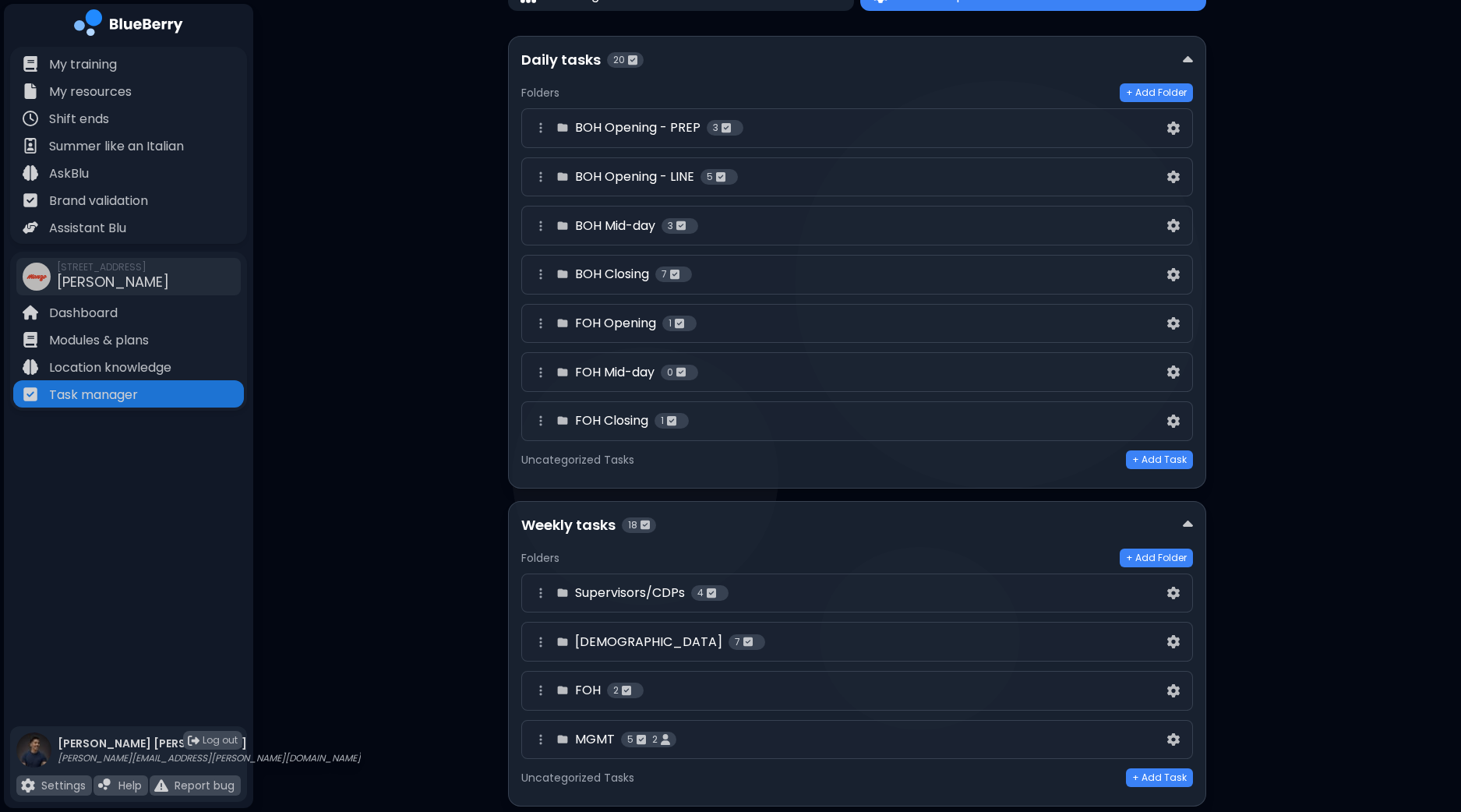
click at [636, 272] on h4 "BOH Closing" at bounding box center [612, 274] width 74 height 18
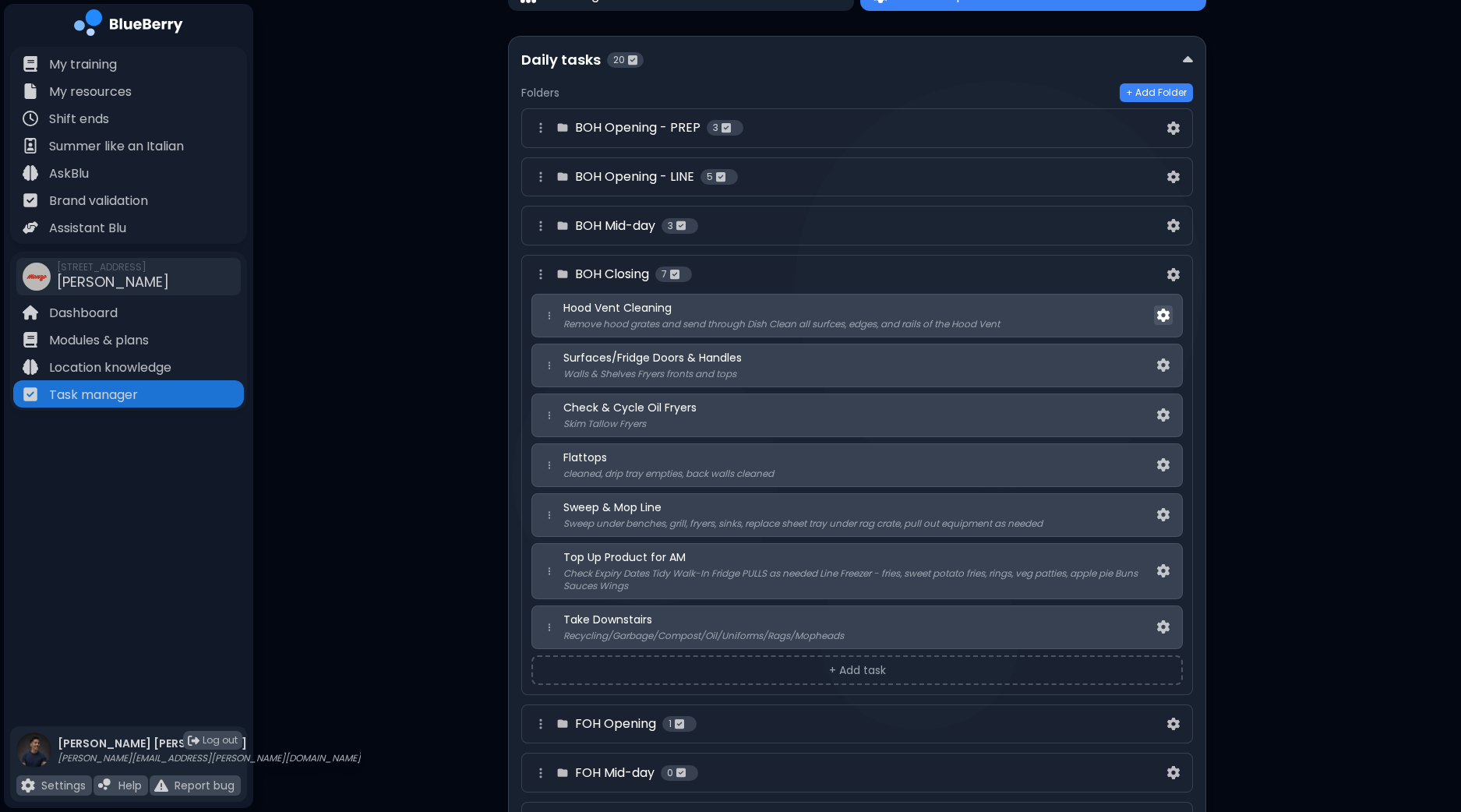
click at [1161, 309] on img at bounding box center [1164, 315] width 13 height 13
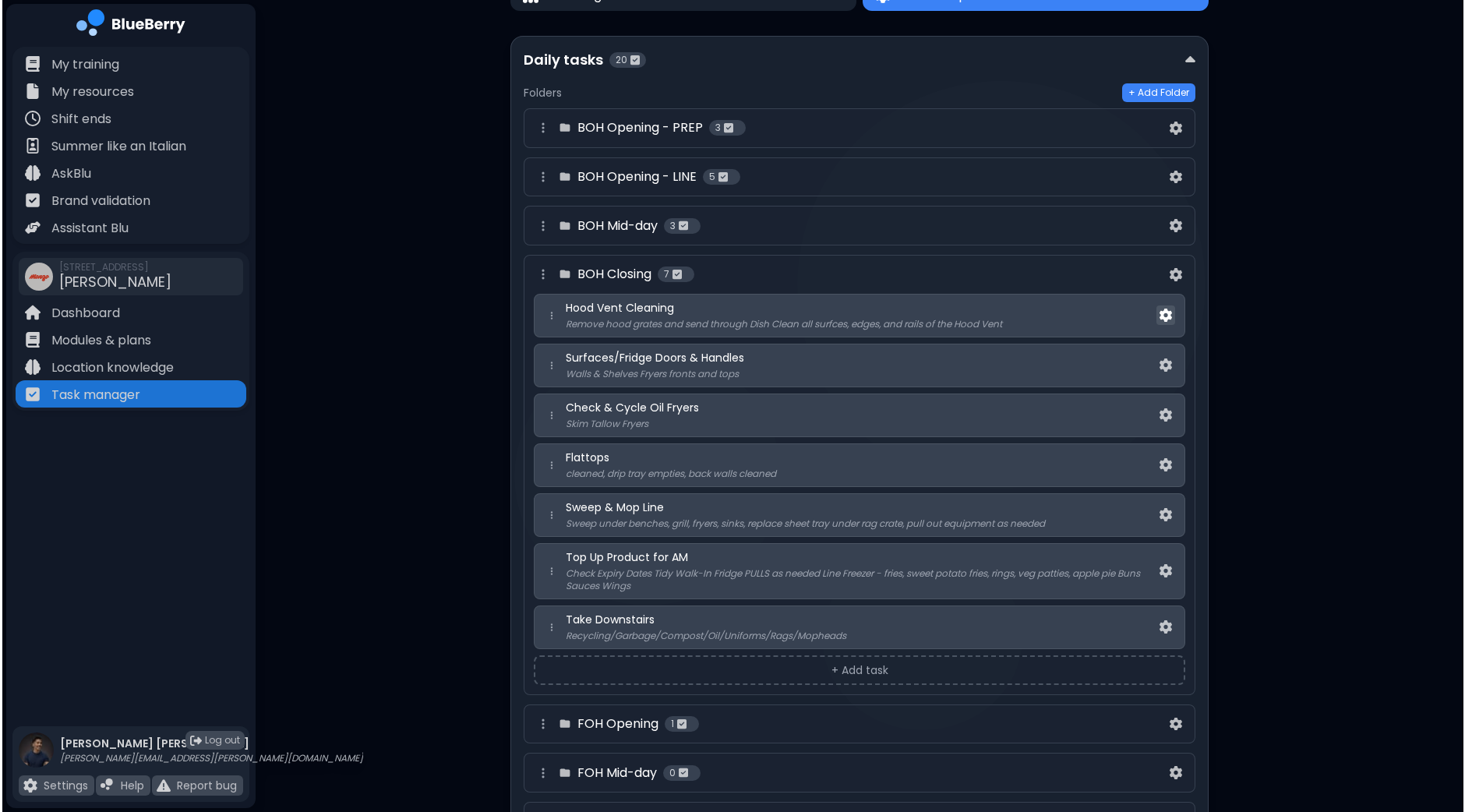
scroll to position [0, 0]
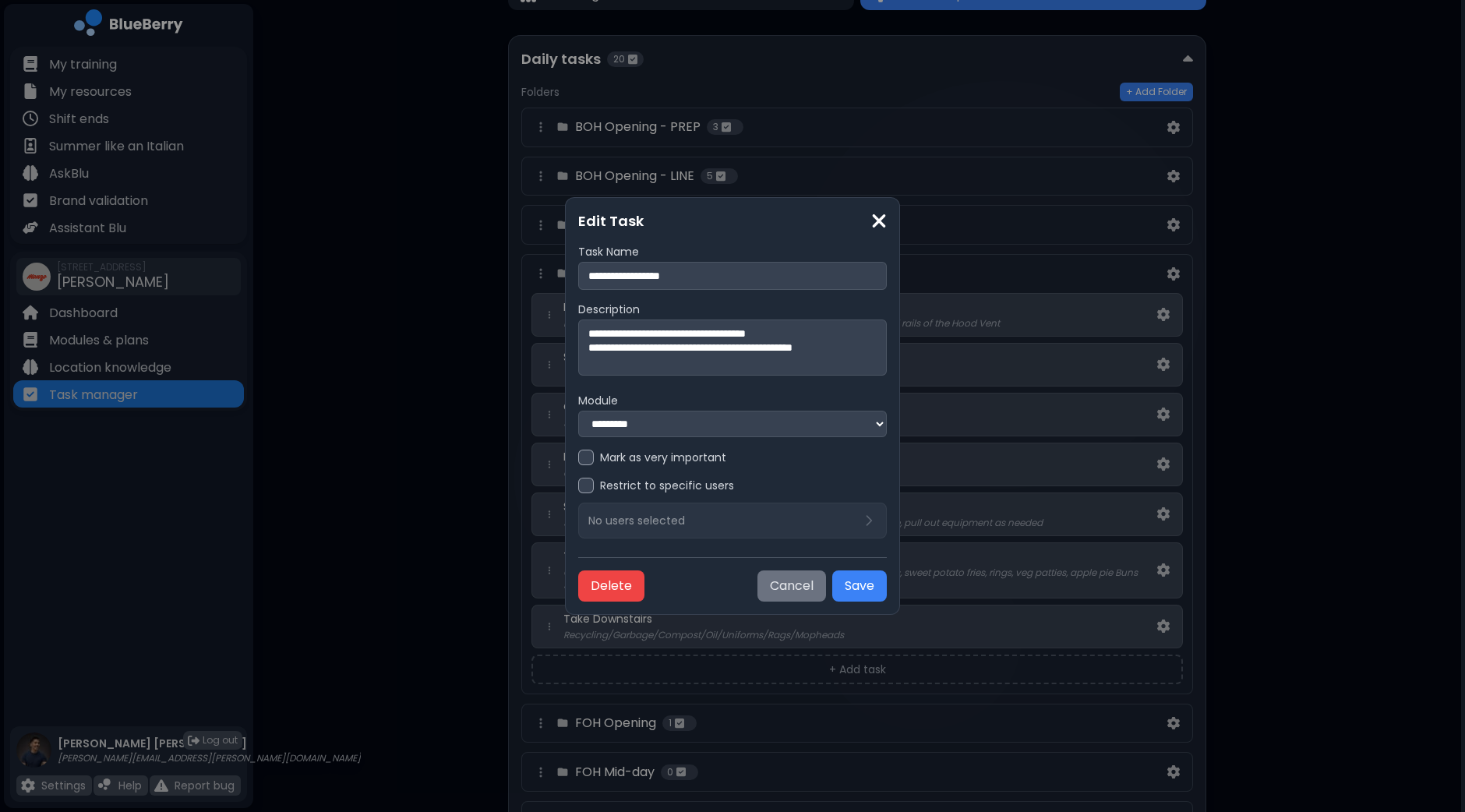
click at [788, 585] on button "Cancel" at bounding box center [792, 586] width 68 height 31
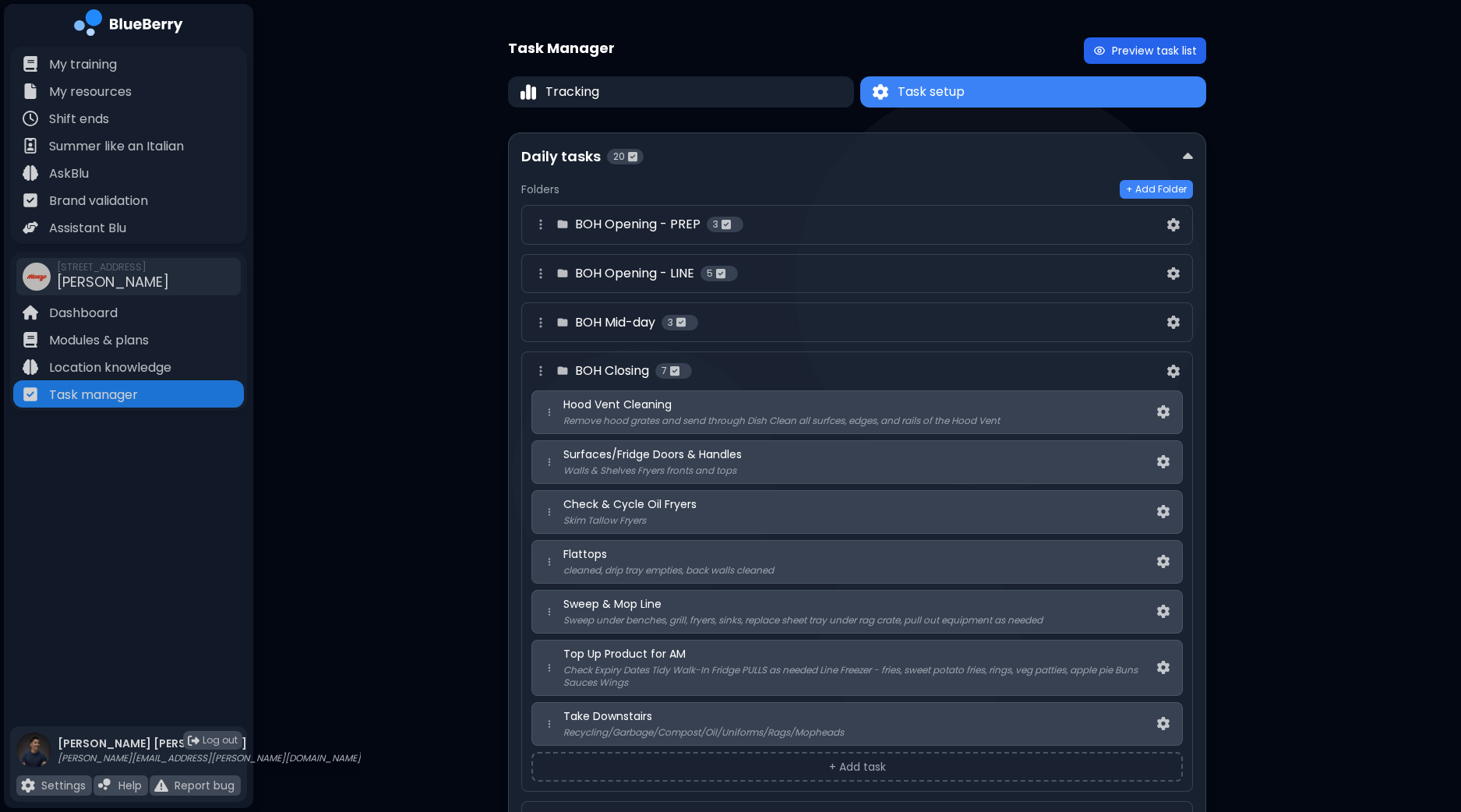
click at [1154, 45] on button "Preview task list" at bounding box center [1144, 51] width 122 height 27
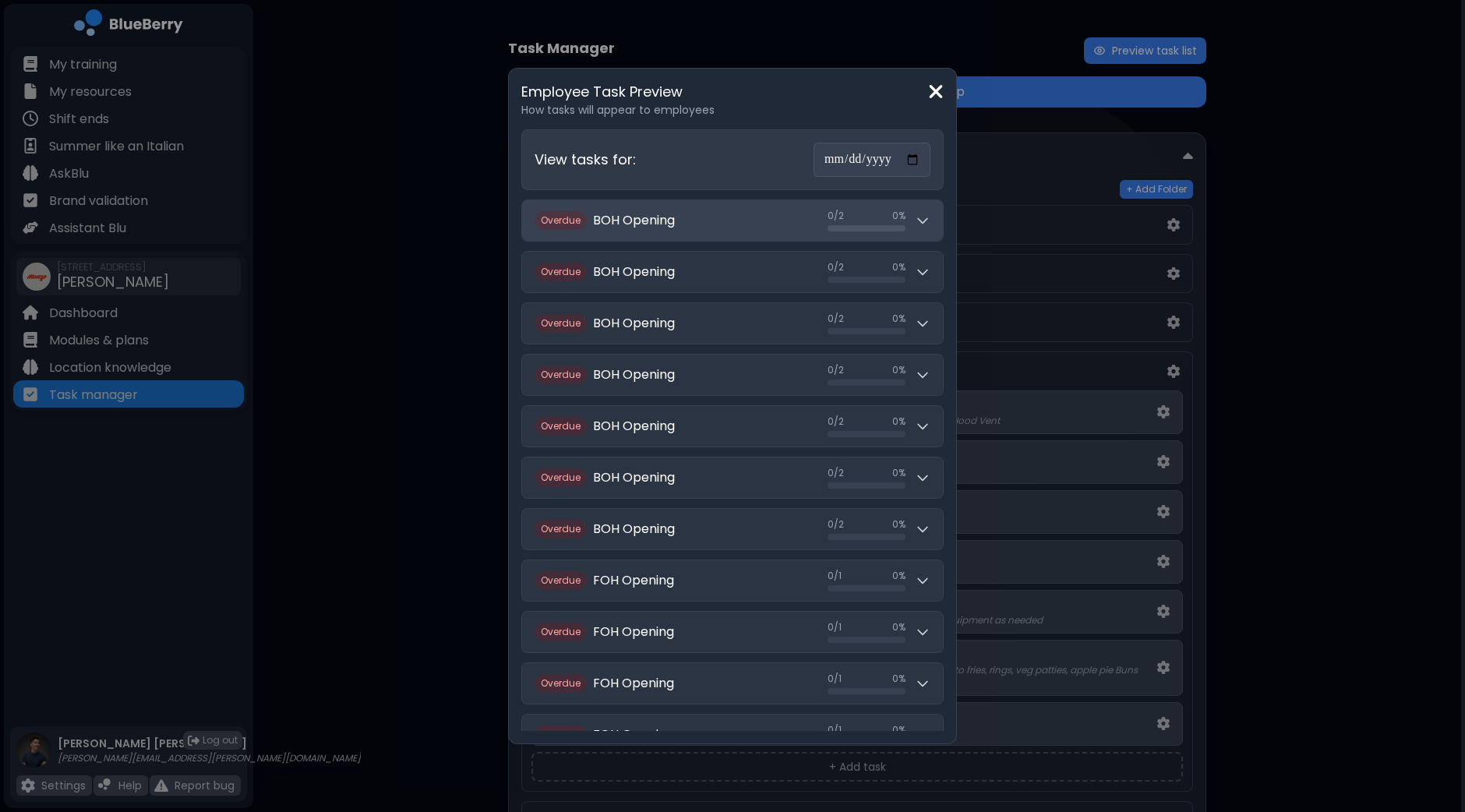
click at [930, 230] on div "0 / 2 0 / 2 0 %" at bounding box center [879, 221] width 103 height 22
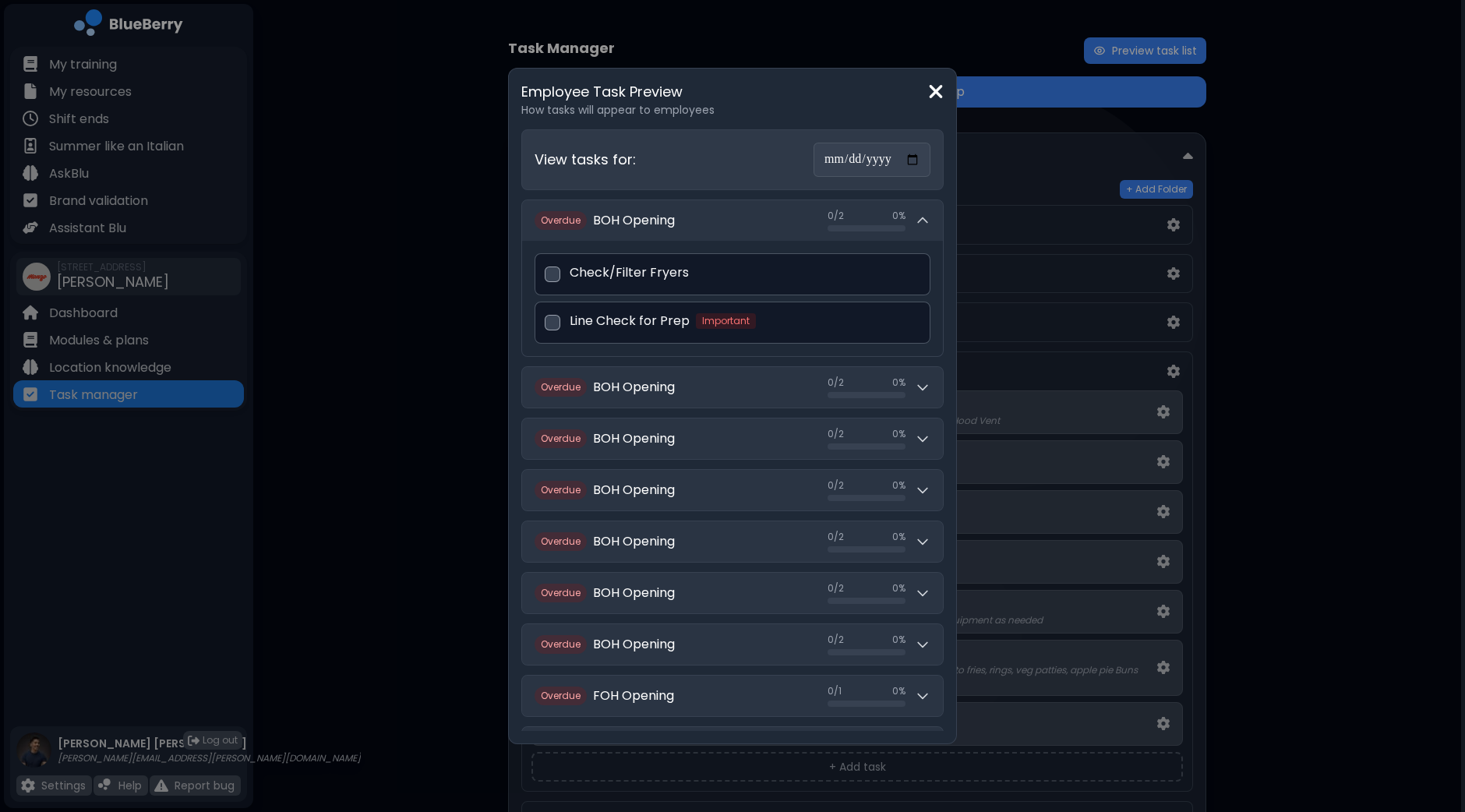
click at [570, 271] on p "Check/Filter Fryers" at bounding box center [629, 273] width 119 height 18
click at [535, 273] on div "Check/Filter Fryers" at bounding box center [733, 274] width 396 height 42
click at [604, 274] on p "Check/Filter Fryers" at bounding box center [629, 273] width 119 height 18
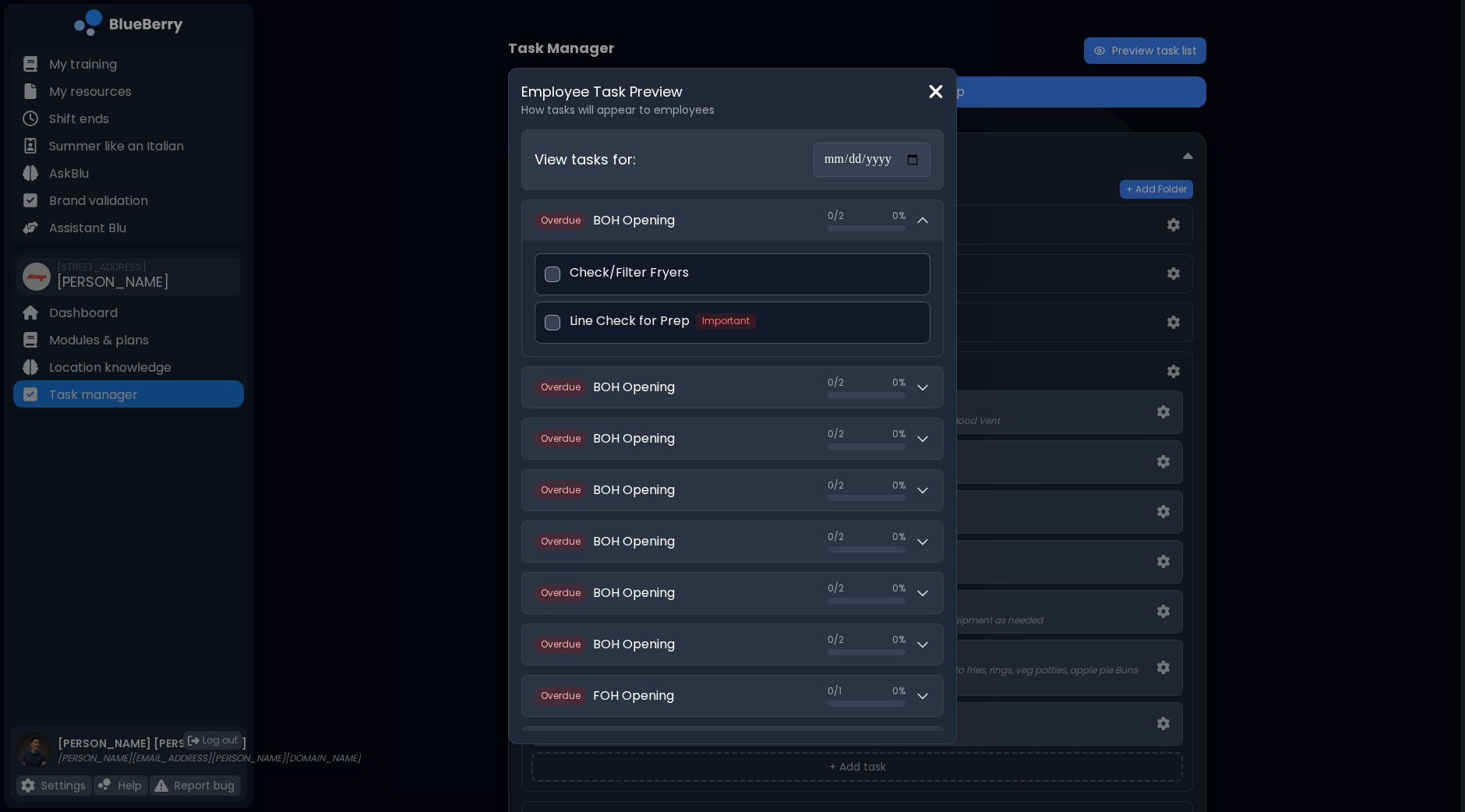
click at [541, 274] on div "Check/Filter Fryers" at bounding box center [733, 274] width 396 height 42
click at [535, 278] on div "Check/Filter Fryers" at bounding box center [733, 274] width 396 height 42
click at [535, 275] on div "Check/Filter Fryers" at bounding box center [733, 274] width 396 height 42
click at [613, 322] on p "Line Check for Prep" at bounding box center [630, 321] width 120 height 18
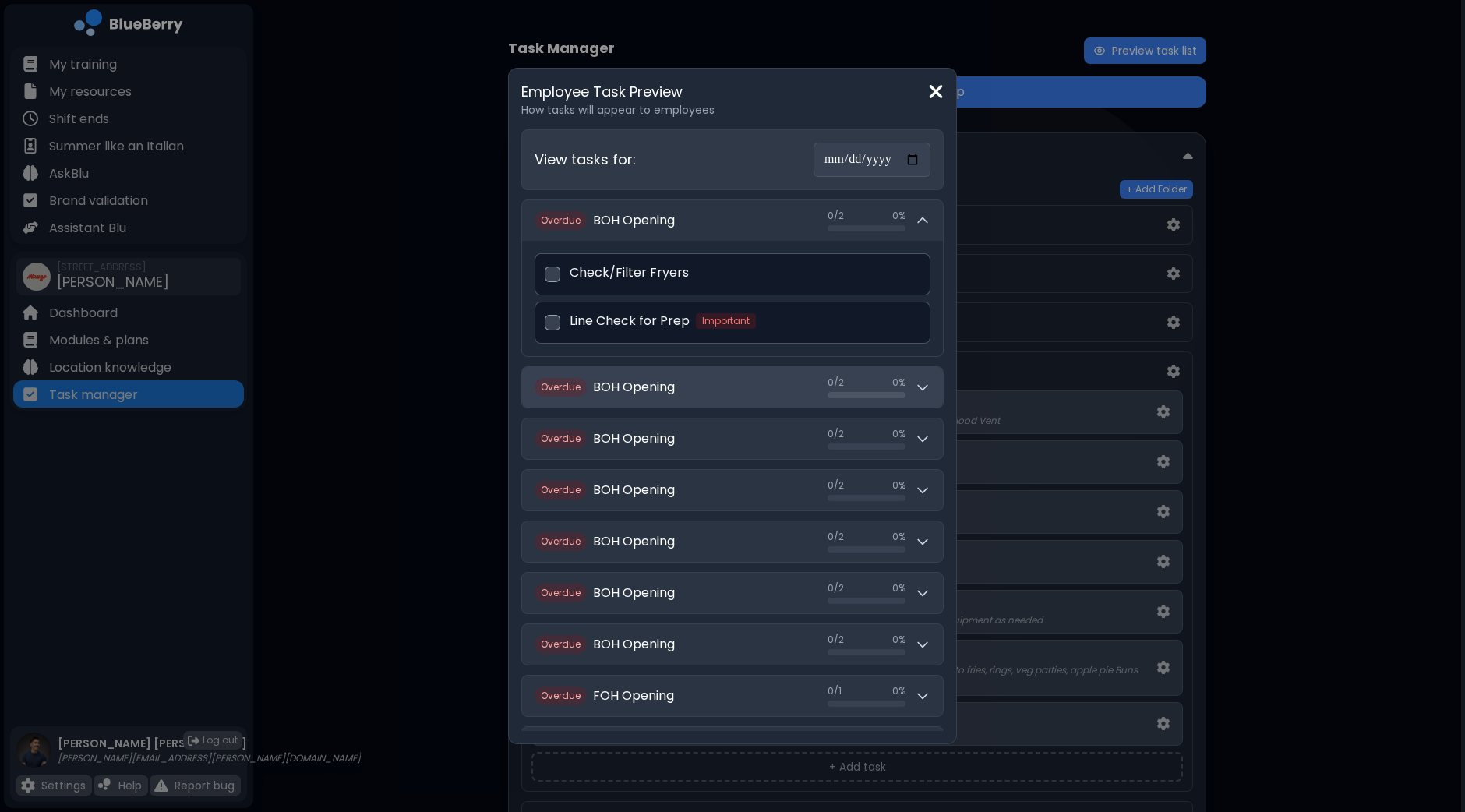
click at [930, 389] on icon at bounding box center [923, 387] width 16 height 16
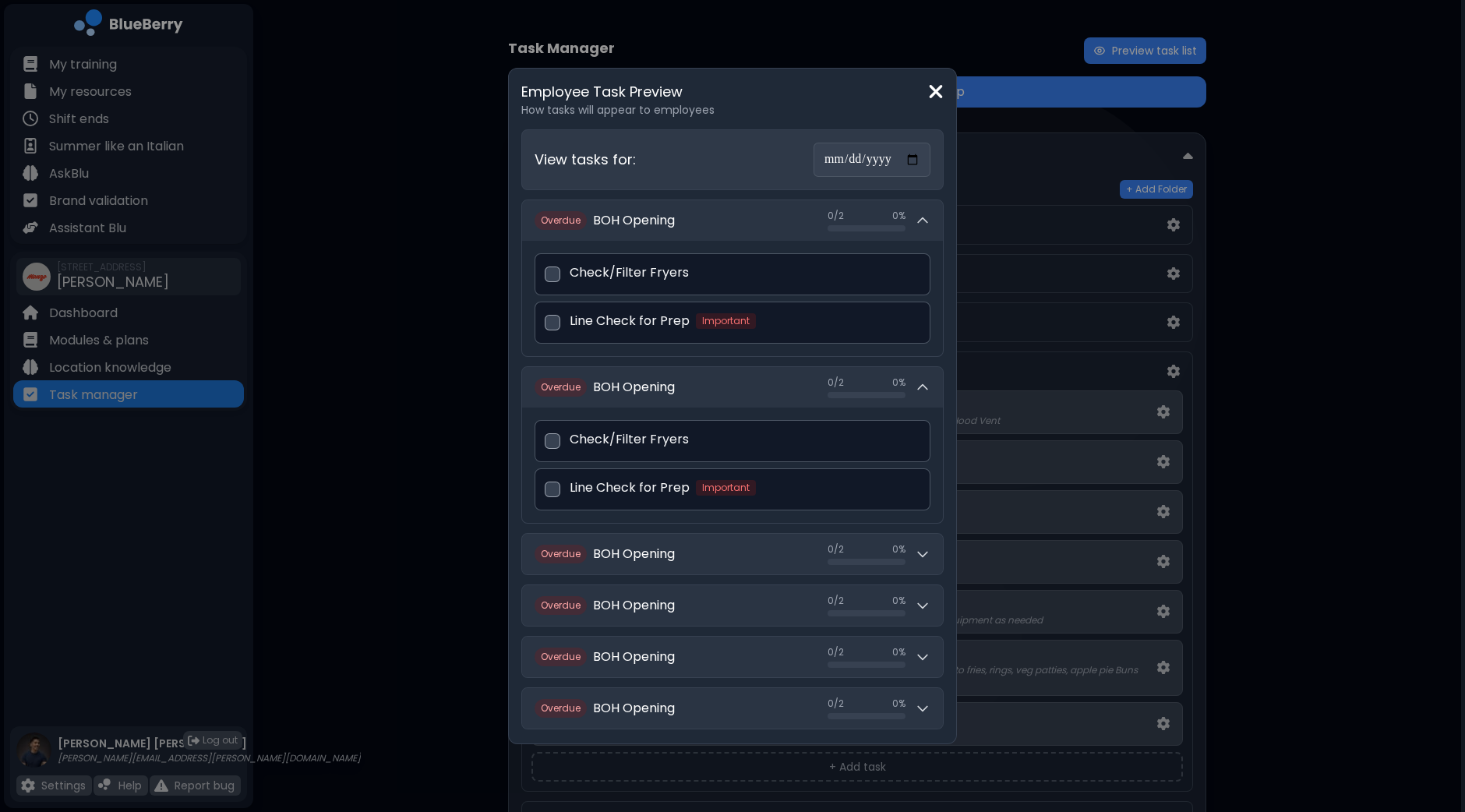
click at [535, 442] on div "Check/Filter Fryers" at bounding box center [733, 441] width 396 height 42
click at [943, 391] on button "Overdue BOH Opening 0 / 2 0 / 2 0 %" at bounding box center [732, 388] width 421 height 41
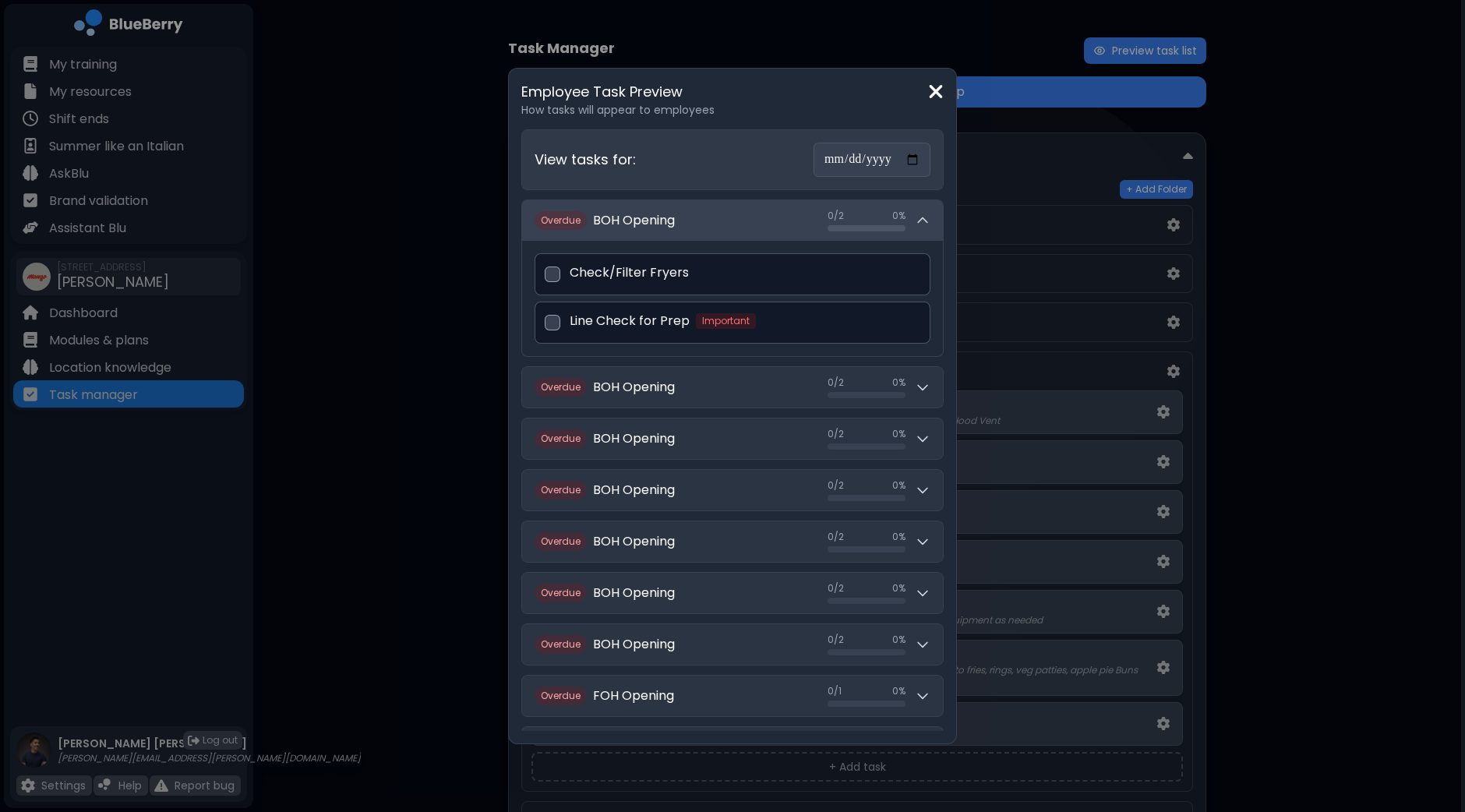
click at [930, 226] on icon at bounding box center [923, 220] width 16 height 16
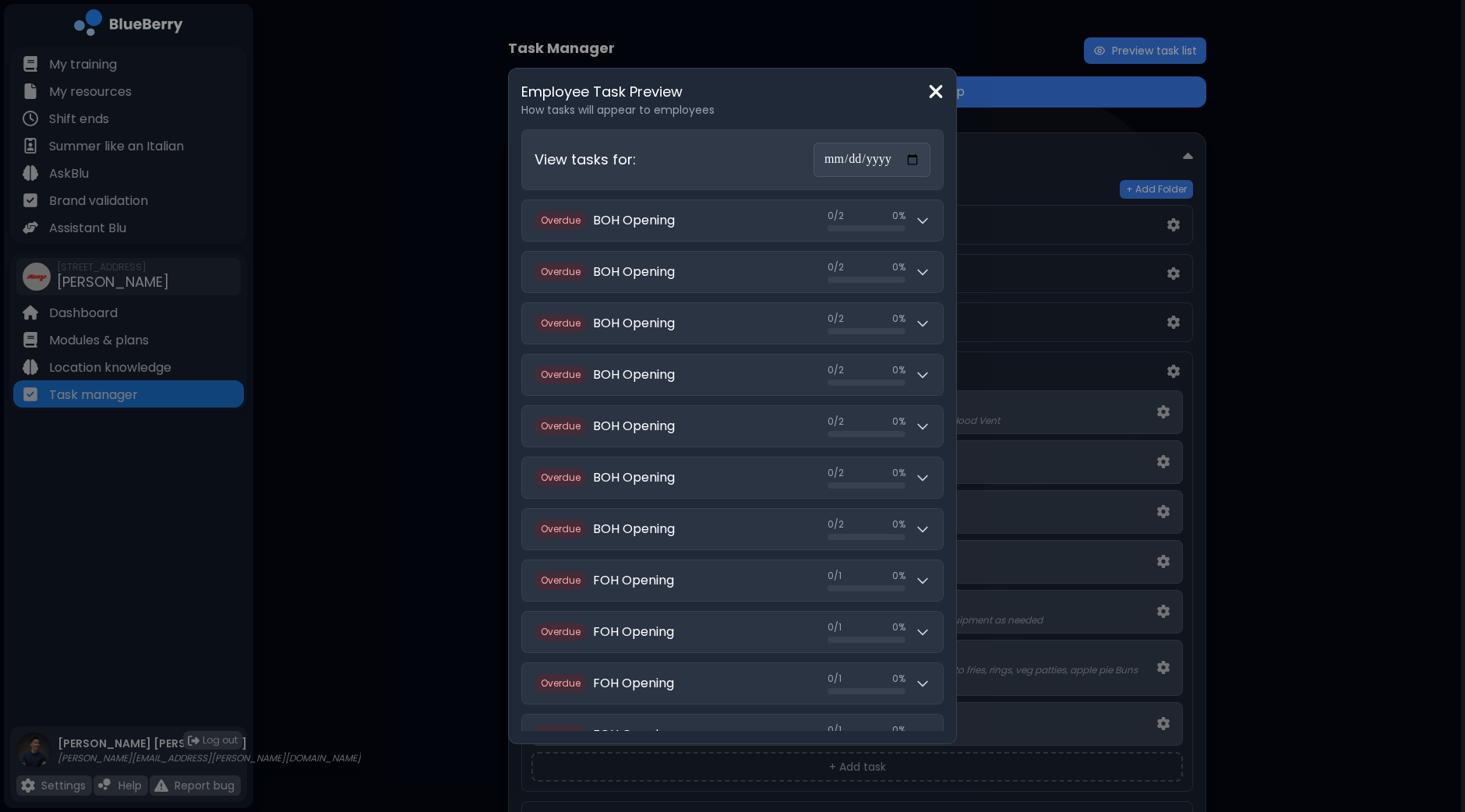
click at [944, 91] on img at bounding box center [936, 91] width 16 height 21
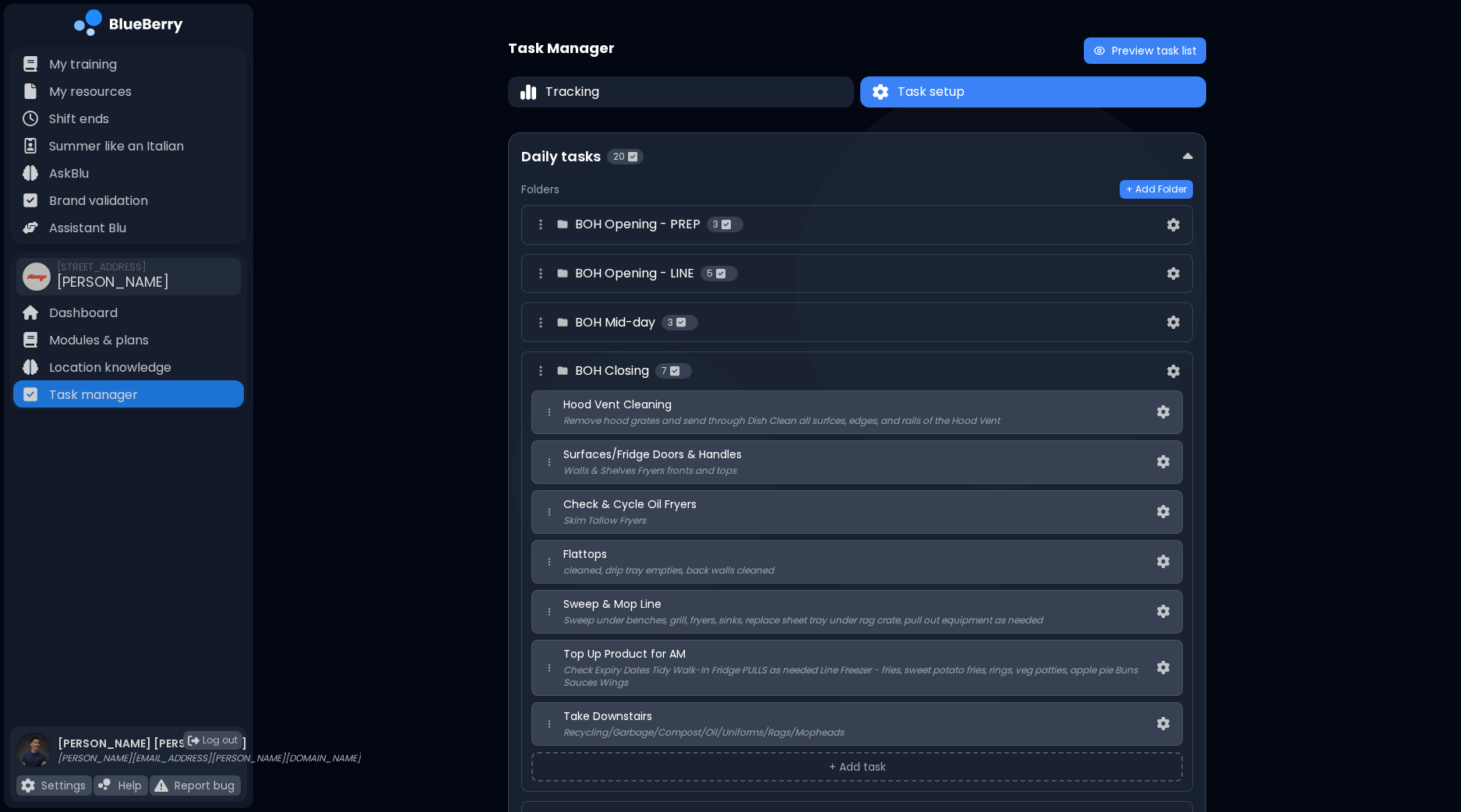
click at [1352, 152] on div "Task Manager Preview task list Tracking Task setup Task setup Daily tasks 20 Fo…" at bounding box center [857, 811] width 1208 height 1623
click at [805, 102] on button "Tracking" at bounding box center [680, 92] width 348 height 31
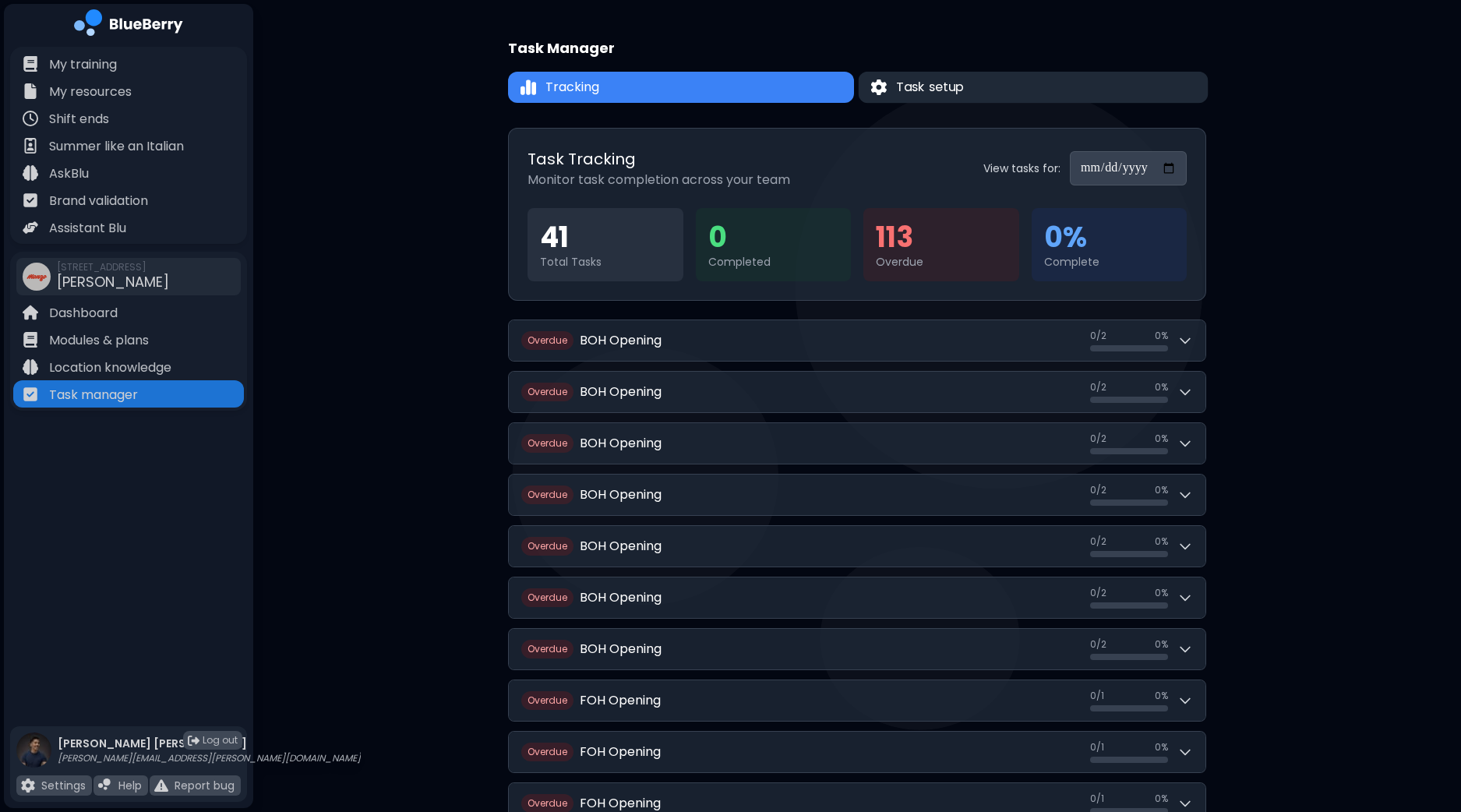
click at [920, 85] on span "Task setup" at bounding box center [930, 87] width 68 height 18
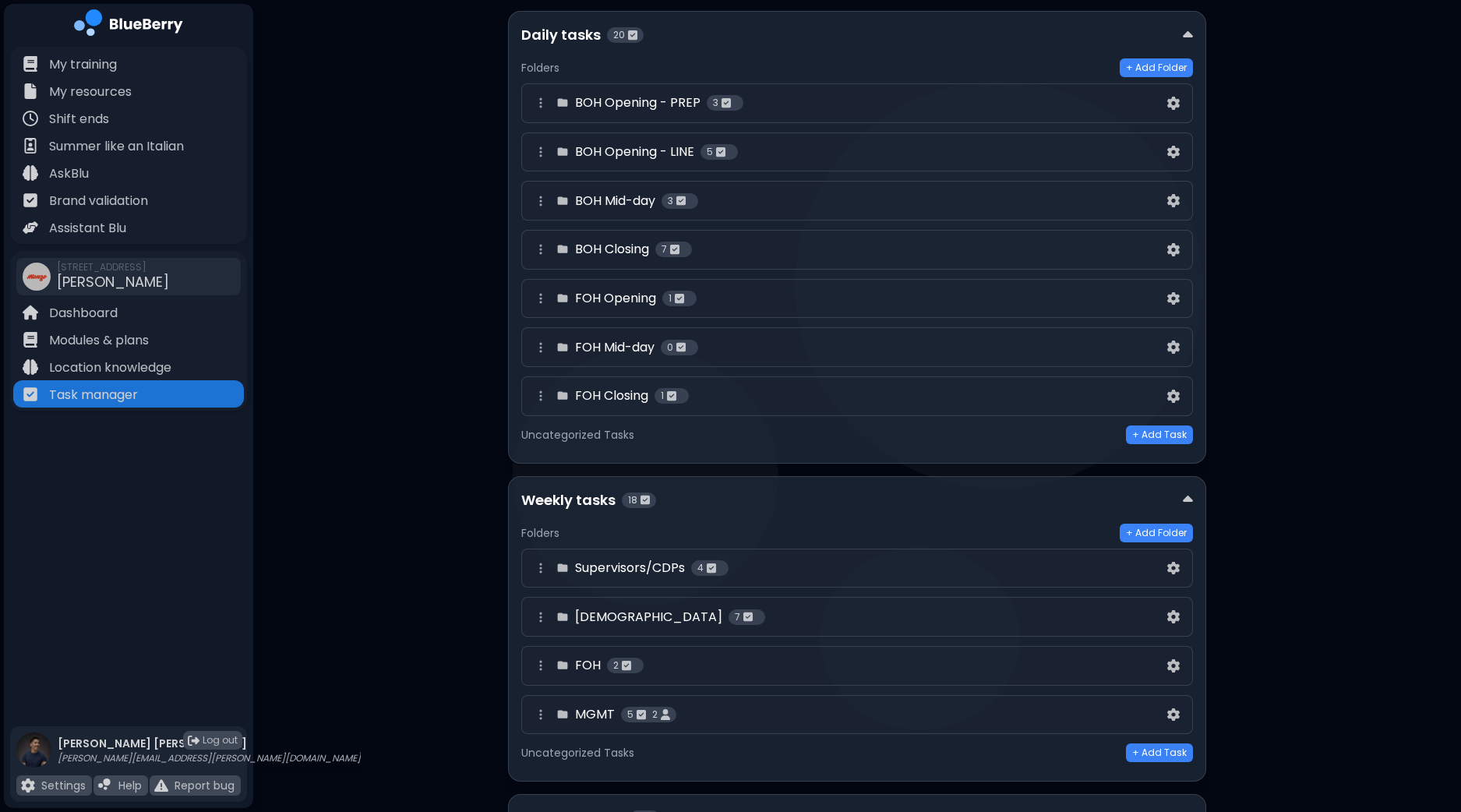
scroll to position [389, 0]
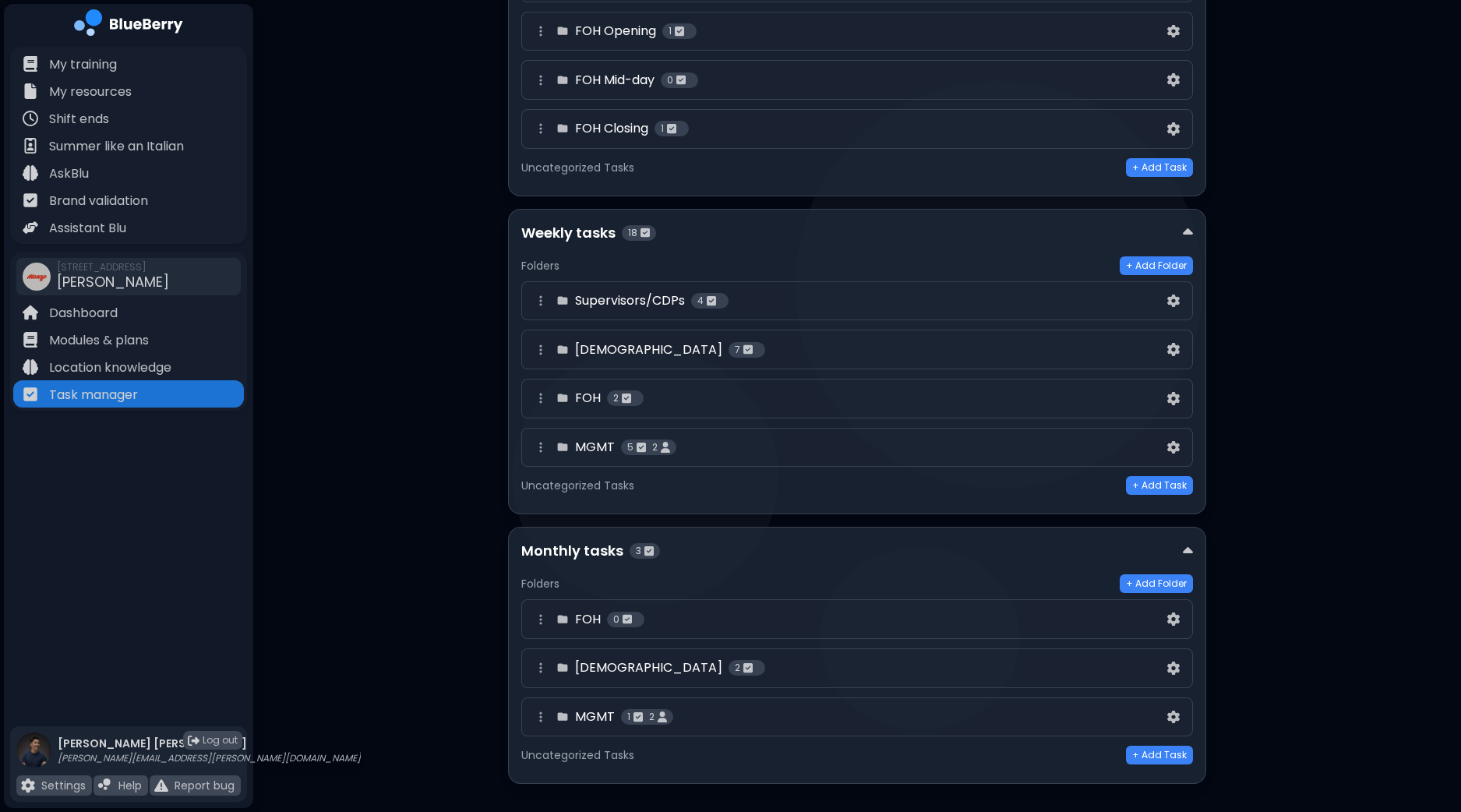
click at [775, 300] on div "Supervisors/CDPs 4" at bounding box center [847, 301] width 632 height 18
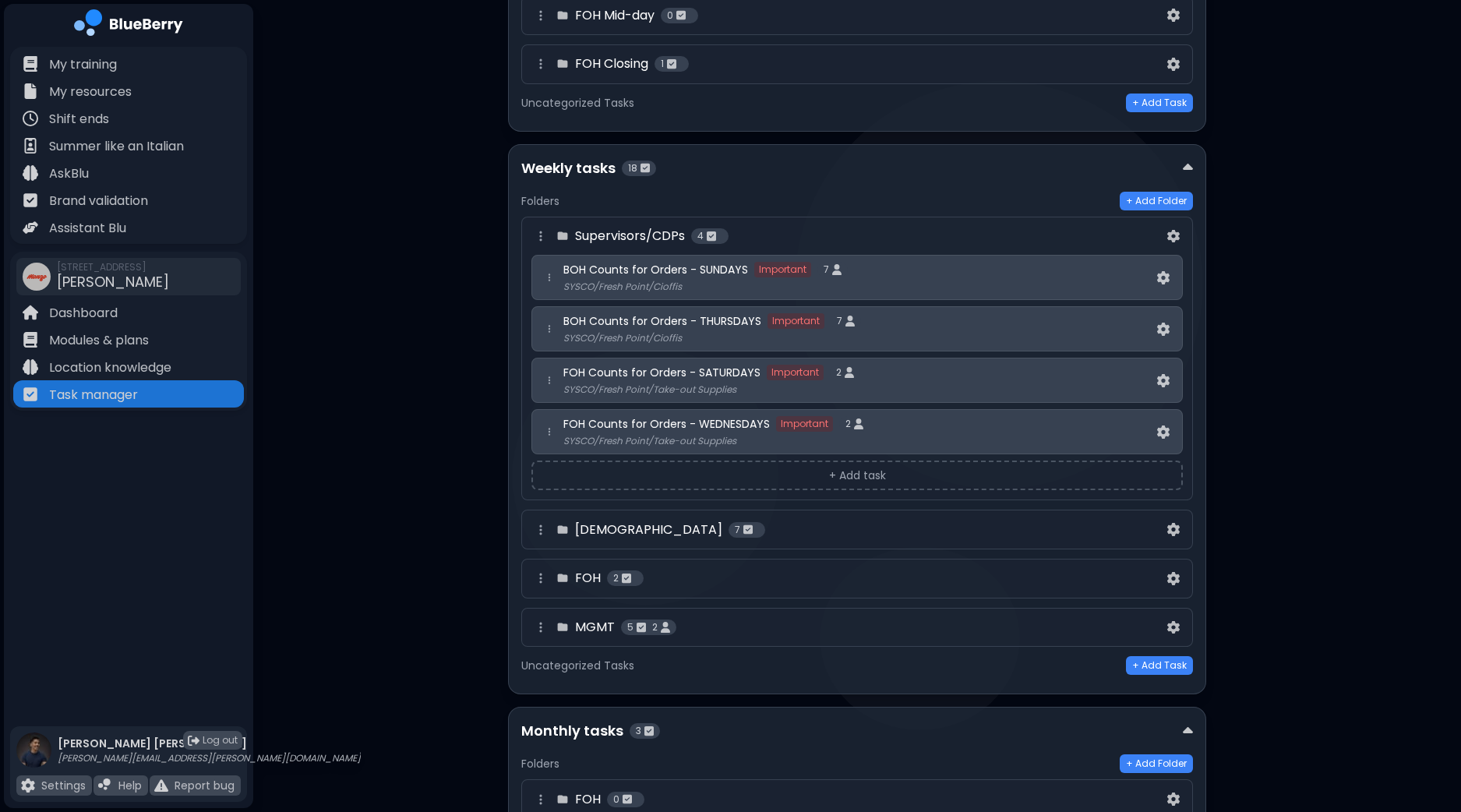
scroll to position [356, 0]
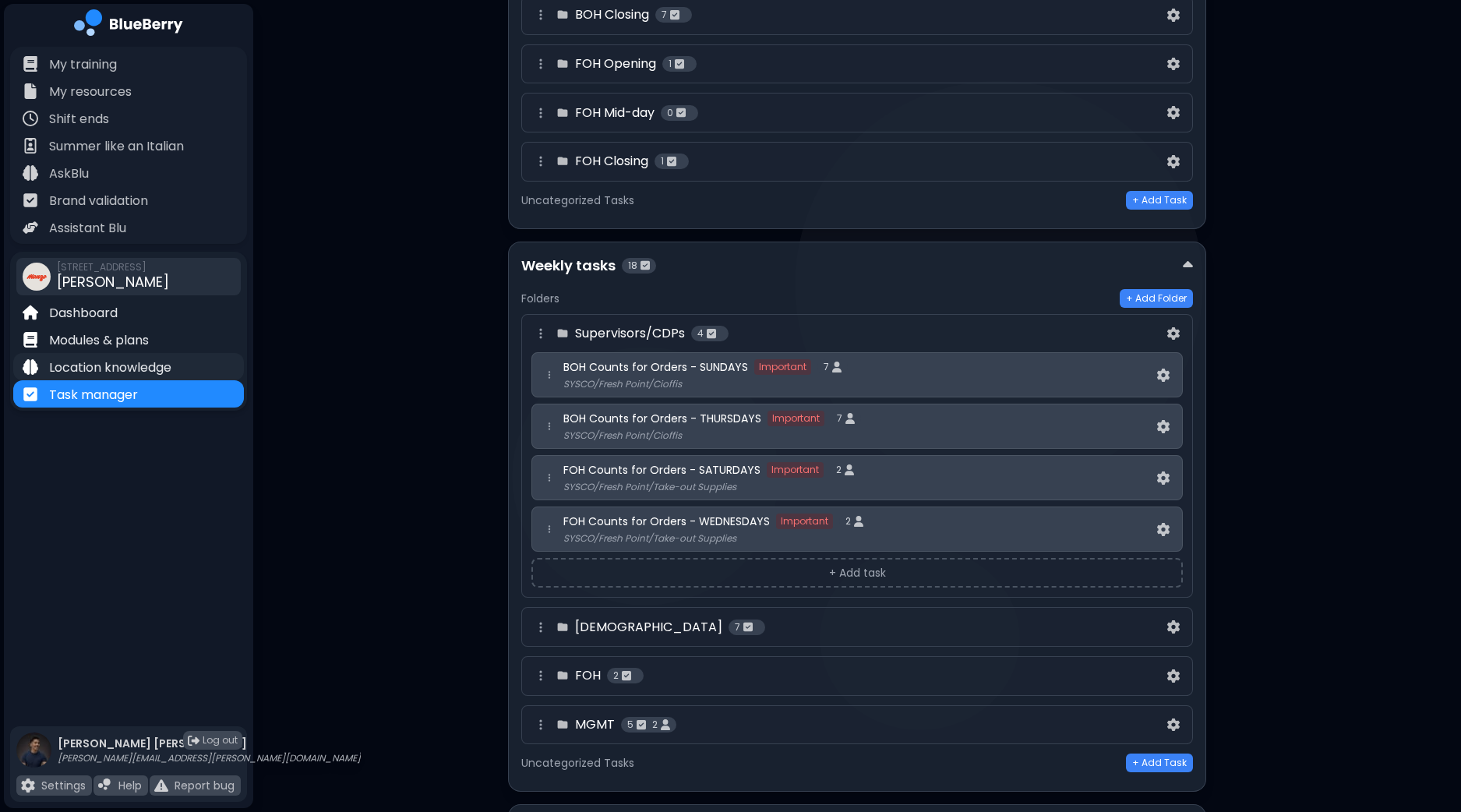
click at [158, 359] on p "Location knowledge" at bounding box center [110, 367] width 122 height 18
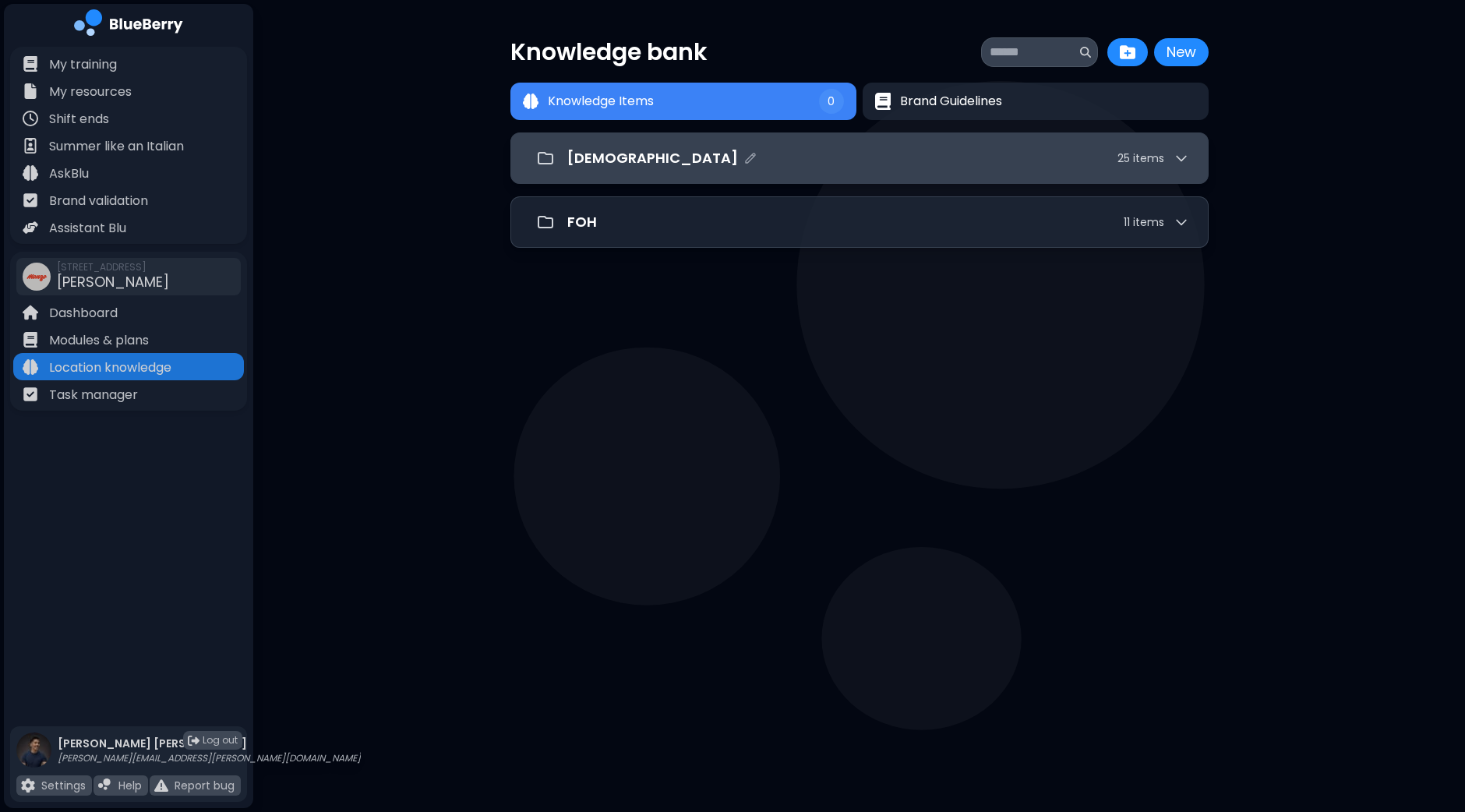
click at [716, 153] on div "[DEMOGRAPHIC_DATA] 25 item s" at bounding box center [878, 158] width 622 height 22
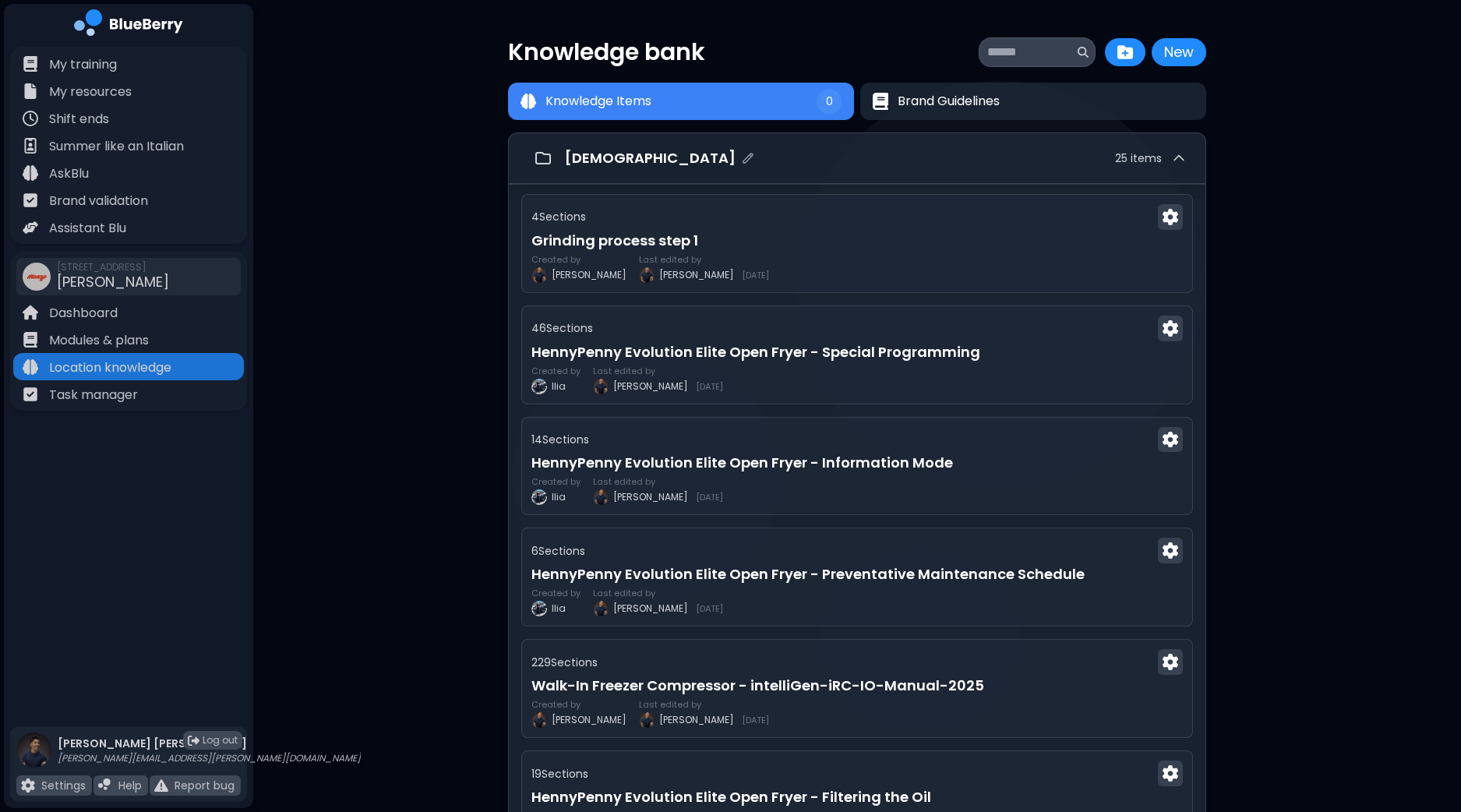
click at [965, 165] on div "[DEMOGRAPHIC_DATA] 25 item s" at bounding box center [875, 158] width 621 height 22
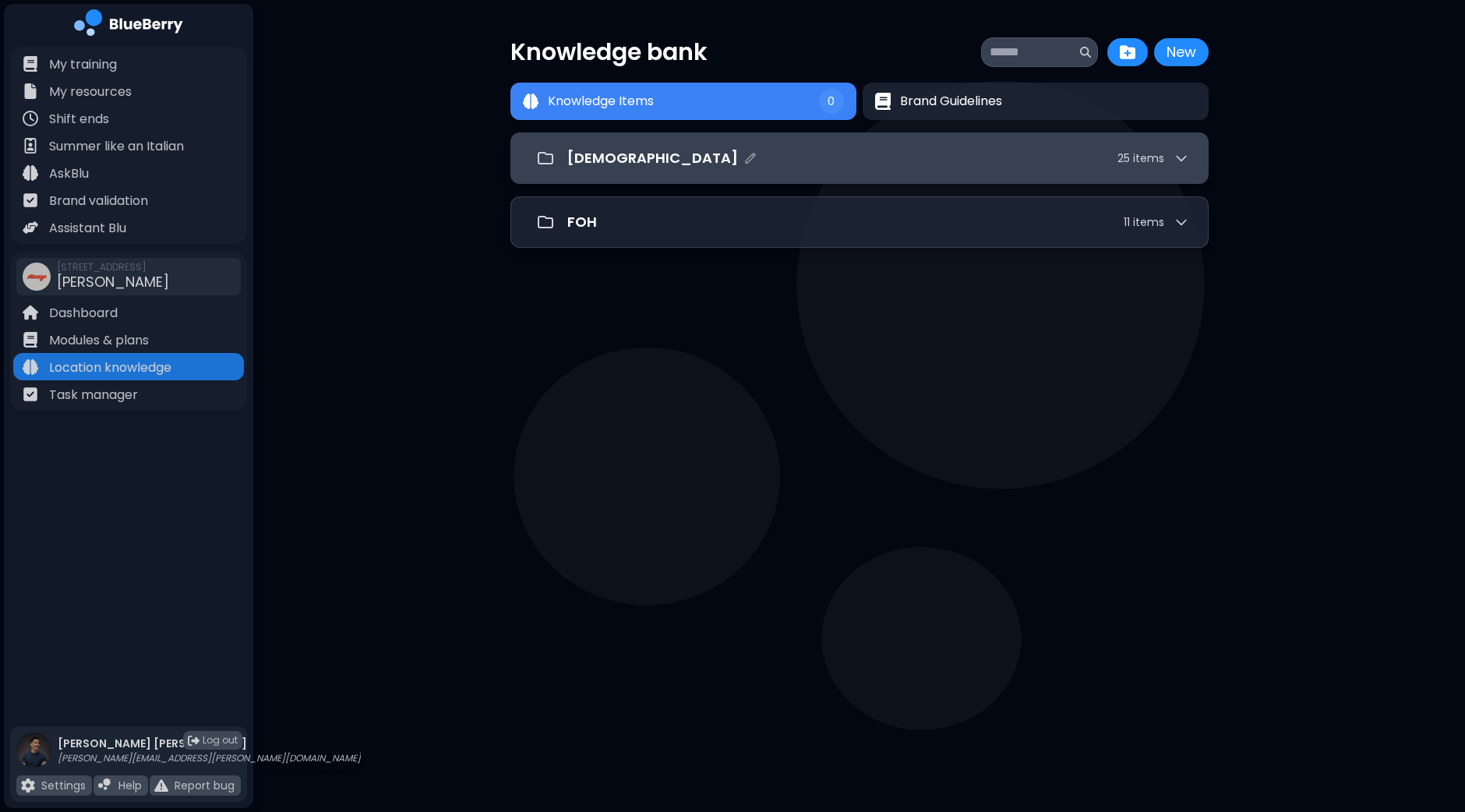
click at [965, 165] on div "[DEMOGRAPHIC_DATA] 25 item s" at bounding box center [878, 158] width 622 height 22
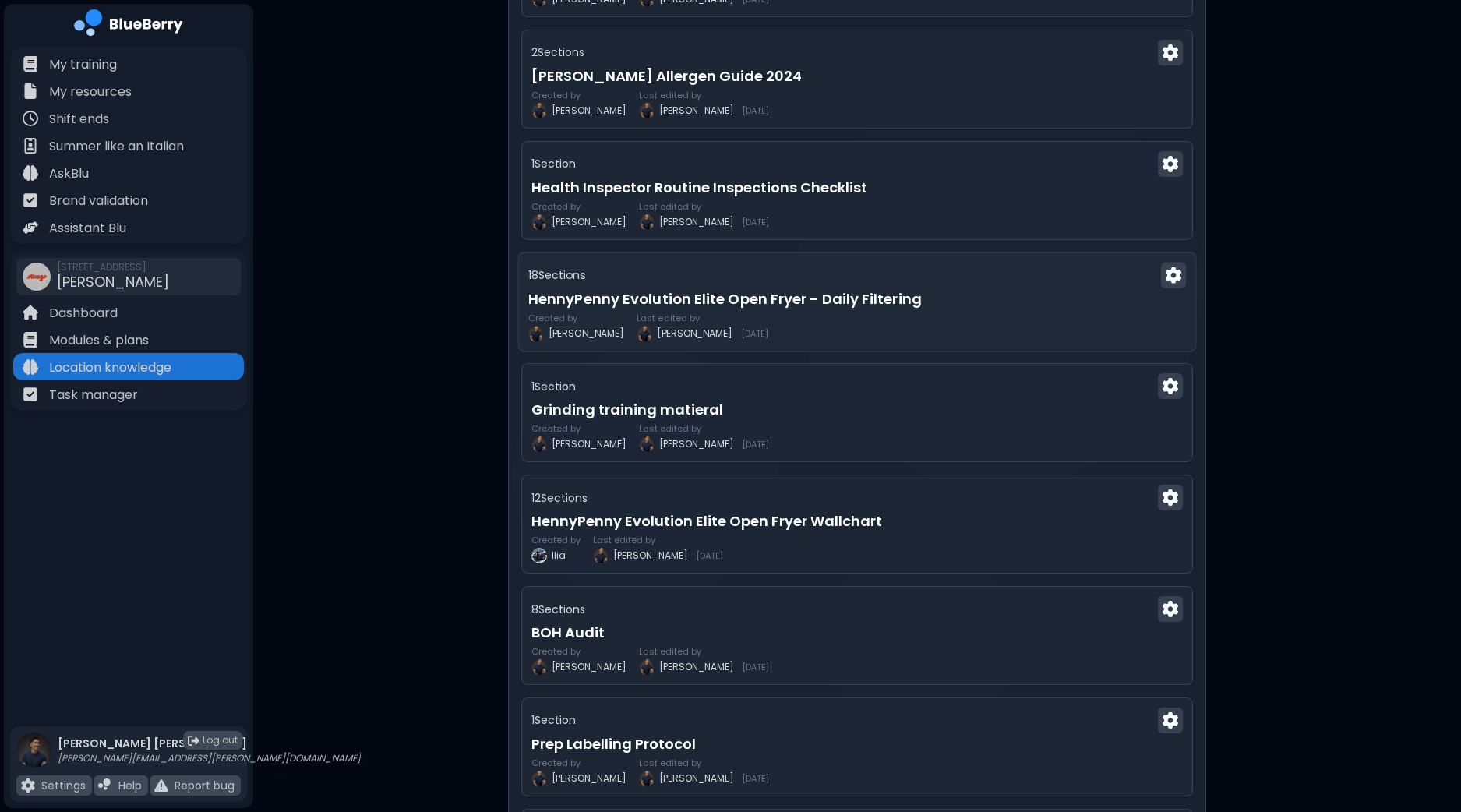
scroll to position [876, 0]
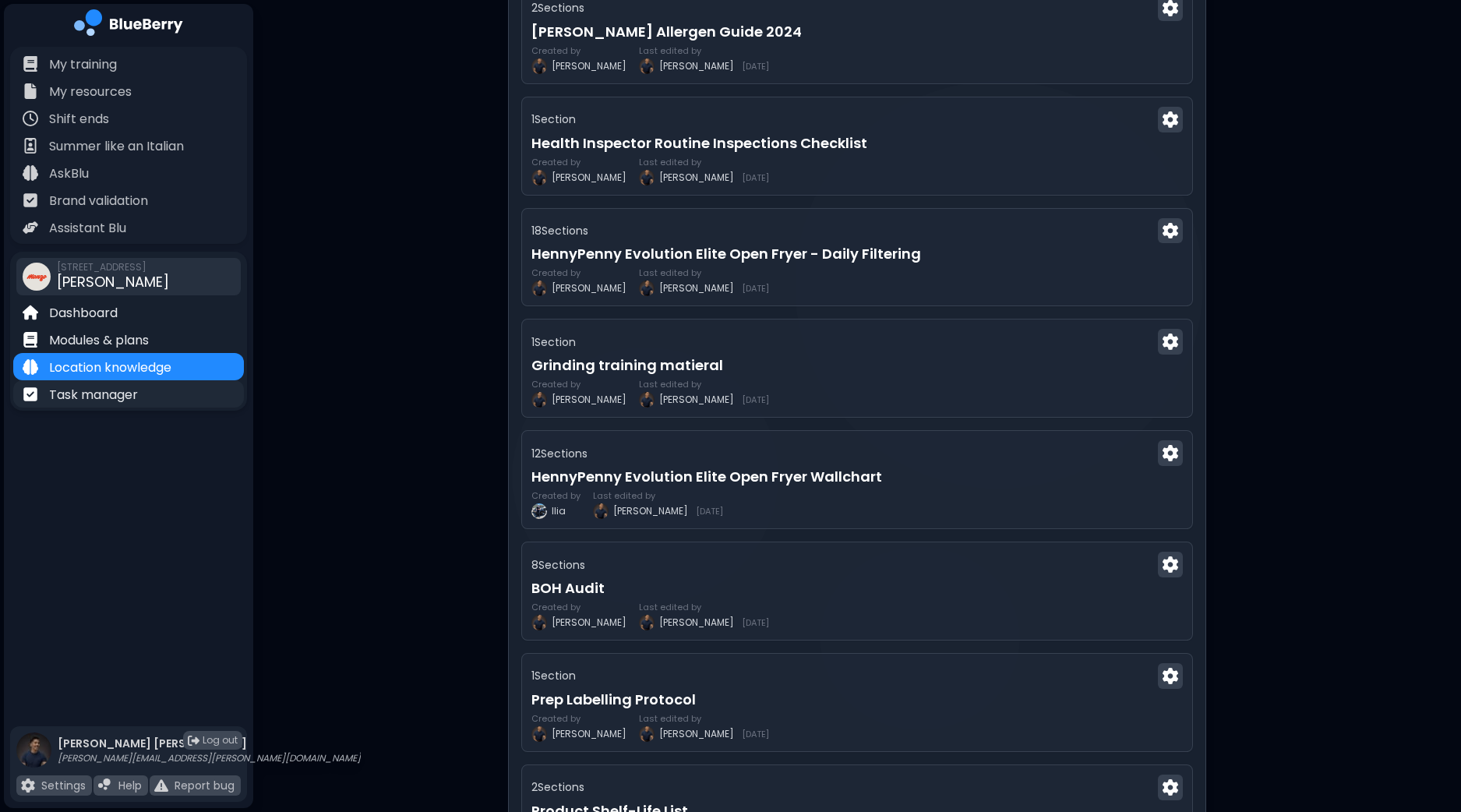
click at [108, 396] on p "Task manager" at bounding box center [93, 395] width 88 height 18
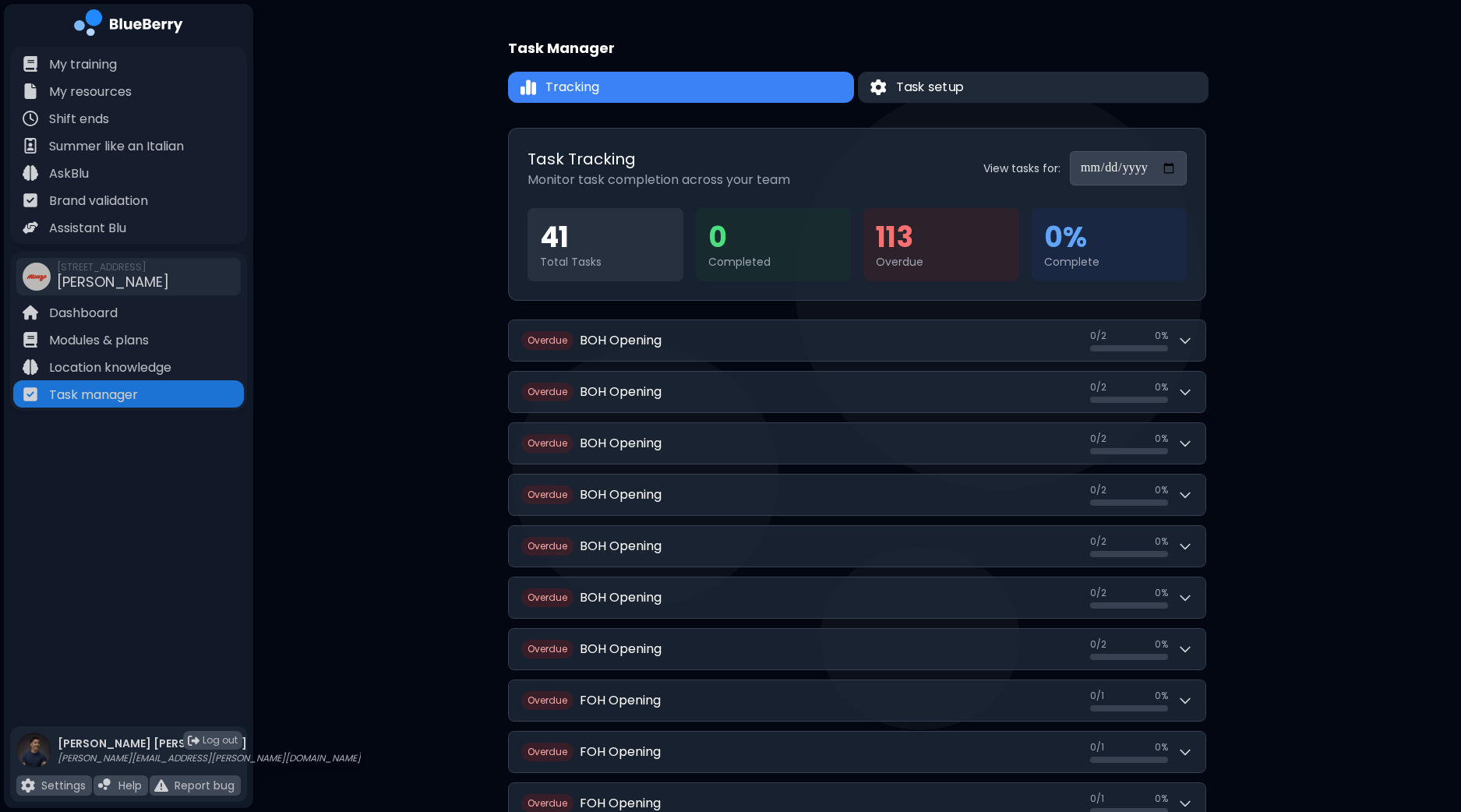
click at [978, 87] on button "Task setup" at bounding box center [1033, 87] width 351 height 32
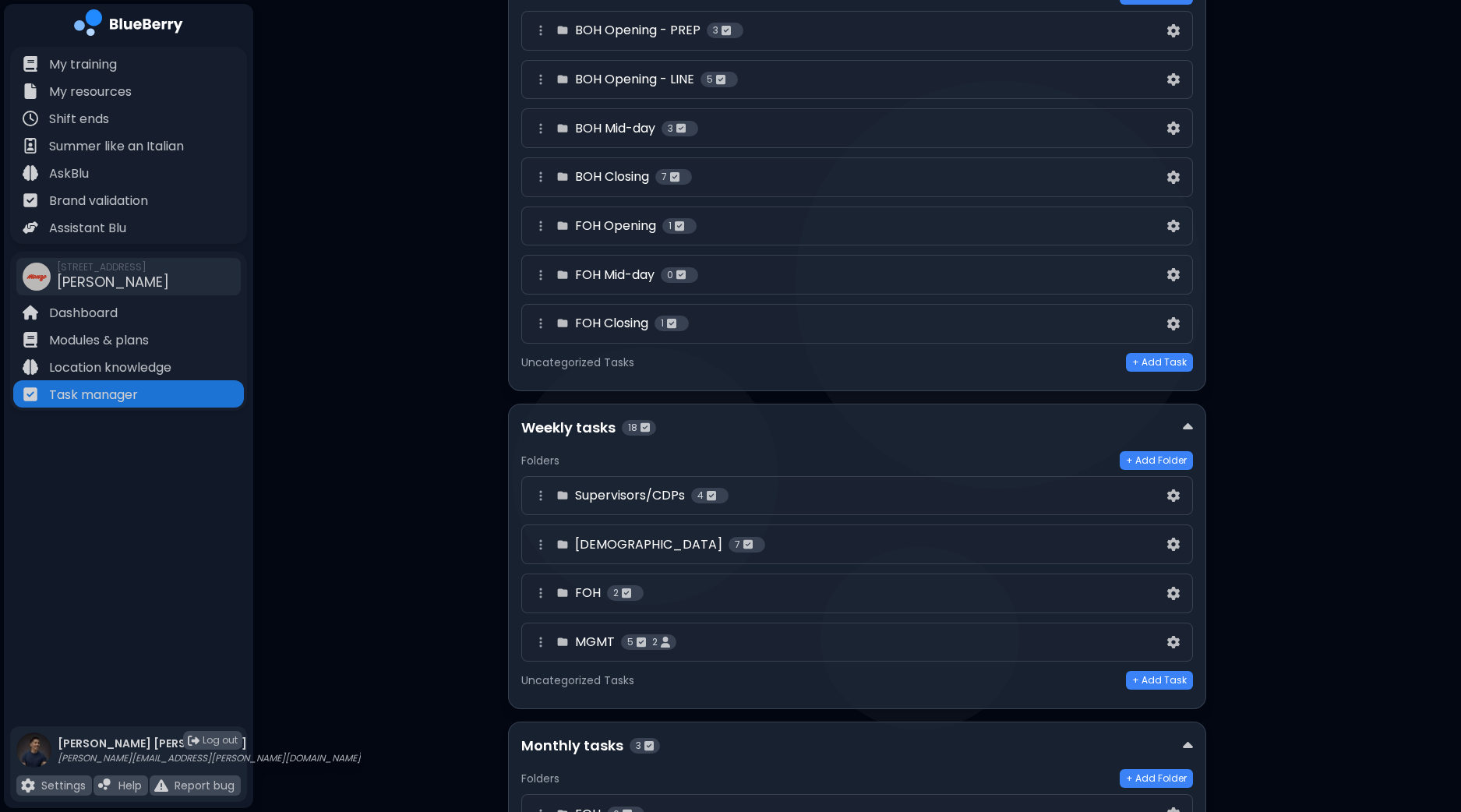
scroll to position [292, 0]
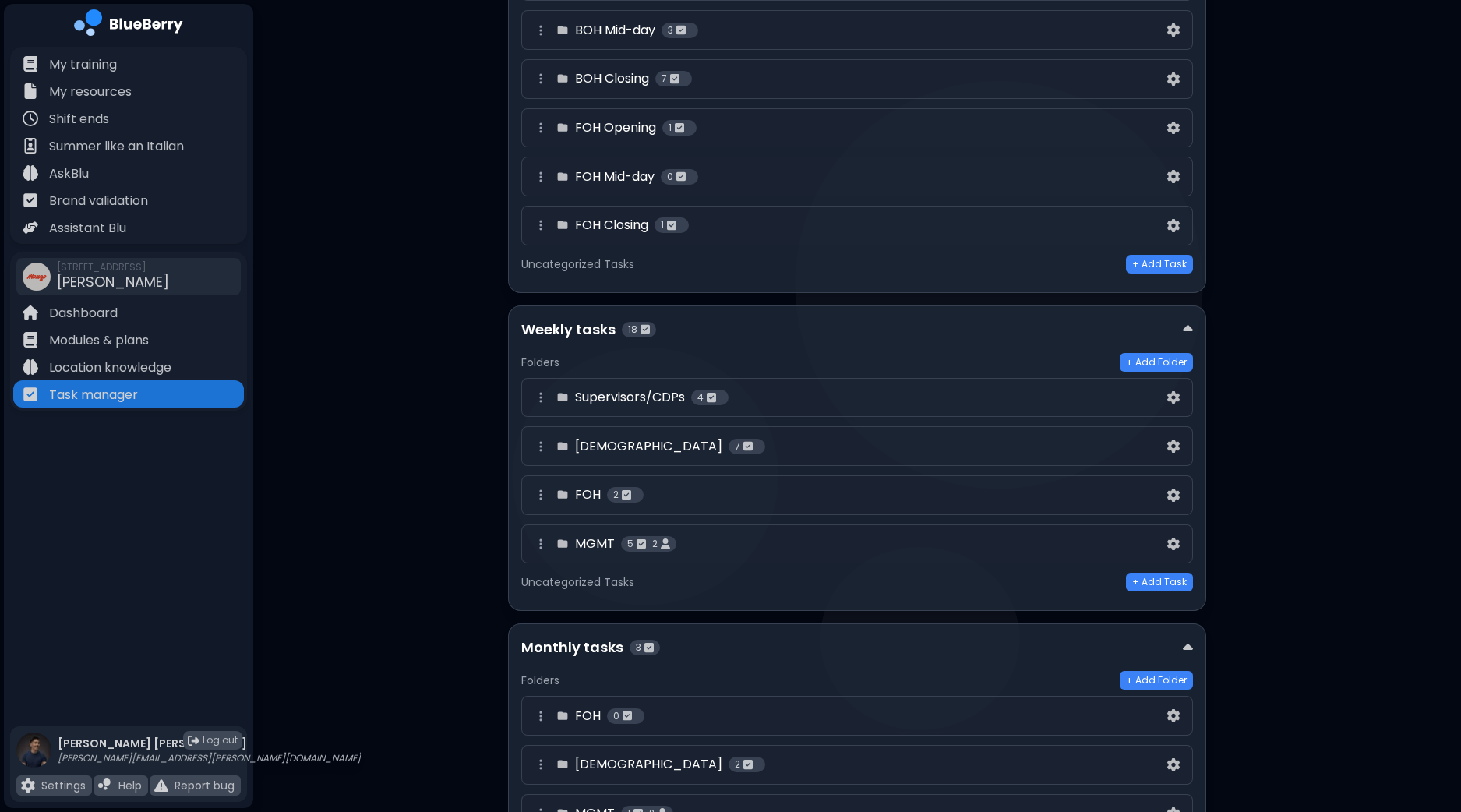
click at [899, 398] on div "Supervisors/CDPs 4" at bounding box center [847, 397] width 632 height 18
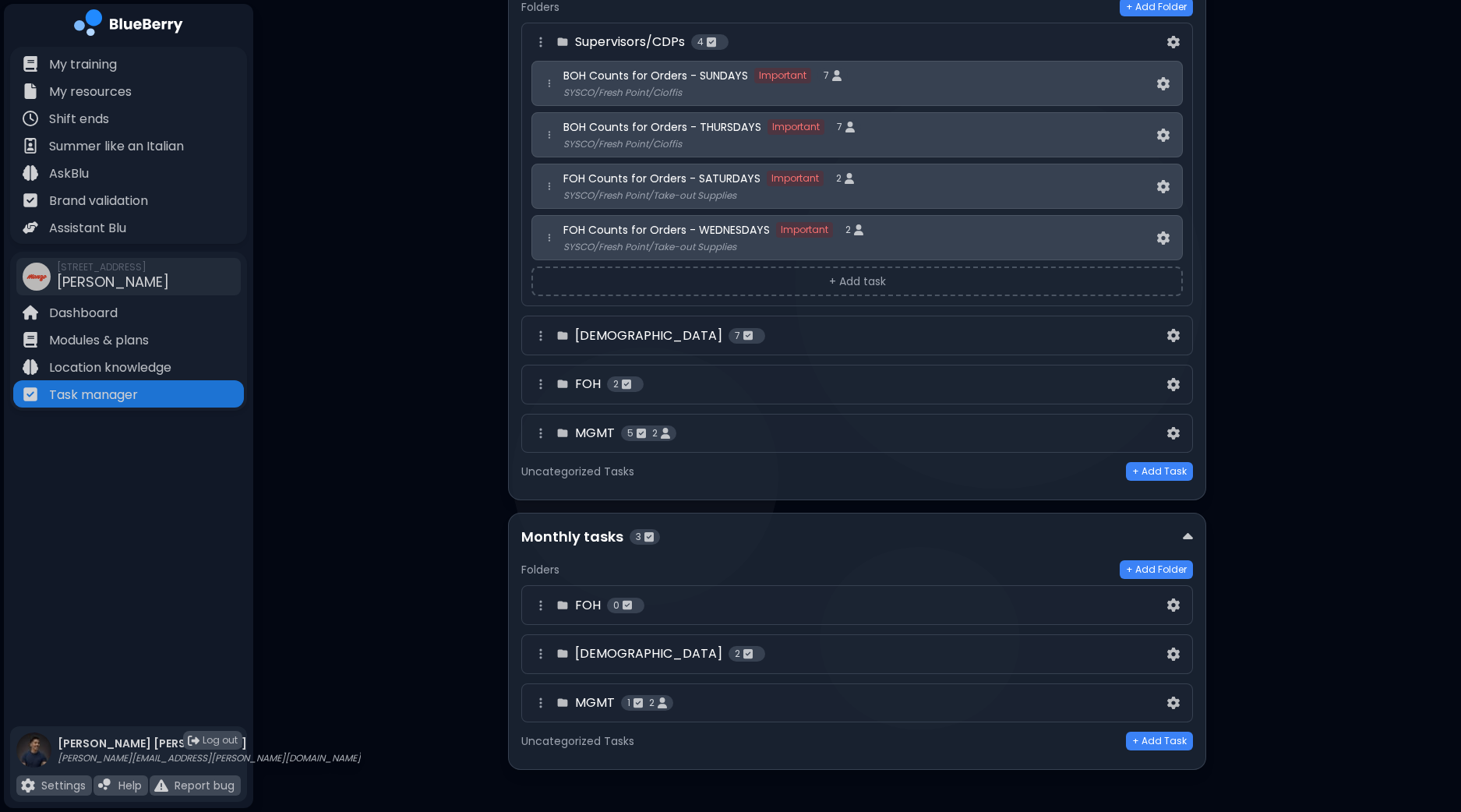
scroll to position [648, 0]
click at [736, 423] on div "MGMT 5 2" at bounding box center [847, 433] width 632 height 18
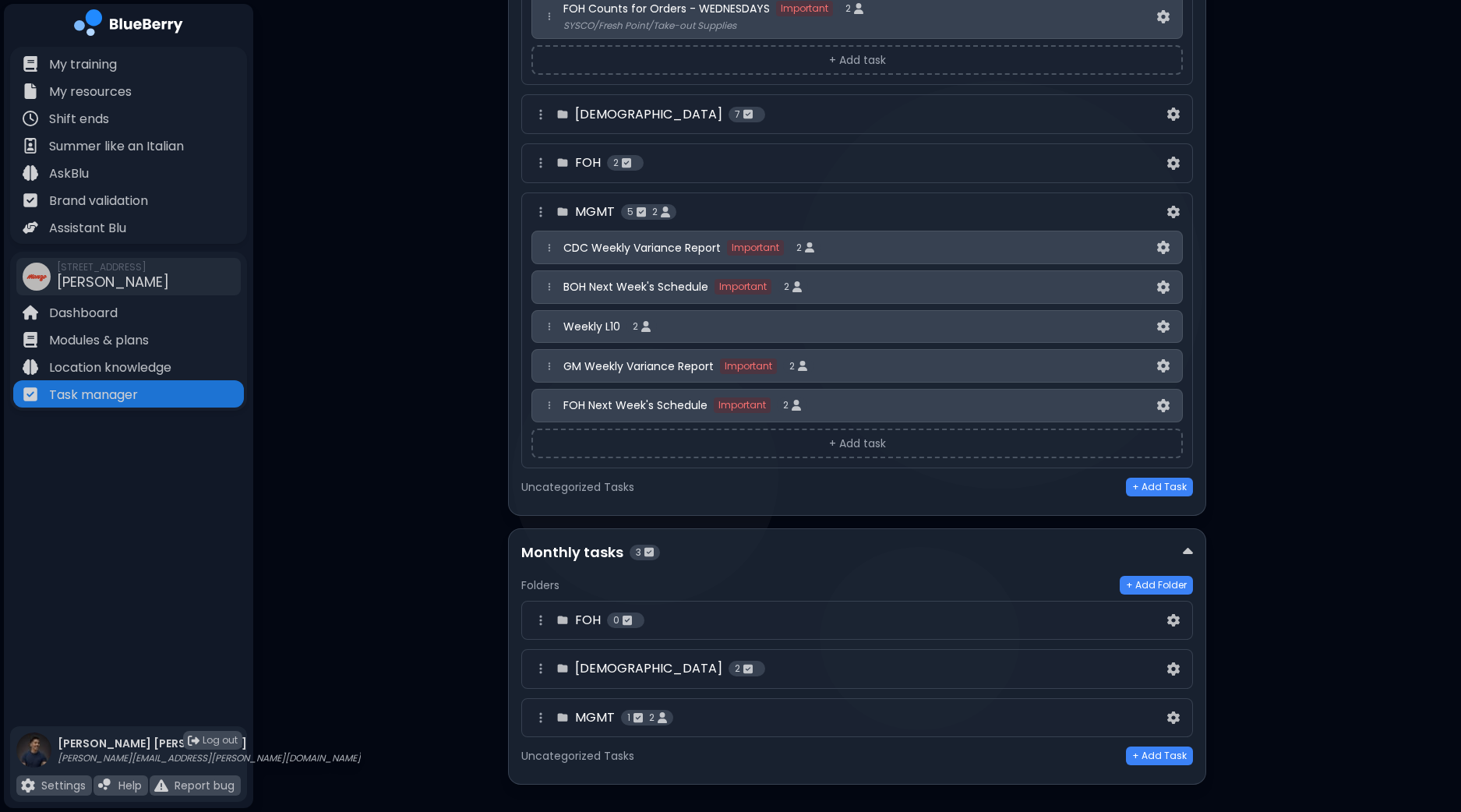
scroll to position [883, 0]
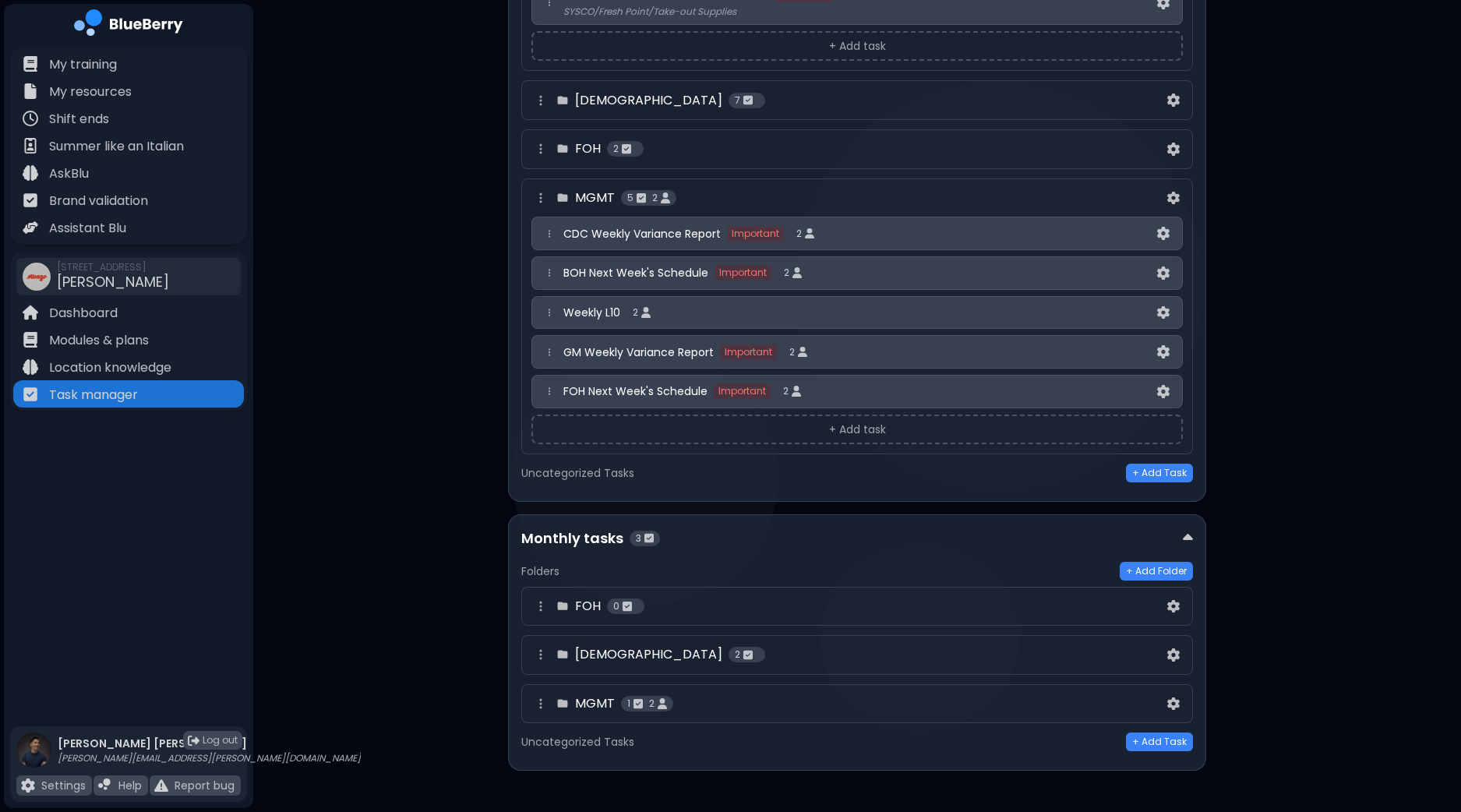
click at [748, 694] on div "MGMT 1 2" at bounding box center [847, 703] width 632 height 18
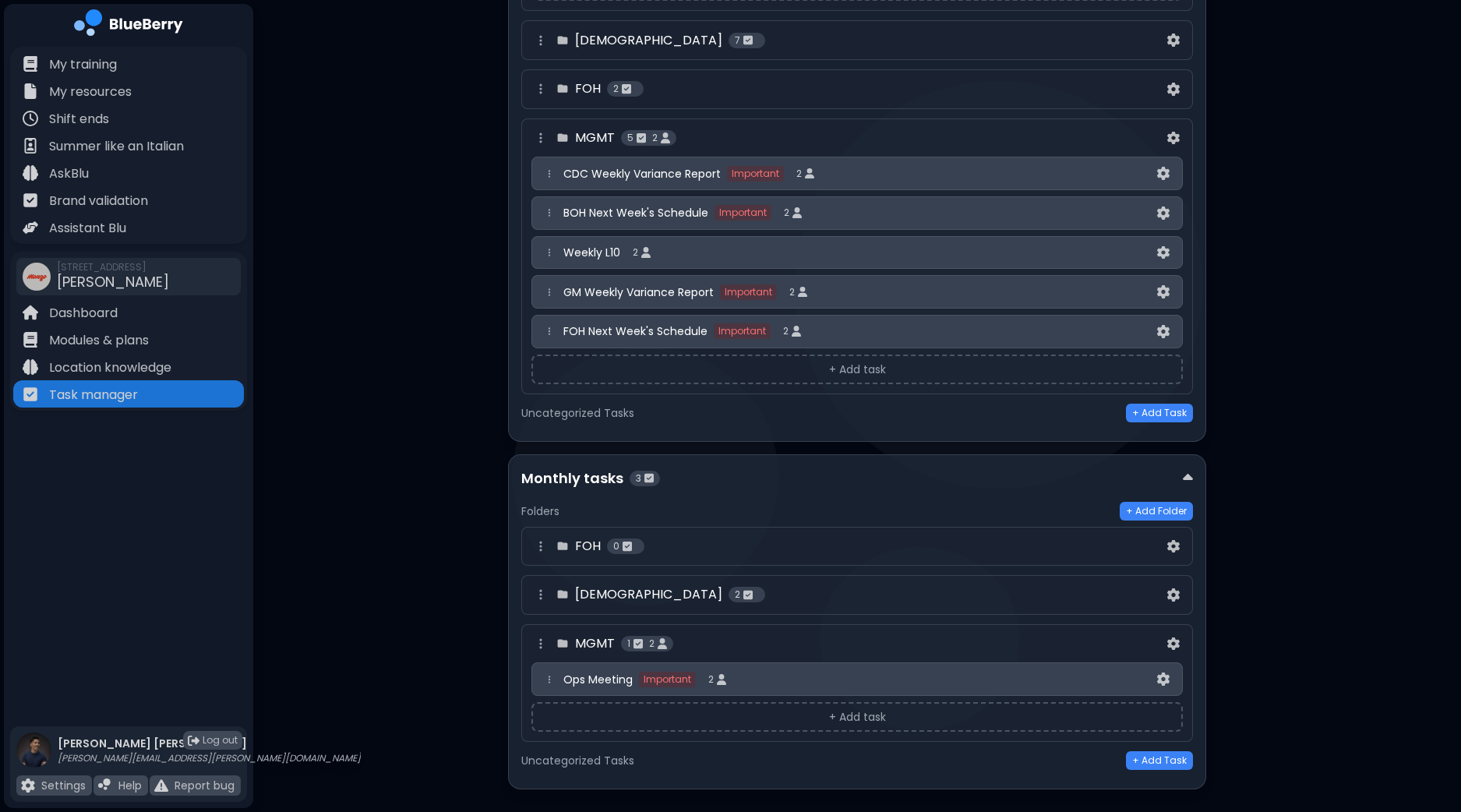
scroll to position [960, 0]
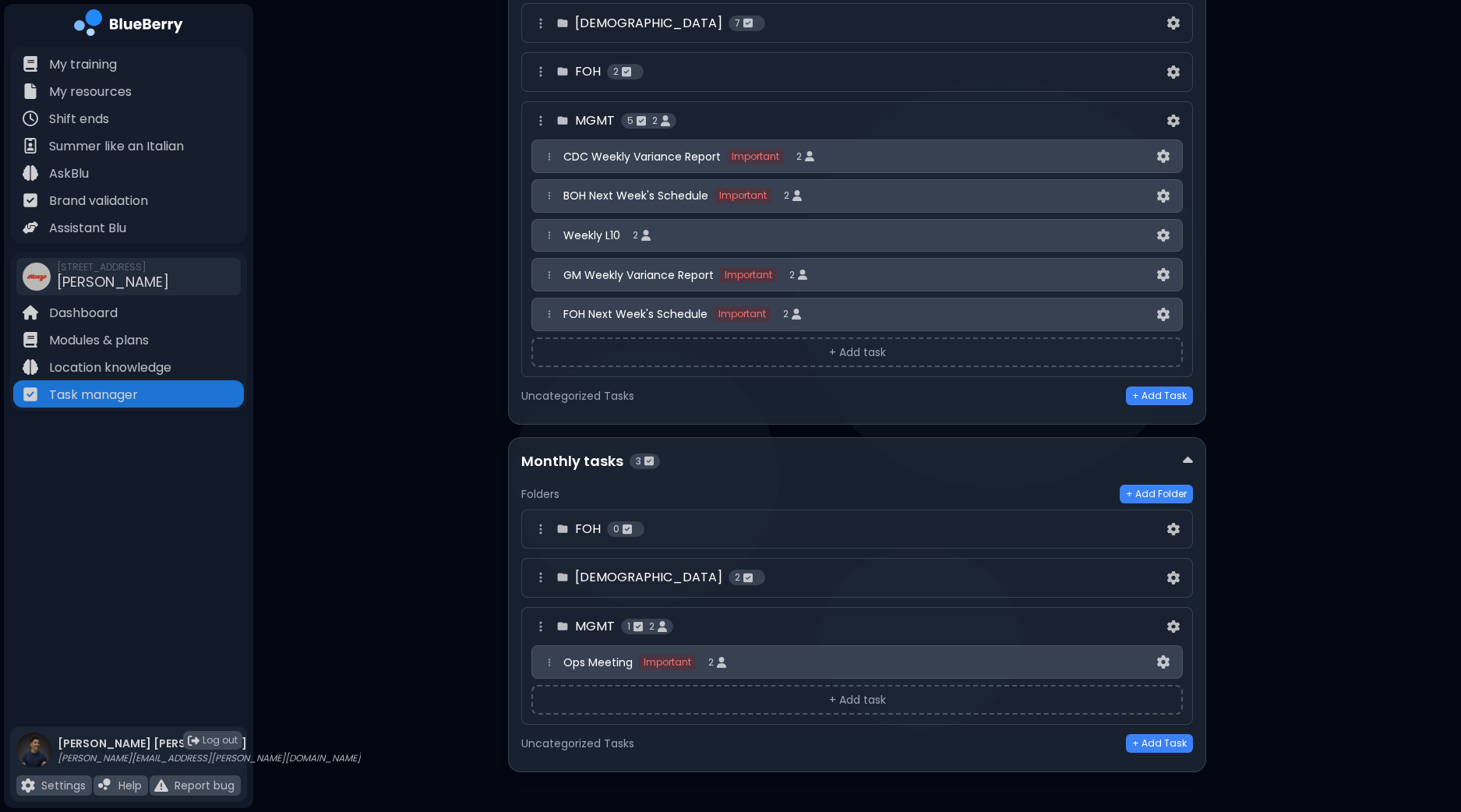
click at [752, 570] on div "[DEMOGRAPHIC_DATA] 2" at bounding box center [847, 577] width 632 height 18
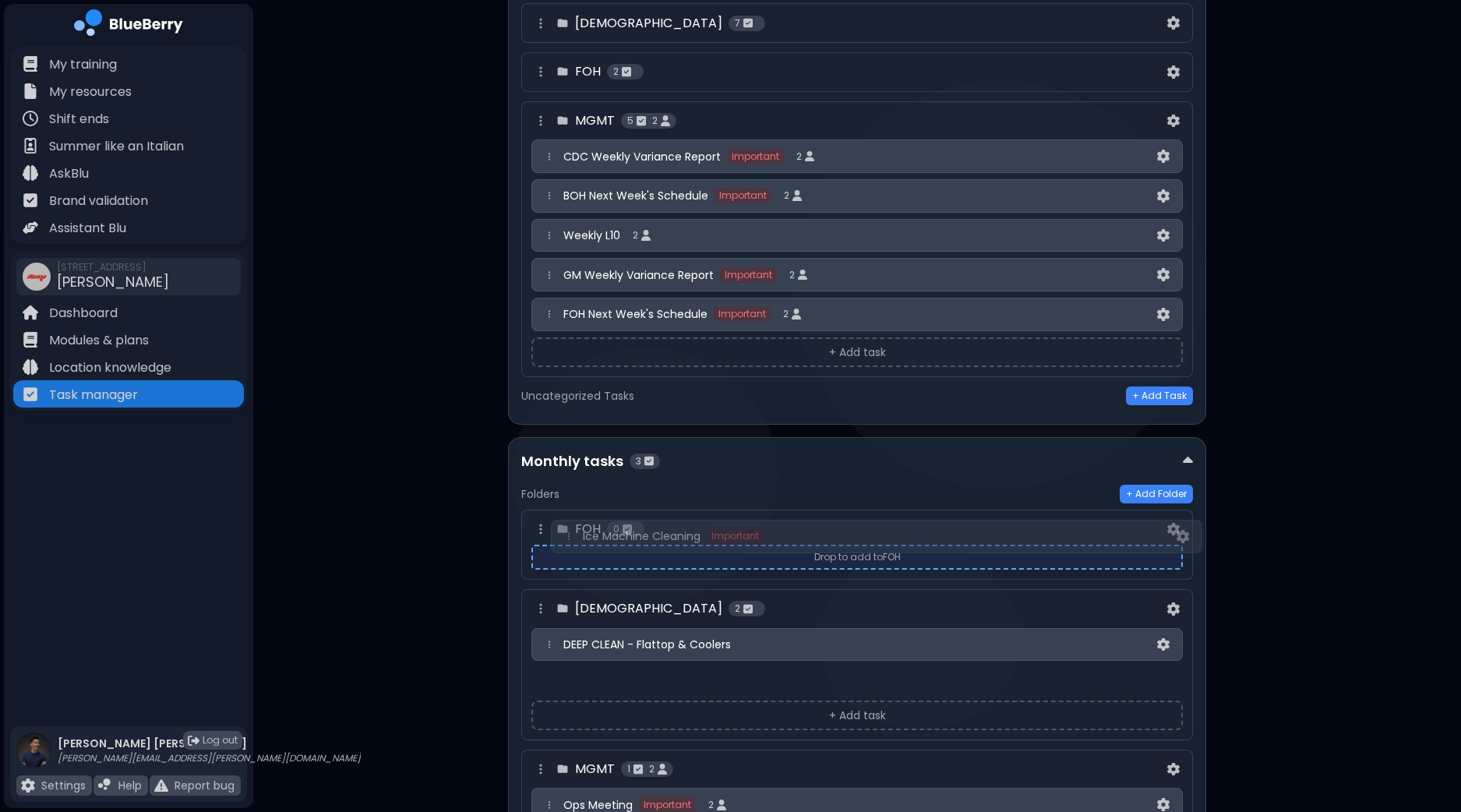
drag, startPoint x: 549, startPoint y: 603, endPoint x: 569, endPoint y: 529, distance: 76.7
click at [569, 529] on div "FOH 0 Drop to add to FOH BOH 2 Ice Machine Cleaning Important DEEP CLEAN - Flat…" at bounding box center [856, 688] width 671 height 358
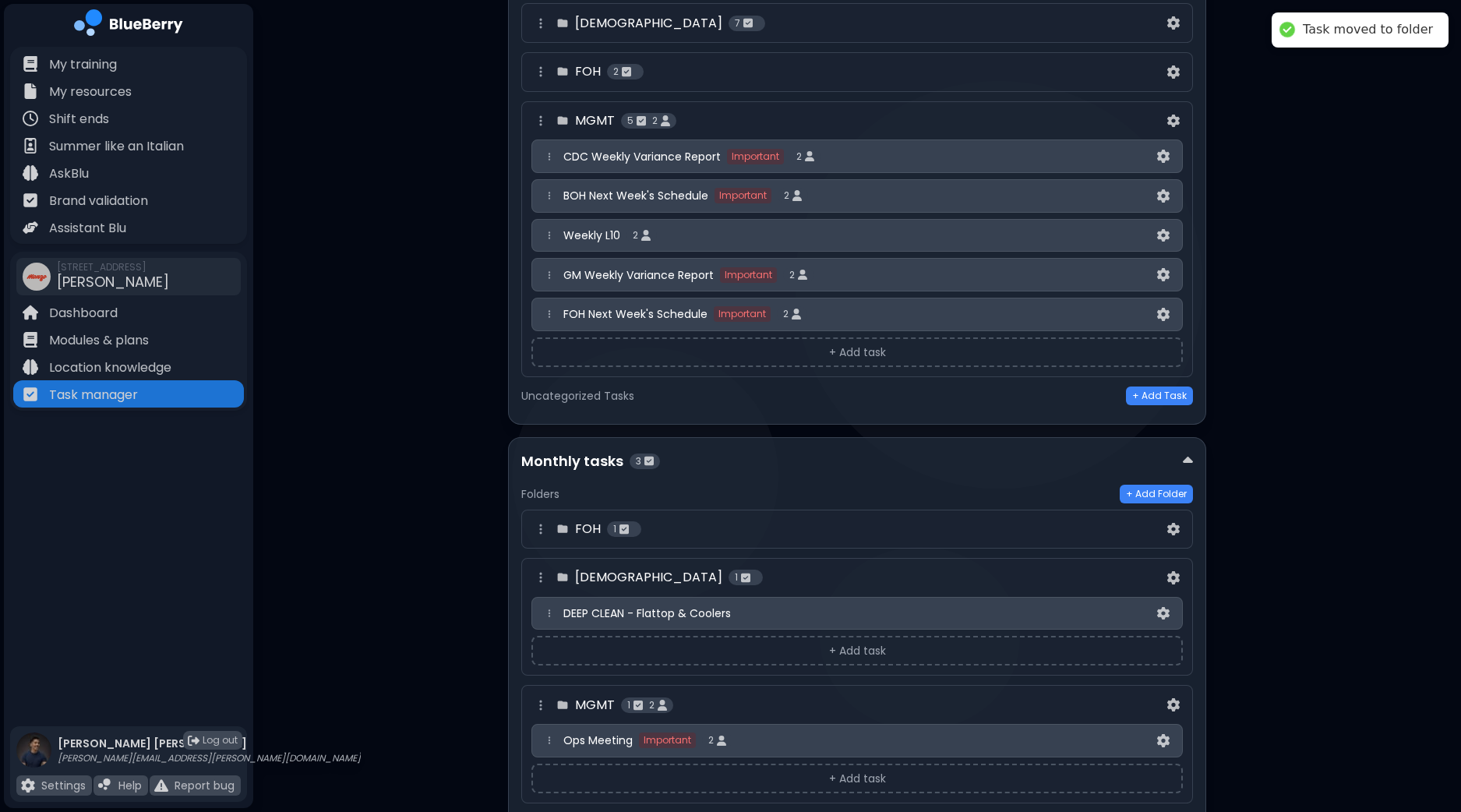
click at [773, 525] on div "FOH 1" at bounding box center [847, 528] width 632 height 18
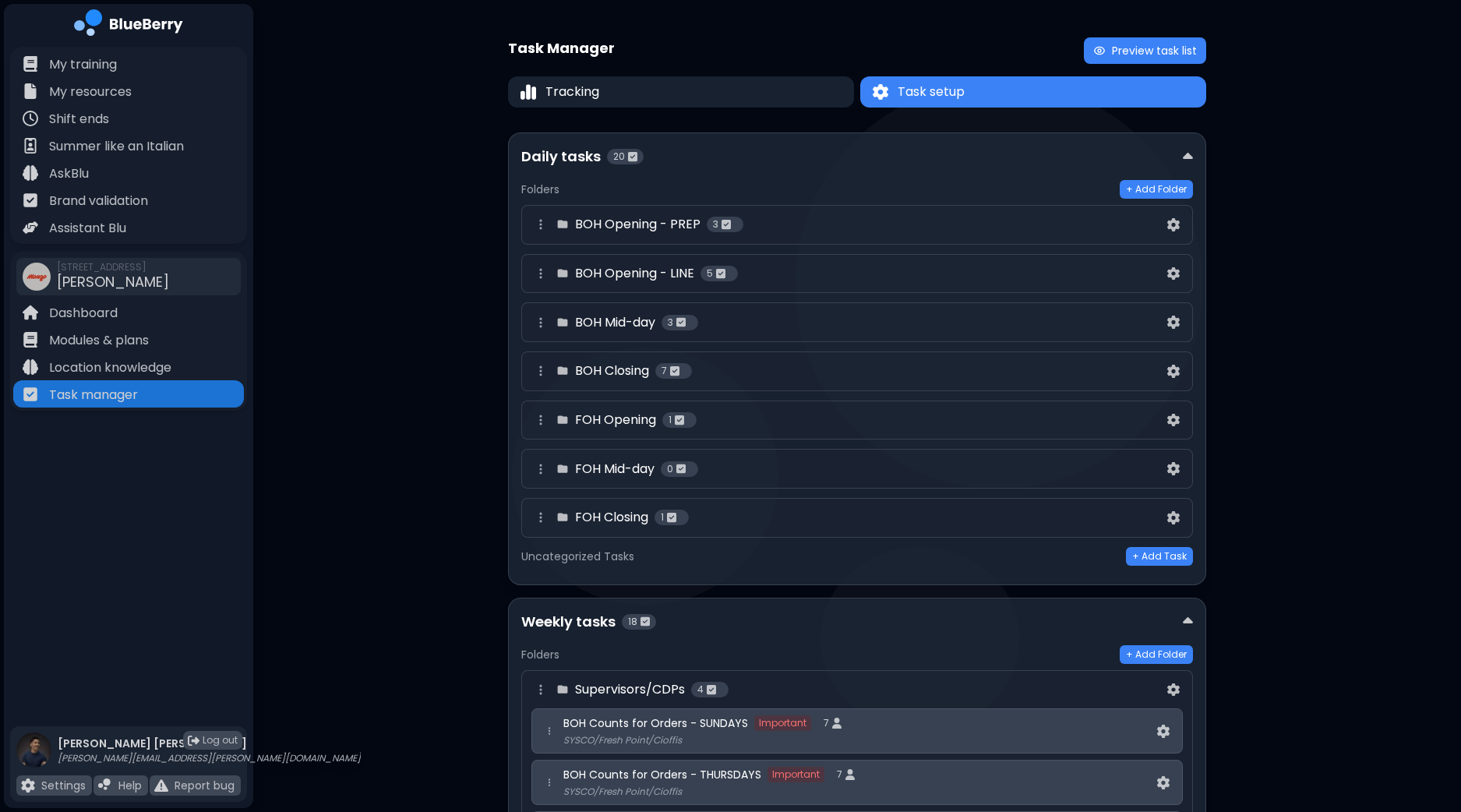
scroll to position [0, 0]
click at [801, 99] on button "Tracking" at bounding box center [680, 92] width 351 height 32
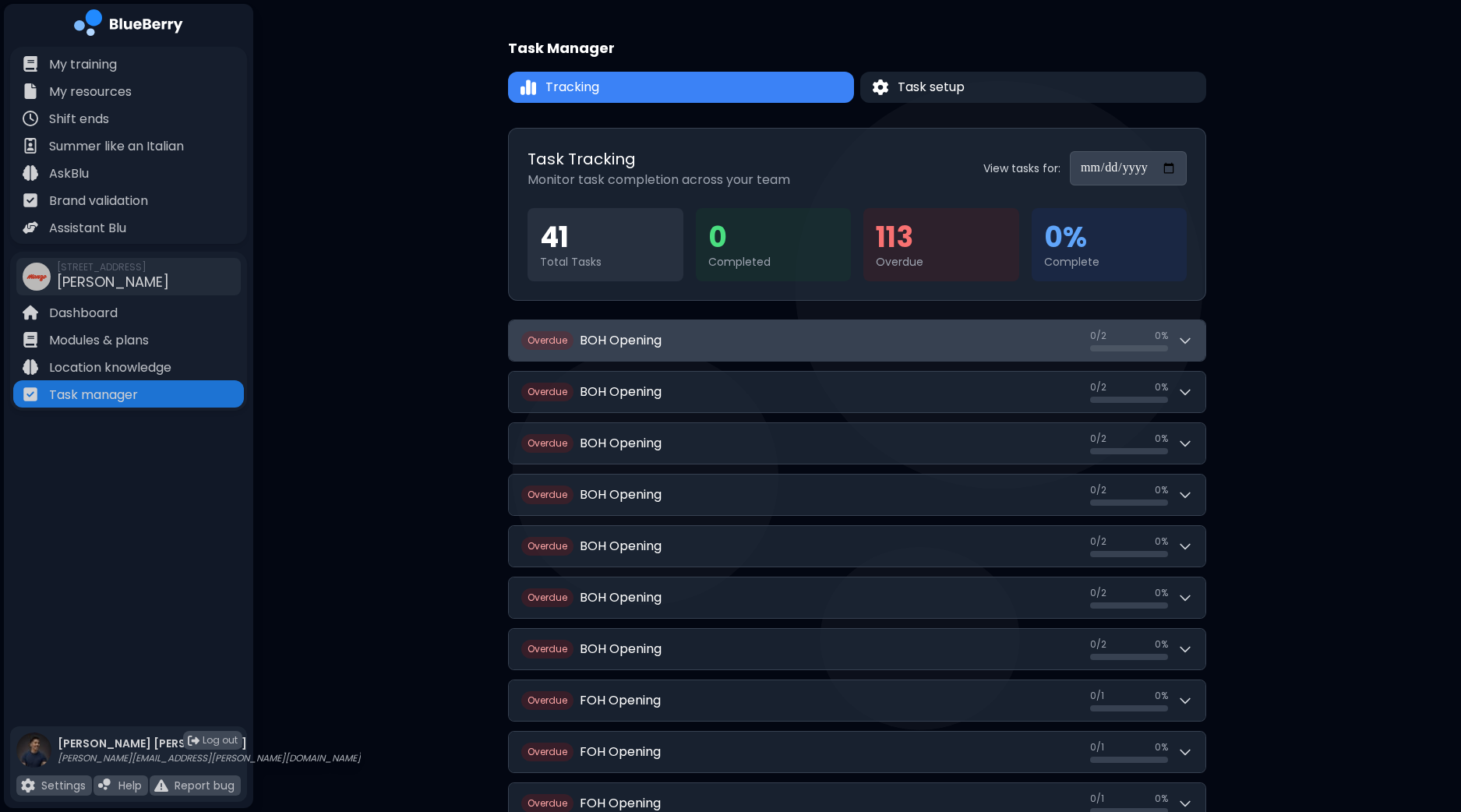
click at [1193, 346] on button "Overdue BOH Opening 0 / 2 0 / 2 0 %" at bounding box center [857, 341] width 697 height 41
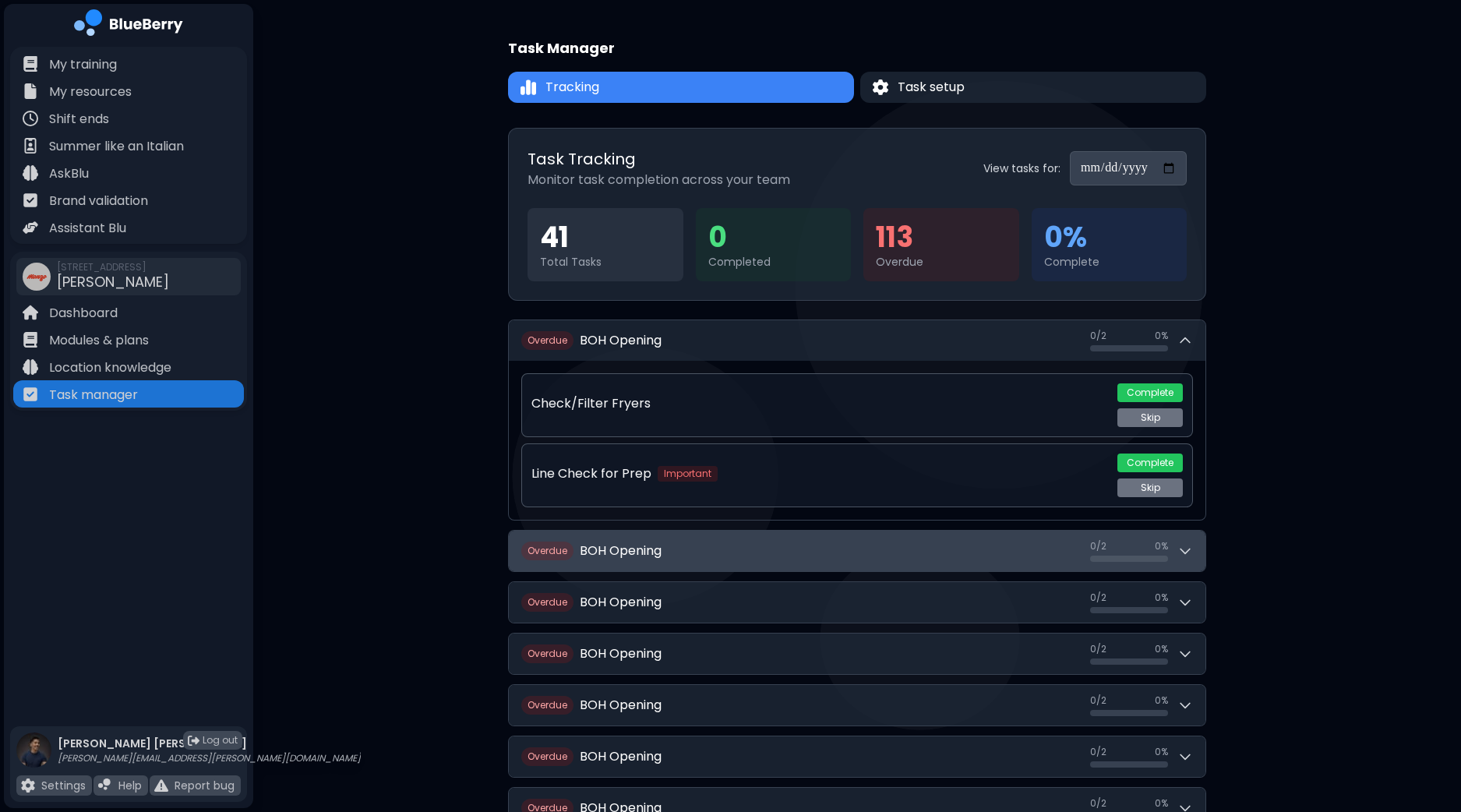
click at [1189, 551] on icon at bounding box center [1185, 551] width 16 height 16
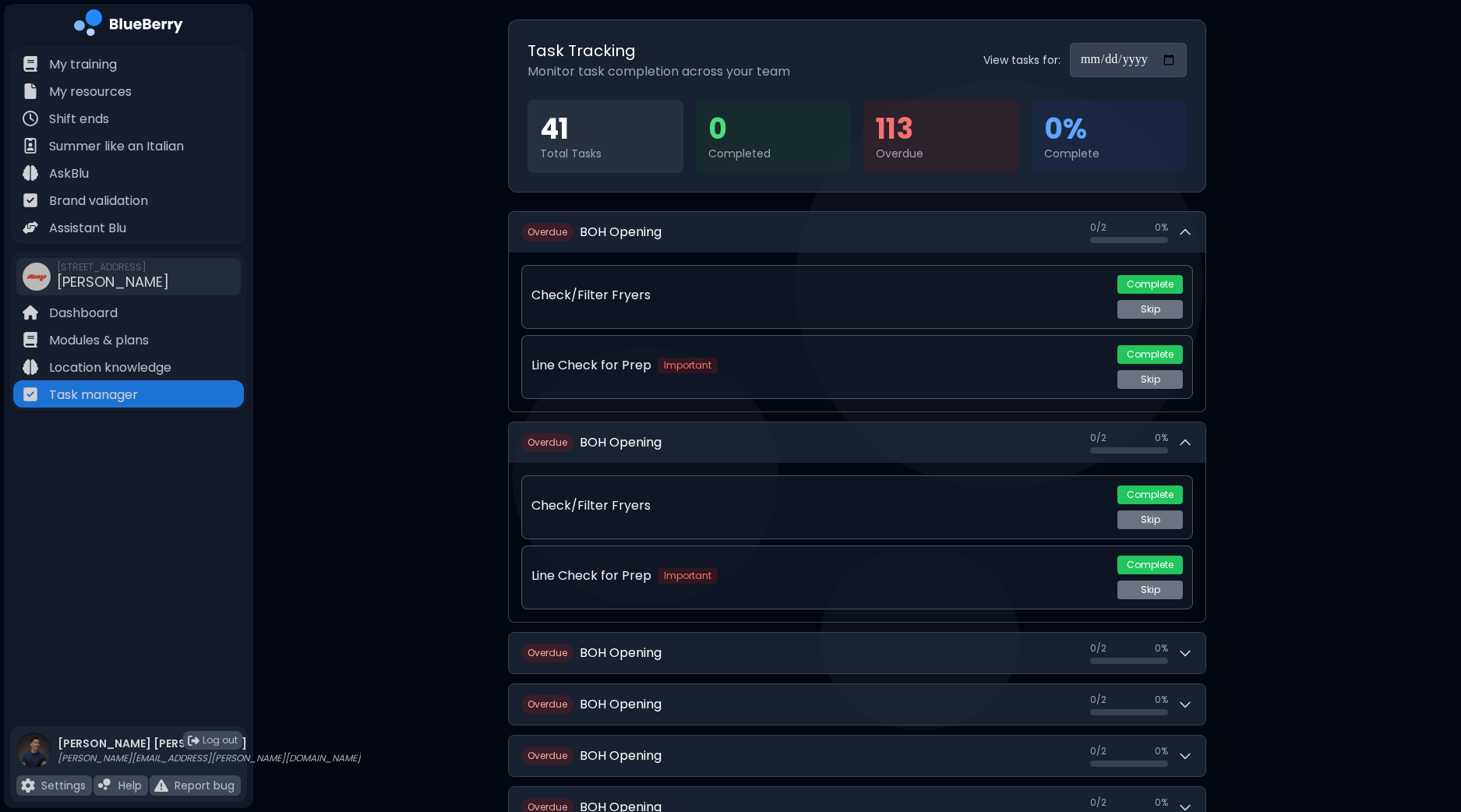
scroll to position [194, 0]
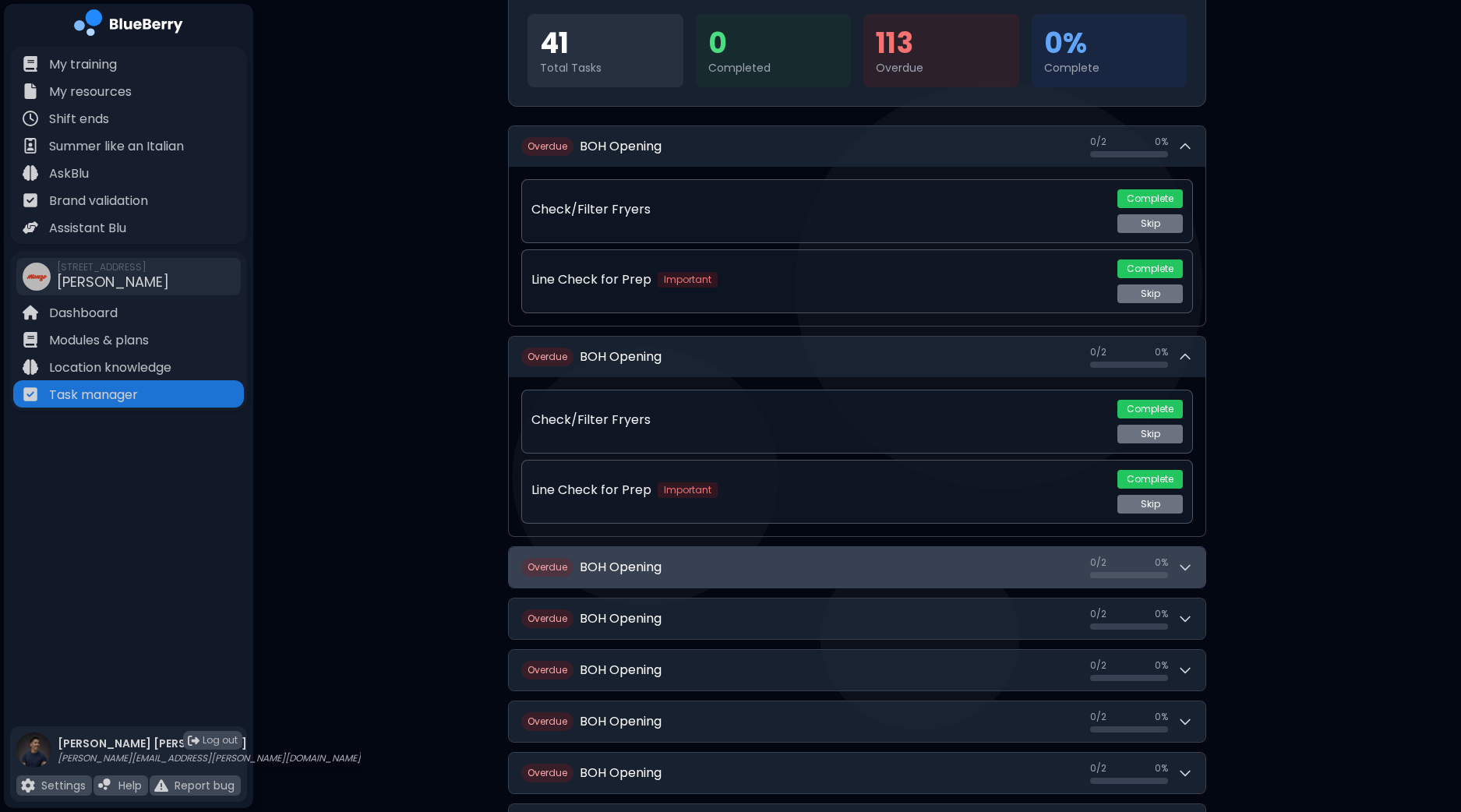
click at [1200, 574] on button "Overdue BOH Opening 0 / 2 0 / 2 0 %" at bounding box center [857, 567] width 697 height 41
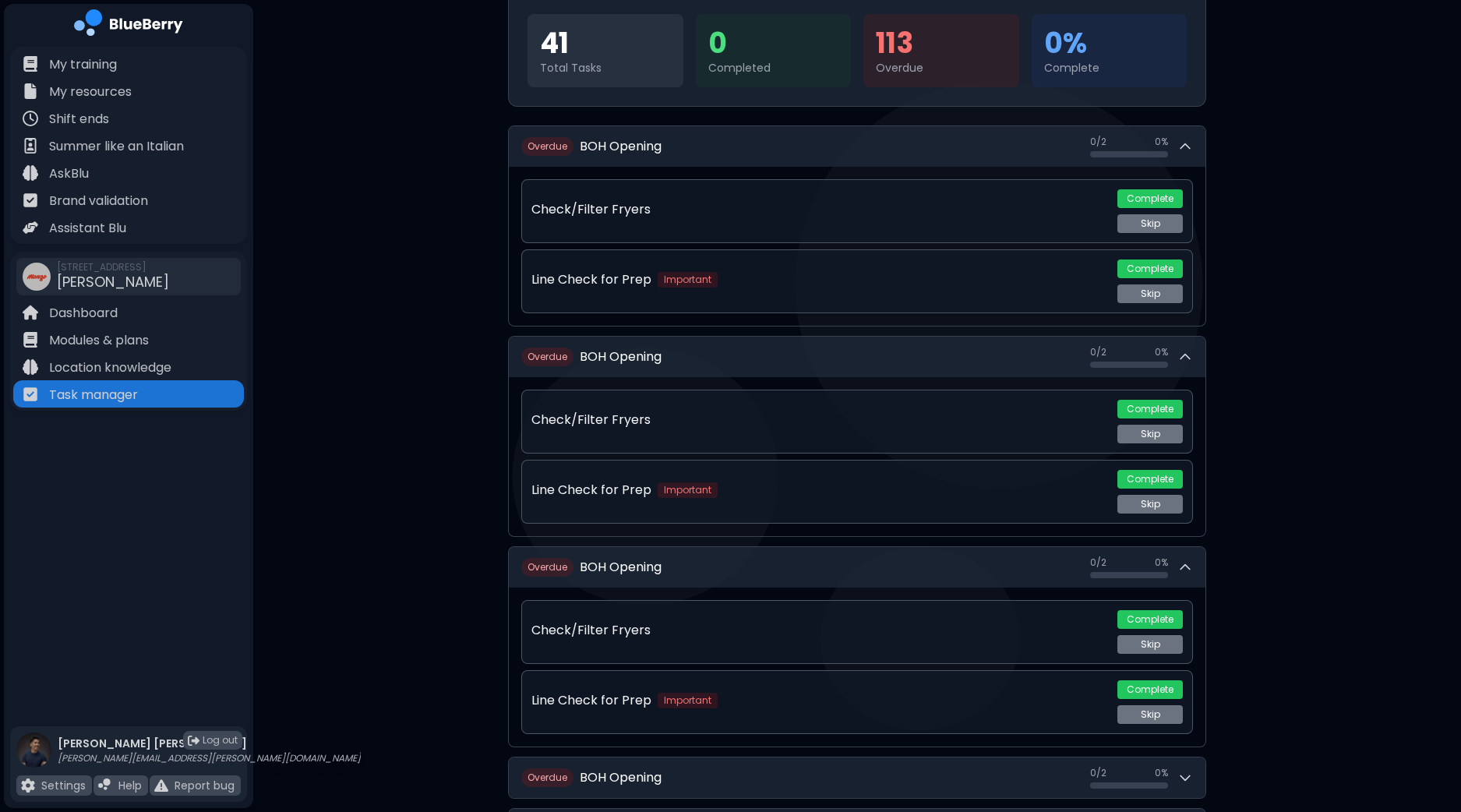
scroll to position [0, 0]
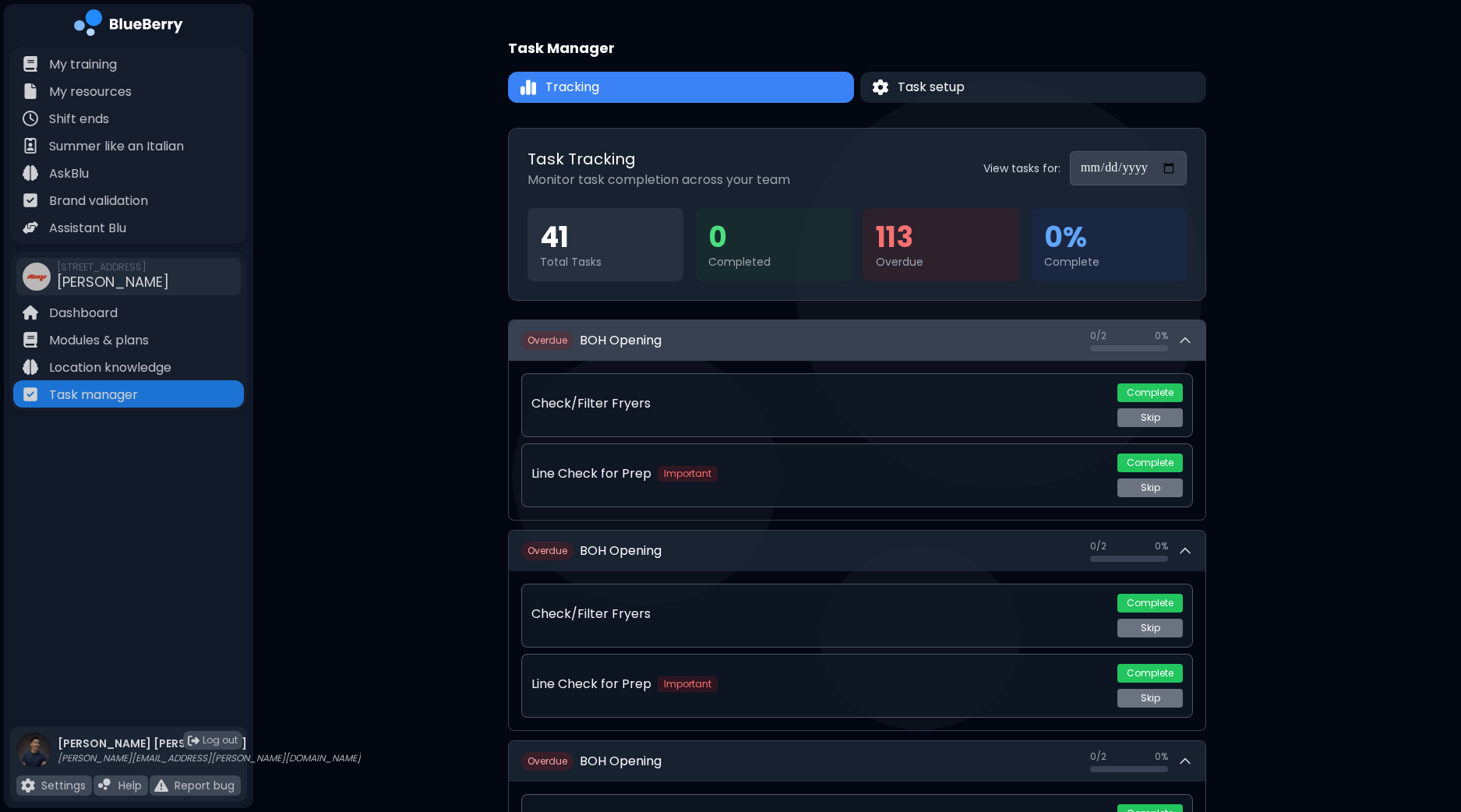
click at [826, 356] on button "Overdue BOH Opening 0 / 2 0 / 2 0 %" at bounding box center [857, 341] width 697 height 41
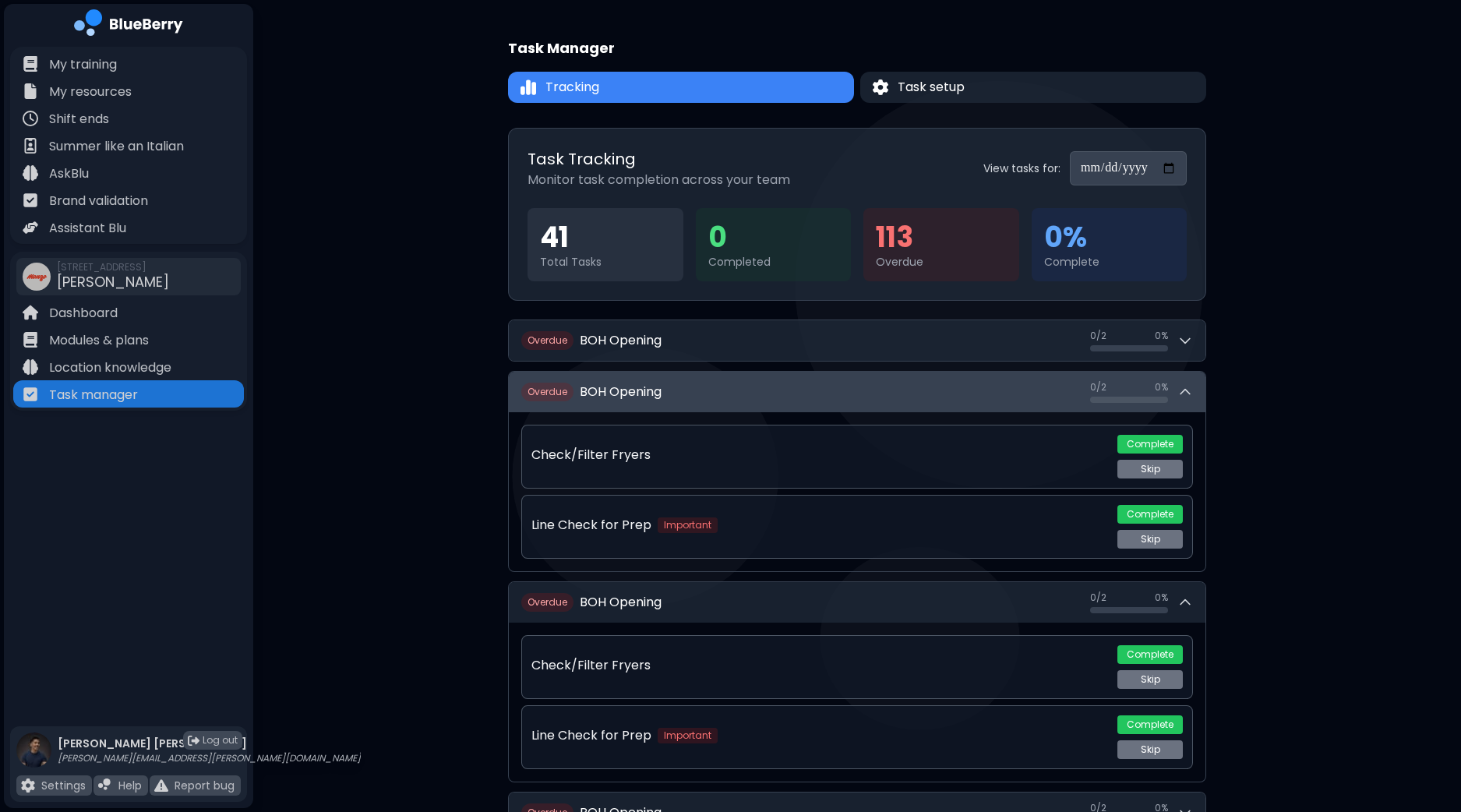
click at [869, 401] on button "Overdue BOH Opening 0 / 2 0 / 2 0 %" at bounding box center [857, 392] width 697 height 41
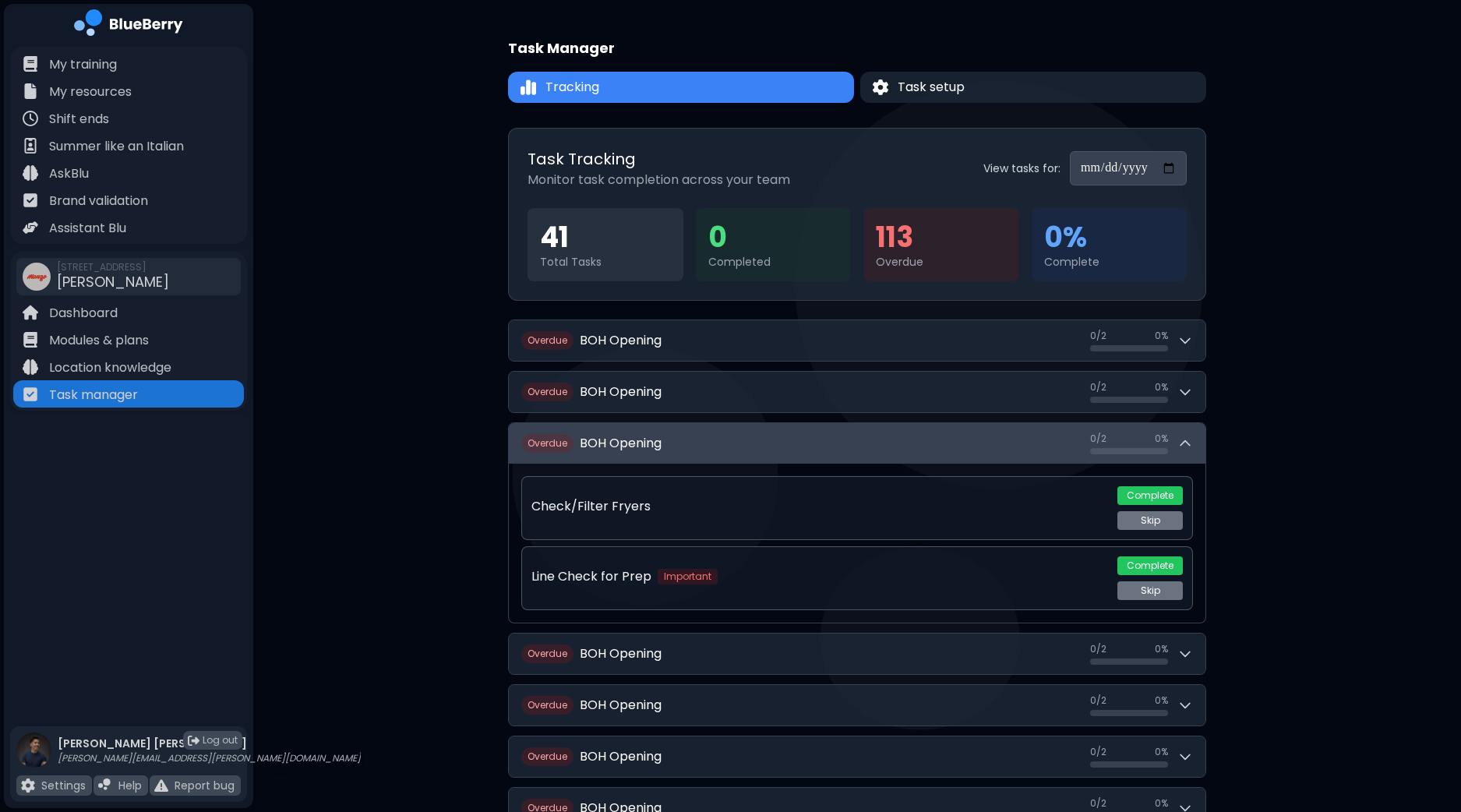
click at [860, 448] on button "Overdue BOH Opening 0 / 2 0 / 2 0 %" at bounding box center [857, 444] width 697 height 41
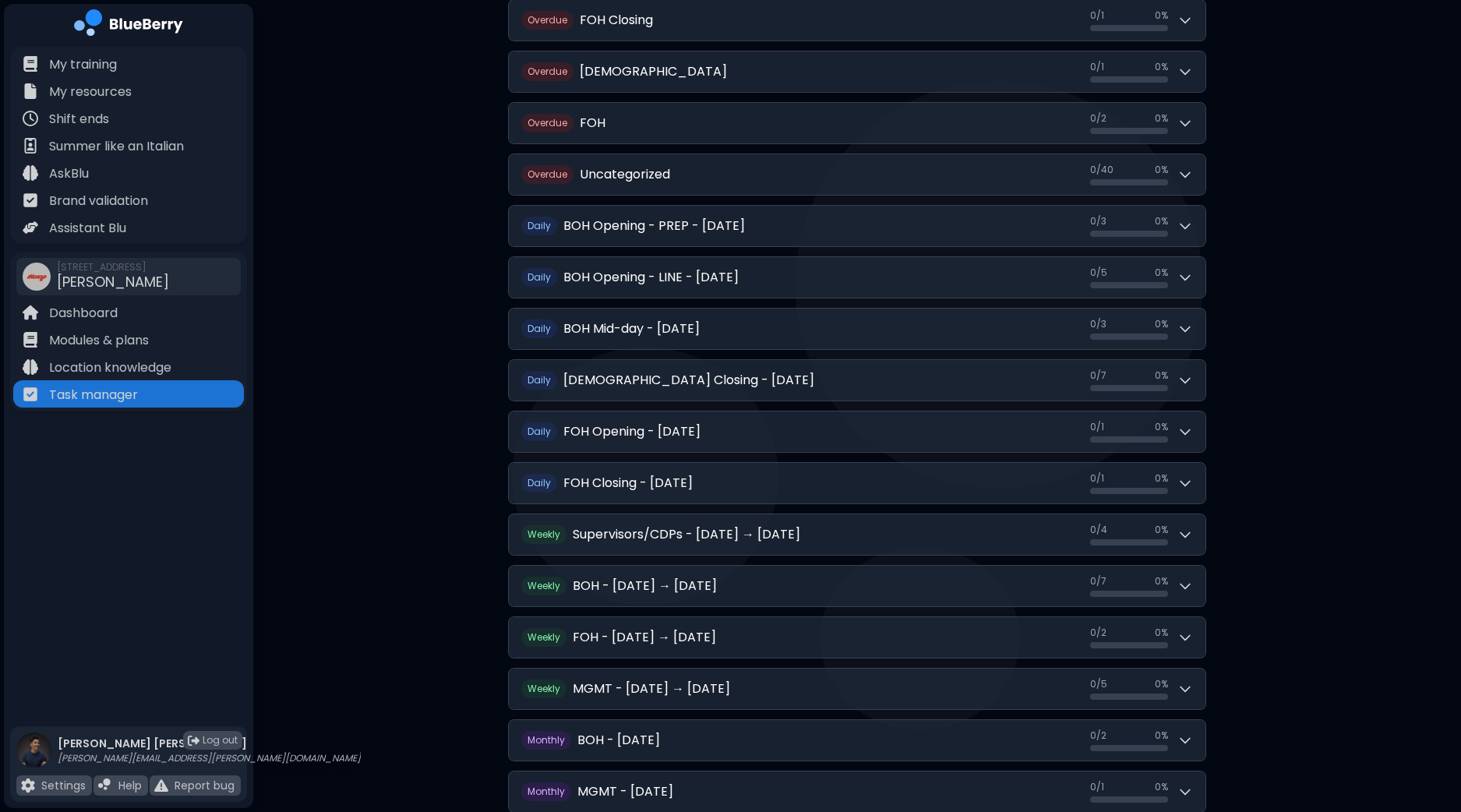
scroll to position [2092, 0]
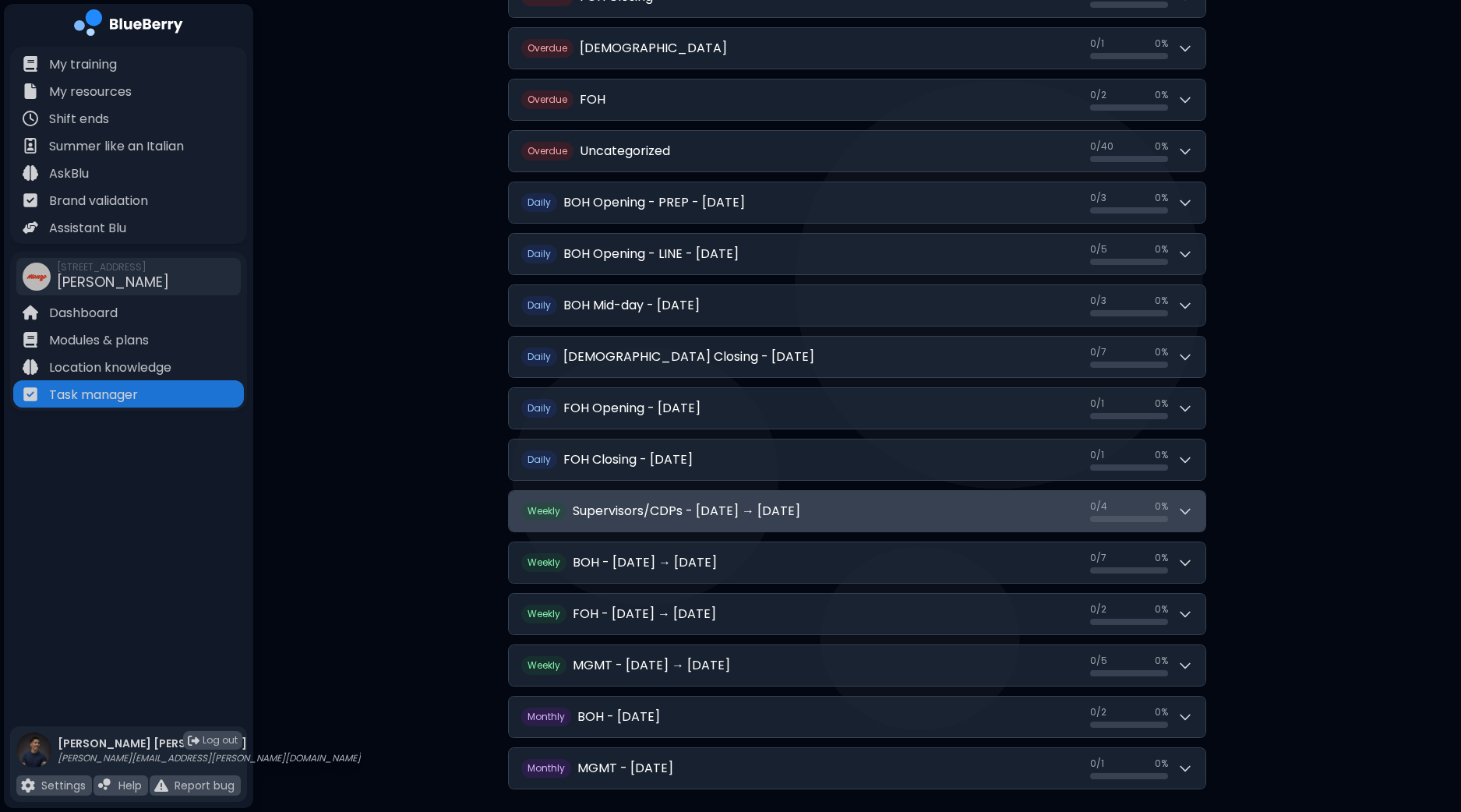
click at [934, 502] on button "Weekly Supervisors/CDPs - [DATE] → [DATE] 0 / 4 0 / 4 0 %" at bounding box center [857, 511] width 697 height 41
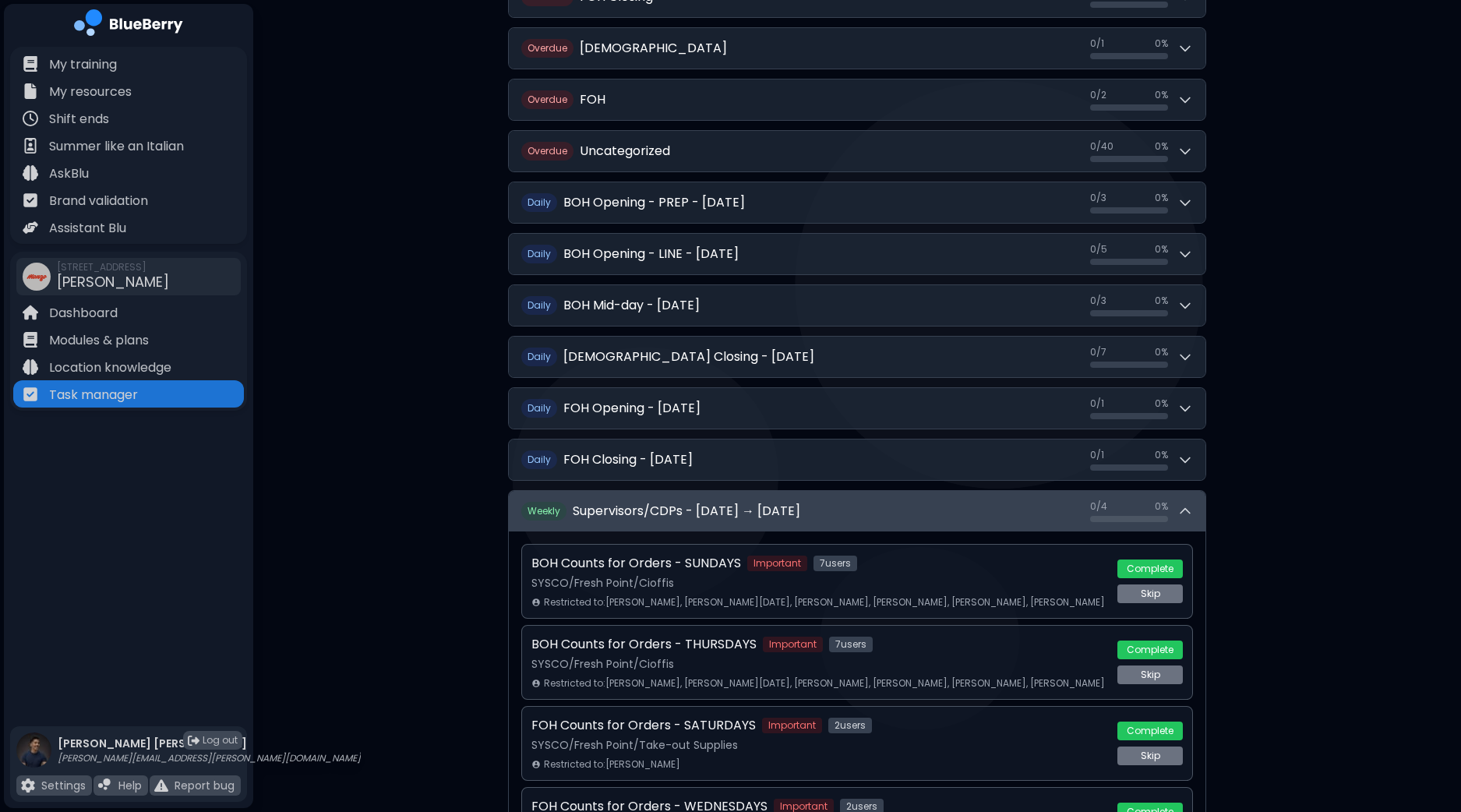
scroll to position [2287, 0]
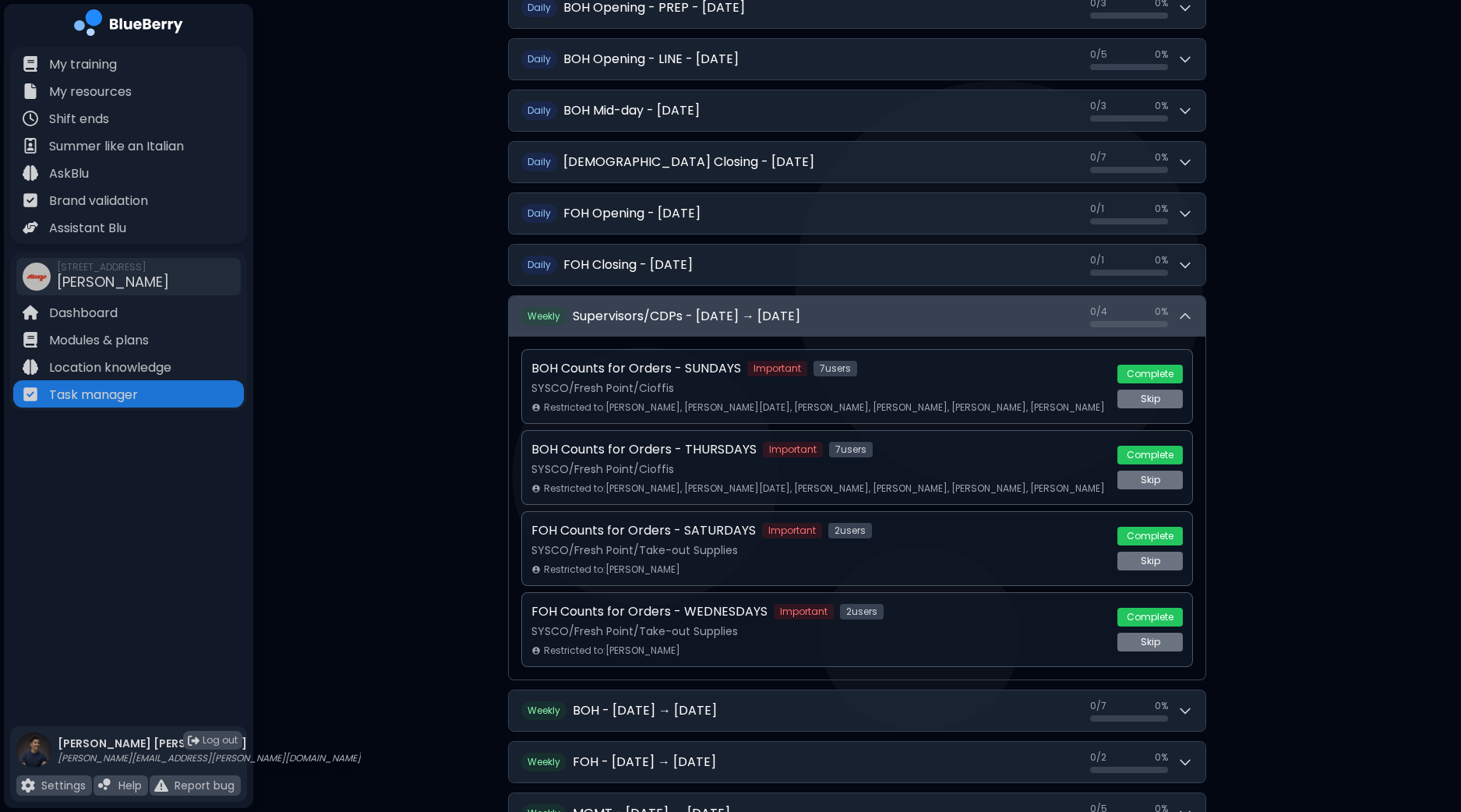
click at [947, 309] on button "Weekly Supervisors/CDPs - [DATE] → [DATE] 0 / 4 0 / 4 0 %" at bounding box center [857, 317] width 697 height 41
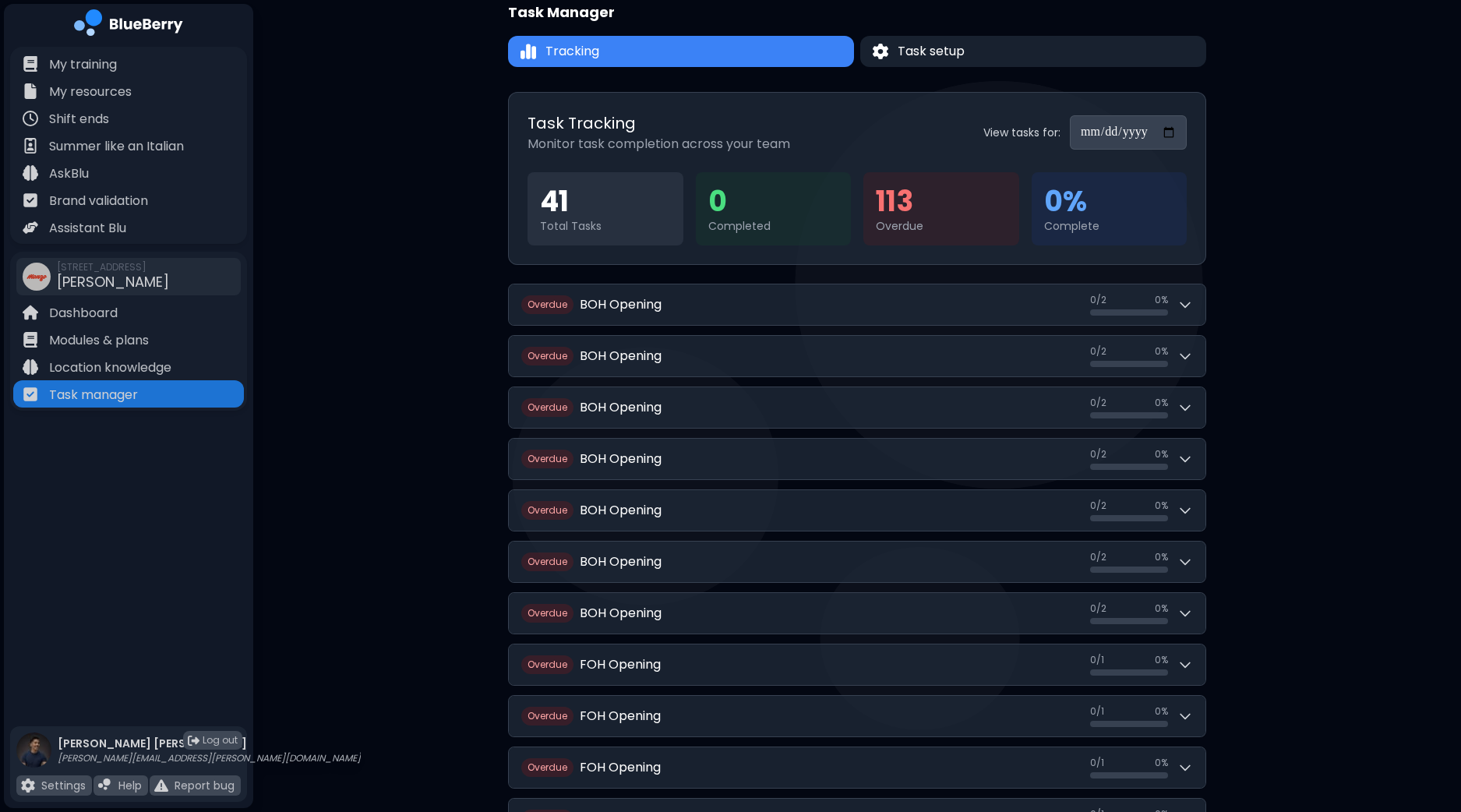
scroll to position [0, 0]
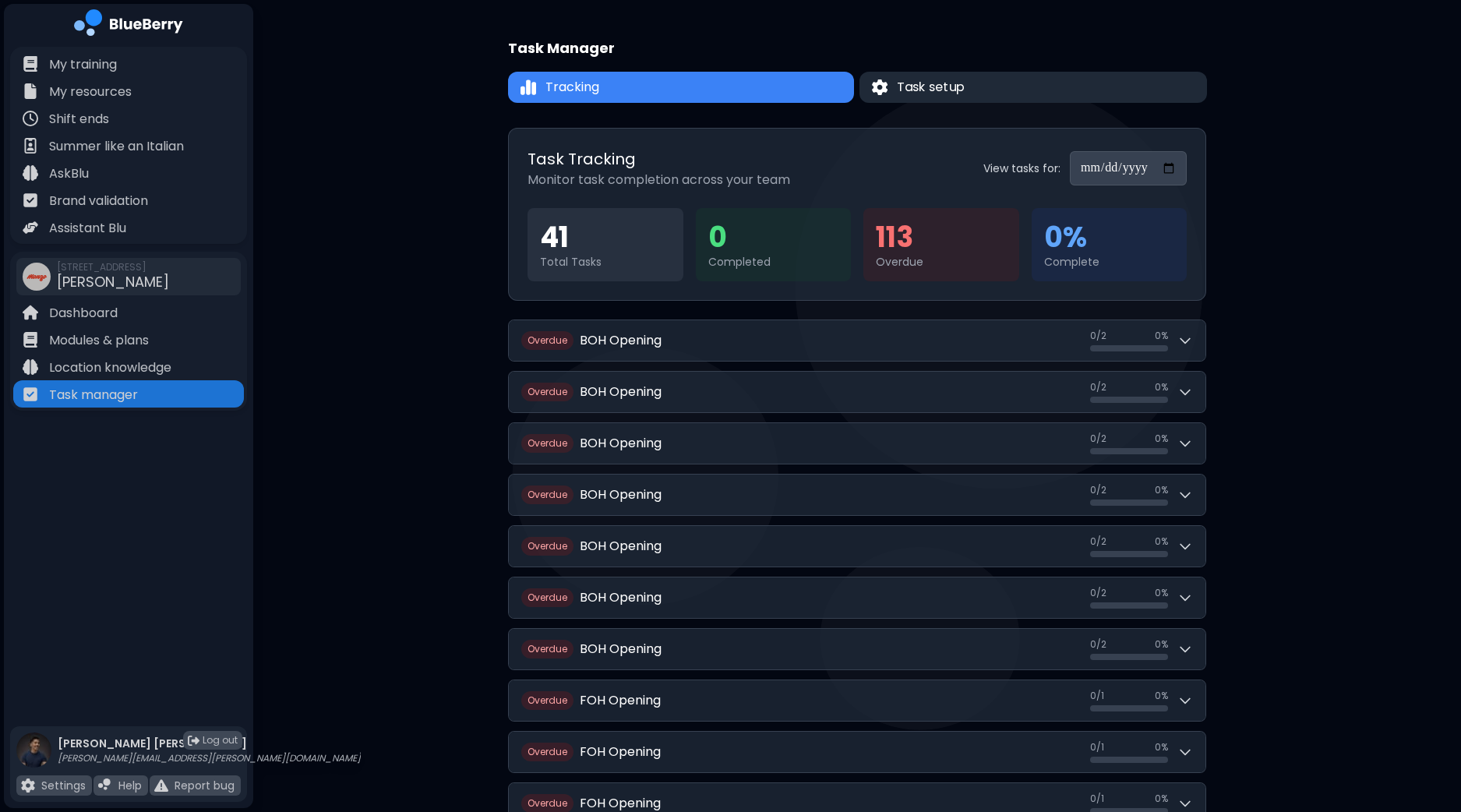
click at [991, 87] on button "Task setup" at bounding box center [1032, 87] width 347 height 31
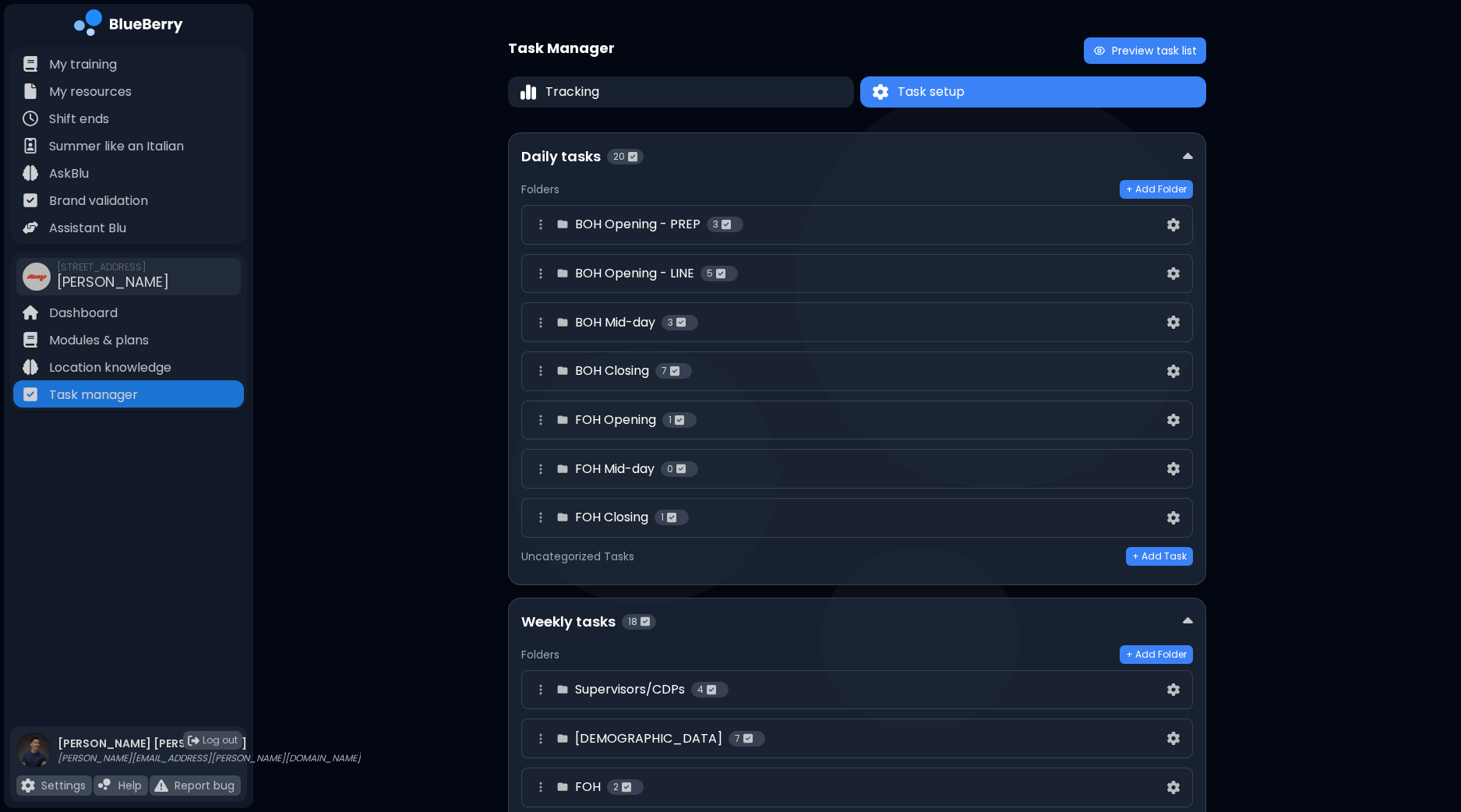
click at [1310, 347] on div "Task Manager Preview task list Tracking Task setup Task setup Daily tasks 20 Fo…" at bounding box center [857, 611] width 1208 height 1223
click at [795, 98] on button "Tracking" at bounding box center [680, 92] width 353 height 32
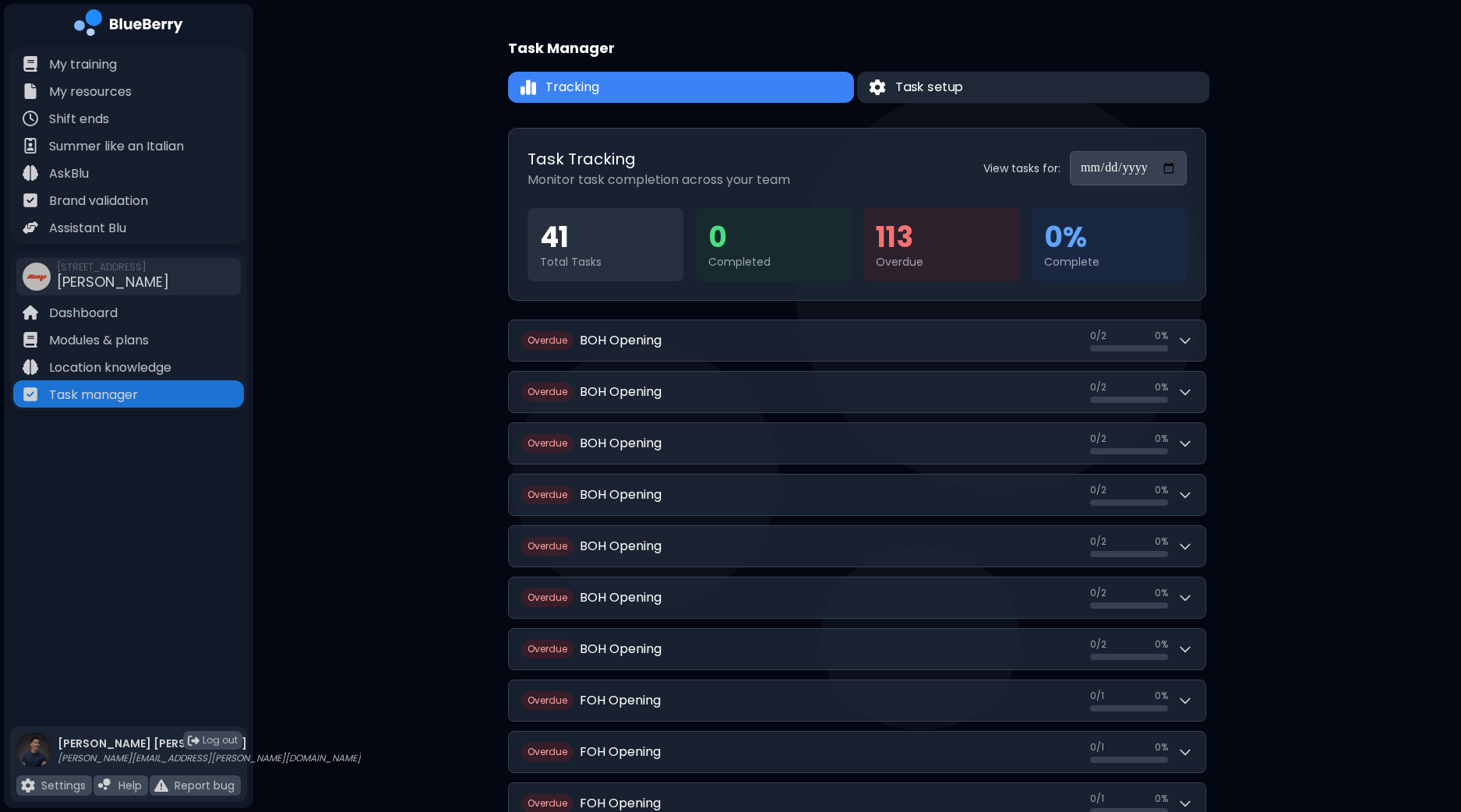
click at [1017, 77] on button "Task setup" at bounding box center [1033, 87] width 353 height 32
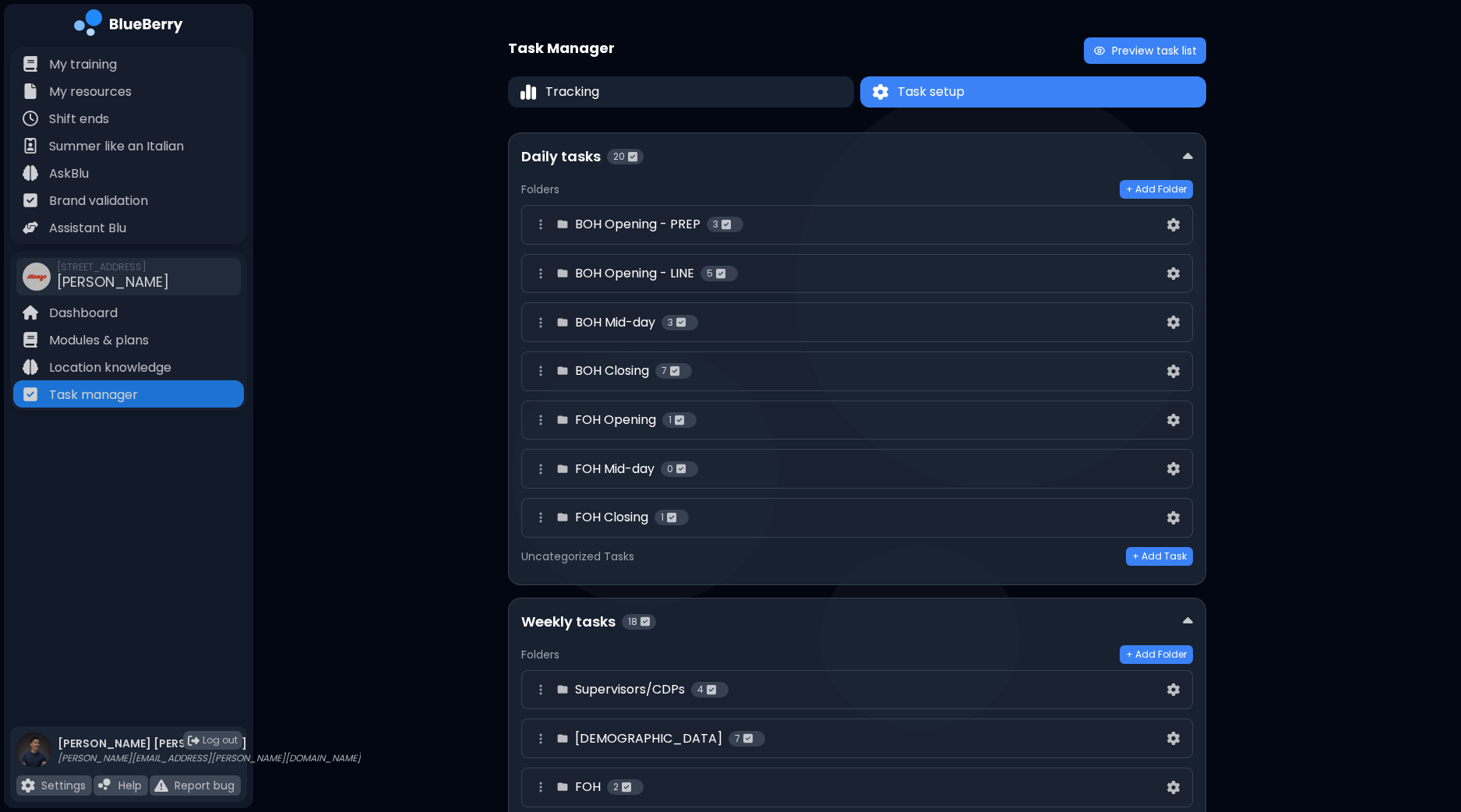
click at [830, 230] on div "BOH Opening - PREP 3" at bounding box center [847, 225] width 632 height 18
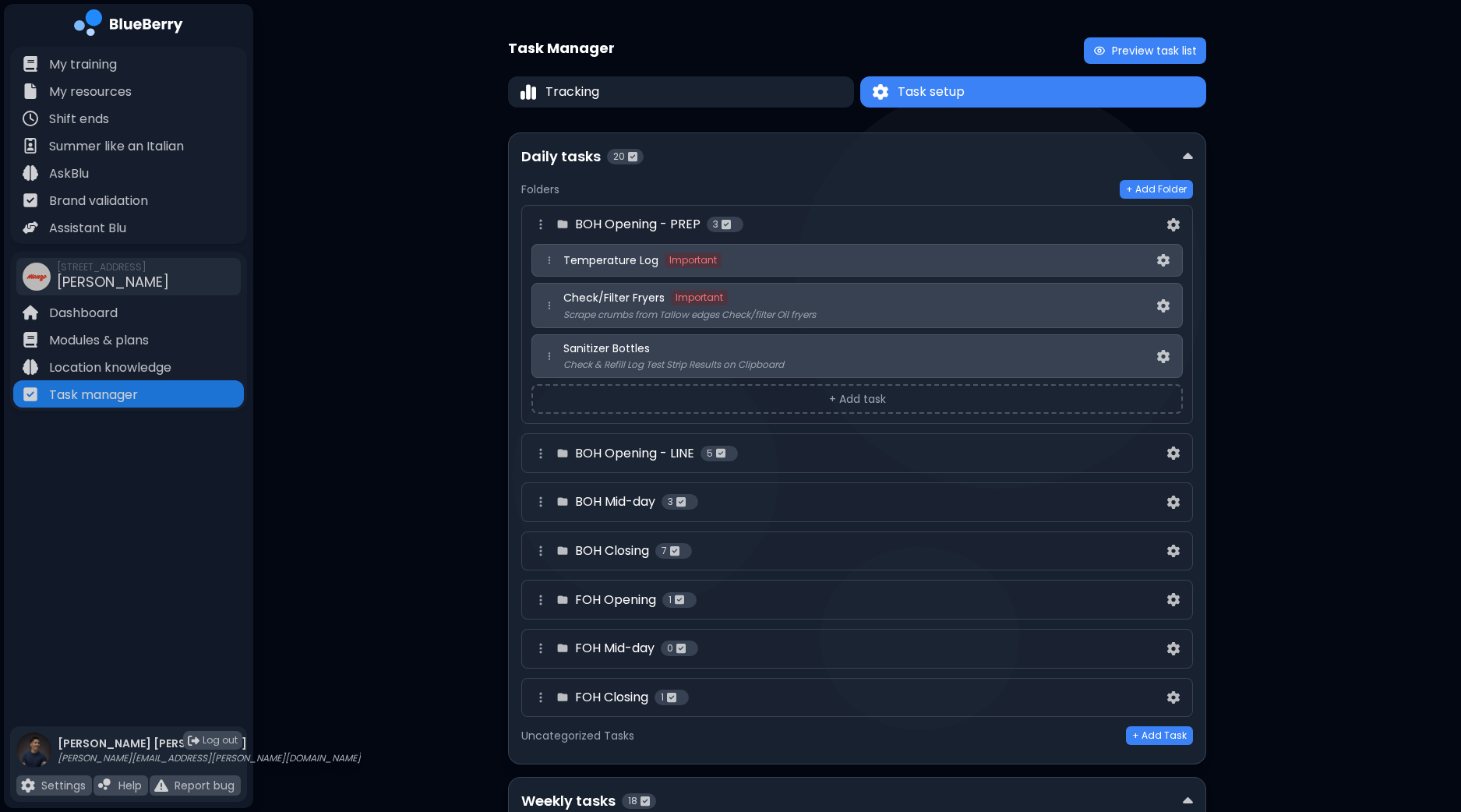
click at [811, 454] on div "BOH Opening - LINE 5" at bounding box center [847, 453] width 632 height 18
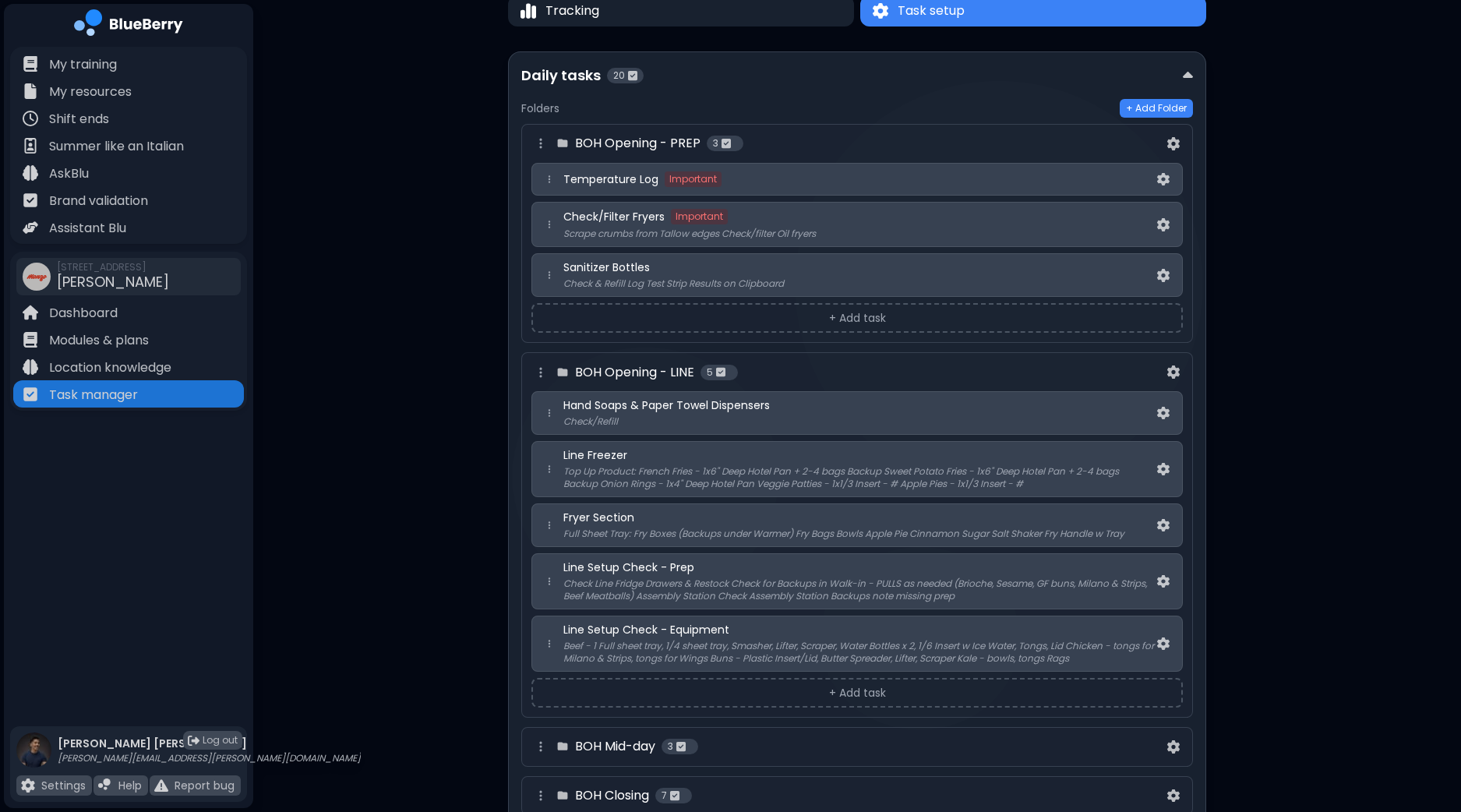
scroll to position [194, 0]
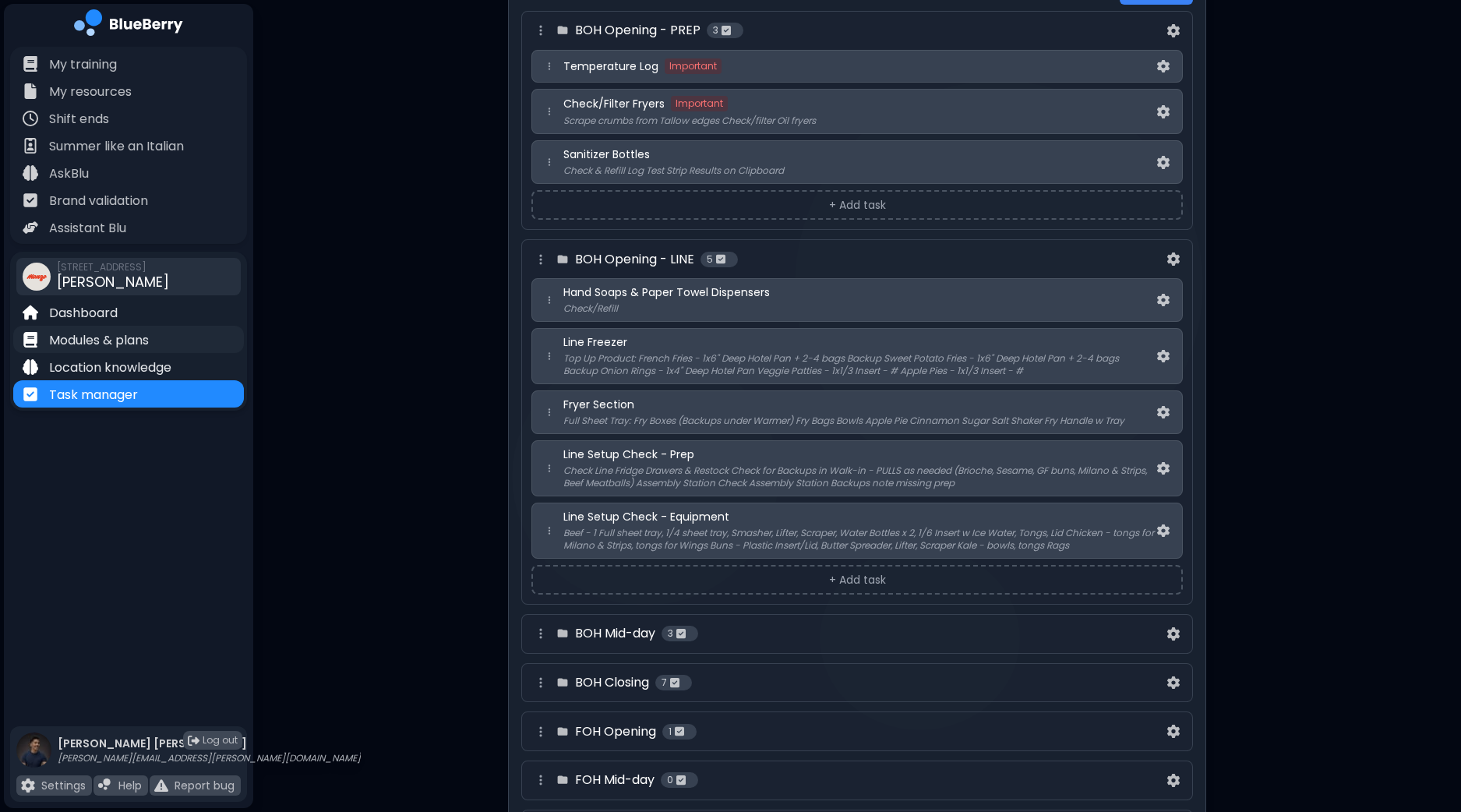
click at [119, 339] on p "Modules & plans" at bounding box center [99, 341] width 99 height 18
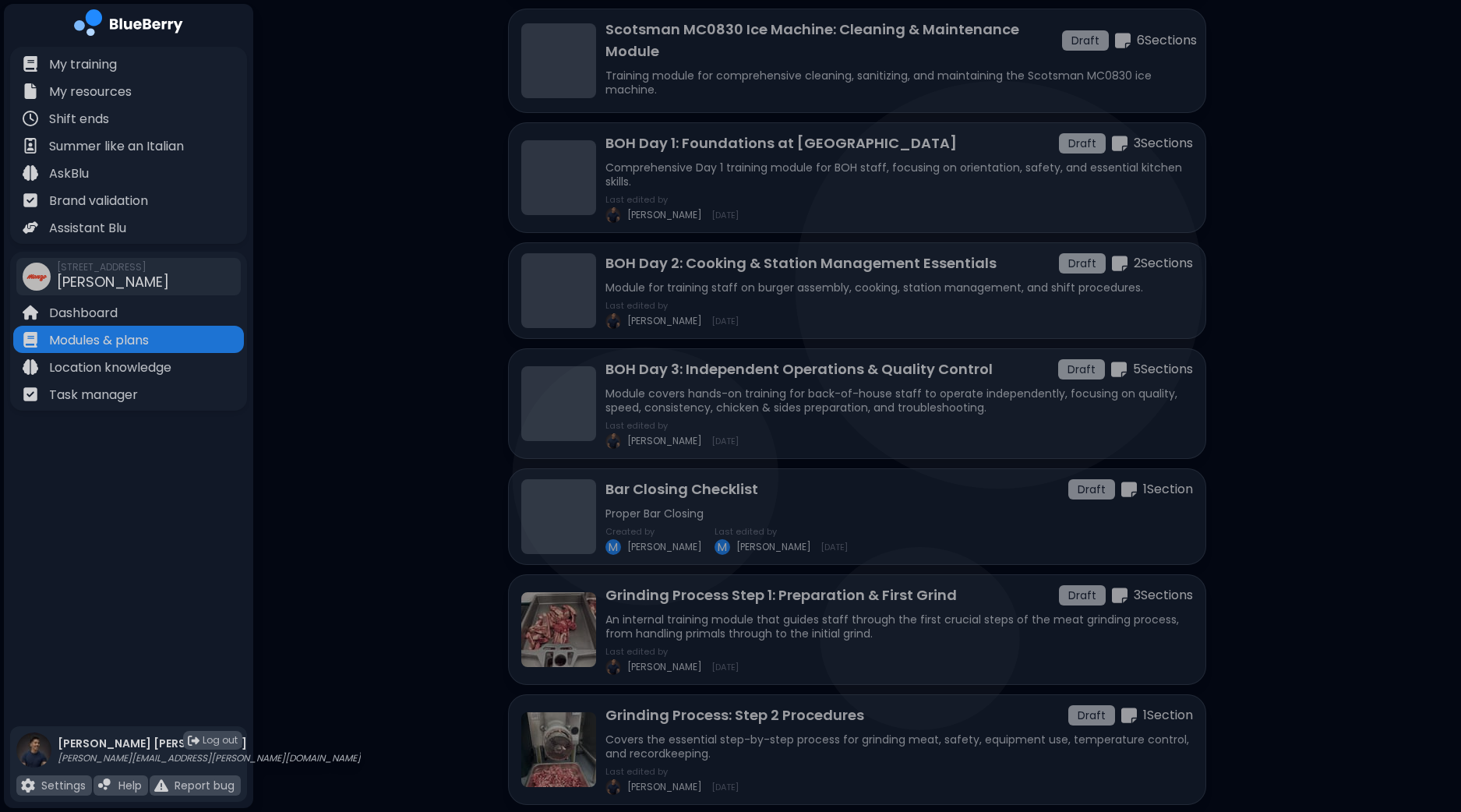
scroll to position [368, 0]
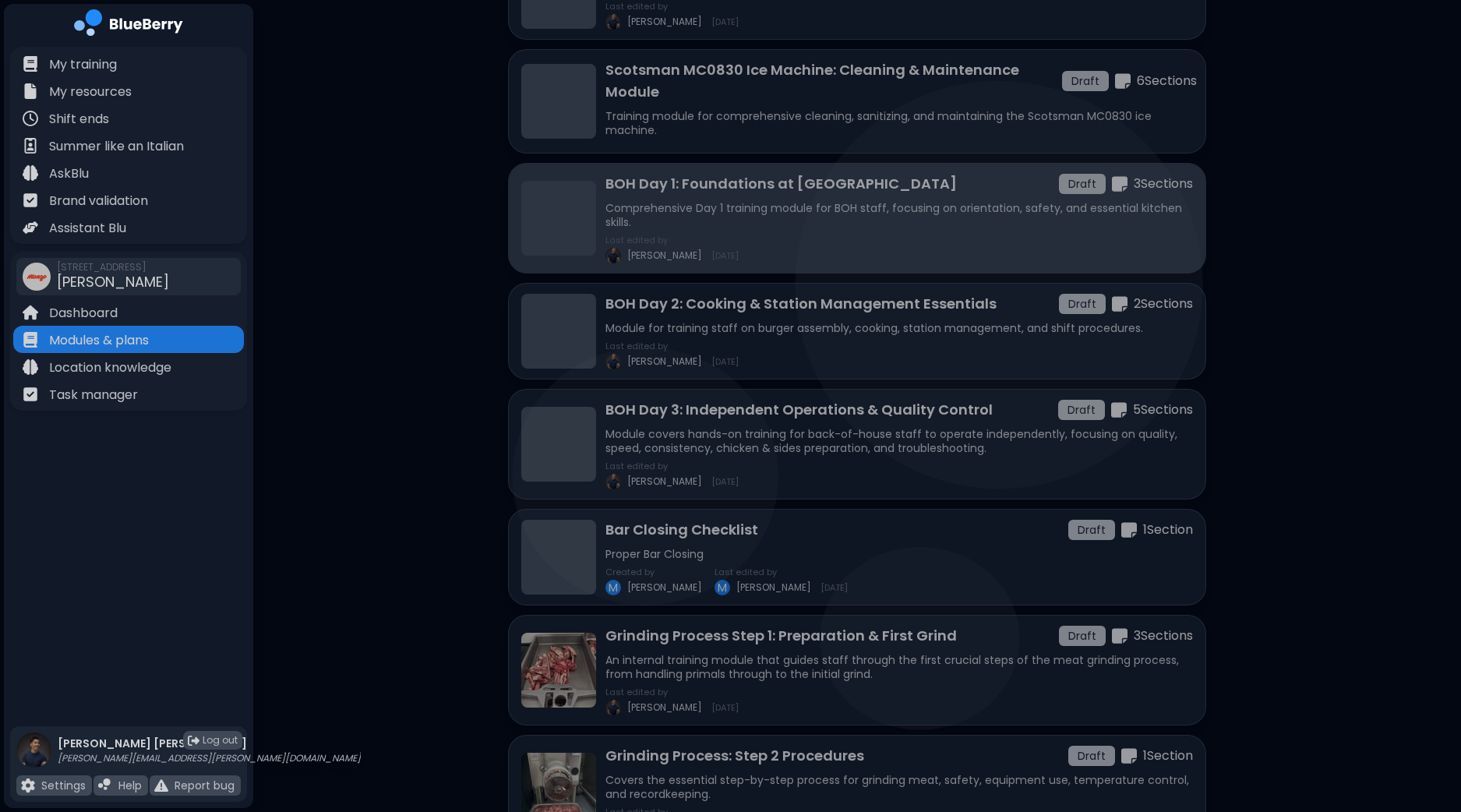
click at [950, 201] on p "Comprehensive Day 1 training module for BOH staff, focusing on orientation, saf…" at bounding box center [899, 215] width 587 height 28
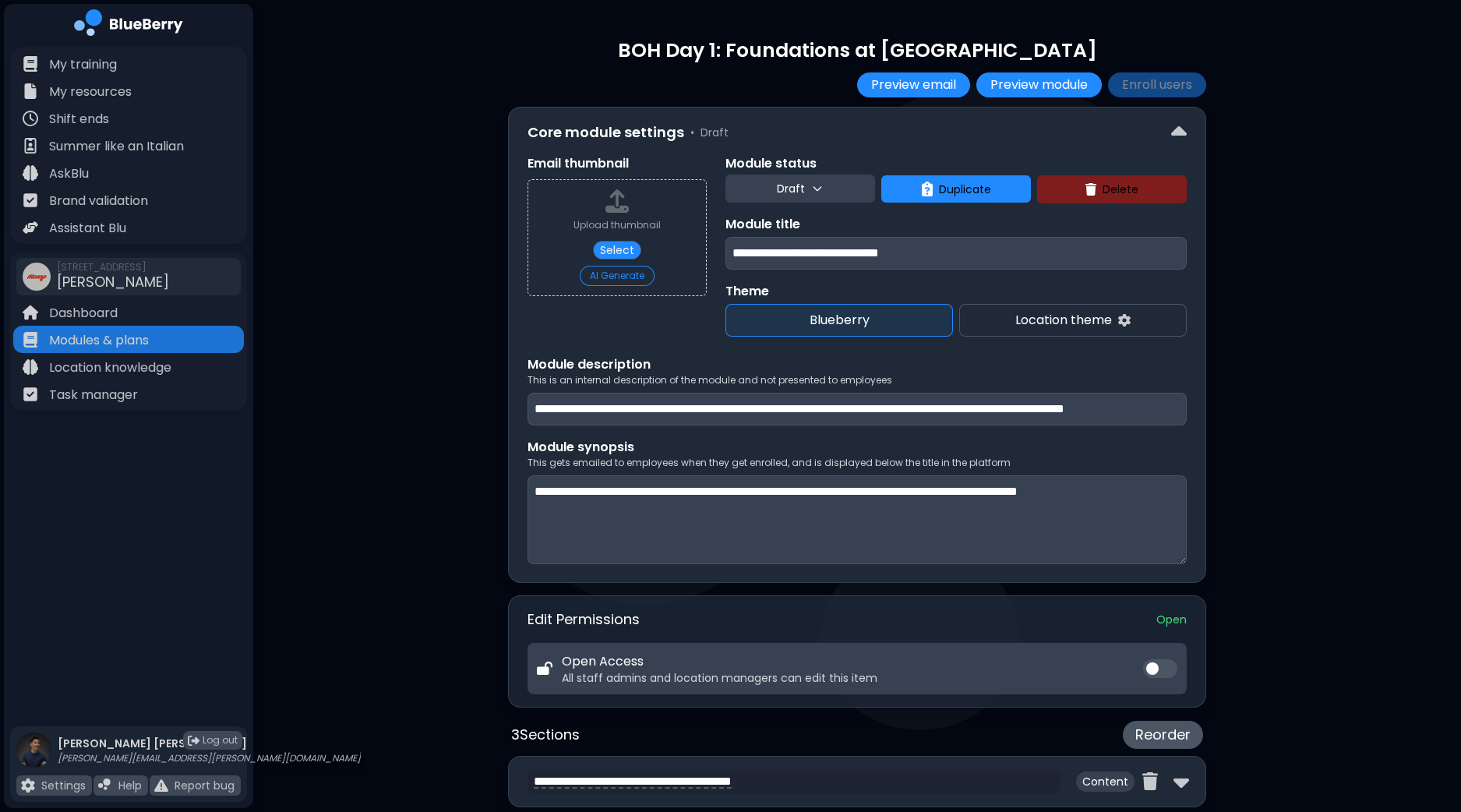
click at [853, 191] on button "Draft" at bounding box center [800, 189] width 149 height 28
click at [811, 262] on button "Live" at bounding box center [801, 259] width 56 height 31
click at [1285, 167] on div "**********" at bounding box center [857, 651] width 1208 height 1303
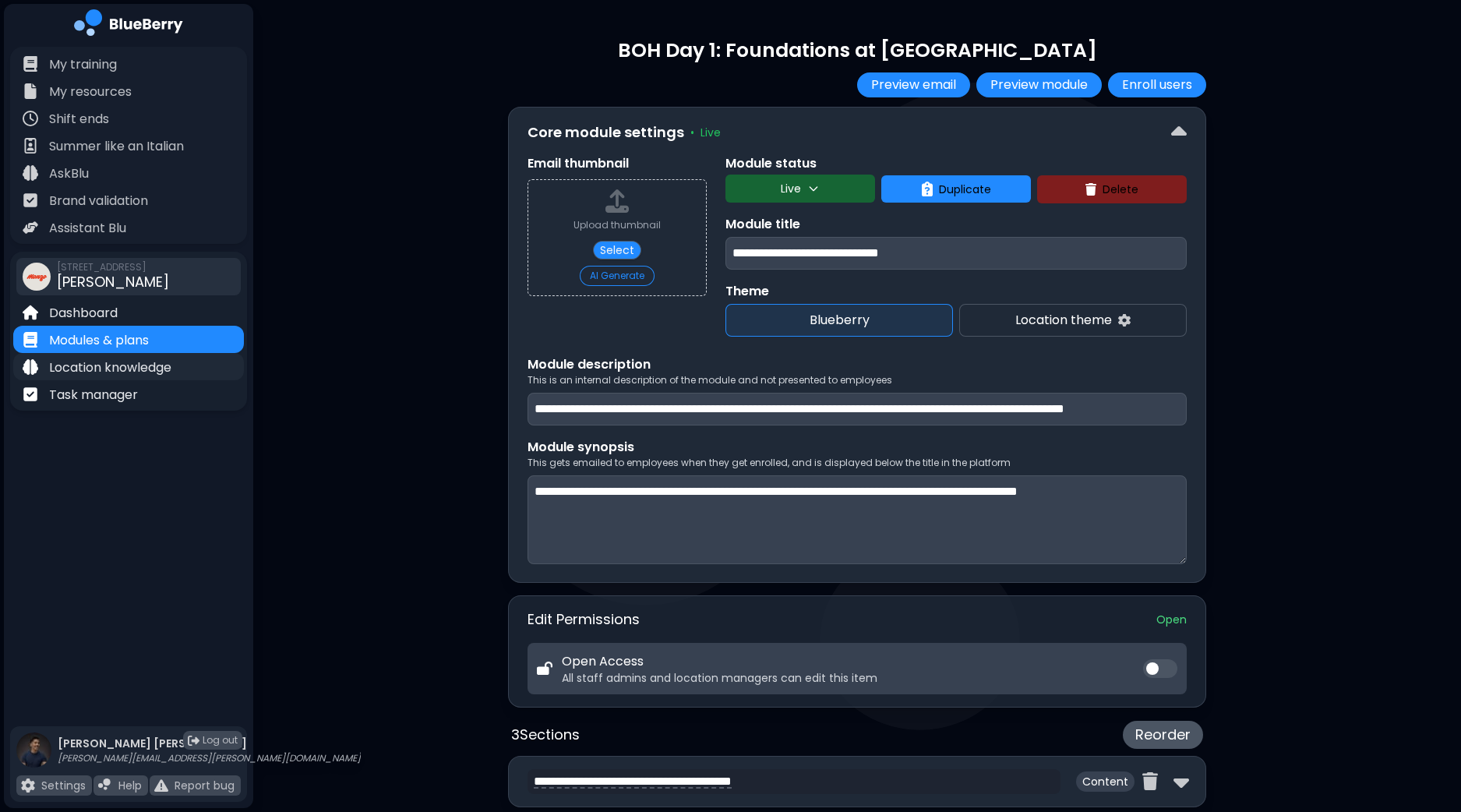
click at [100, 367] on p "Location knowledge" at bounding box center [110, 367] width 122 height 18
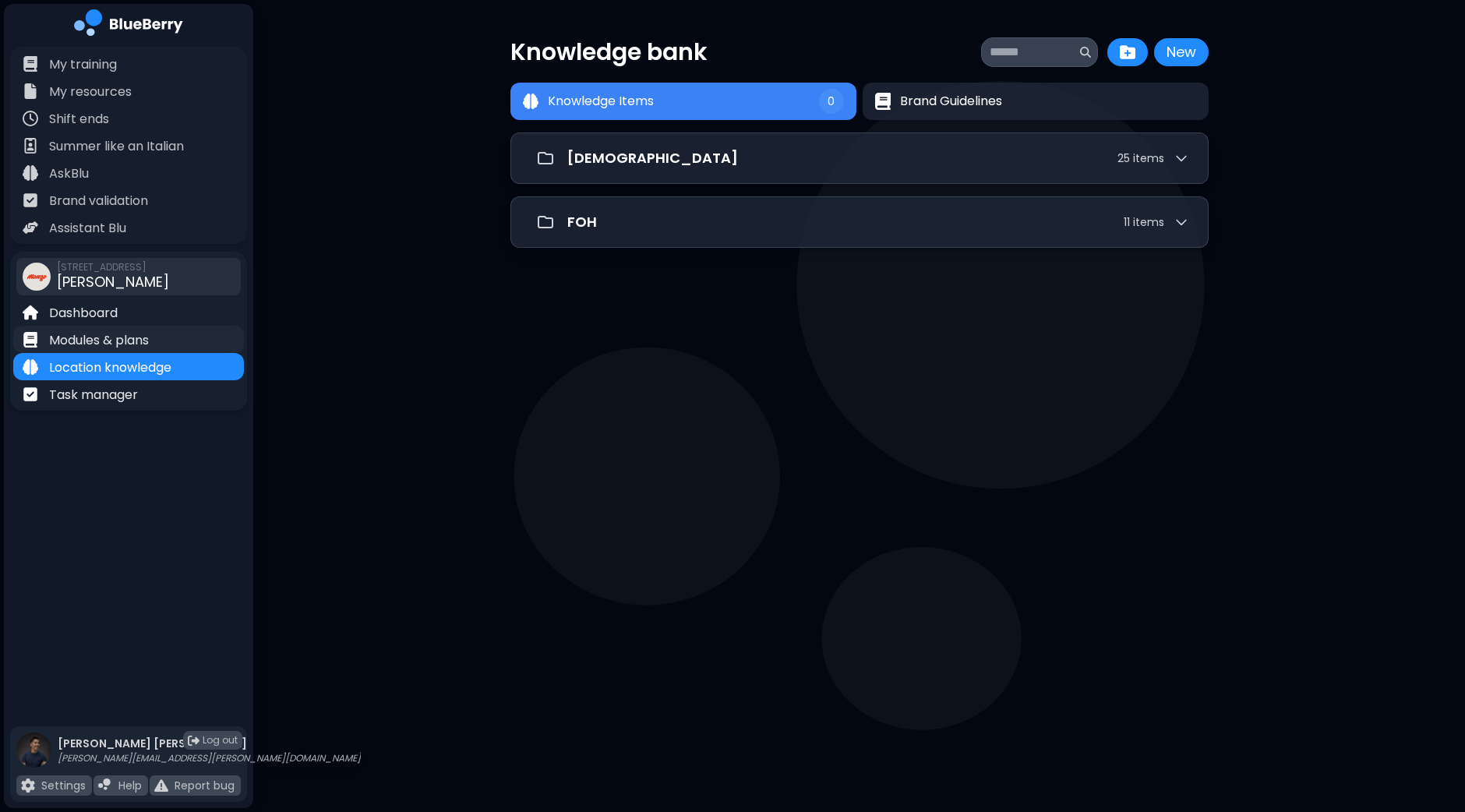
click at [105, 337] on p "Modules & plans" at bounding box center [99, 341] width 99 height 18
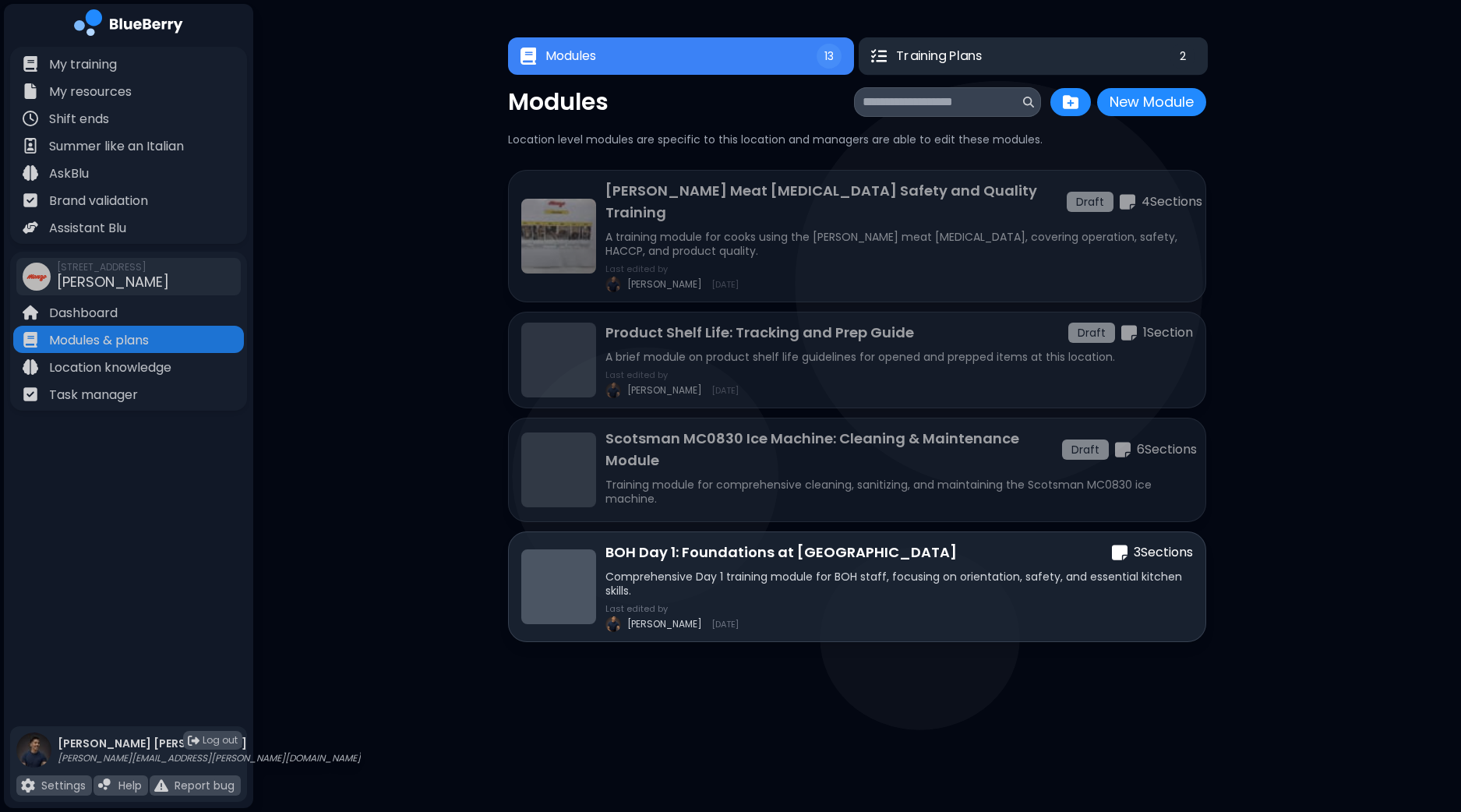
click at [998, 55] on button "Training Plans 2" at bounding box center [1033, 56] width 349 height 38
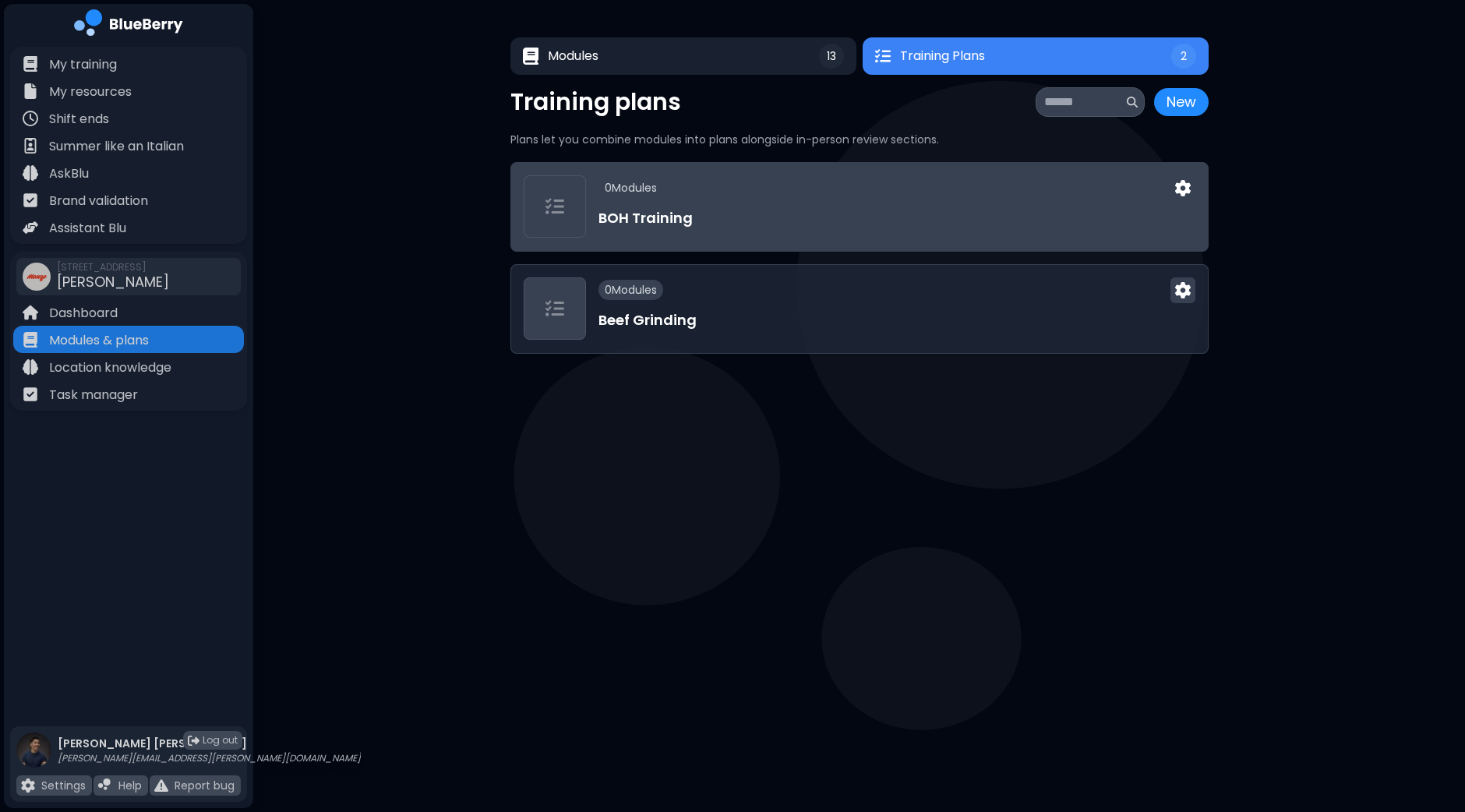
click at [714, 190] on div "0 Module s" at bounding box center [897, 188] width 597 height 26
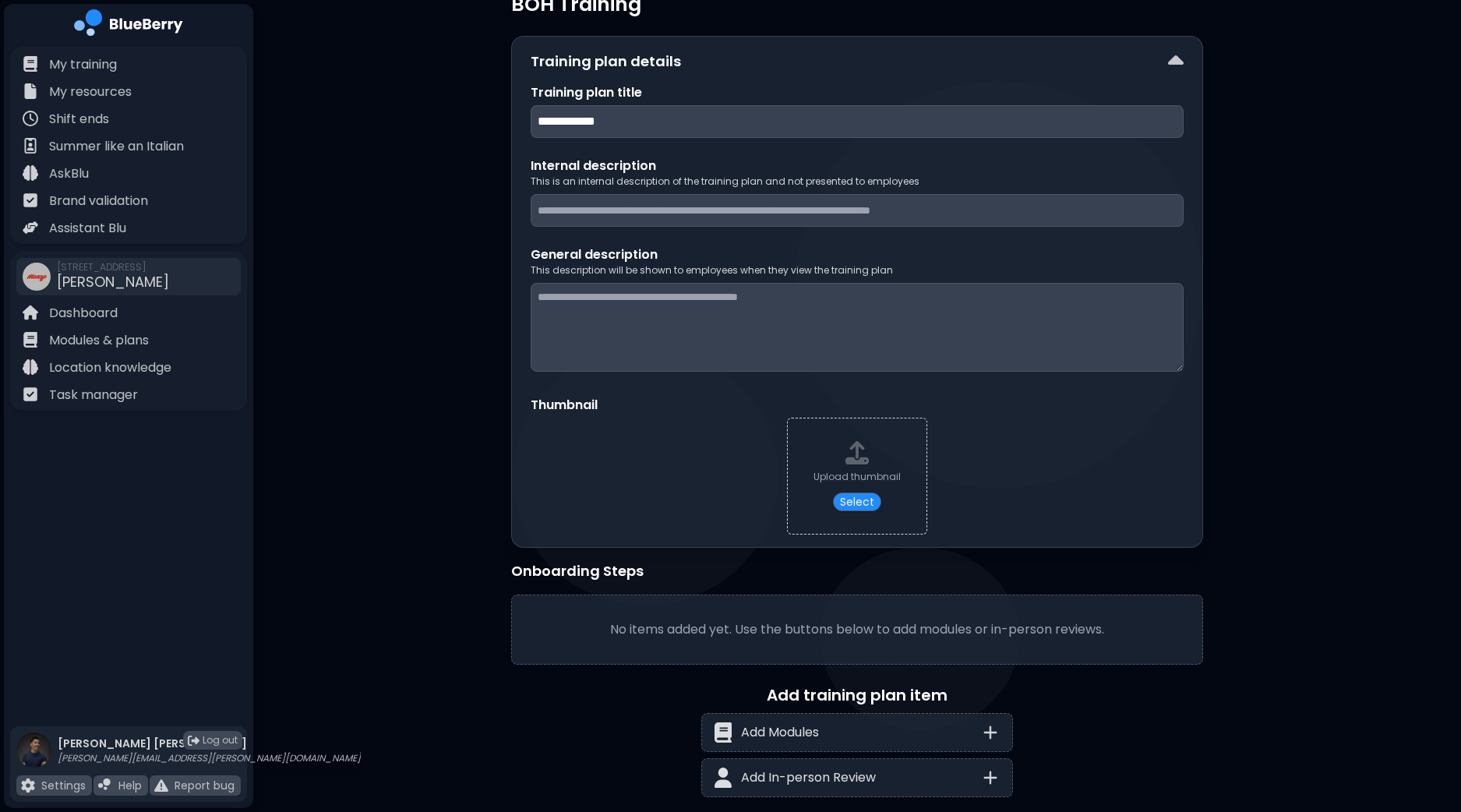
scroll to position [98, 0]
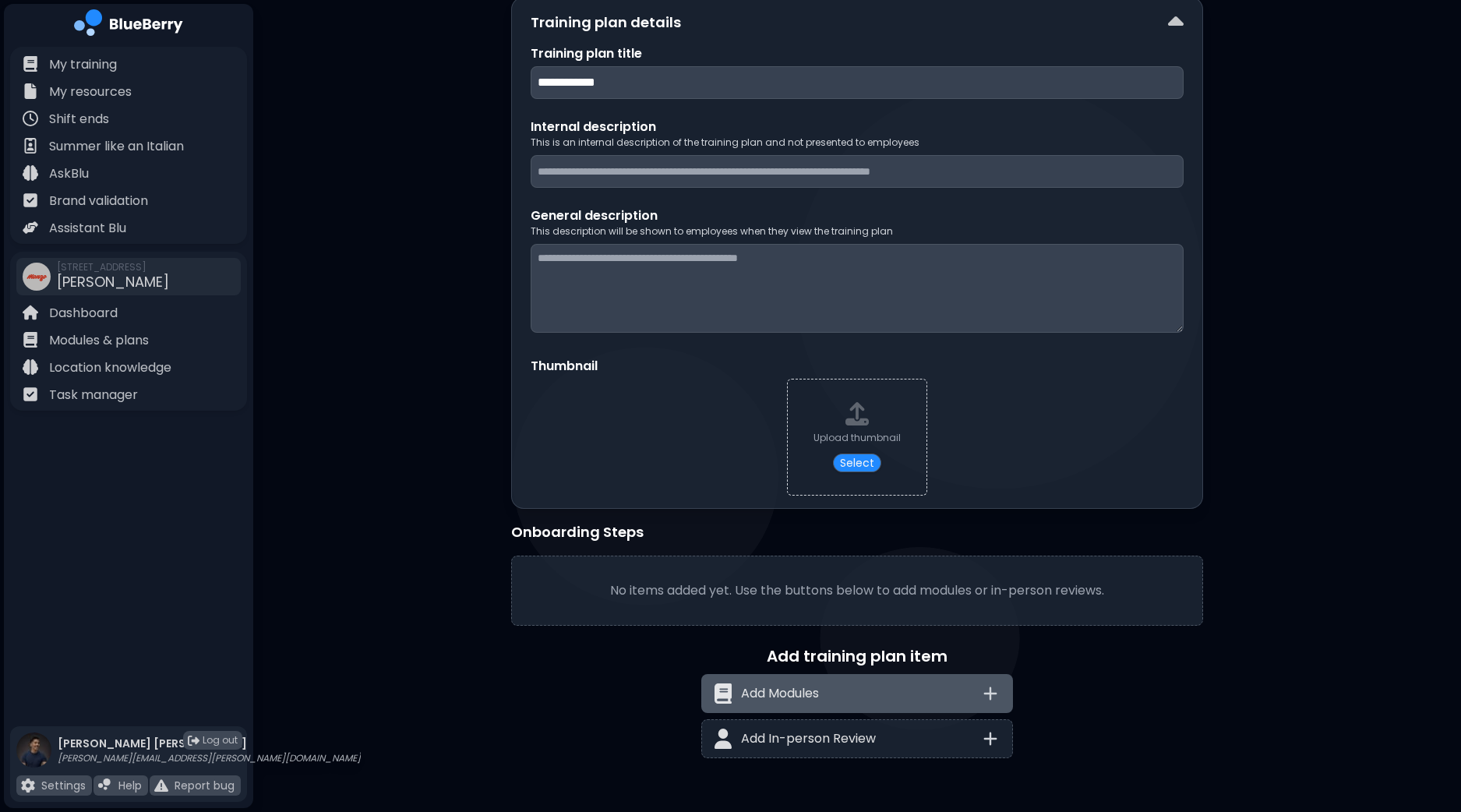
click at [814, 691] on p "Add Modules" at bounding box center [780, 693] width 78 height 18
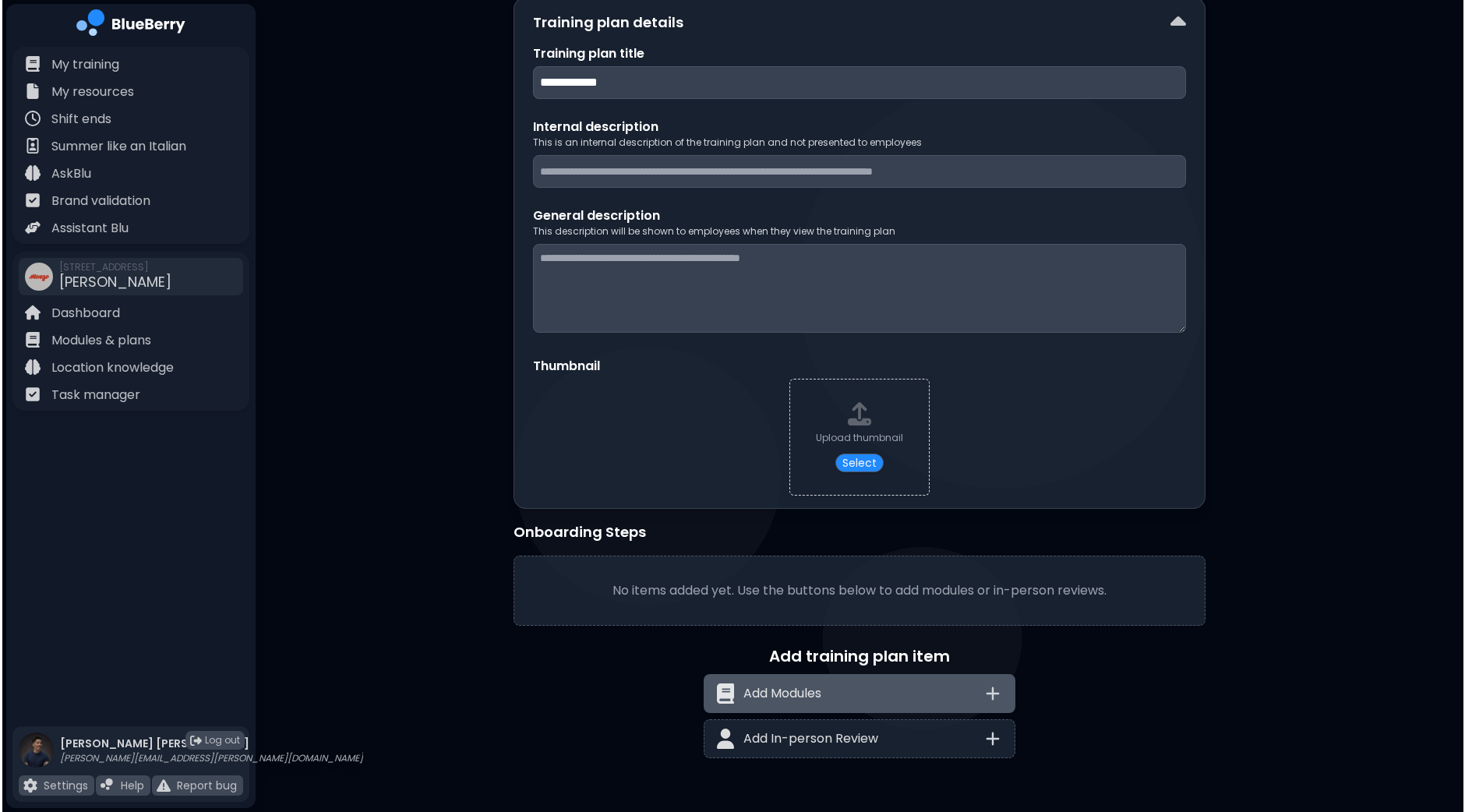
scroll to position [0, 0]
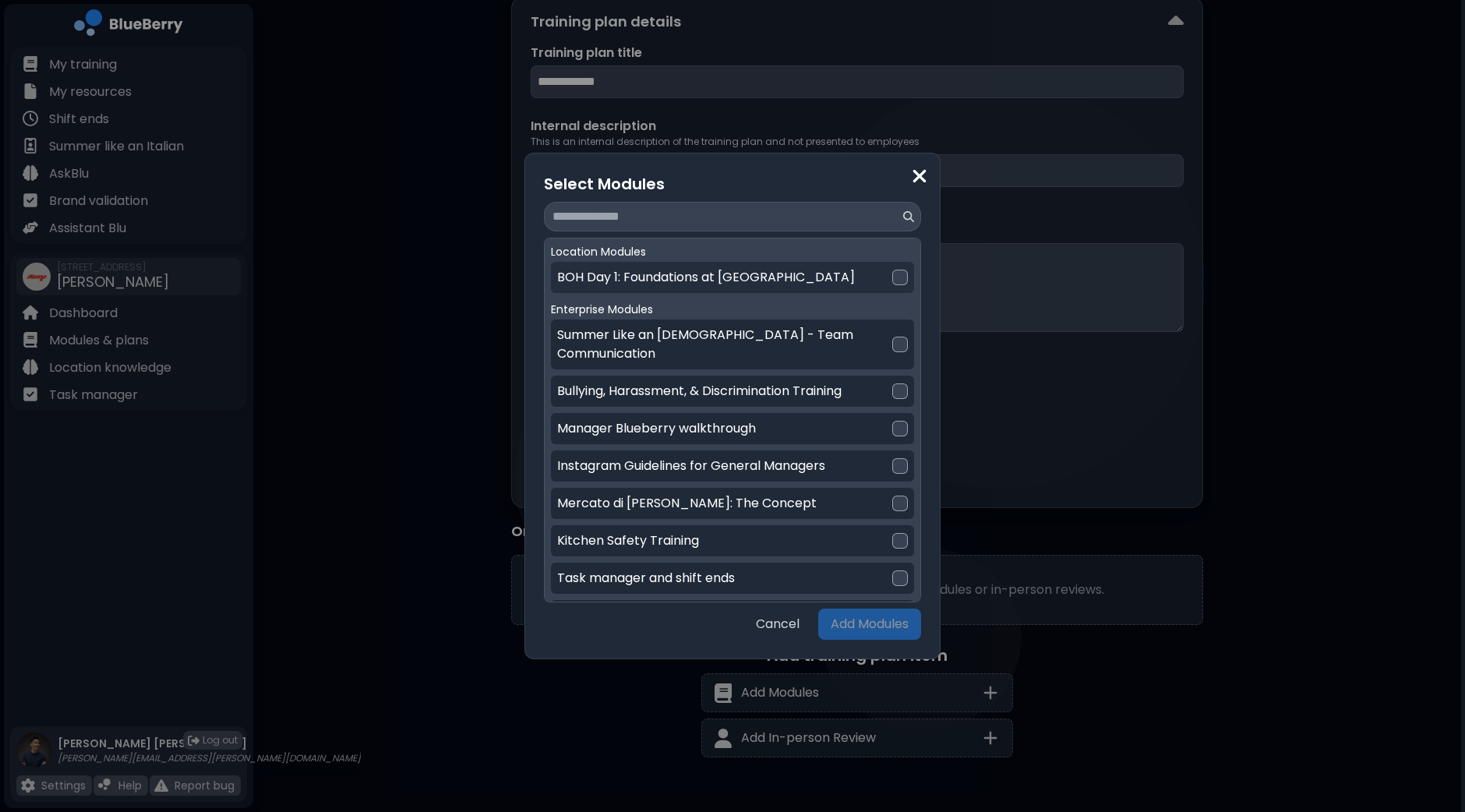
click at [898, 279] on div at bounding box center [900, 277] width 16 height 16
click at [895, 632] on button "Add Modules" at bounding box center [870, 624] width 103 height 31
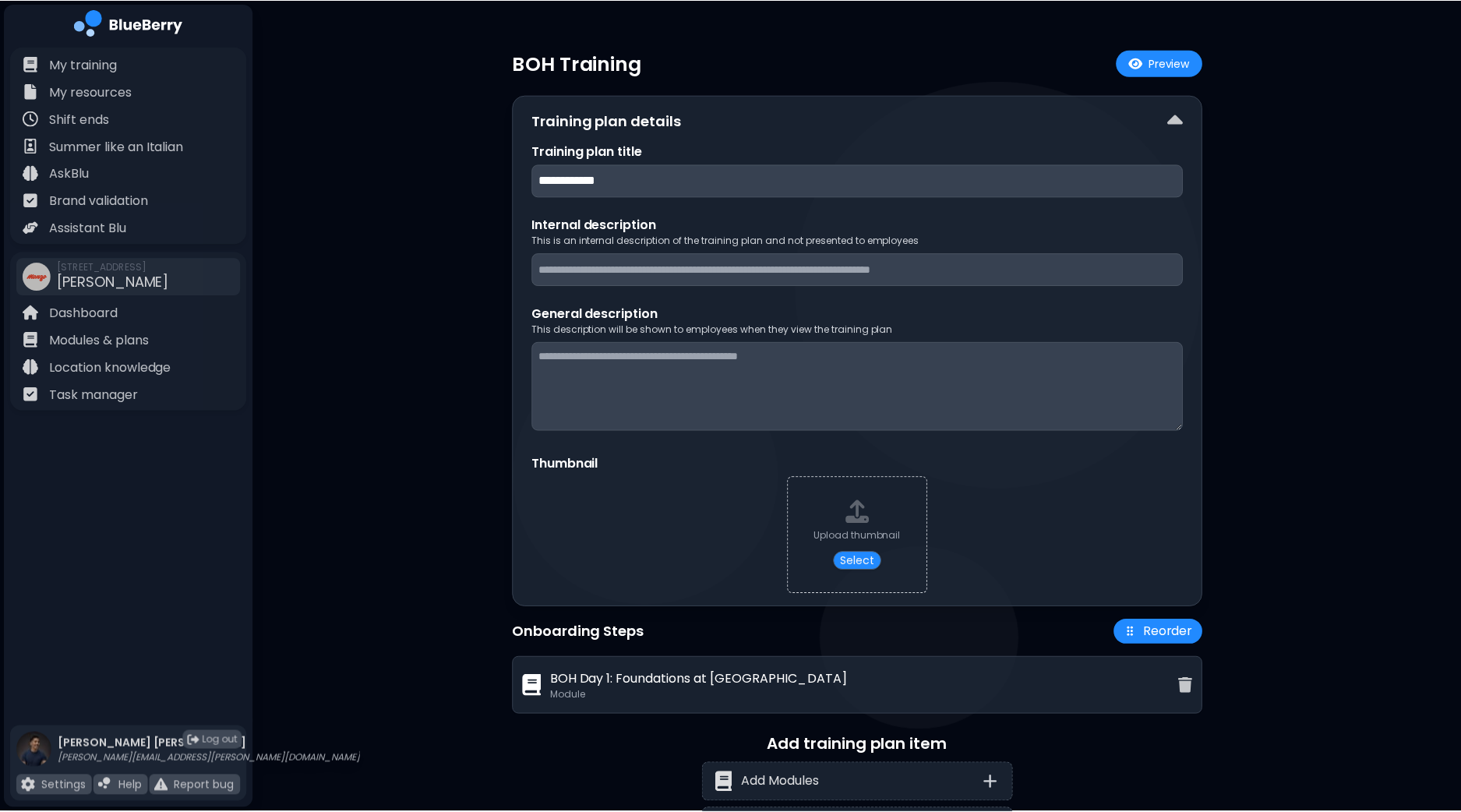
scroll to position [88, 0]
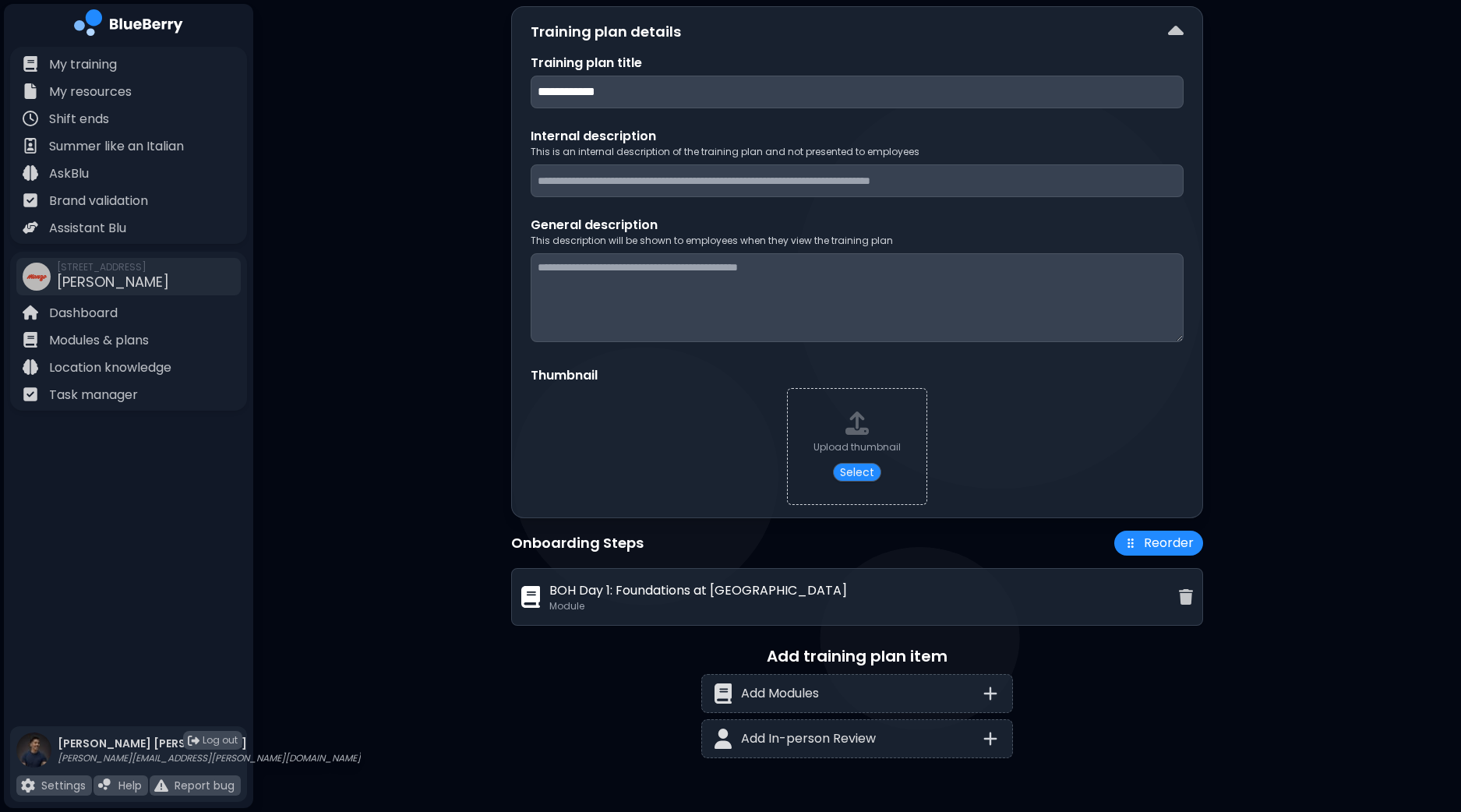
click at [627, 592] on p "BOH Day 1: Foundations at [GEOGRAPHIC_DATA]" at bounding box center [698, 590] width 297 height 18
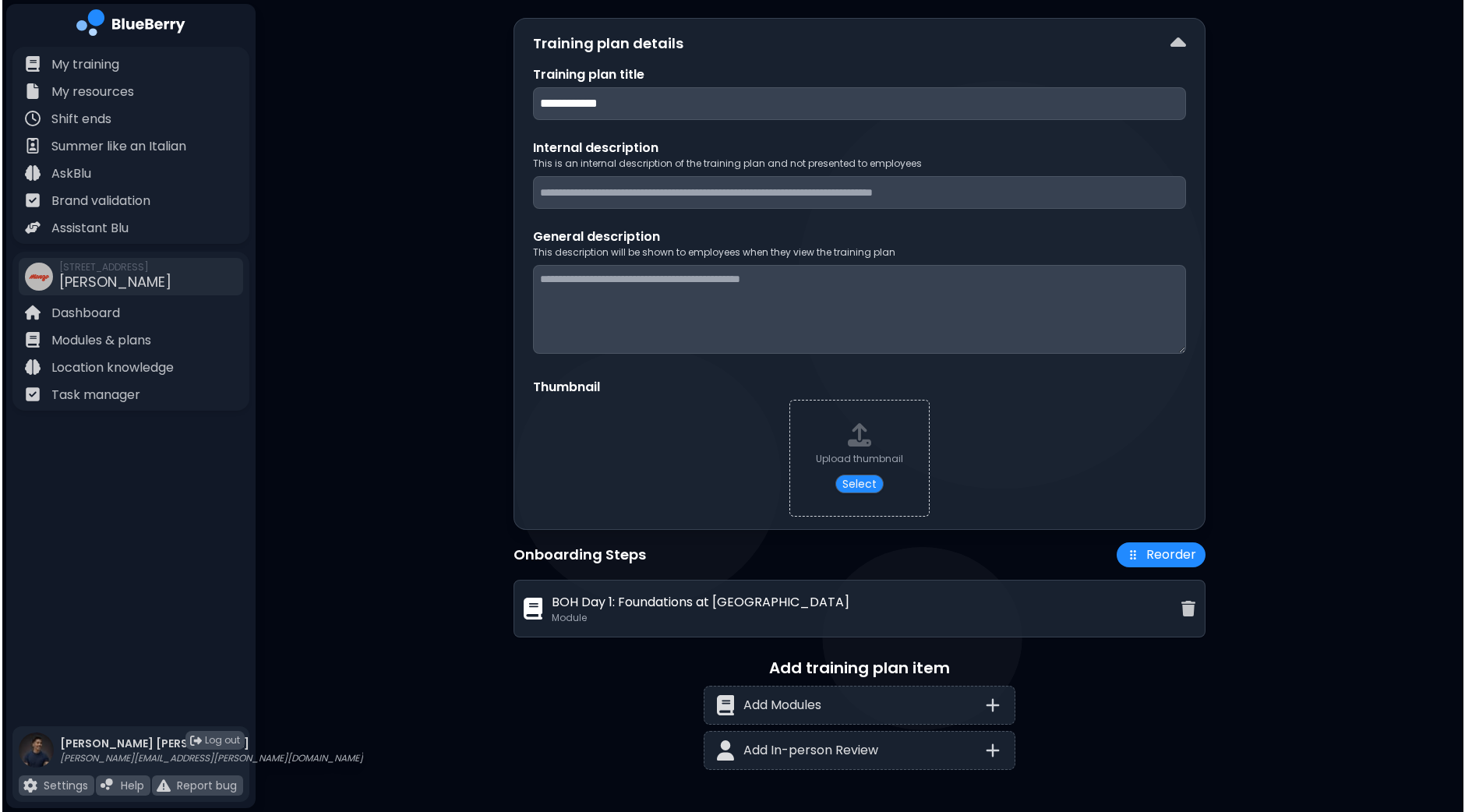
scroll to position [0, 0]
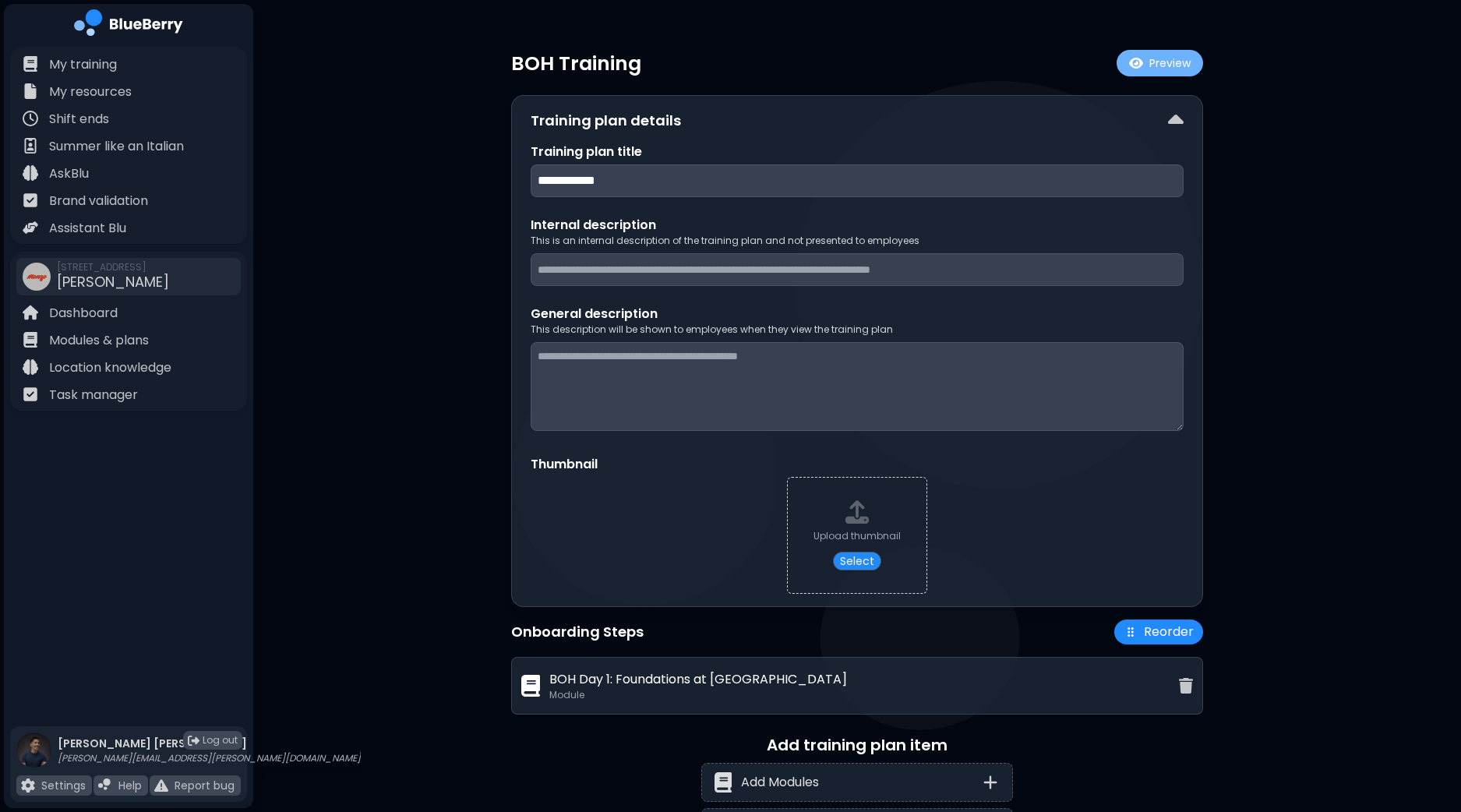
click at [1164, 73] on button "Preview" at bounding box center [1160, 63] width 87 height 27
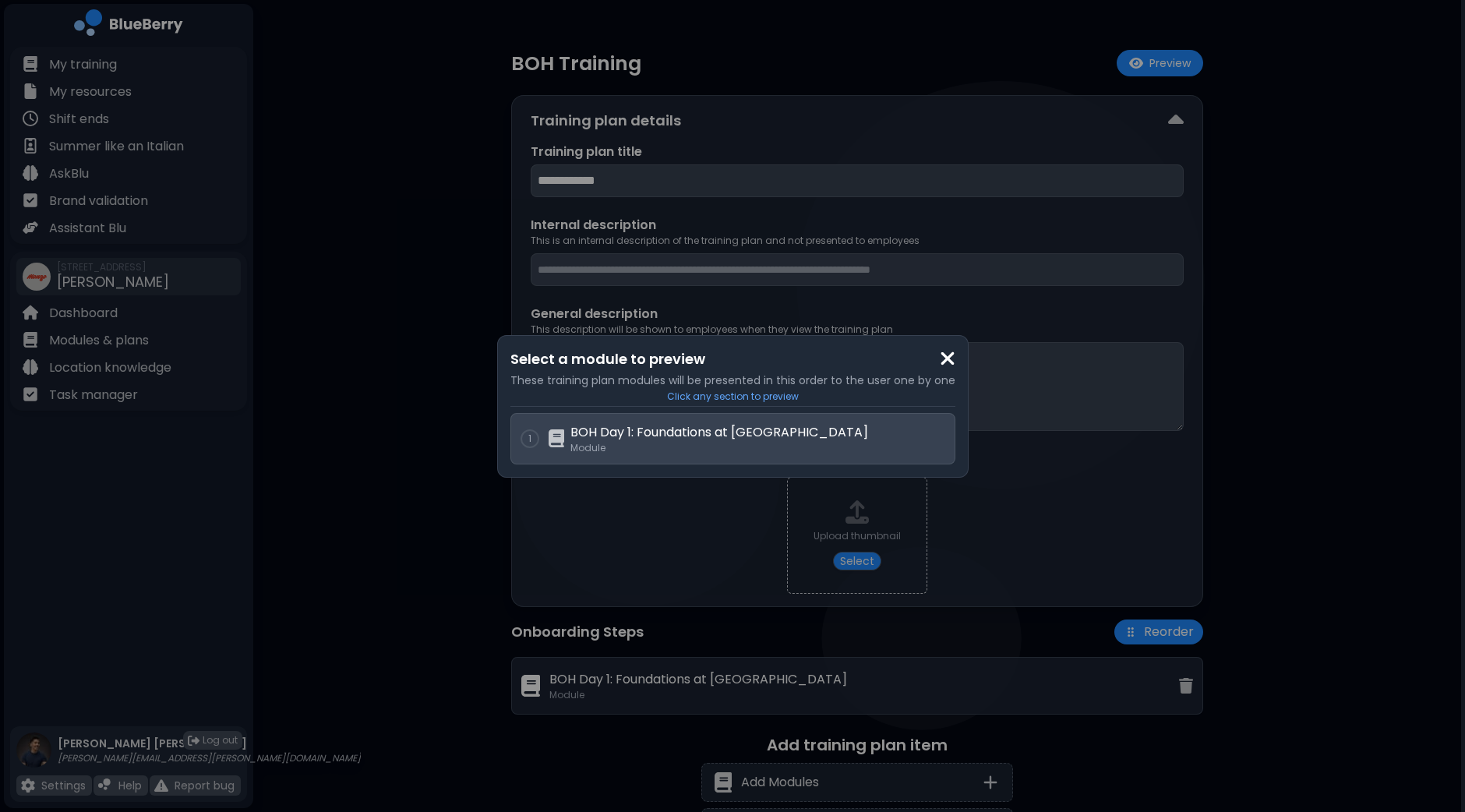
click at [635, 446] on p "Module" at bounding box center [757, 448] width 375 height 13
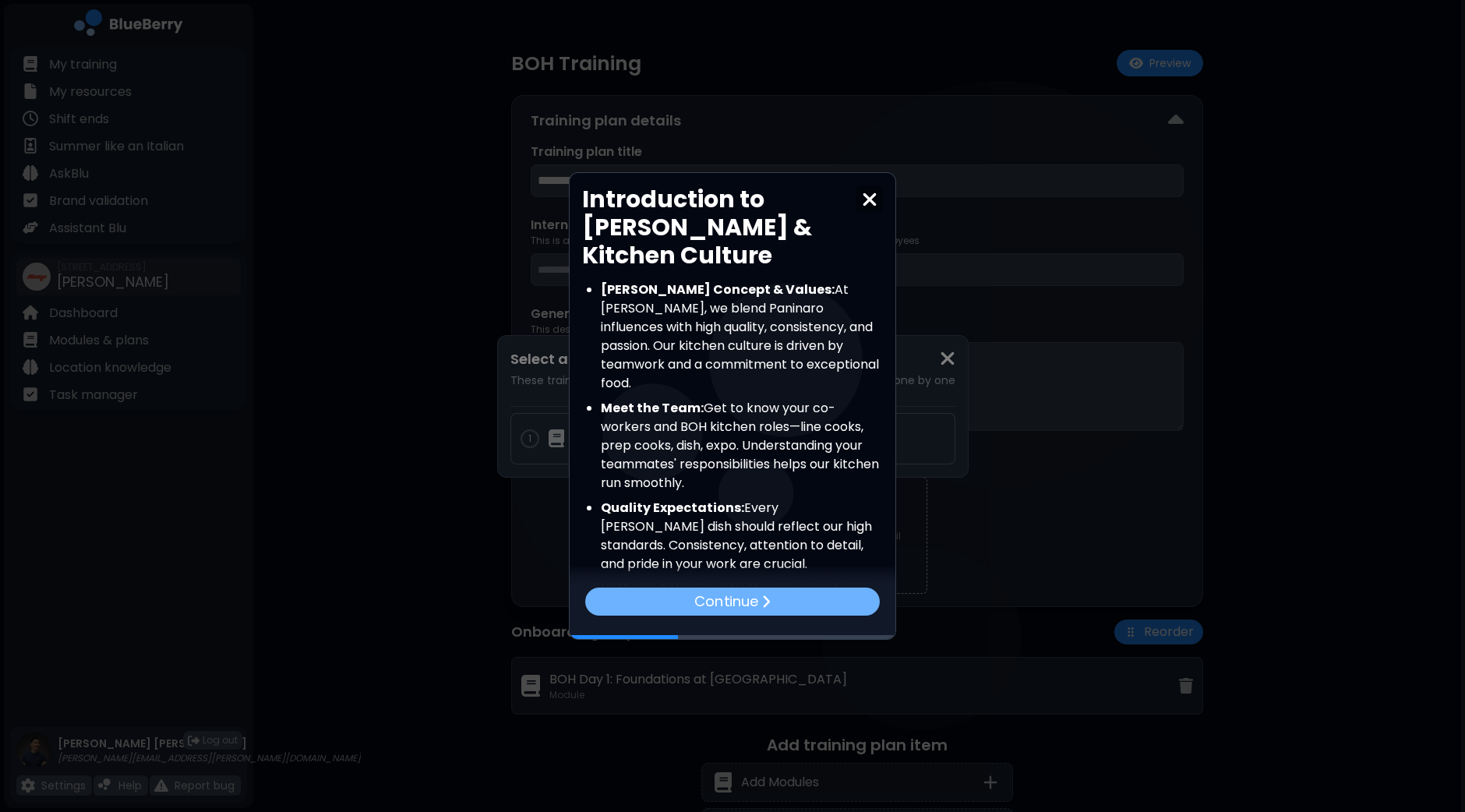
click at [742, 604] on p "Continue" at bounding box center [726, 601] width 64 height 22
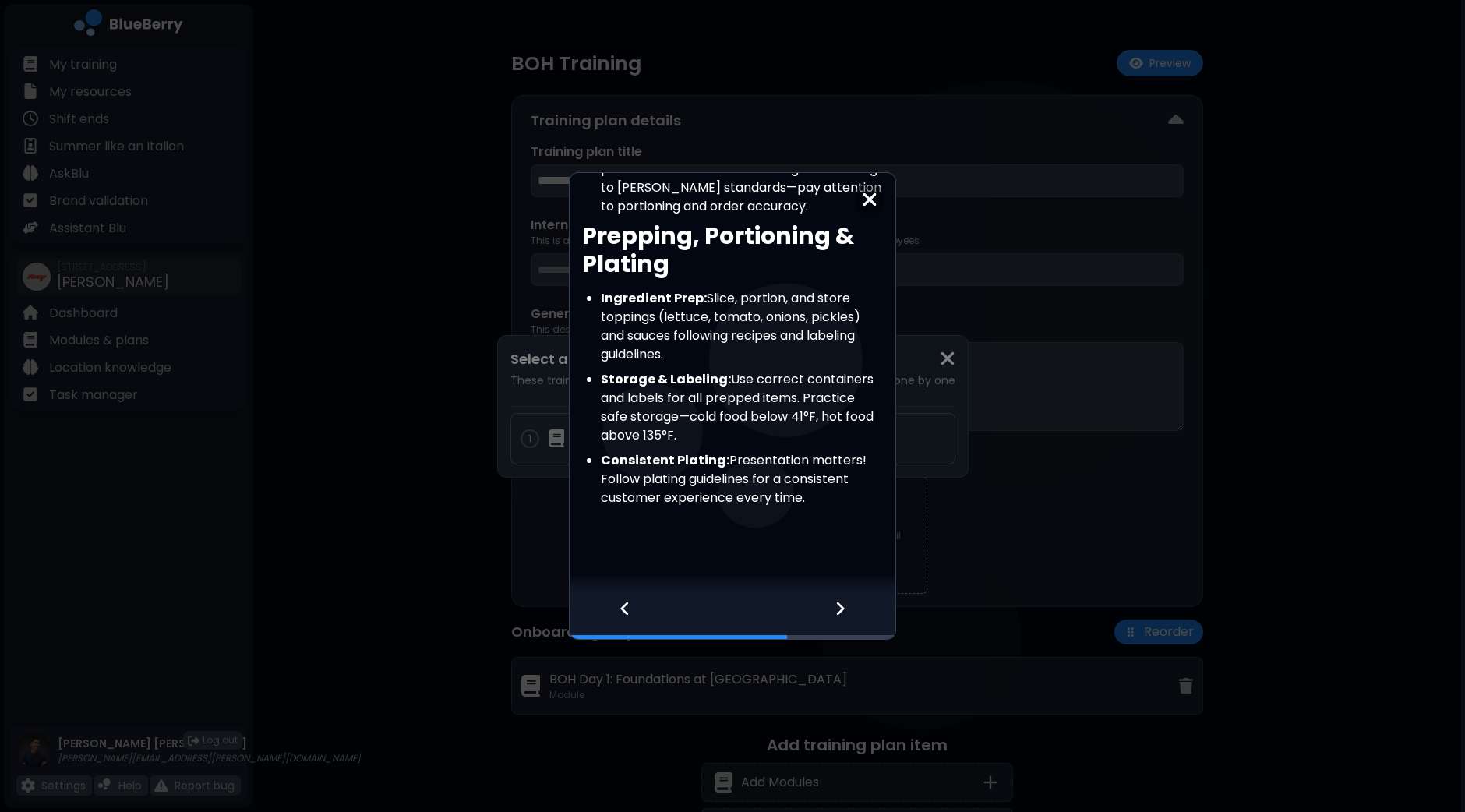
scroll to position [317, 0]
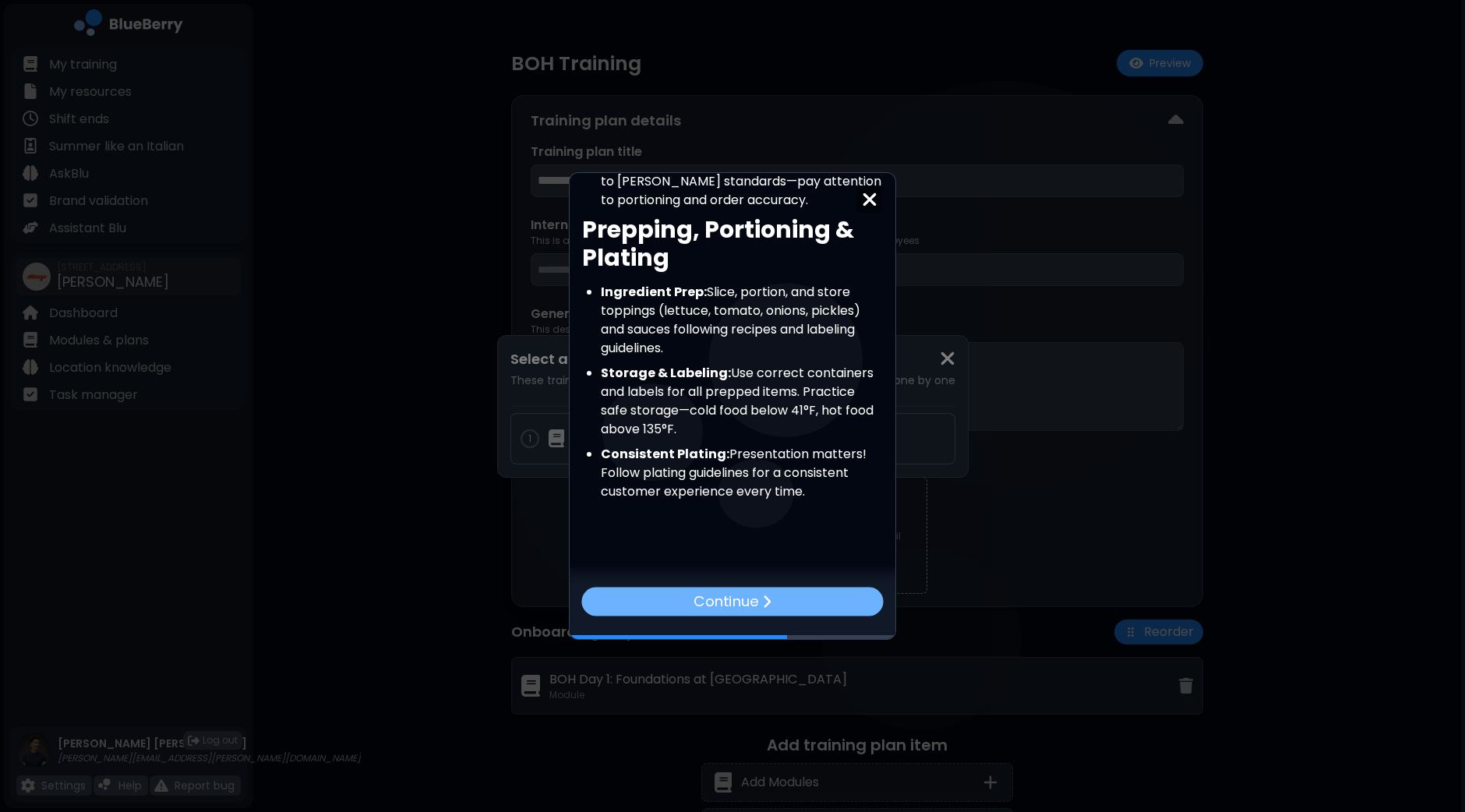
click at [733, 602] on p "Continue" at bounding box center [726, 601] width 64 height 23
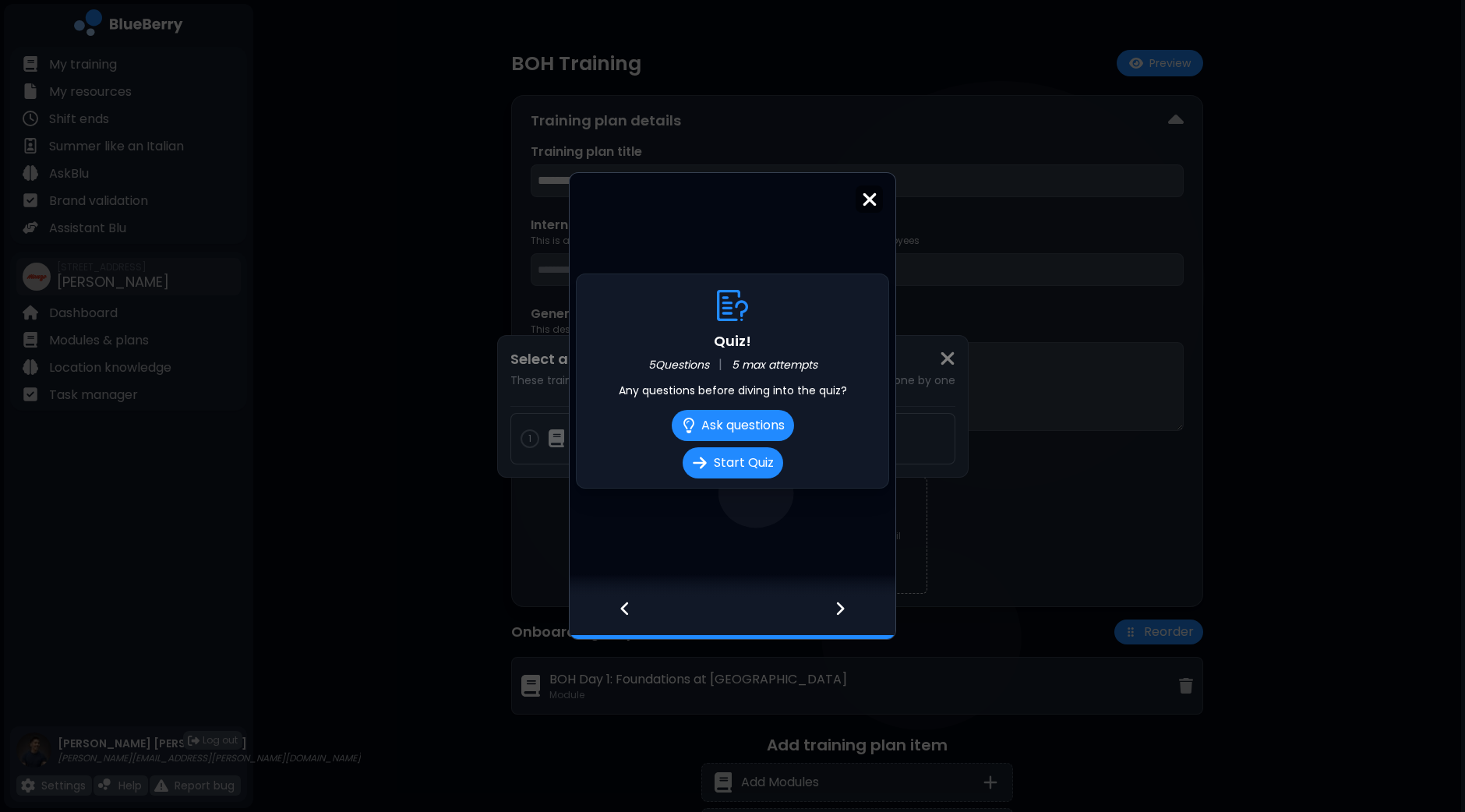
click at [873, 193] on img at bounding box center [869, 200] width 16 height 21
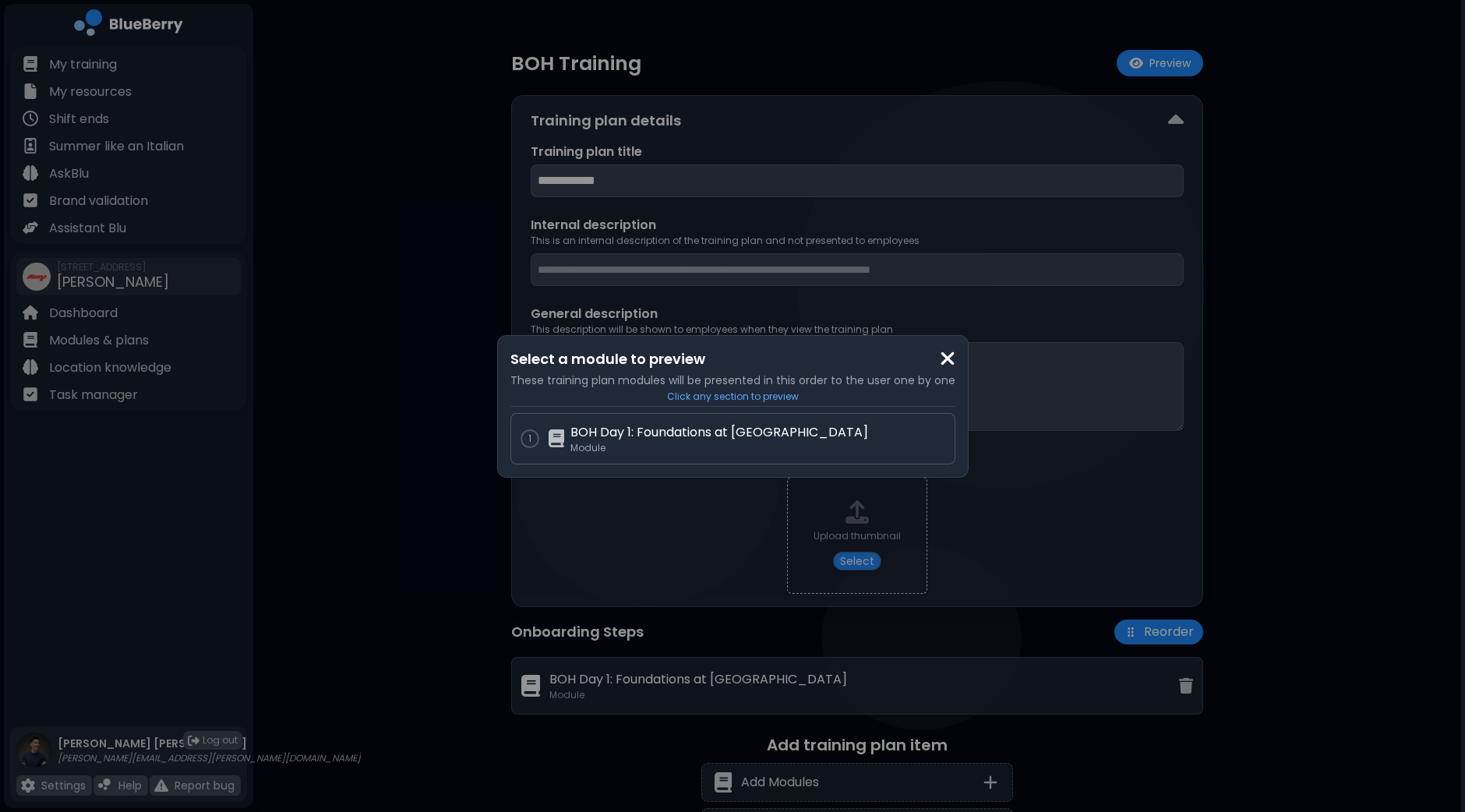
click at [945, 360] on img at bounding box center [948, 358] width 16 height 21
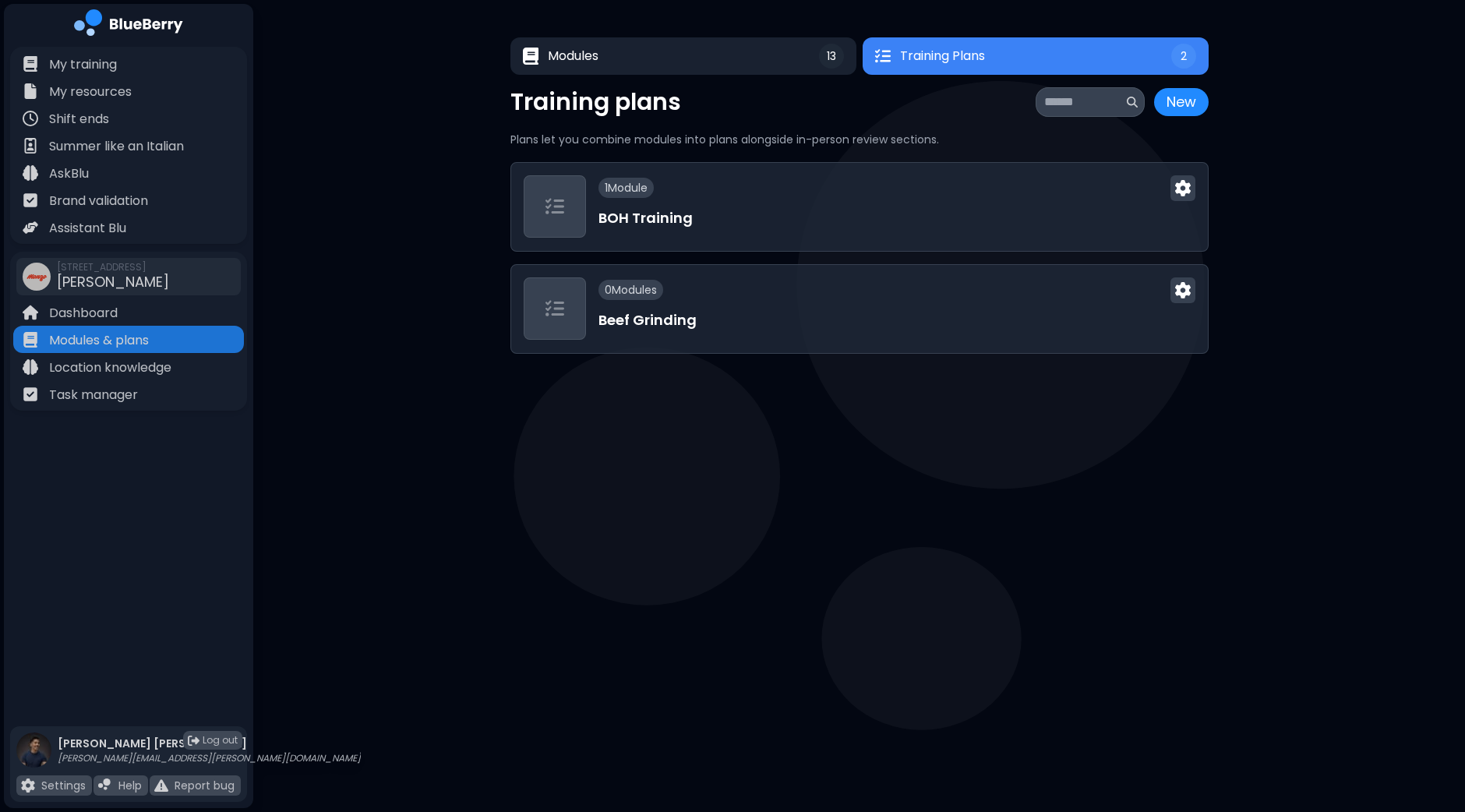
click at [529, 471] on main "Modules 13 Training Plans 2 13 Training Plans 2 Modules New Module New Module L…" at bounding box center [732, 406] width 1465 height 812
click at [860, 532] on main "Modules 13 Training Plans 2 13 Training Plans 2 Modules New Module New Module L…" at bounding box center [732, 406] width 1465 height 812
click at [674, 477] on main "Modules 13 Training Plans 2 13 Training Plans 2 Modules New Module New Module L…" at bounding box center [732, 406] width 1465 height 812
click at [454, 247] on div "Modules 13 Training Plans 2 13 Training Plans 2 Modules New Module New Module L…" at bounding box center [859, 195] width 1212 height 391
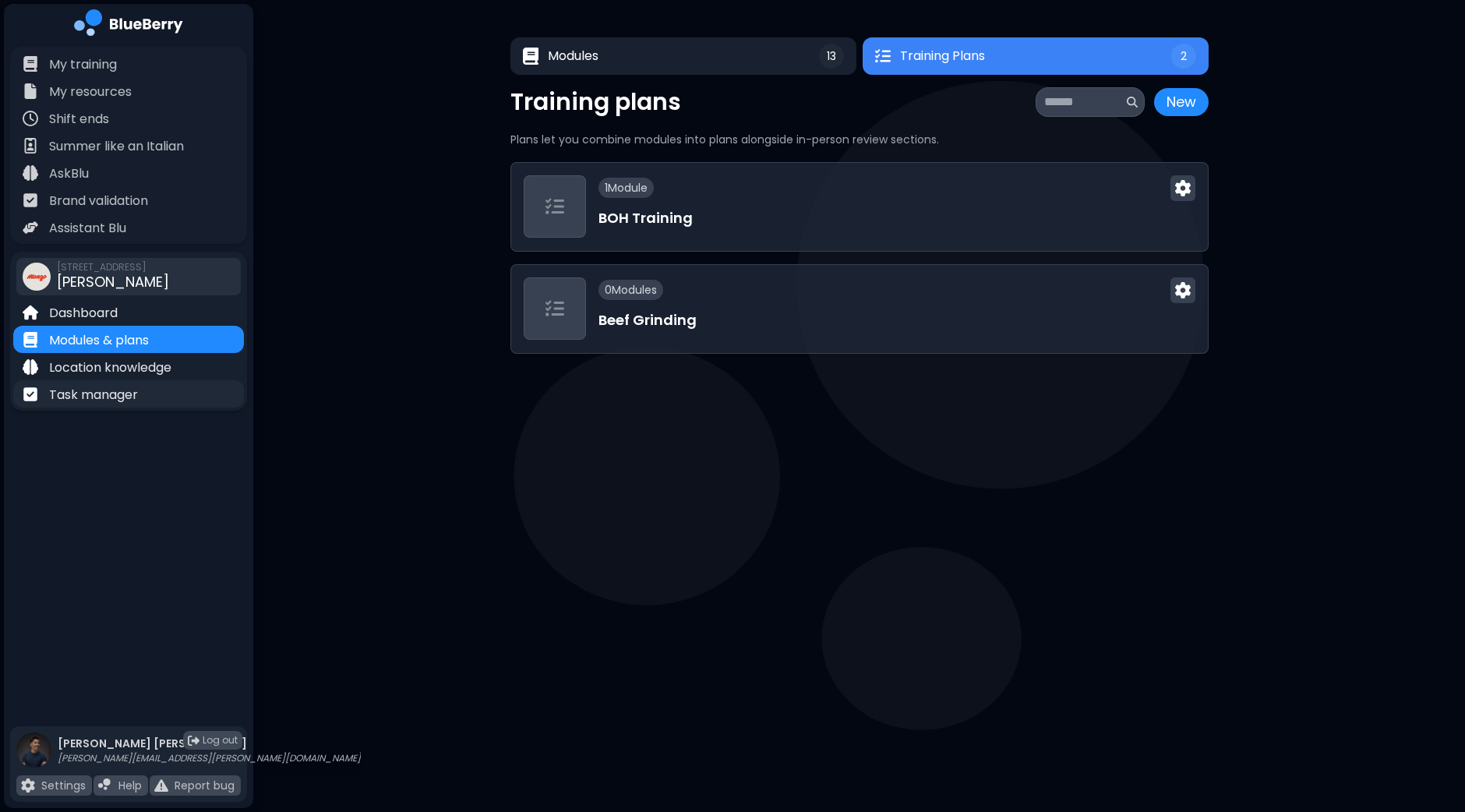
click at [124, 396] on p "Task manager" at bounding box center [93, 395] width 88 height 18
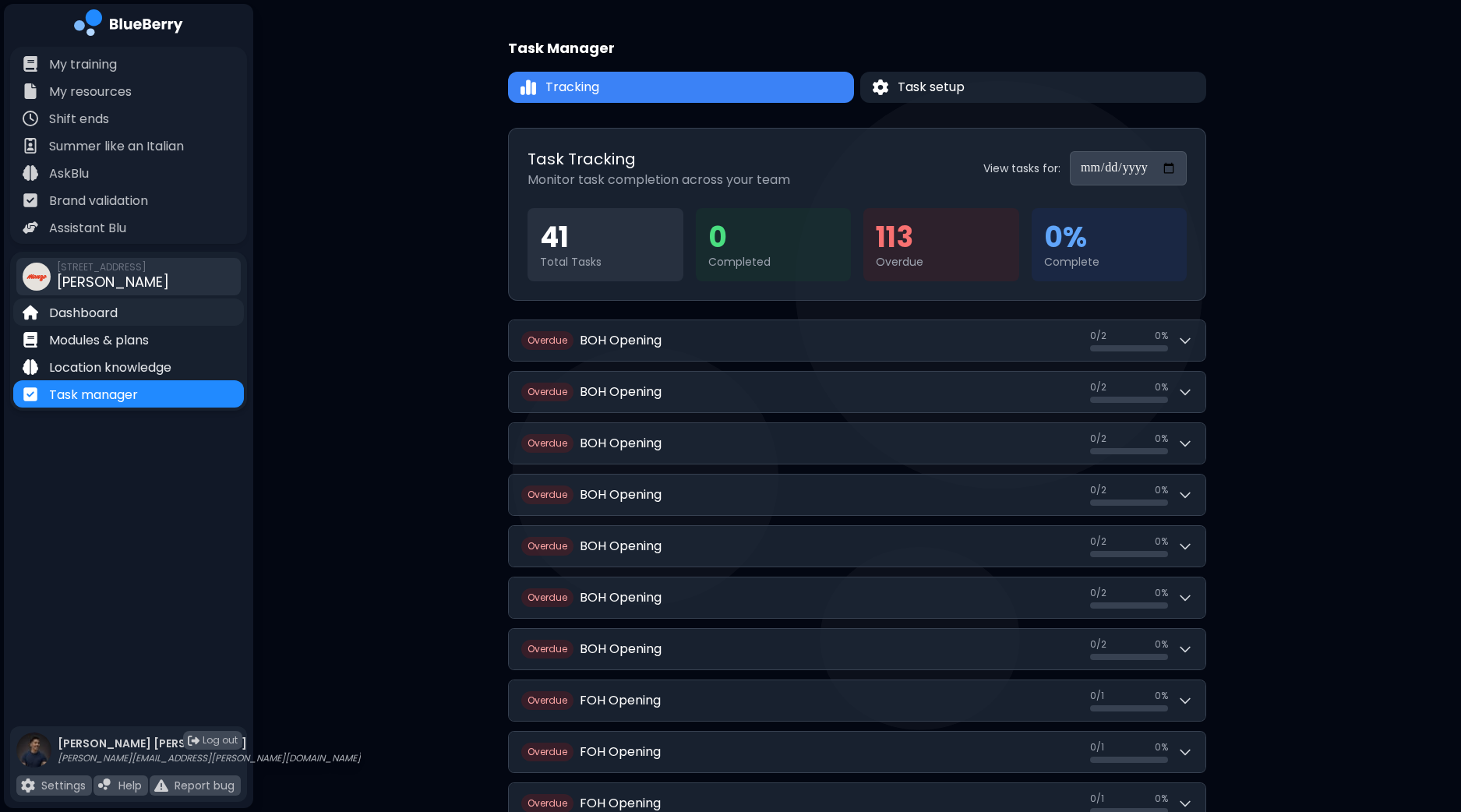
click at [122, 310] on div "Dashboard" at bounding box center [128, 312] width 230 height 28
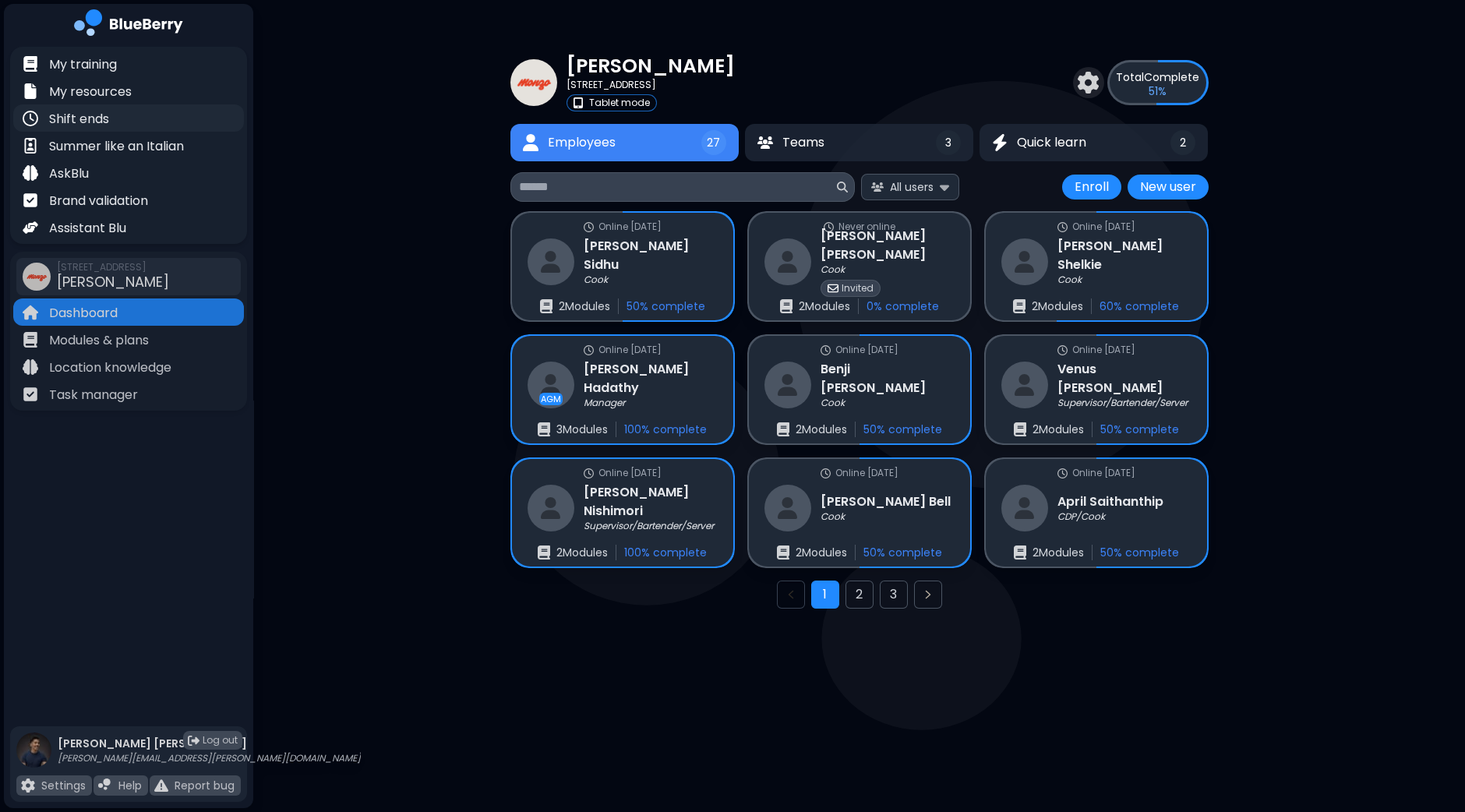
click at [83, 114] on p "Shift ends" at bounding box center [78, 119] width 60 height 18
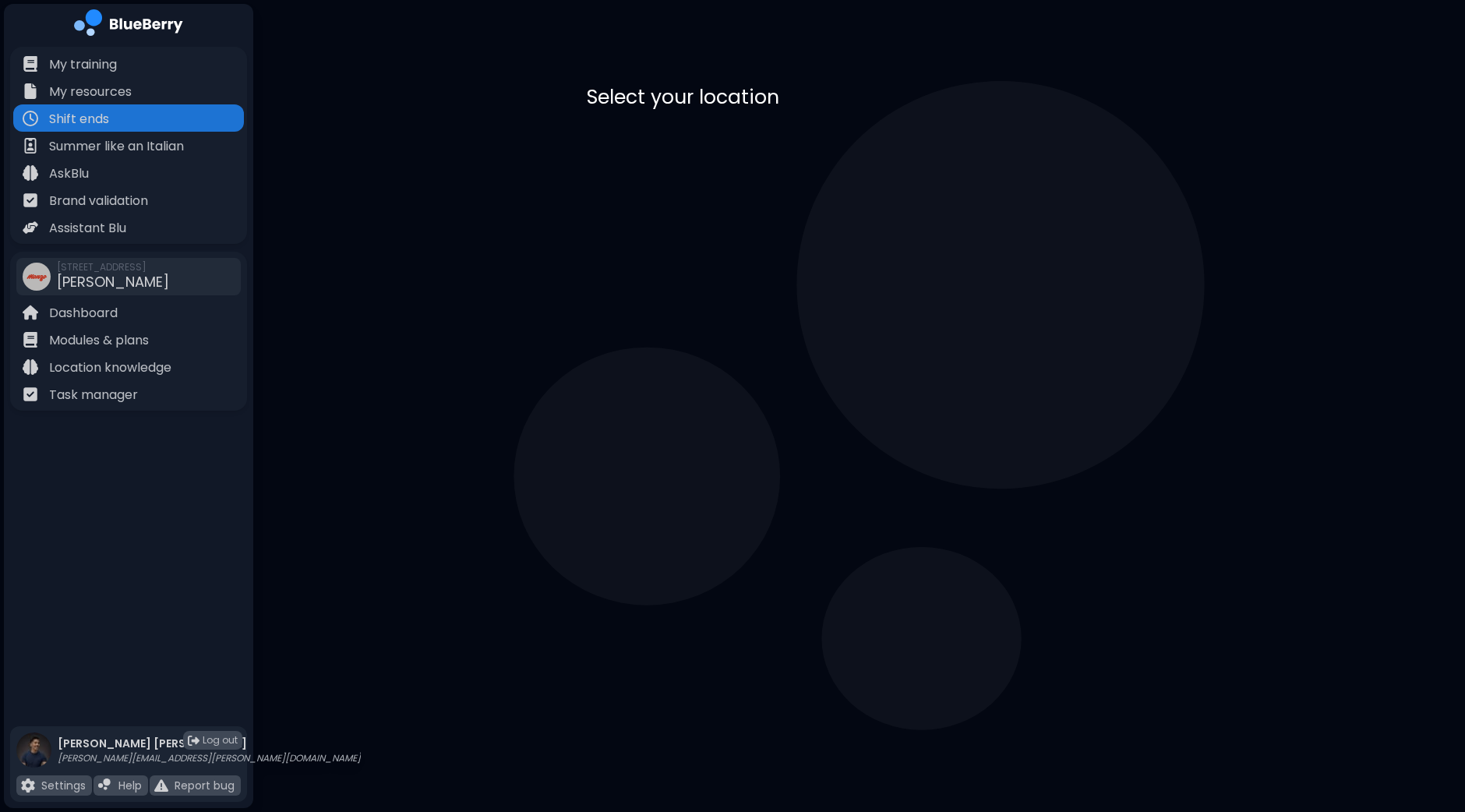
click at [725, 169] on p "[STREET_ADDRESS]" at bounding box center [724, 168] width 105 height 13
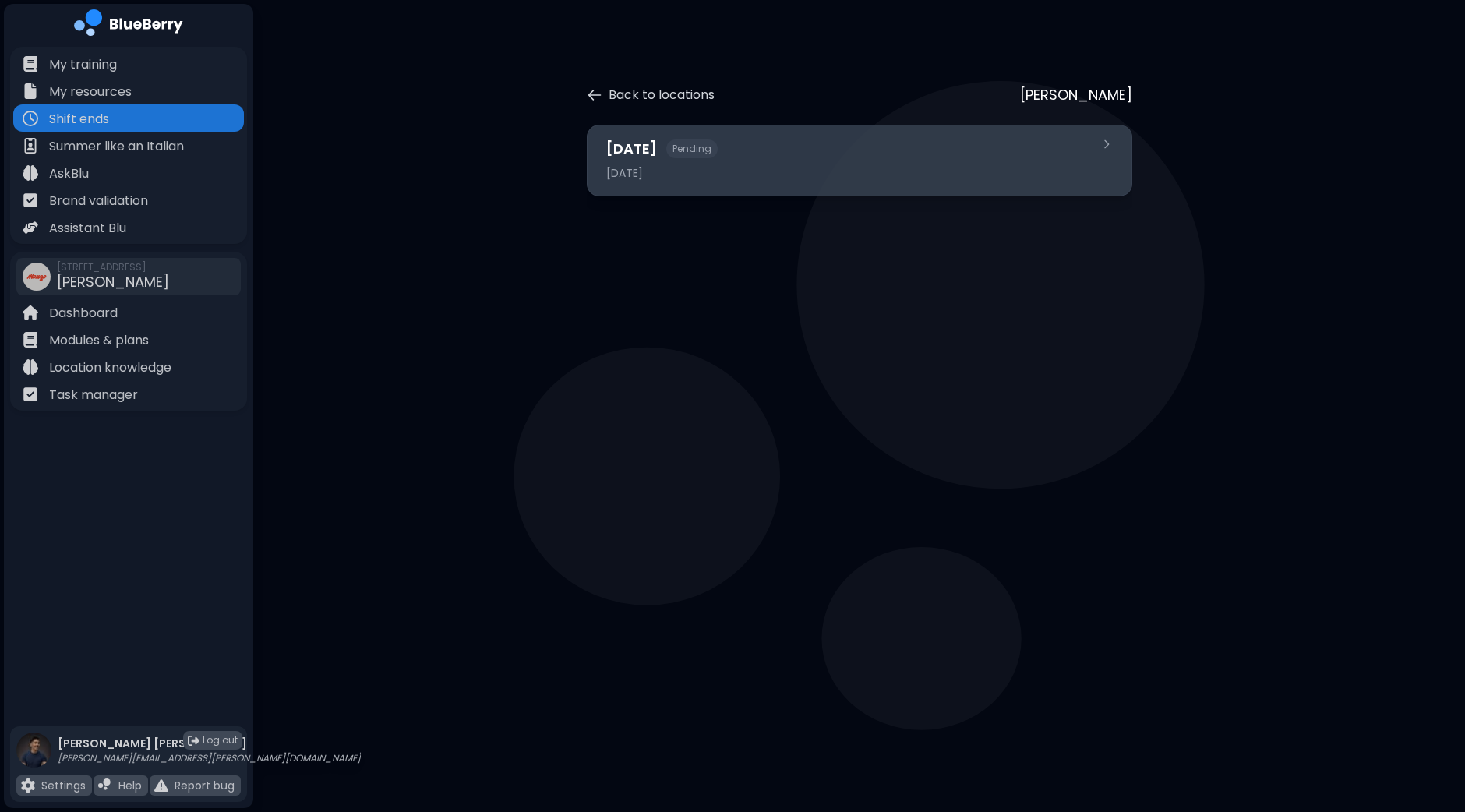
click at [730, 165] on div "[DATE] Pending [DATE]" at bounding box center [850, 160] width 488 height 45
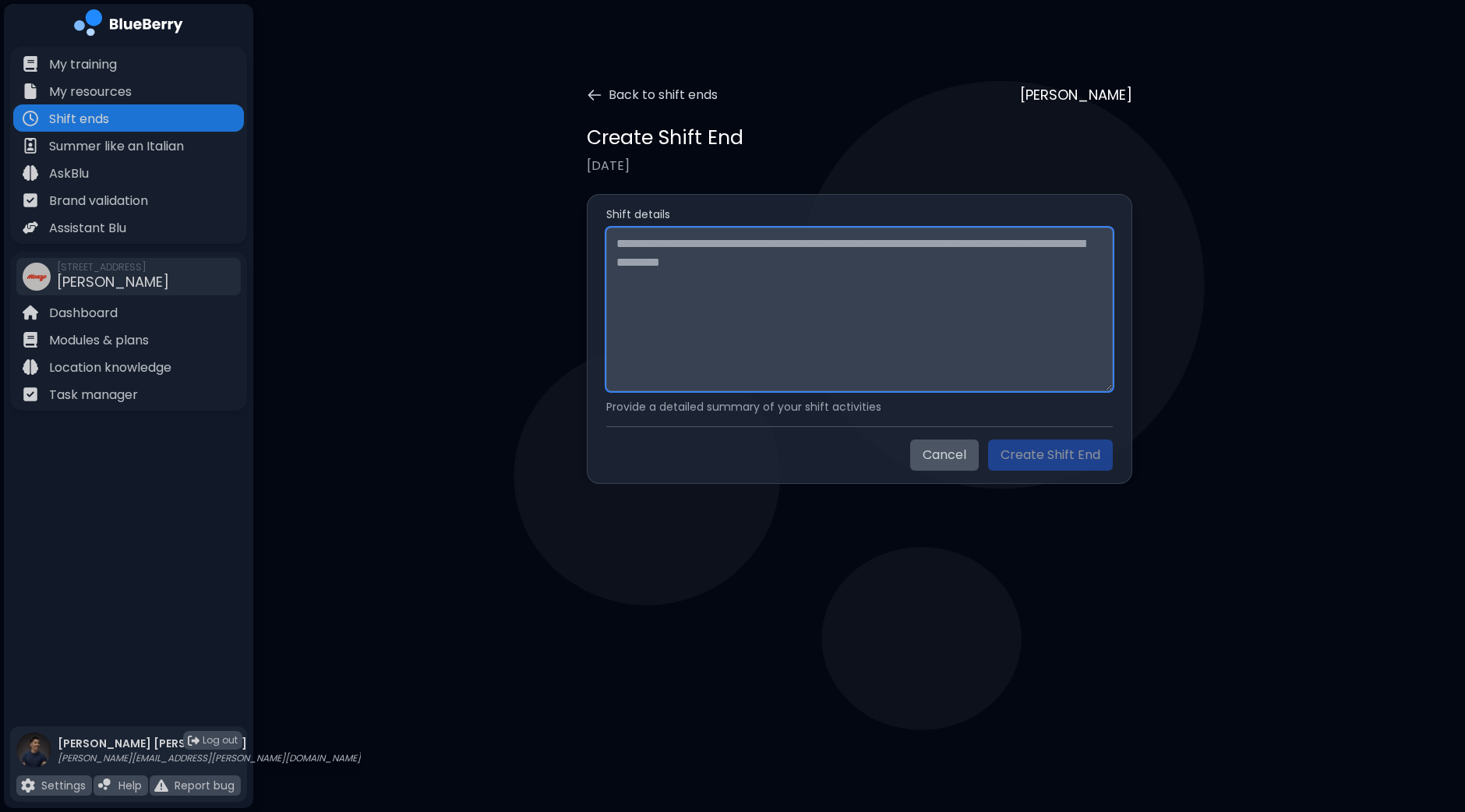
click at [714, 265] on textarea at bounding box center [859, 309] width 506 height 164
paste textarea "**********"
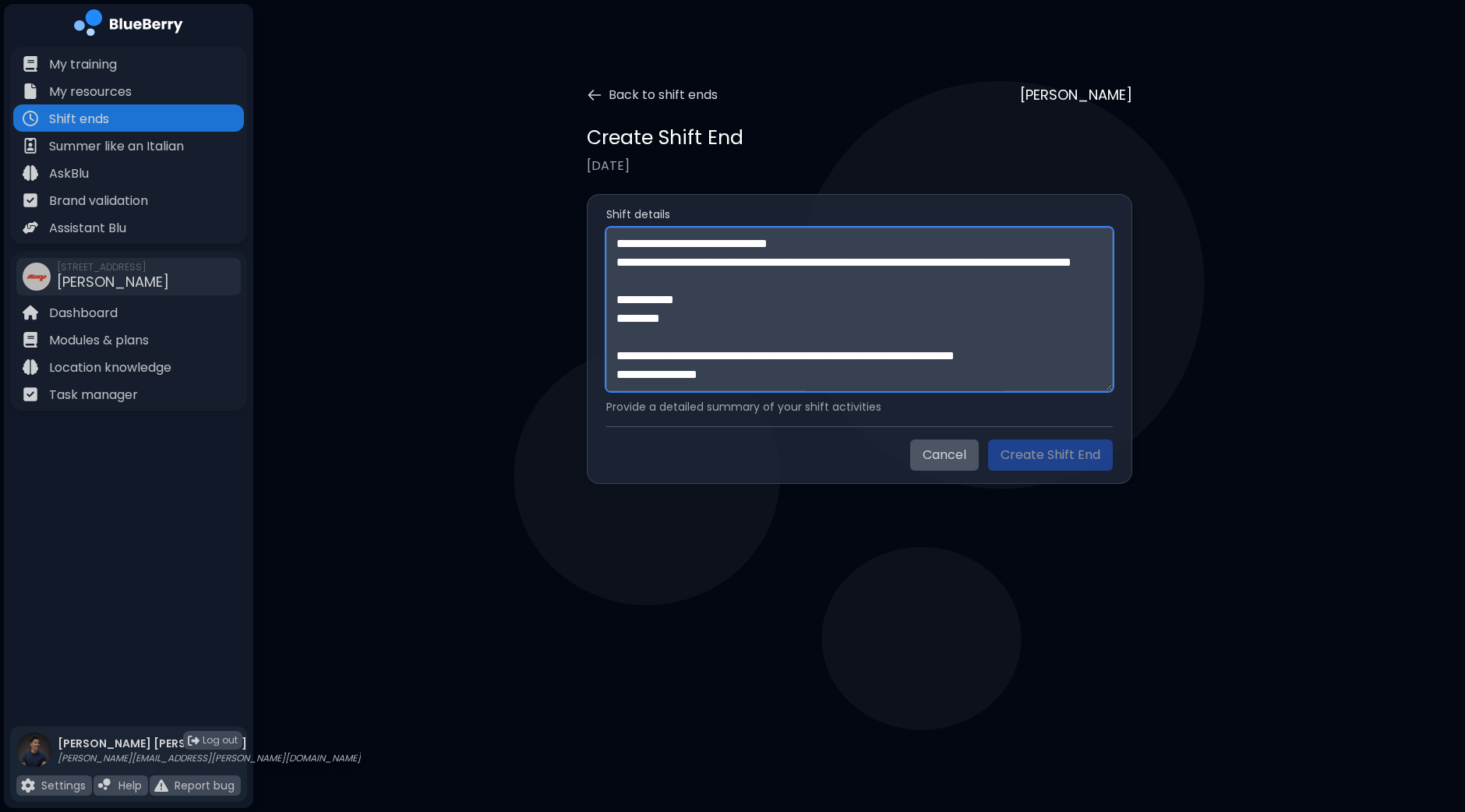
scroll to position [796, 0]
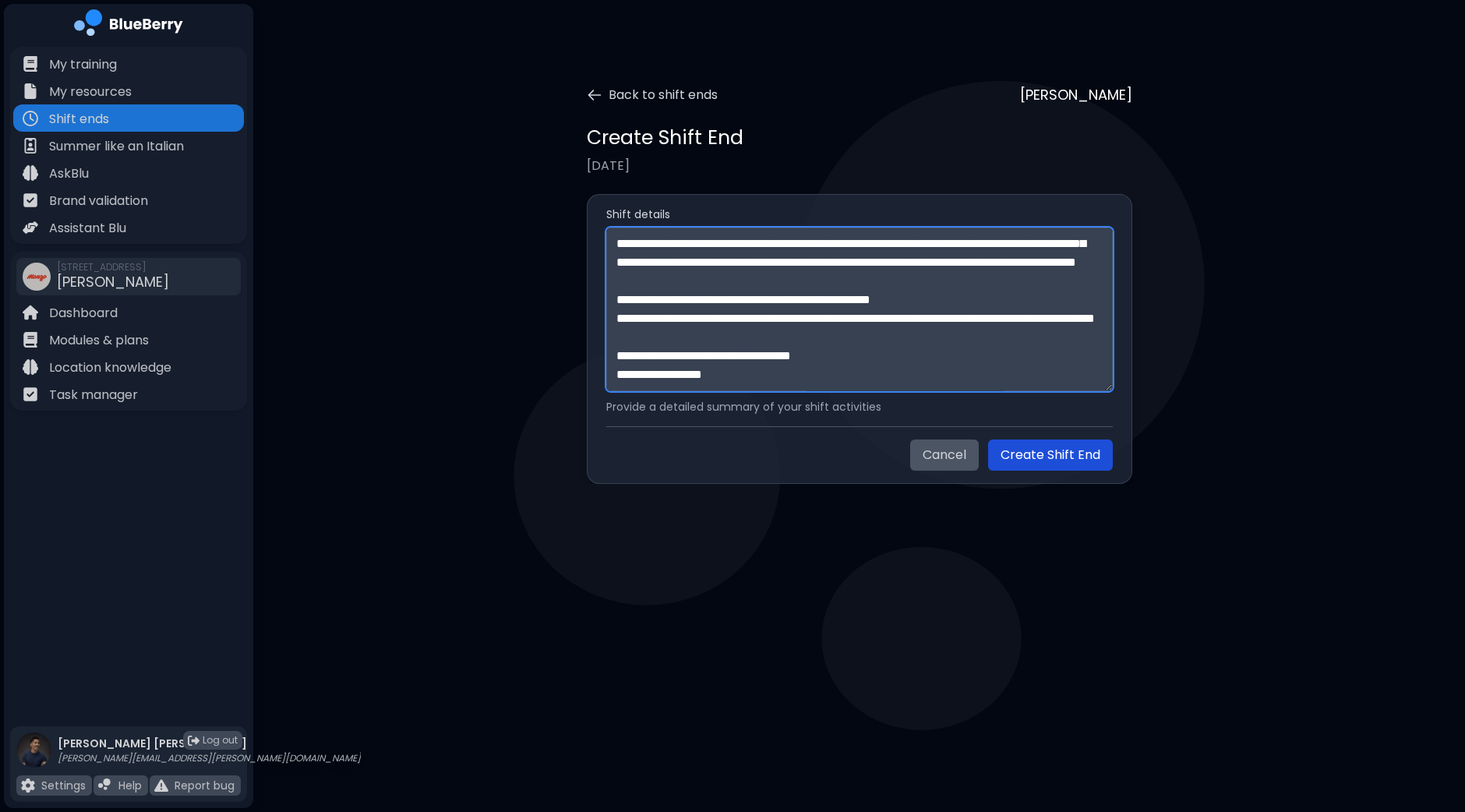
type textarea "**********"
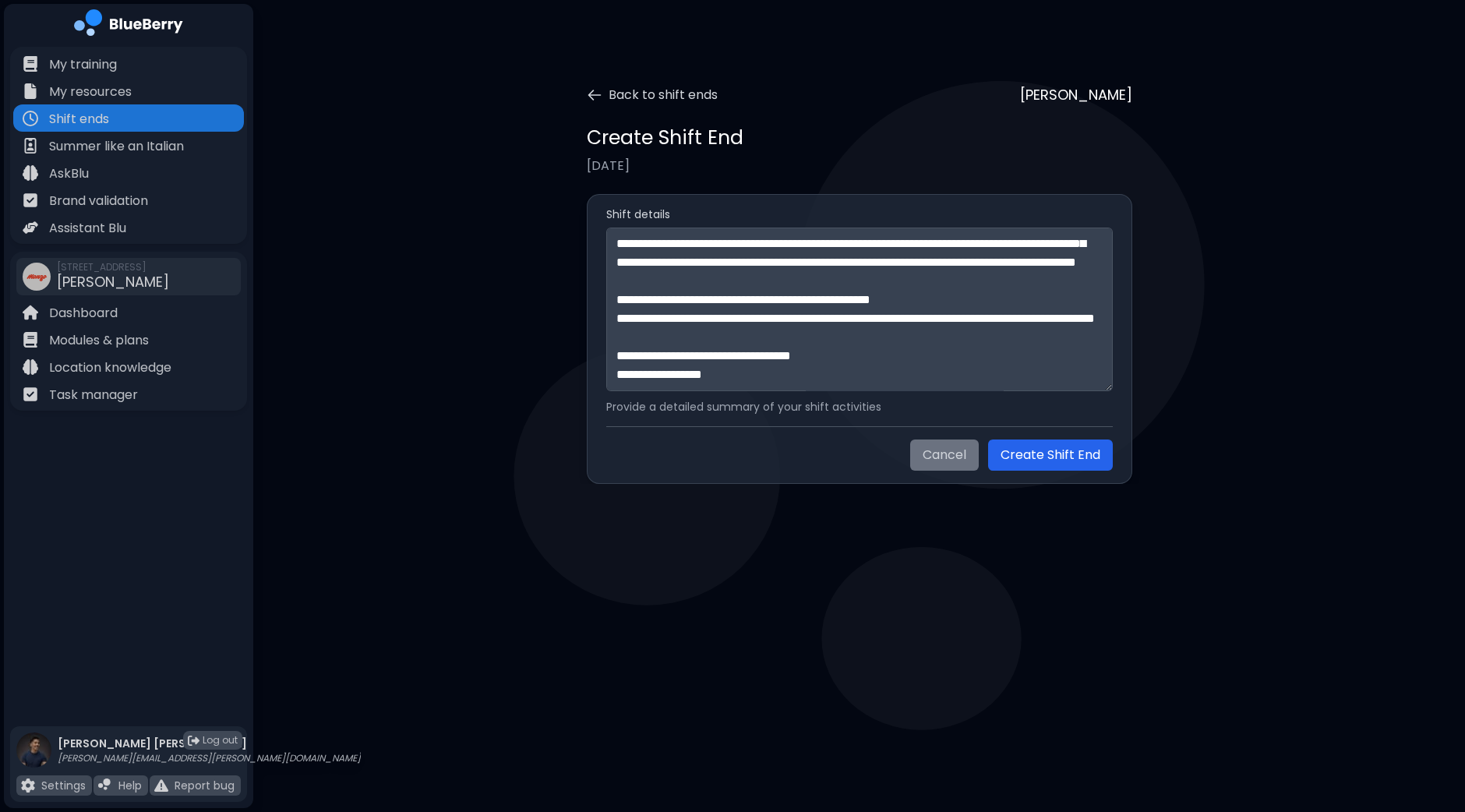
click at [1028, 453] on button "Create Shift End" at bounding box center [1050, 455] width 124 height 31
